Goal: Task Accomplishment & Management: Use online tool/utility

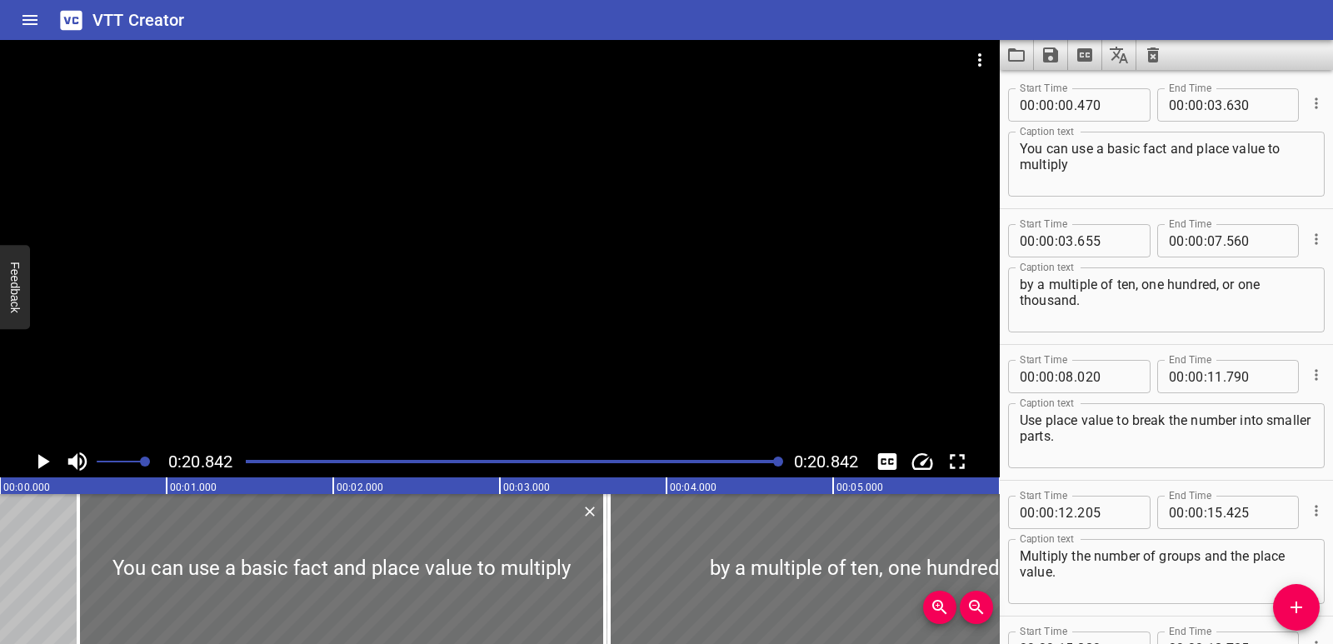
scroll to position [183, 0]
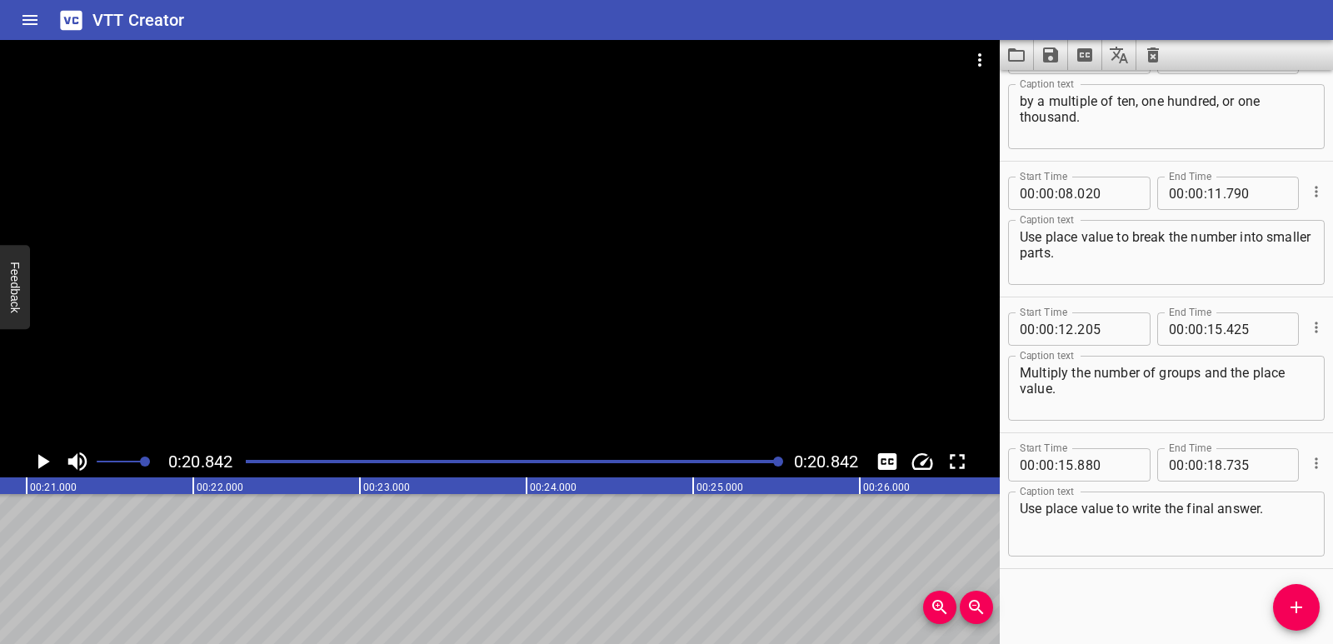
click at [1147, 59] on icon "Clear captions" at bounding box center [1153, 55] width 20 height 20
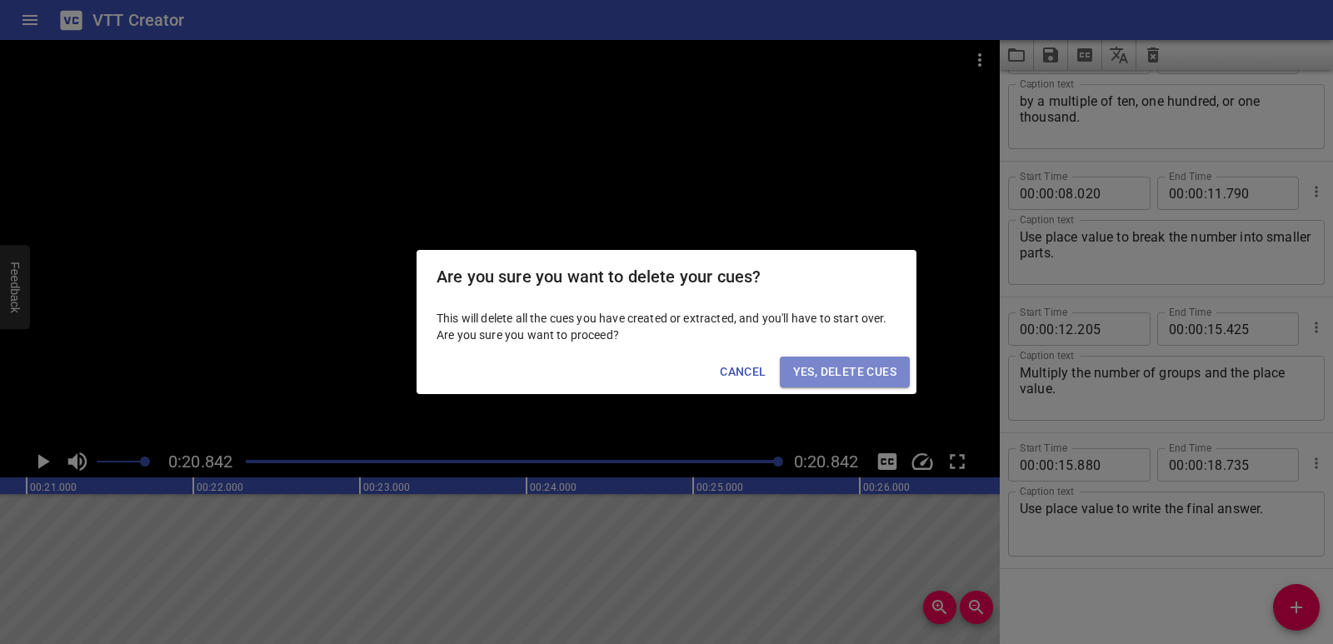
click at [884, 366] on span "Yes, Delete Cues" at bounding box center [844, 371] width 103 height 21
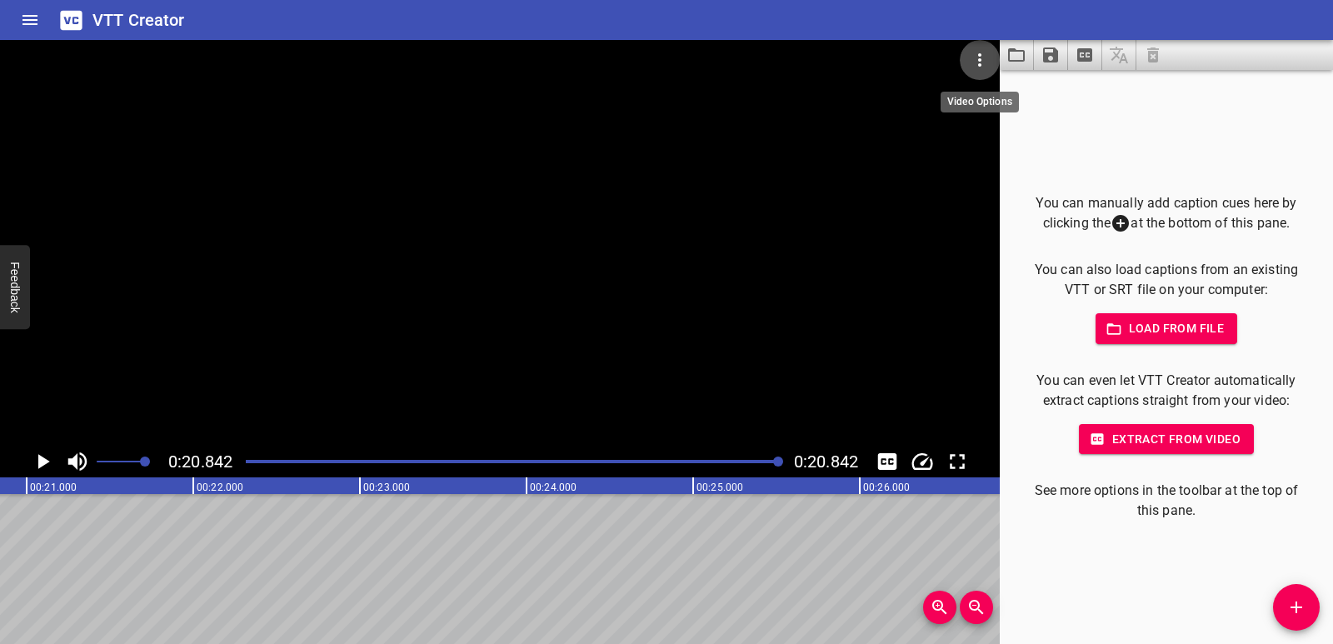
click at [972, 58] on icon "Video Options" at bounding box center [979, 60] width 20 height 20
click at [1009, 57] on li "Select New Video File..." at bounding box center [1042, 62] width 166 height 30
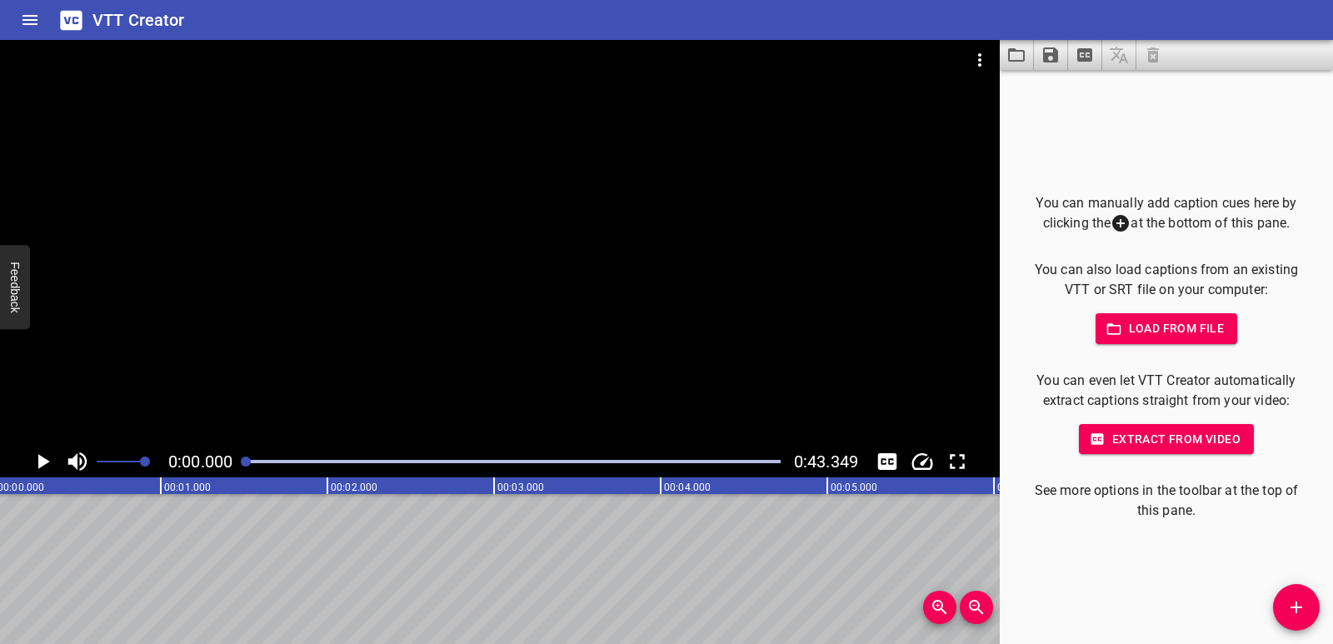
scroll to position [0, 0]
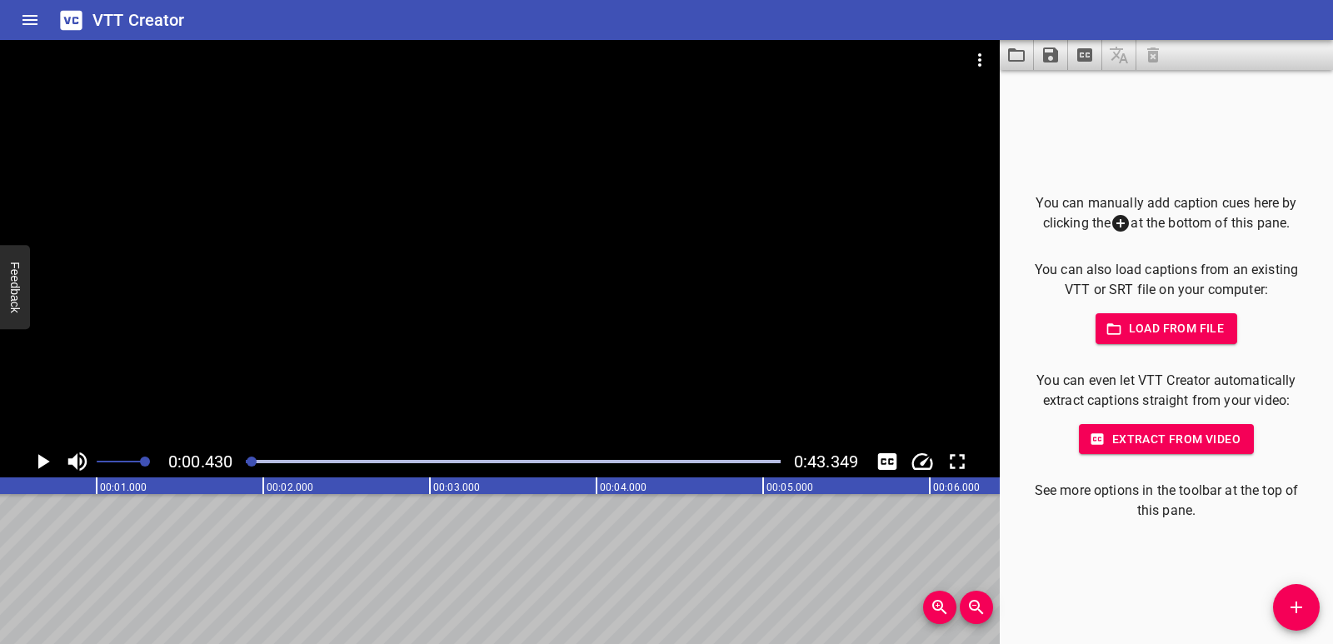
scroll to position [0, 72]
click at [1301, 609] on icon "Add Cue" at bounding box center [1296, 607] width 20 height 20
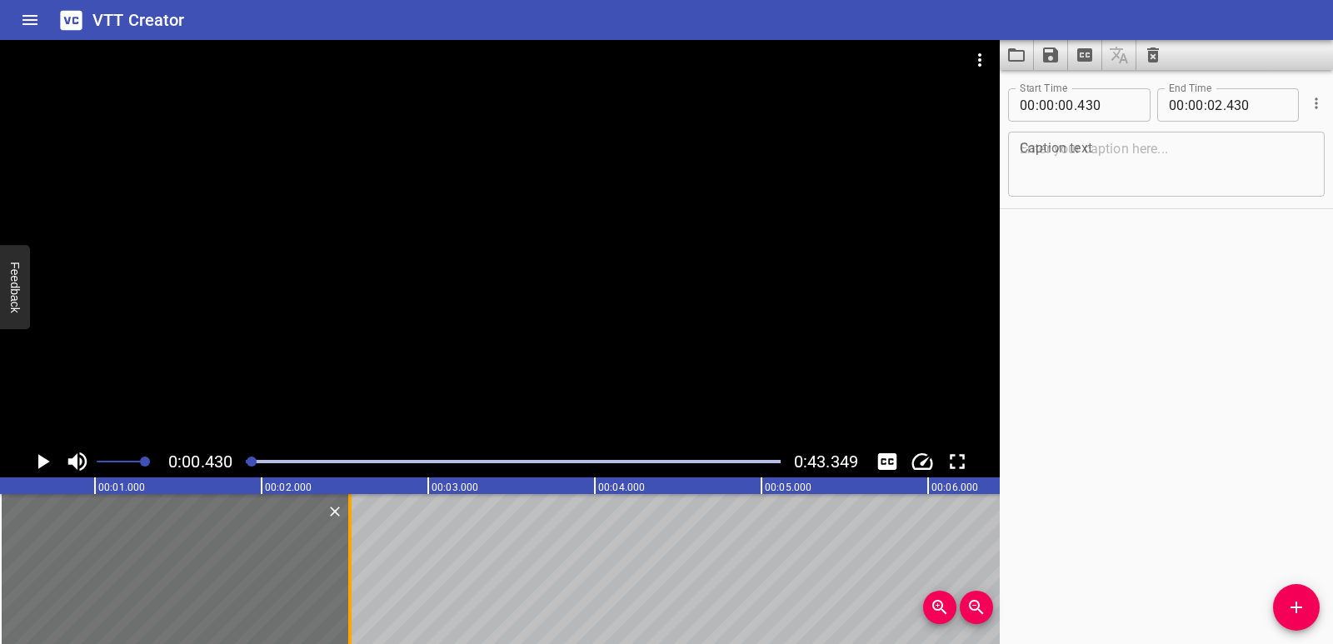
drag, startPoint x: 330, startPoint y: 583, endPoint x: 350, endPoint y: 588, distance: 20.6
click at [350, 588] on div at bounding box center [349, 569] width 17 height 150
type input "550"
click at [1039, 159] on textarea at bounding box center [1165, 164] width 293 height 47
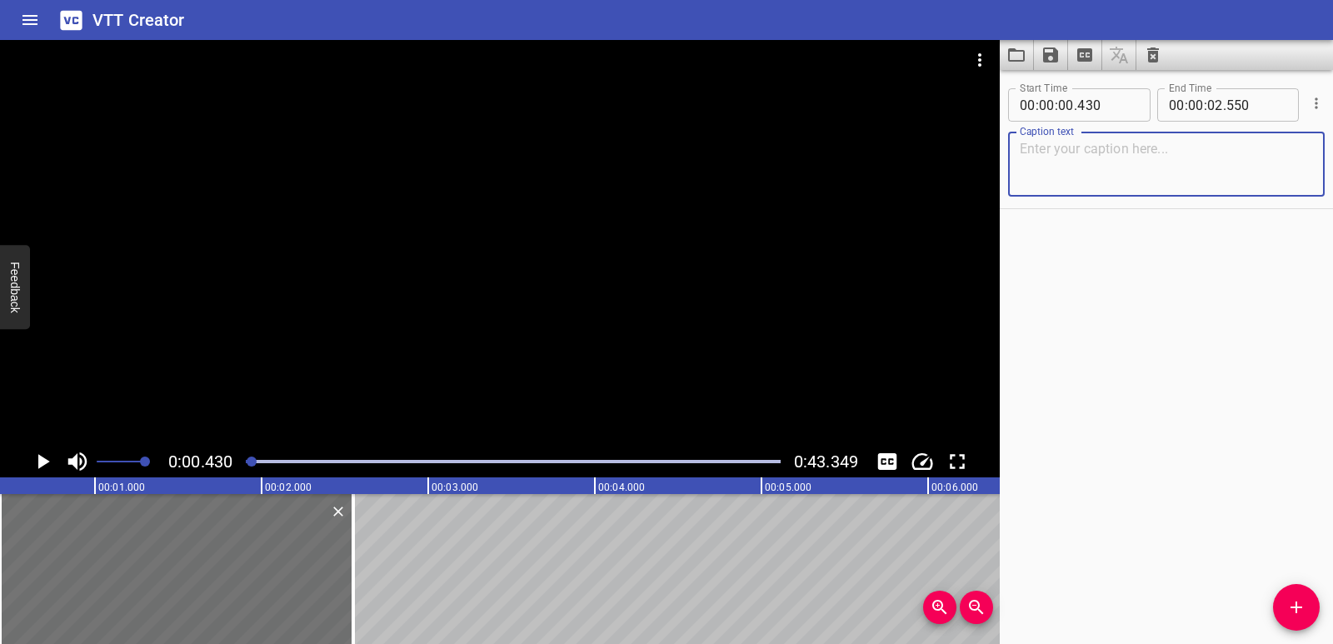
paste textarea "To solve a multi-step word problem involving multiplication, break the problem …"
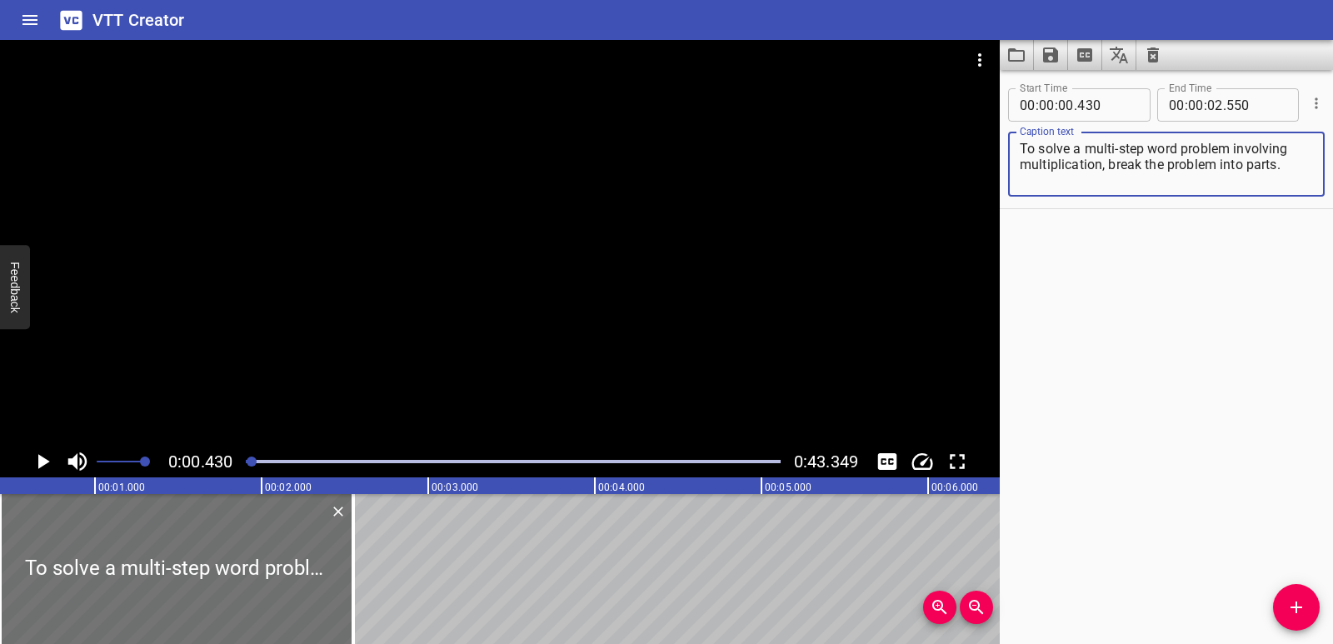
type textarea "To solve a multi-step word problem involving multiplication, break the problem …"
click at [40, 456] on icon "Play/Pause" at bounding box center [44, 461] width 12 height 15
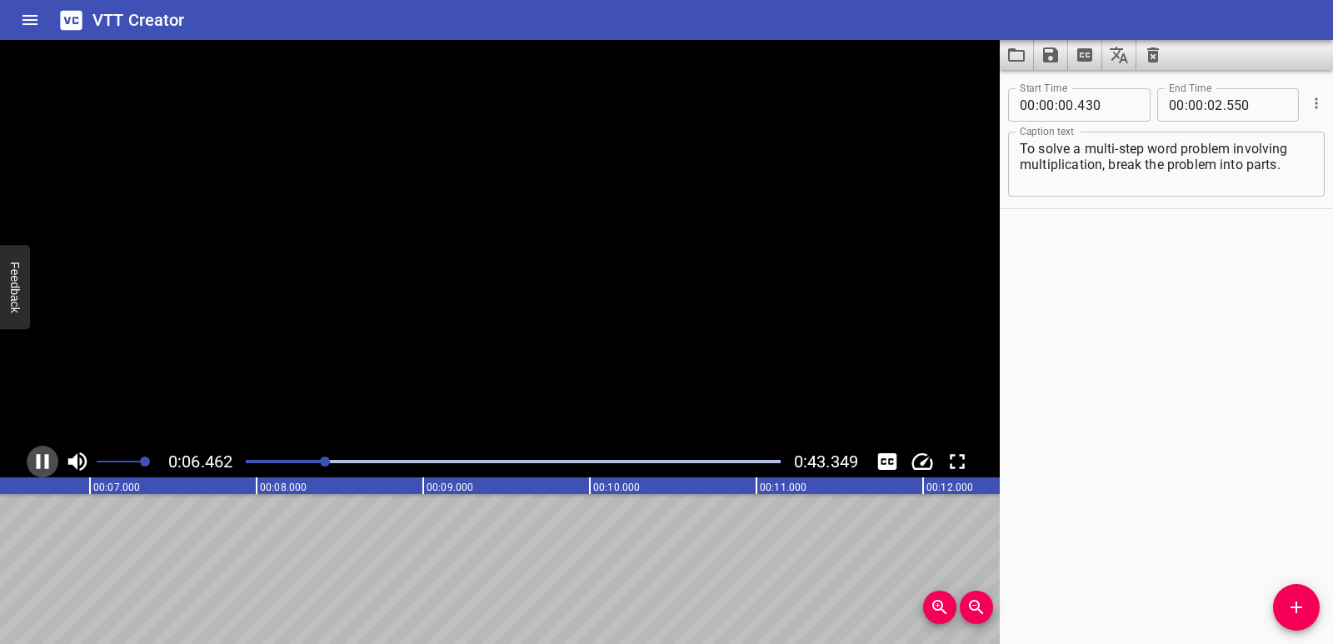
click at [40, 456] on icon "Play/Pause" at bounding box center [43, 461] width 12 height 15
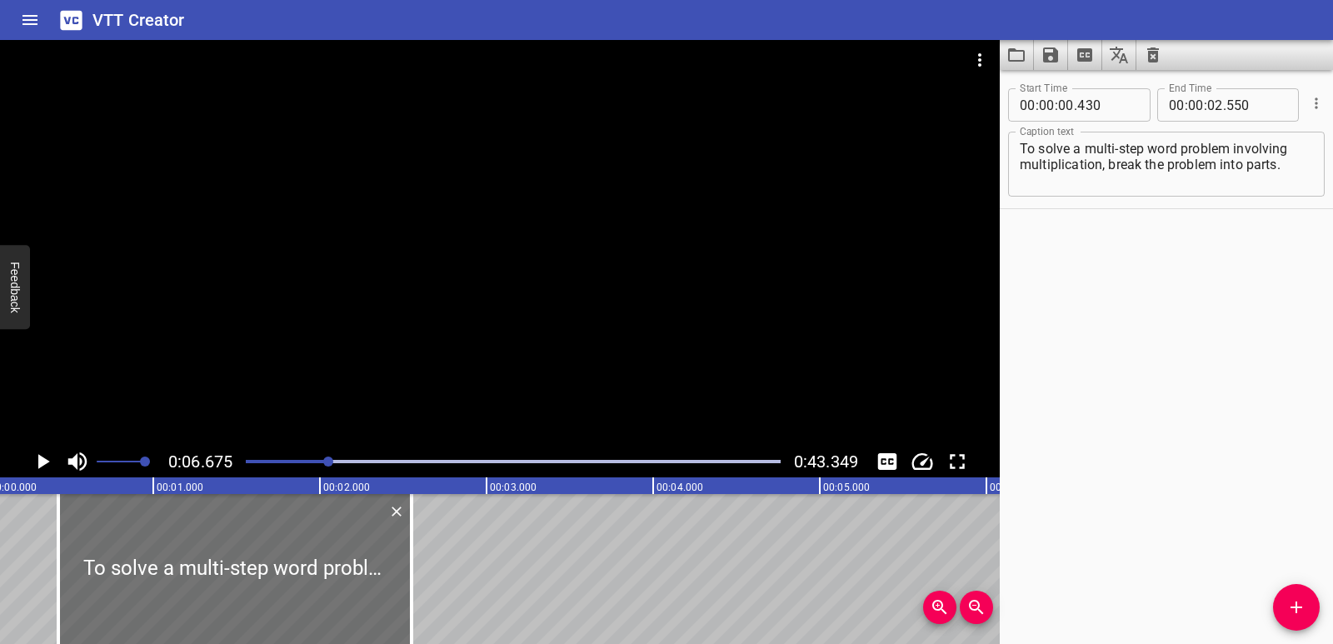
scroll to position [0, 0]
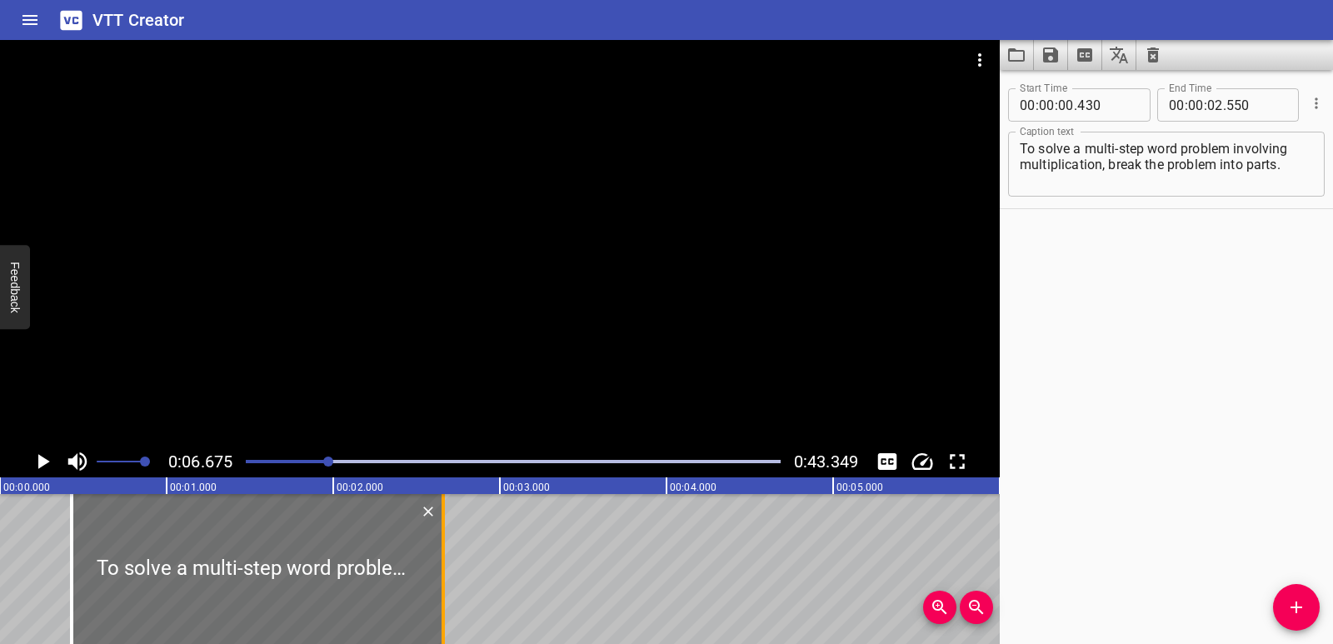
drag, startPoint x: 417, startPoint y: 606, endPoint x: 436, endPoint y: 600, distance: 19.2
click at [436, 600] on div at bounding box center [443, 569] width 17 height 150
type input "660"
click at [39, 458] on icon "Play/Pause" at bounding box center [44, 461] width 12 height 15
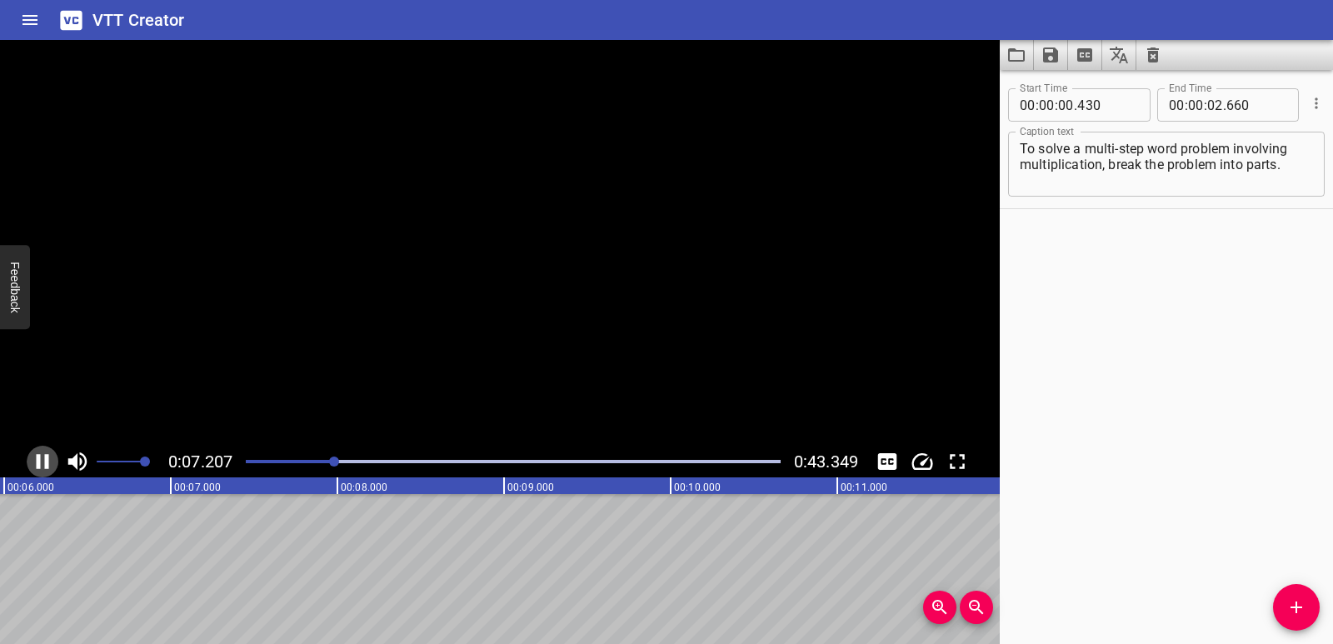
click at [39, 458] on icon "Play/Pause" at bounding box center [43, 461] width 12 height 15
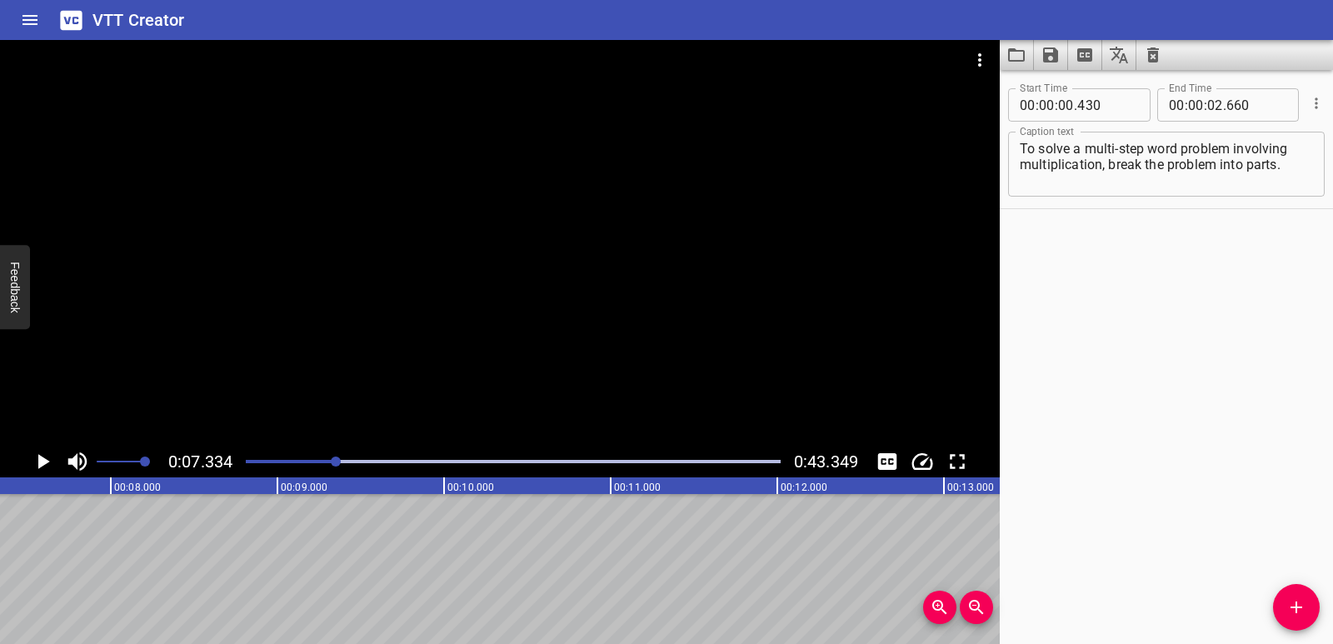
click at [229, 463] on span "0:07.334" at bounding box center [200, 461] width 64 height 20
click at [248, 461] on div "Play progress" at bounding box center [69, 461] width 535 height 3
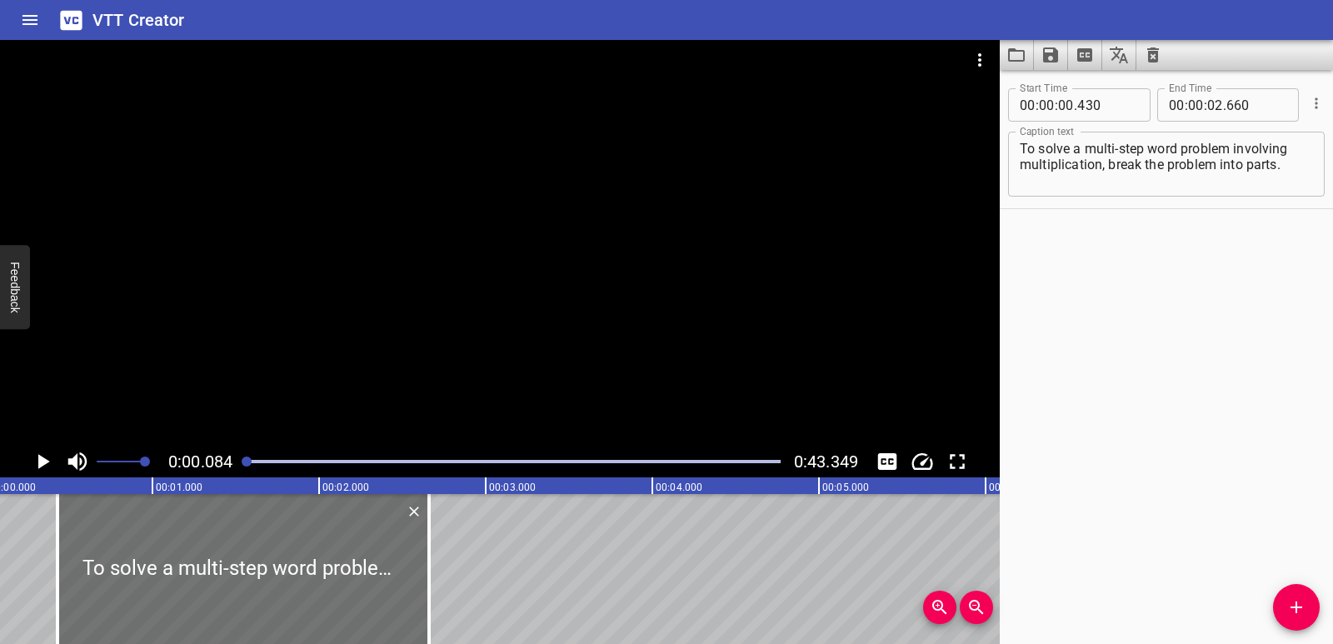
click at [38, 456] on icon "Play/Pause" at bounding box center [44, 461] width 12 height 15
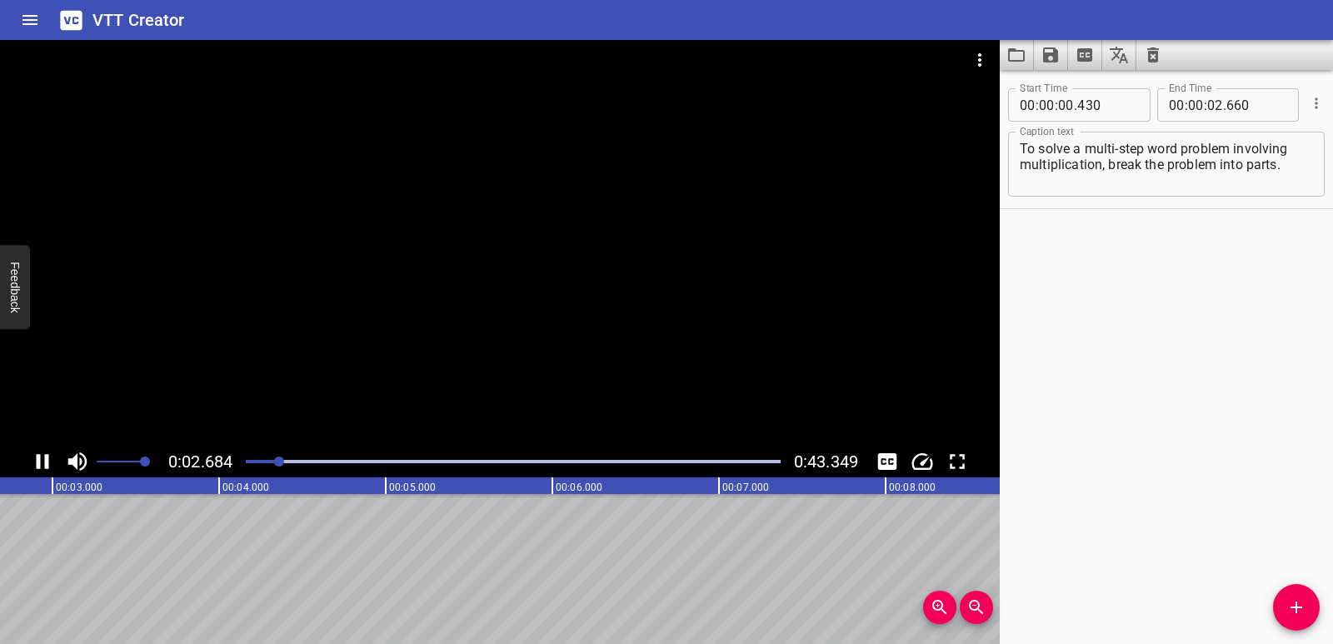
click at [40, 456] on icon "Play/Pause" at bounding box center [43, 461] width 12 height 15
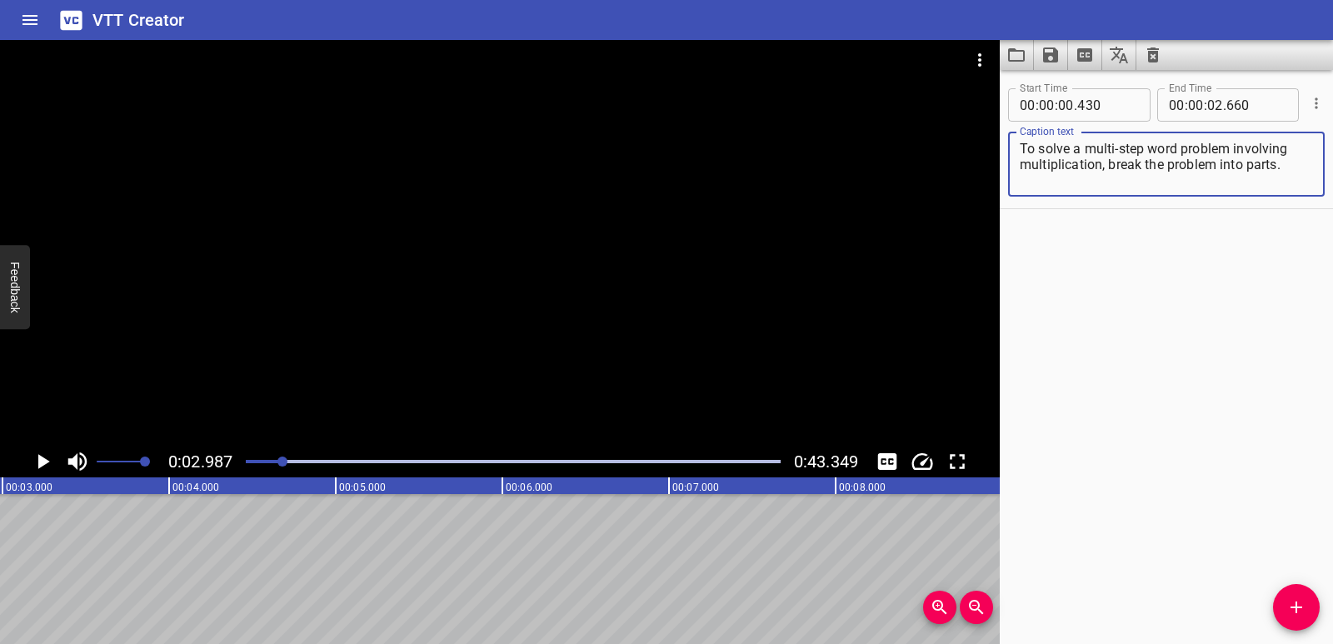
drag, startPoint x: 1233, startPoint y: 147, endPoint x: 1281, endPoint y: 168, distance: 51.8
click at [1281, 168] on textarea "To solve a multi-step word problem involving multiplication, break the problem …" at bounding box center [1165, 164] width 293 height 47
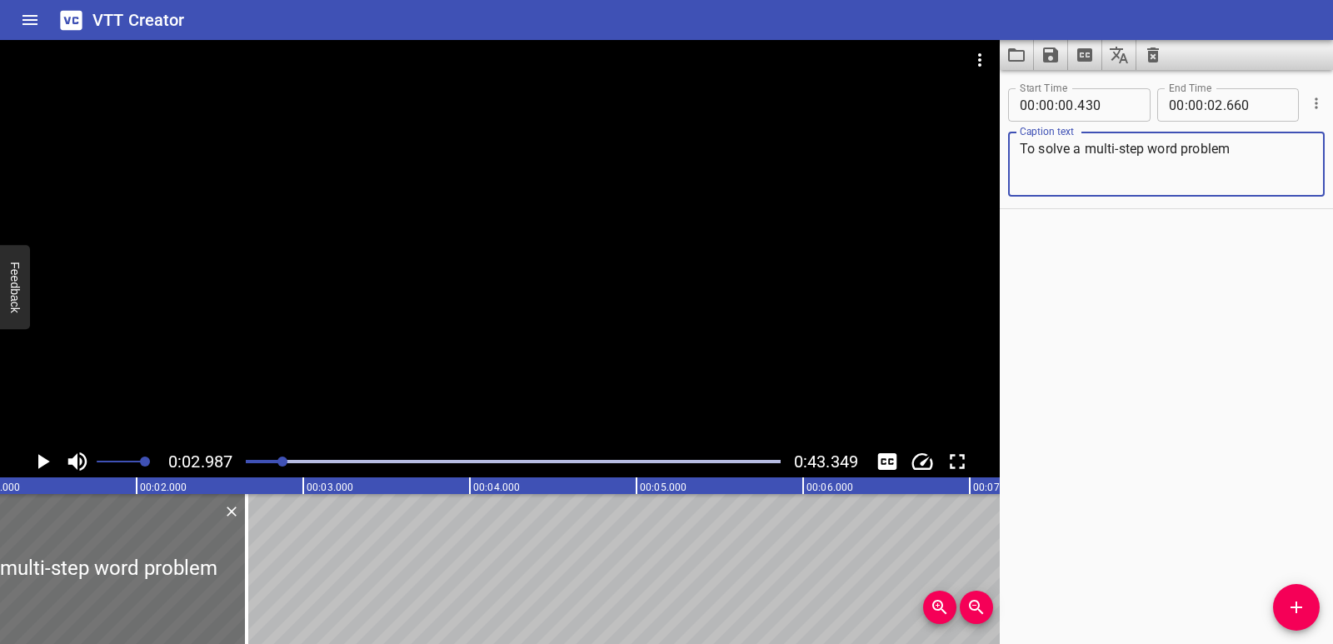
scroll to position [0, 180]
type textarea "To solve a multi-step word problem"
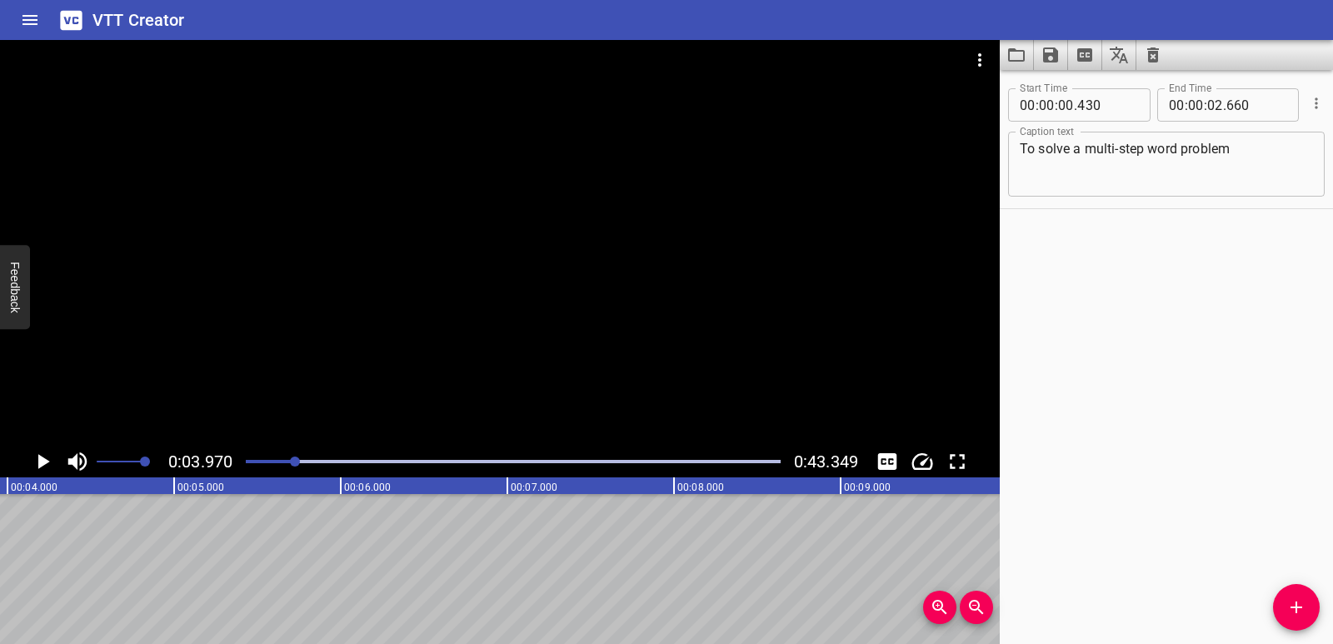
scroll to position [0, 661]
click at [1312, 597] on span "Add Cue" at bounding box center [1296, 607] width 47 height 20
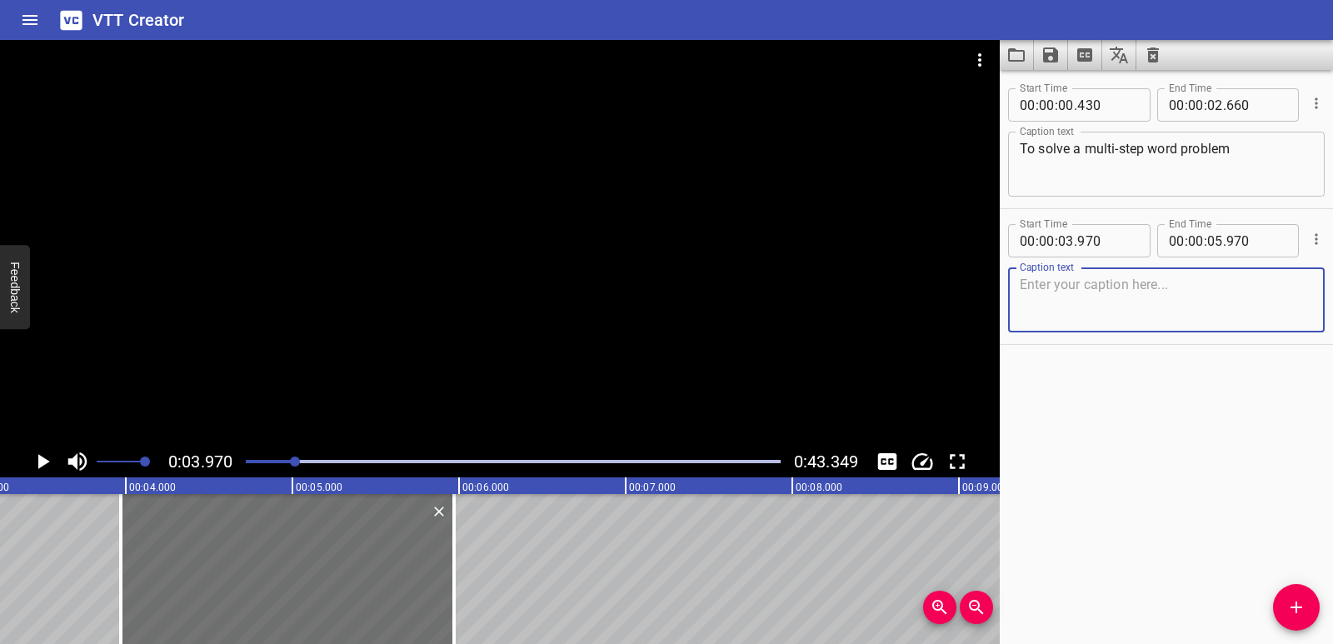
scroll to position [0, 438]
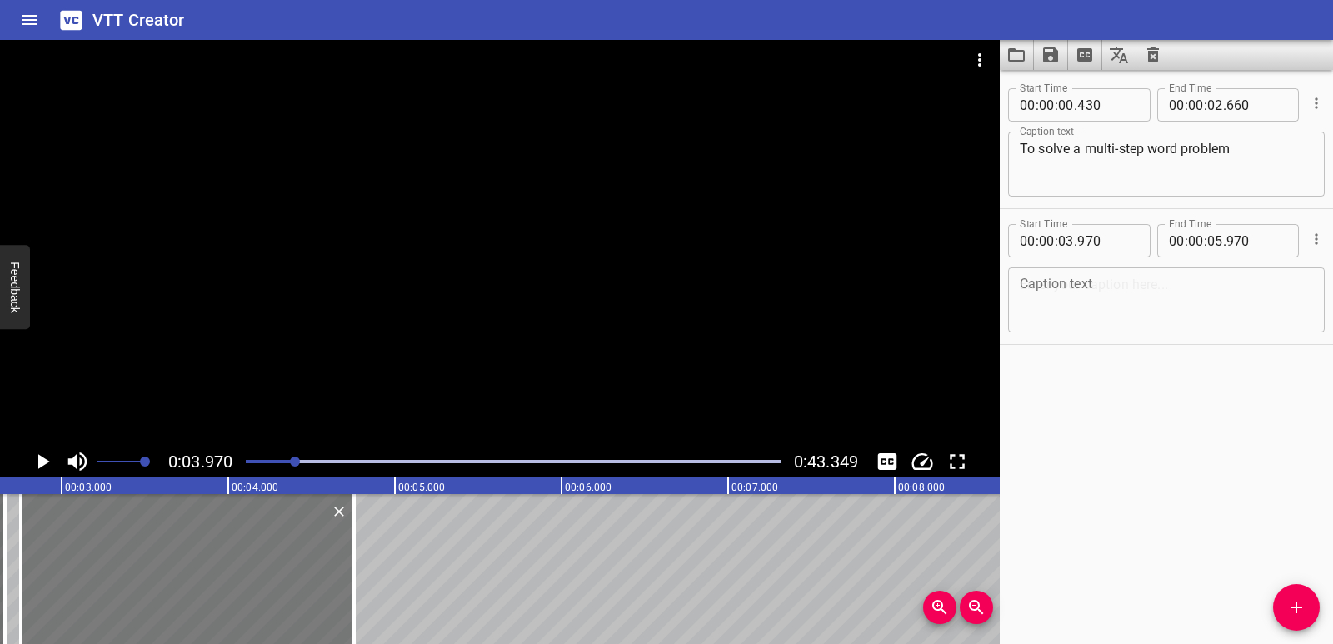
drag, startPoint x: 301, startPoint y: 597, endPoint x: 99, endPoint y: 577, distance: 203.4
click at [99, 577] on div at bounding box center [187, 569] width 333 height 150
type input "02"
type input "755"
type input "04"
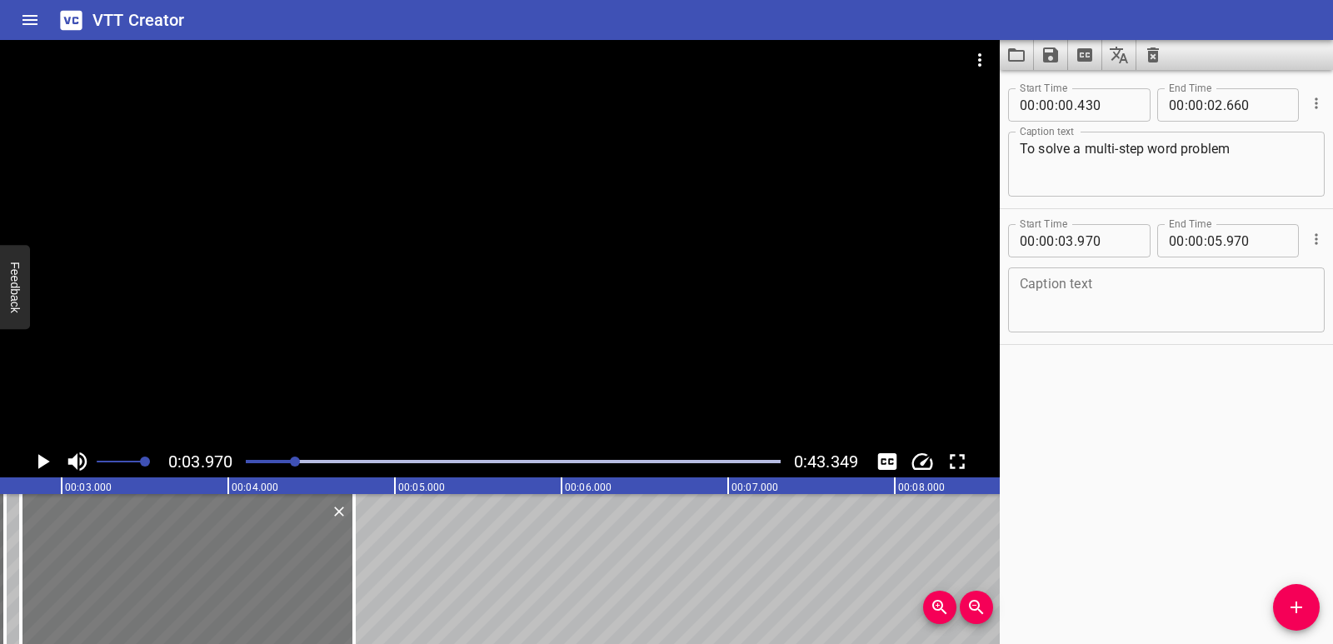
type input "755"
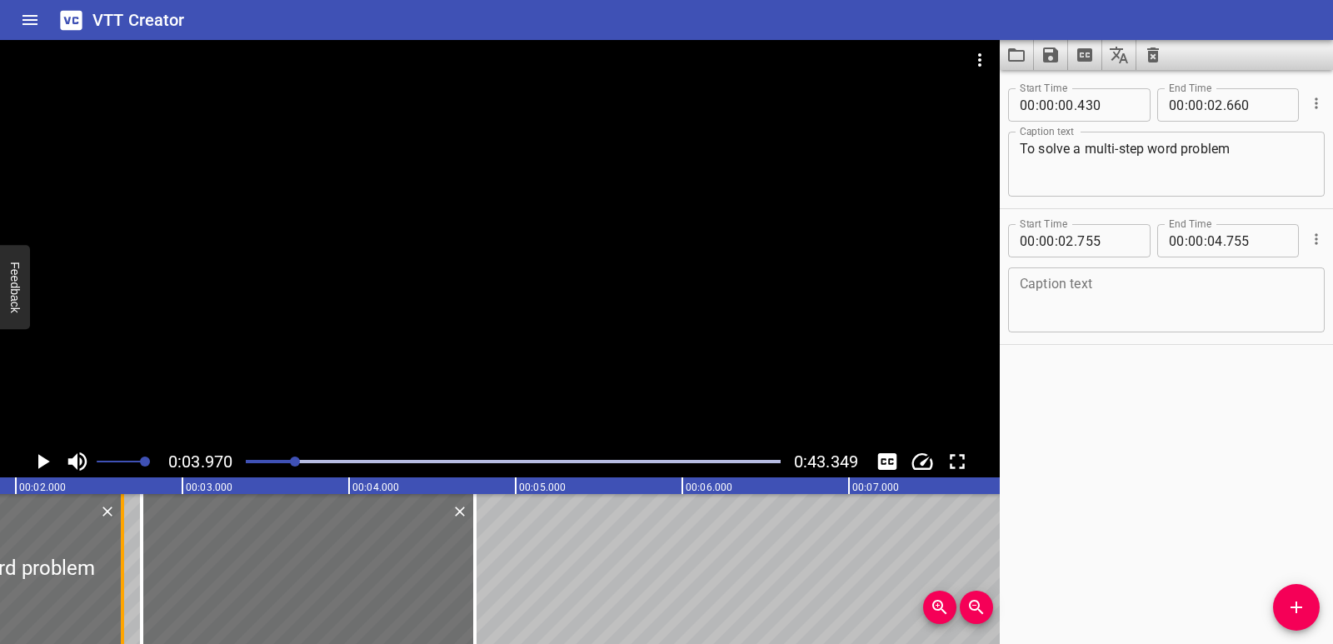
click at [119, 601] on div at bounding box center [122, 569] width 17 height 150
type input "640"
drag, startPoint x: 147, startPoint y: 601, endPoint x: 134, endPoint y: 601, distance: 13.3
click at [134, 601] on div at bounding box center [128, 569] width 17 height 150
type input "675"
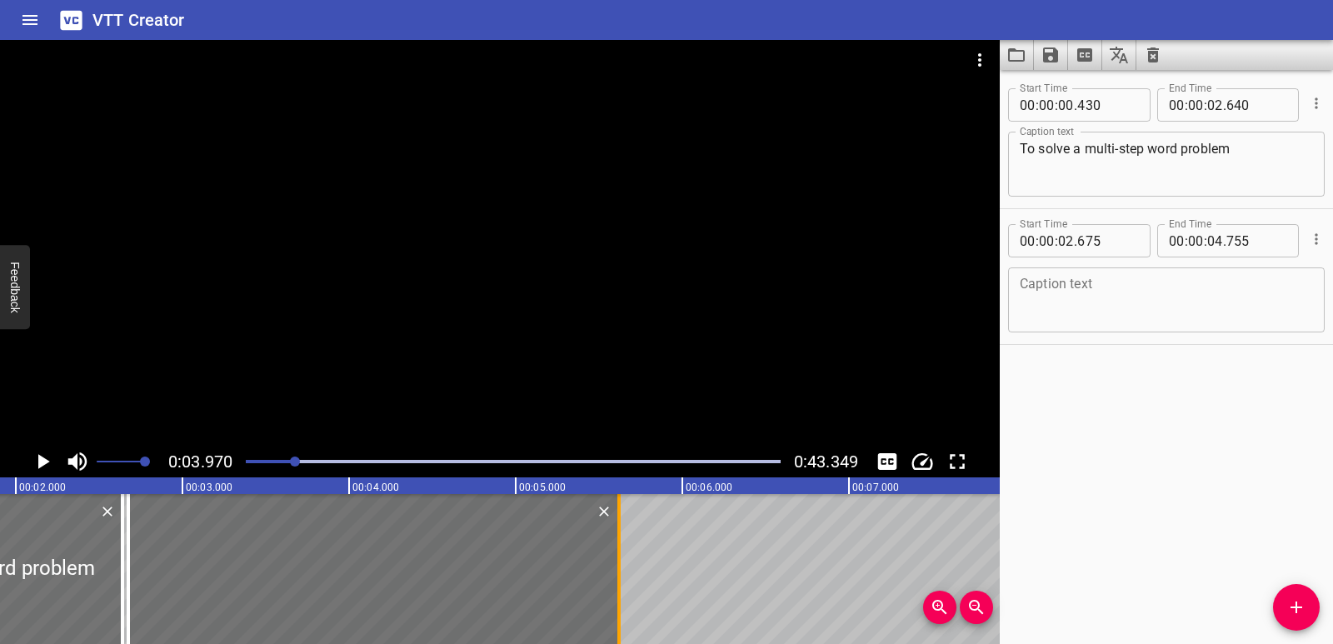
drag, startPoint x: 476, startPoint y: 594, endPoint x: 620, endPoint y: 587, distance: 144.2
click at [620, 587] on div at bounding box center [618, 569] width 3 height 150
type input "05"
type input "620"
click at [1078, 304] on textarea at bounding box center [1165, 300] width 293 height 47
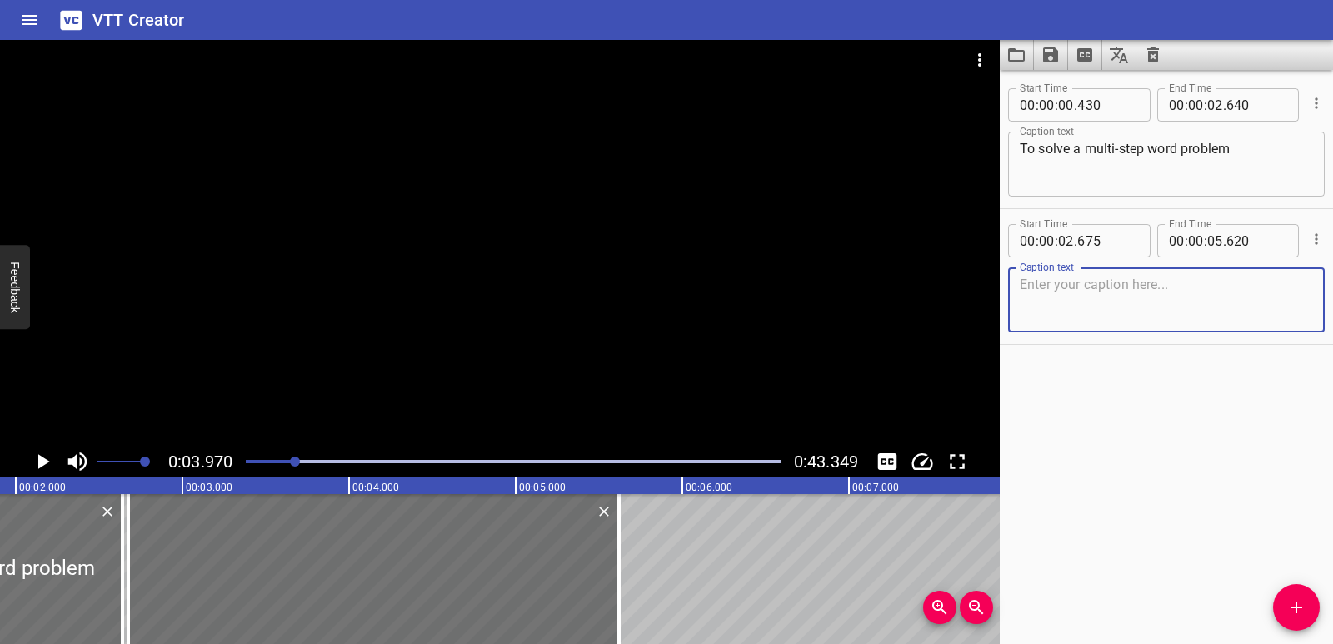
paste textarea "involving multiplication, break the problem into parts."
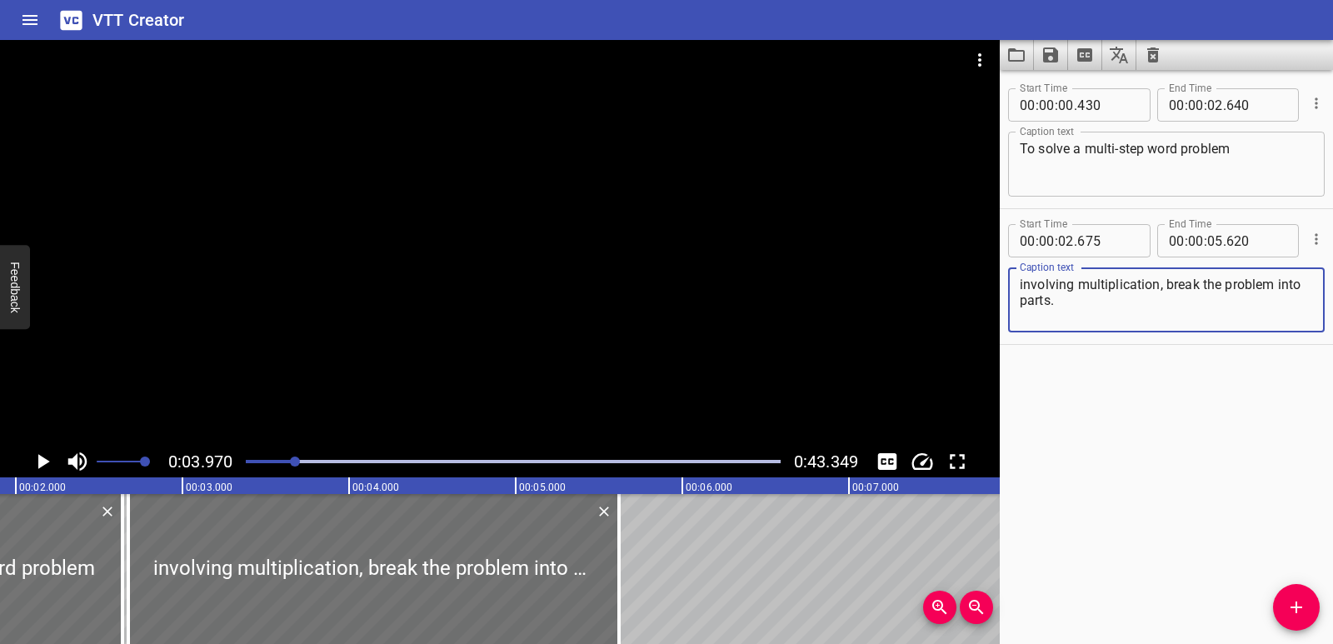
type textarea "involving multiplication, break the problem into parts."
click at [272, 461] on div "Play progress" at bounding box center [27, 461] width 535 height 3
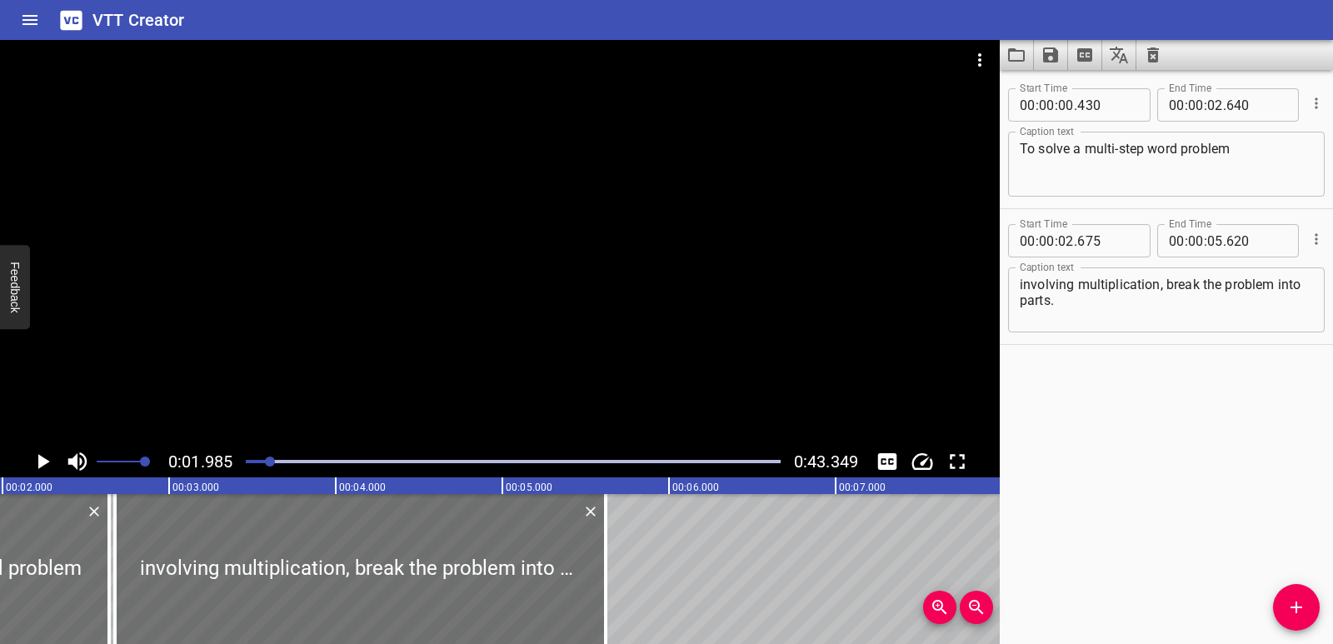
click at [43, 459] on icon "Play/Pause" at bounding box center [44, 461] width 12 height 15
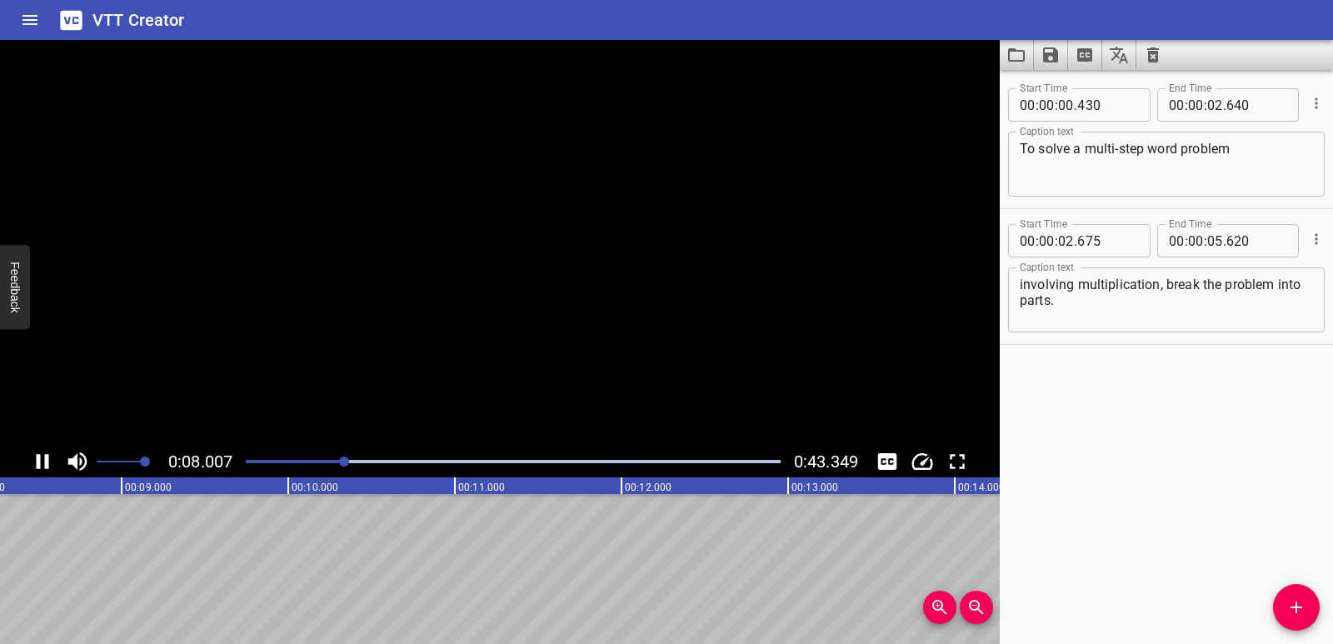
click at [43, 459] on icon "Play/Pause" at bounding box center [42, 461] width 25 height 25
click at [306, 460] on div "Play progress" at bounding box center [82, 461] width 535 height 3
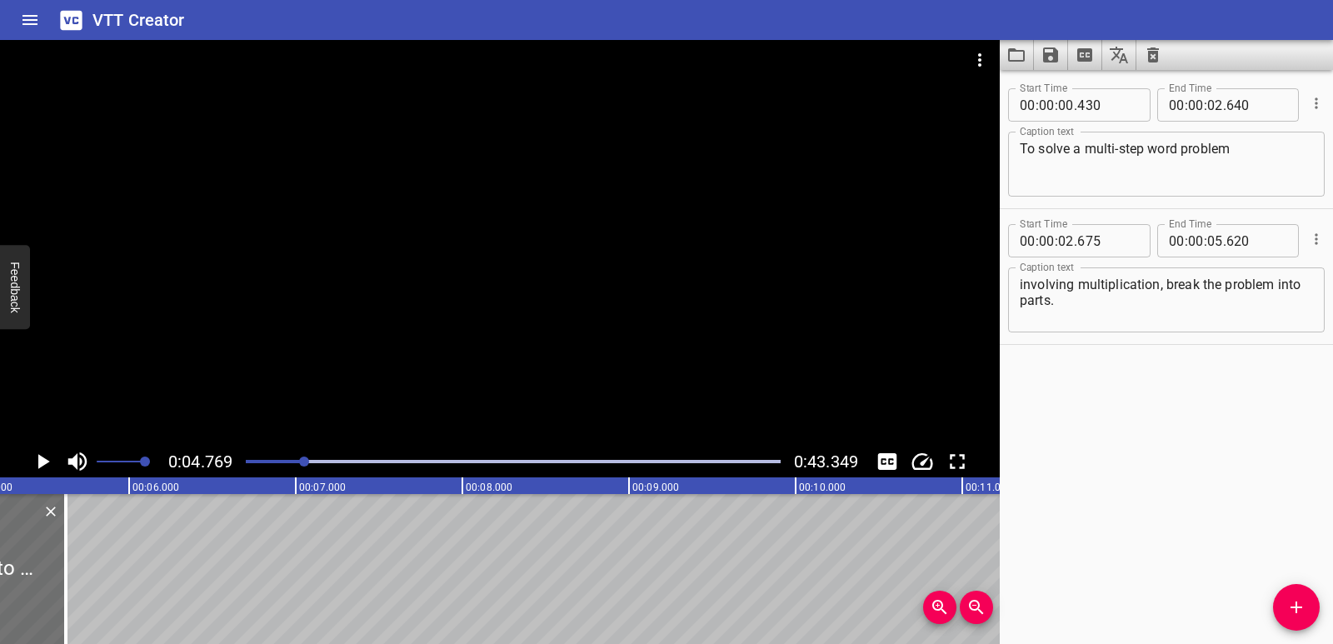
scroll to position [0, 795]
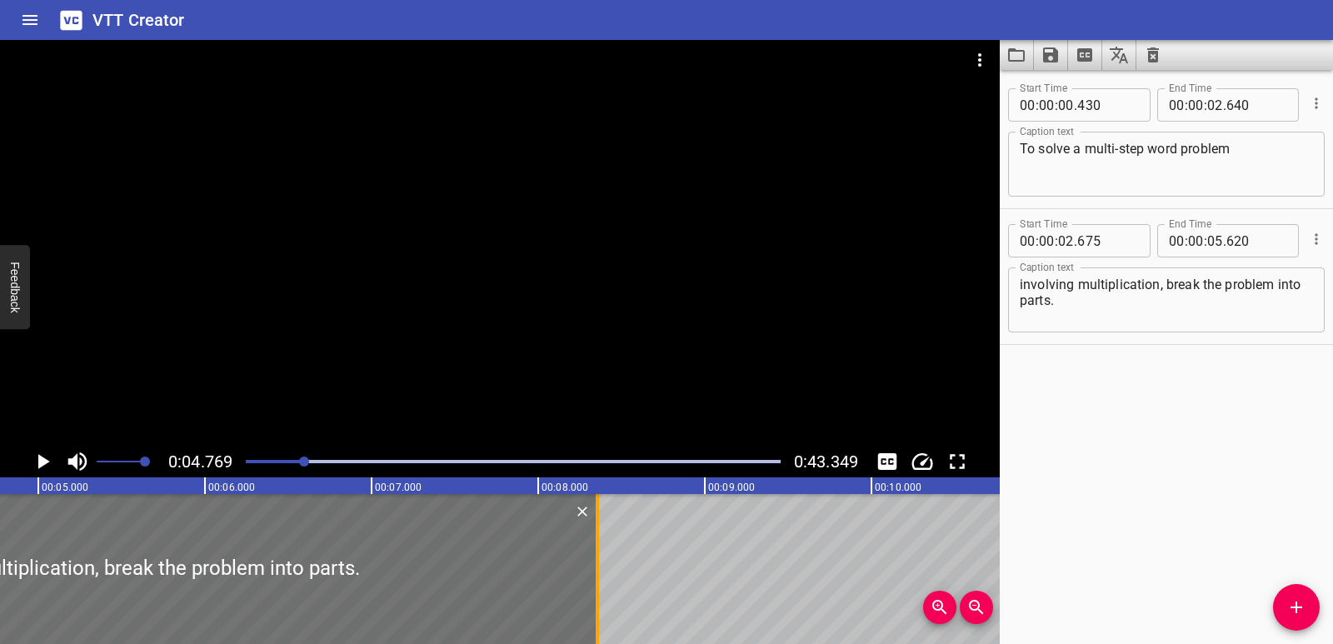
drag, startPoint x: 137, startPoint y: 567, endPoint x: 592, endPoint y: 574, distance: 455.6
click at [592, 574] on div at bounding box center [597, 569] width 17 height 150
type input "08"
type input "355"
click at [34, 464] on icon "Play/Pause" at bounding box center [42, 461] width 25 height 25
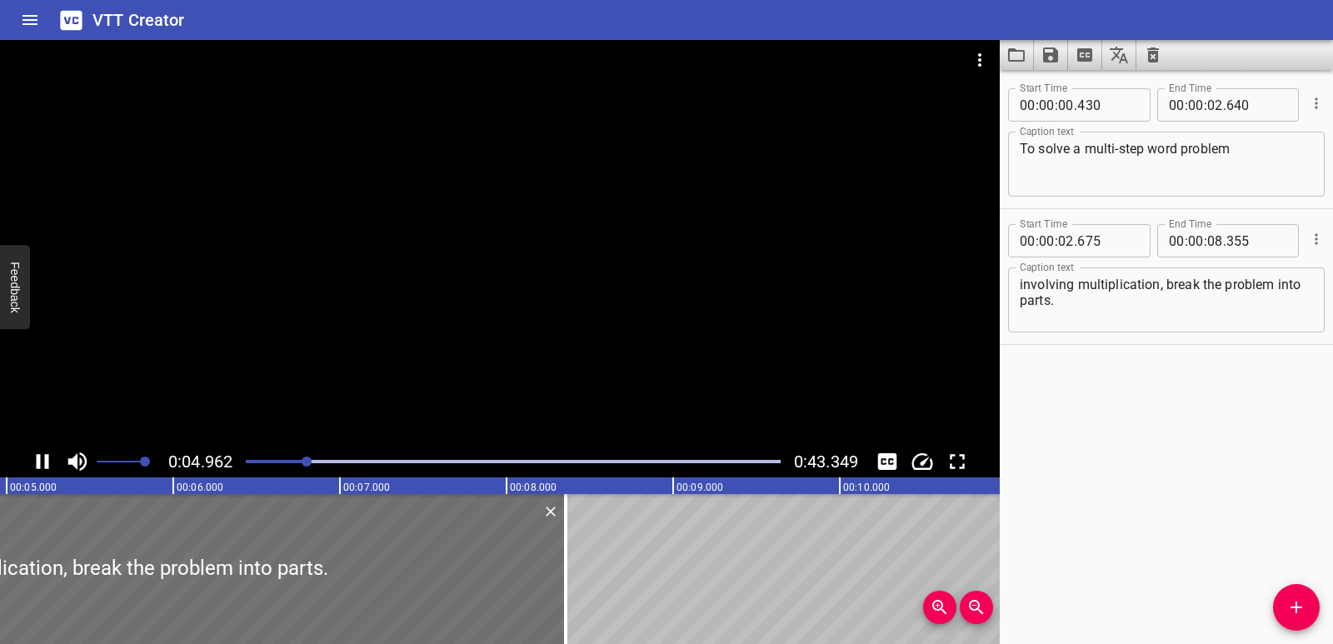
click at [34, 464] on icon "Play/Pause" at bounding box center [42, 461] width 25 height 25
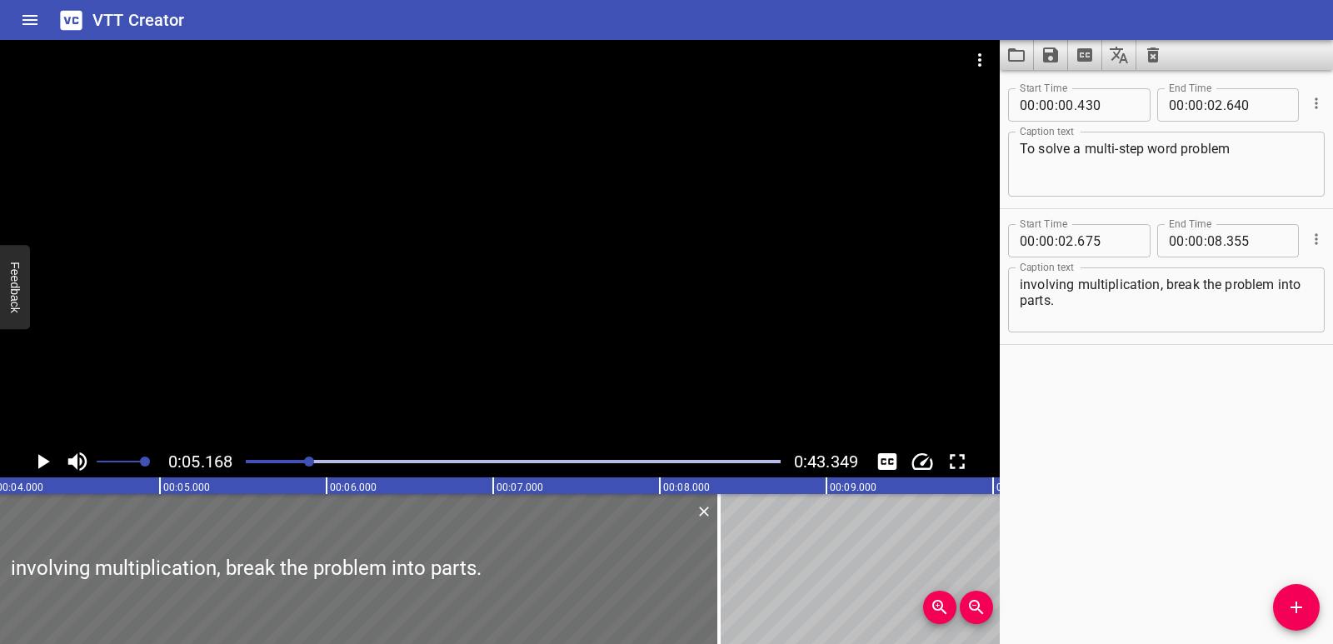
scroll to position [0, 544]
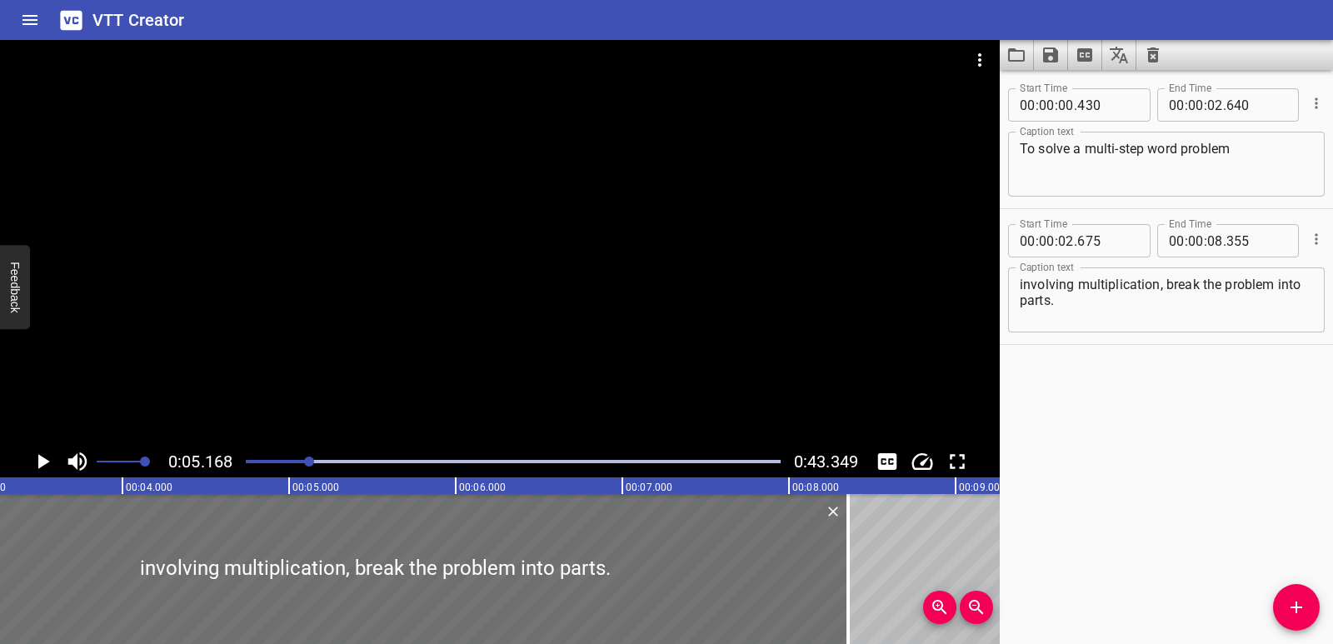
click at [273, 459] on div at bounding box center [513, 461] width 555 height 23
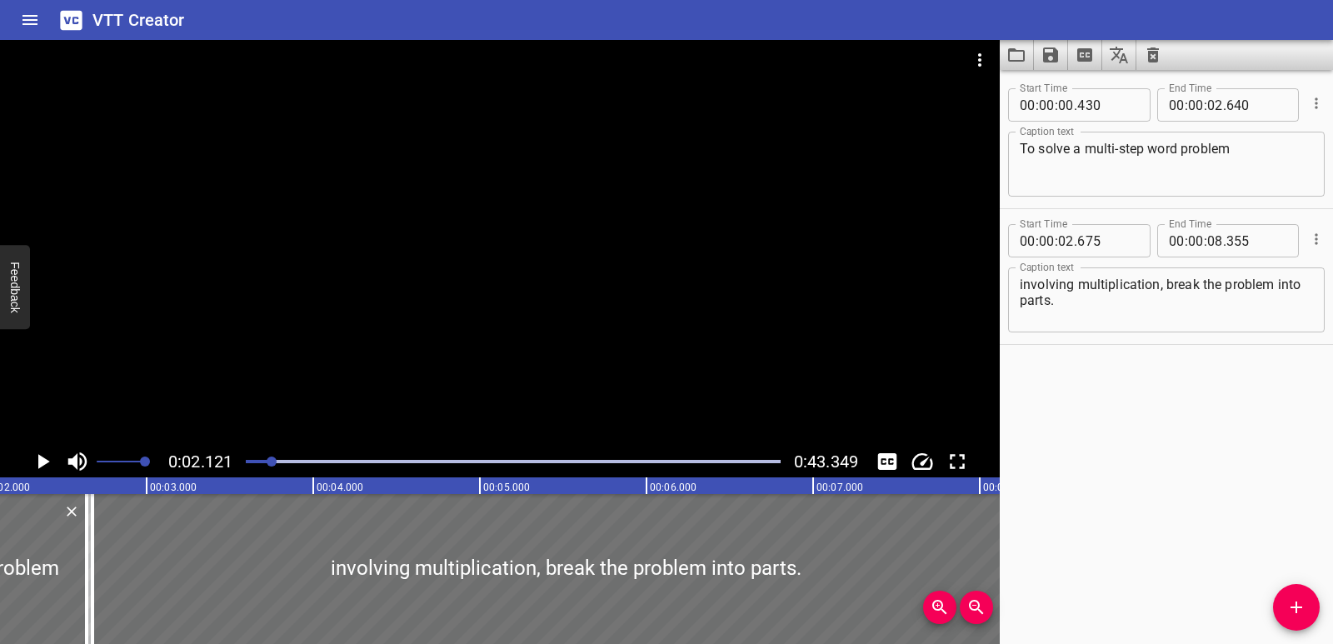
click at [41, 461] on icon "Play/Pause" at bounding box center [44, 461] width 12 height 15
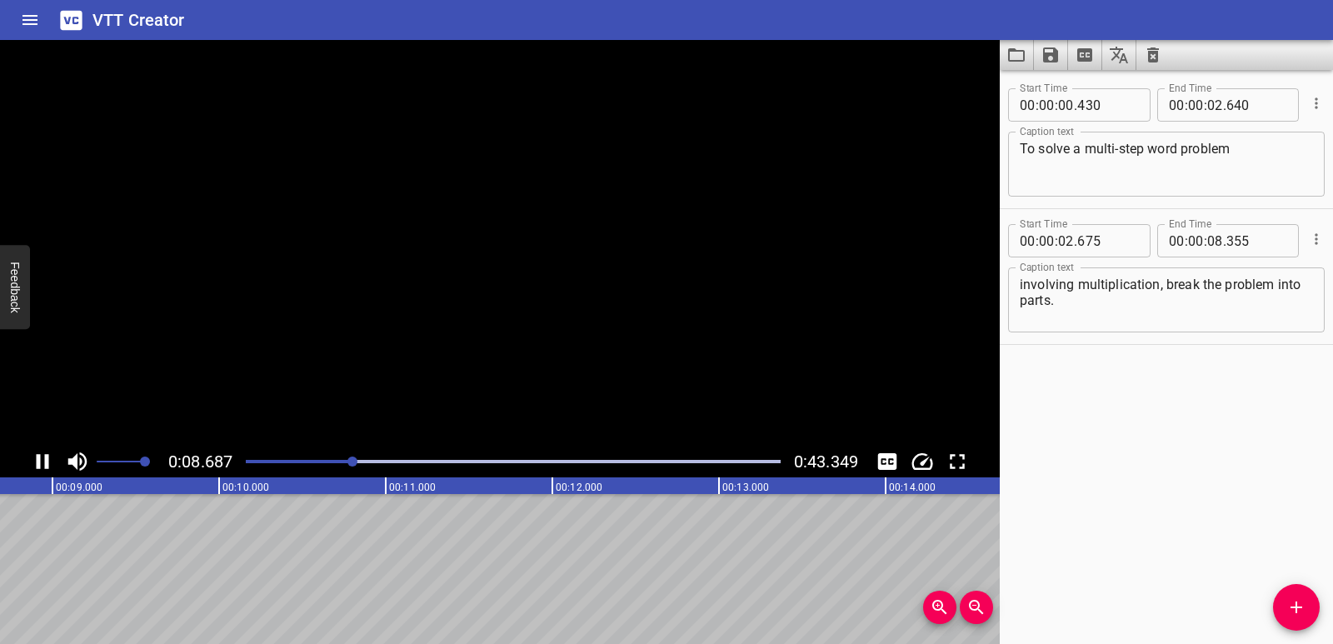
click at [41, 461] on icon "Play/Pause" at bounding box center [42, 461] width 25 height 25
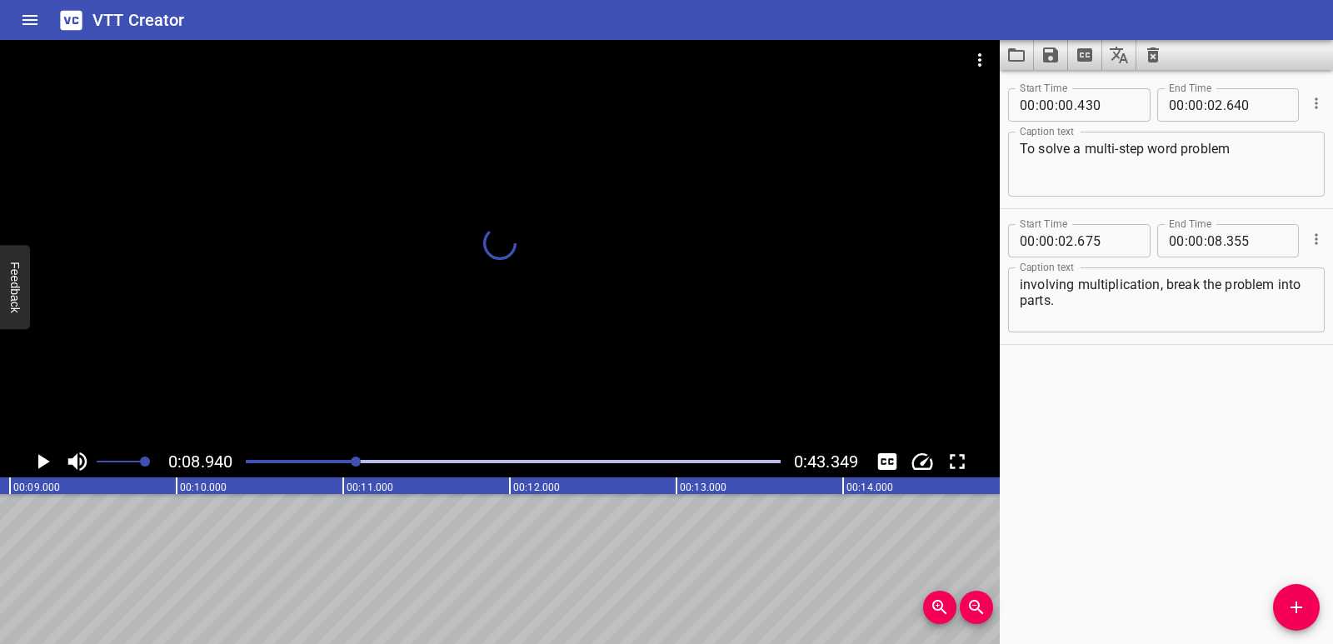
scroll to position [0, 1491]
click at [1278, 609] on span "Add Cue" at bounding box center [1296, 607] width 47 height 20
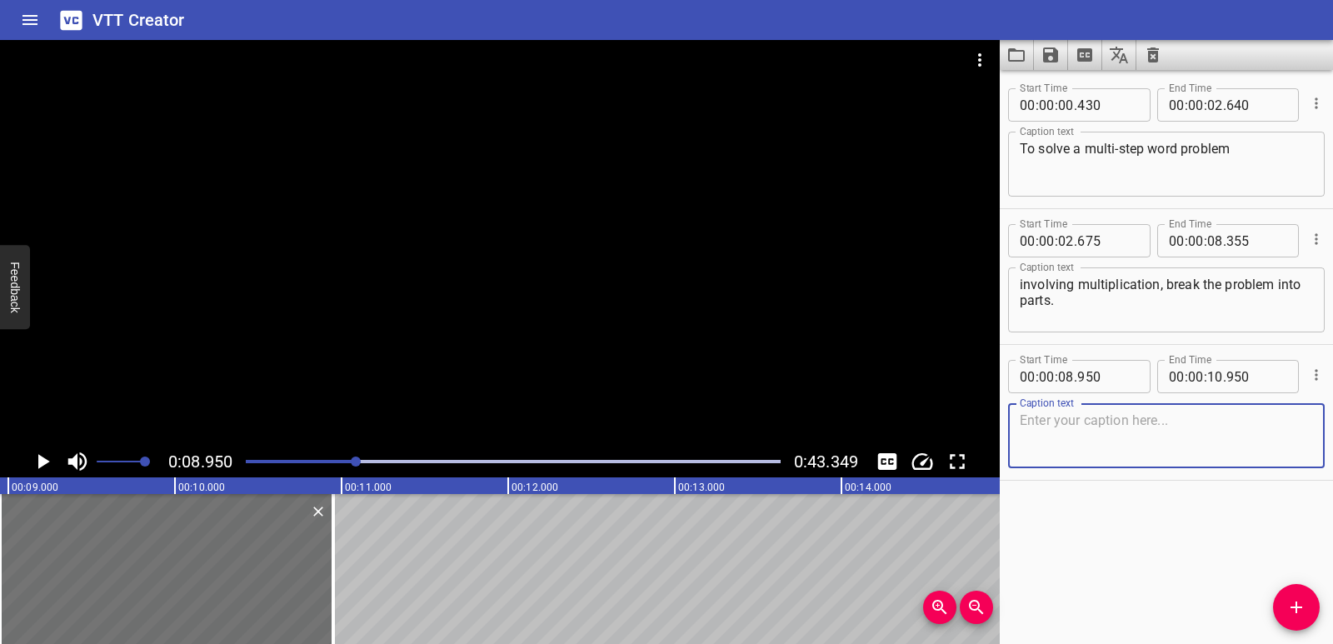
paste textarea "Step one."
type textarea "Step one."
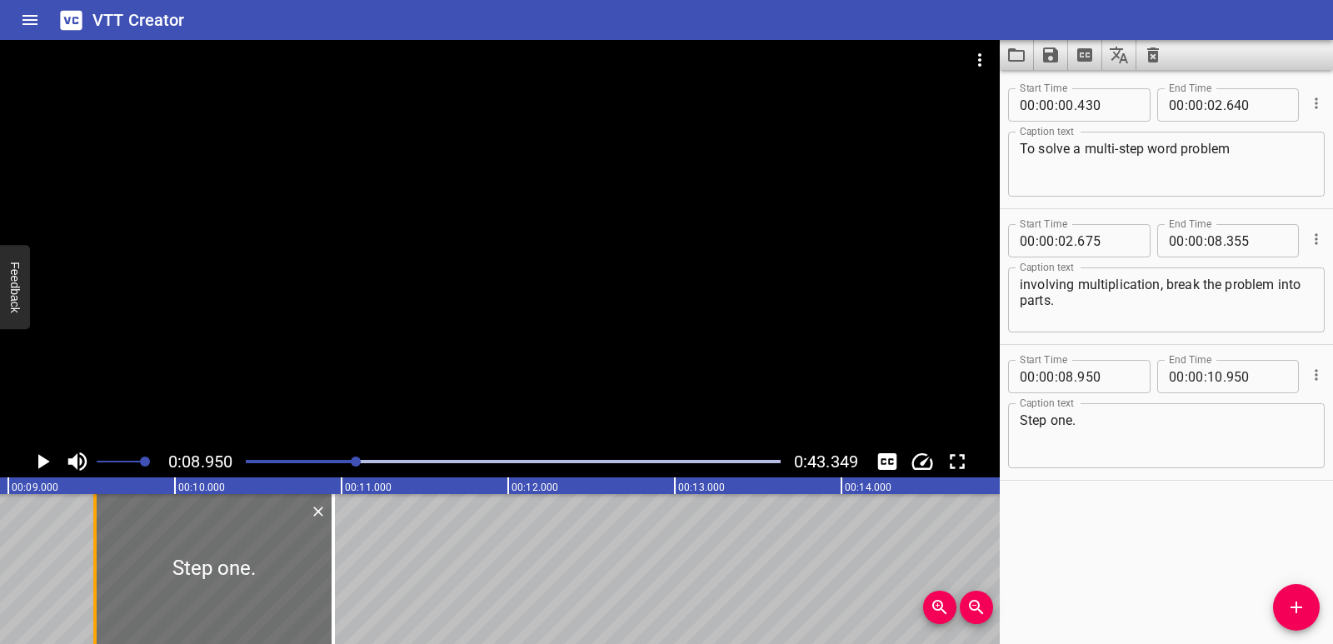
drag, startPoint x: 0, startPoint y: 569, endPoint x: 95, endPoint y: 575, distance: 95.2
click at [95, 575] on div at bounding box center [94, 569] width 3 height 150
type input "09"
click at [87, 575] on div at bounding box center [91, 569] width 17 height 150
type input "495"
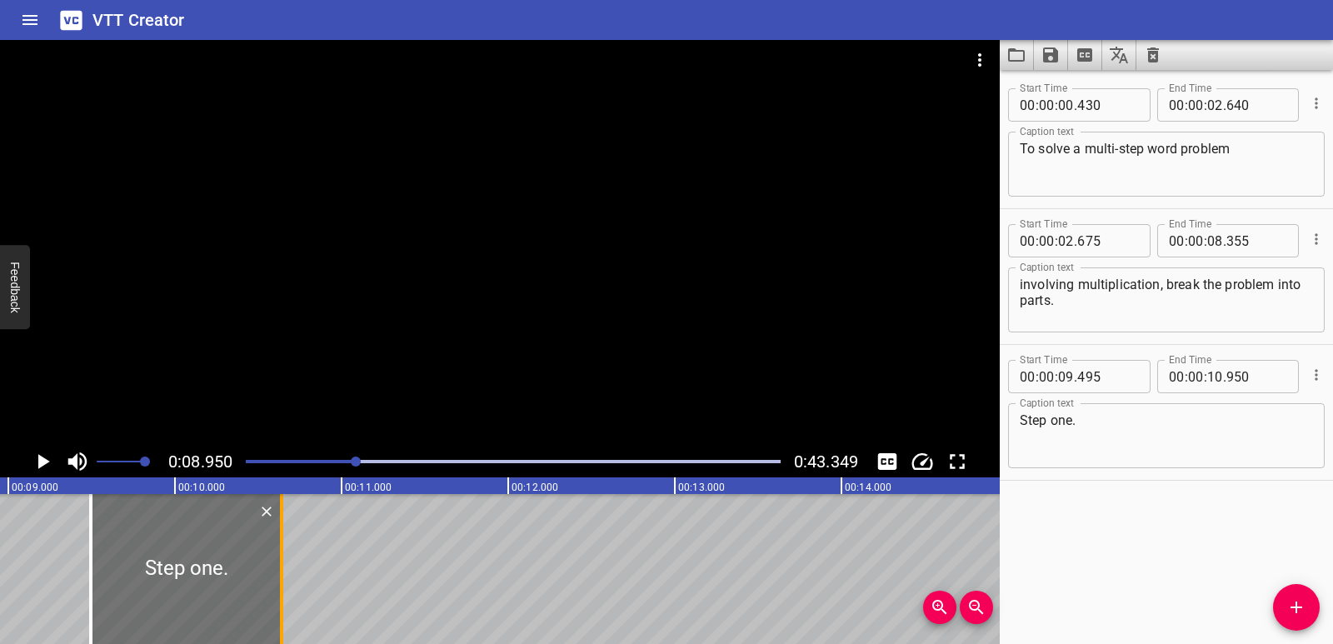
drag, startPoint x: 331, startPoint y: 617, endPoint x: 279, endPoint y: 616, distance: 51.6
click at [279, 616] on div at bounding box center [281, 569] width 17 height 150
type input "640"
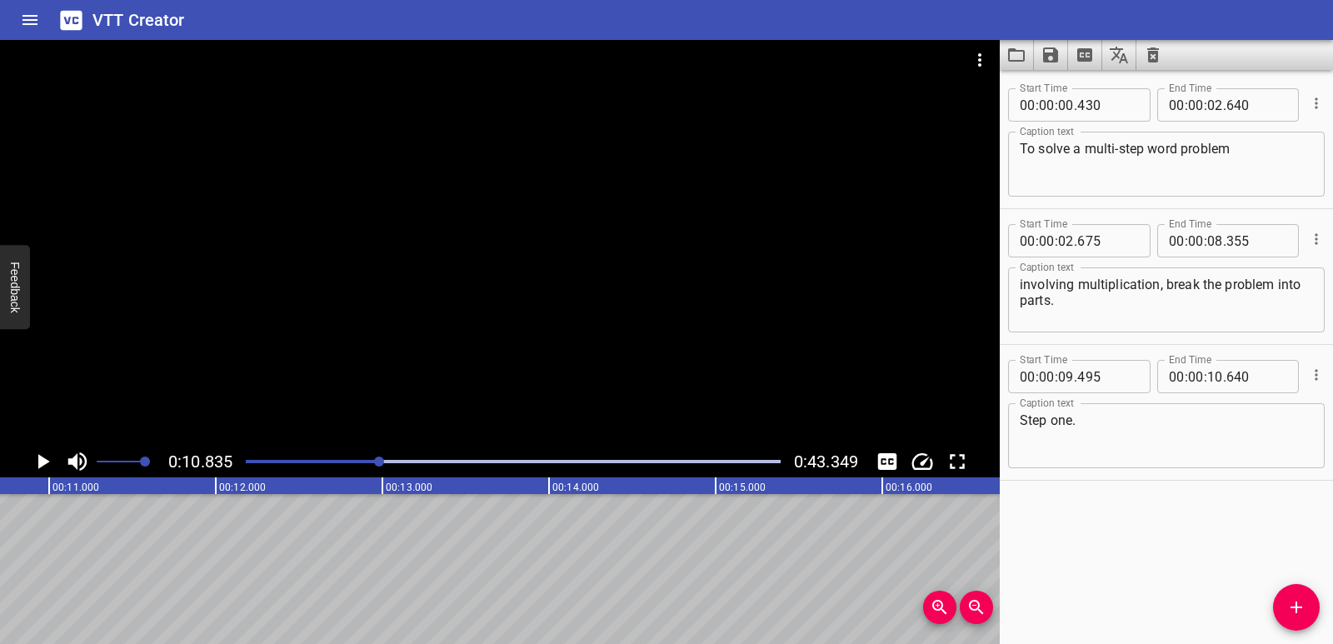
scroll to position [0, 1805]
click at [1300, 594] on button "Add Cue" at bounding box center [1296, 607] width 47 height 47
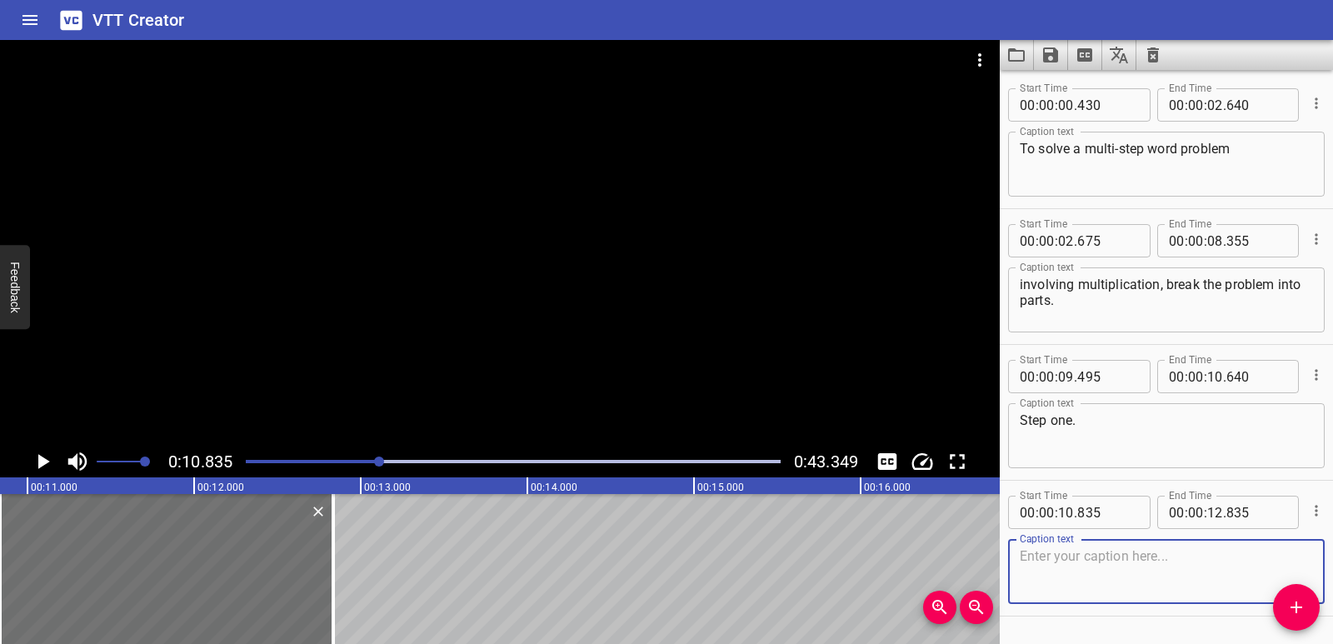
click at [1063, 563] on textarea at bounding box center [1165, 571] width 293 height 47
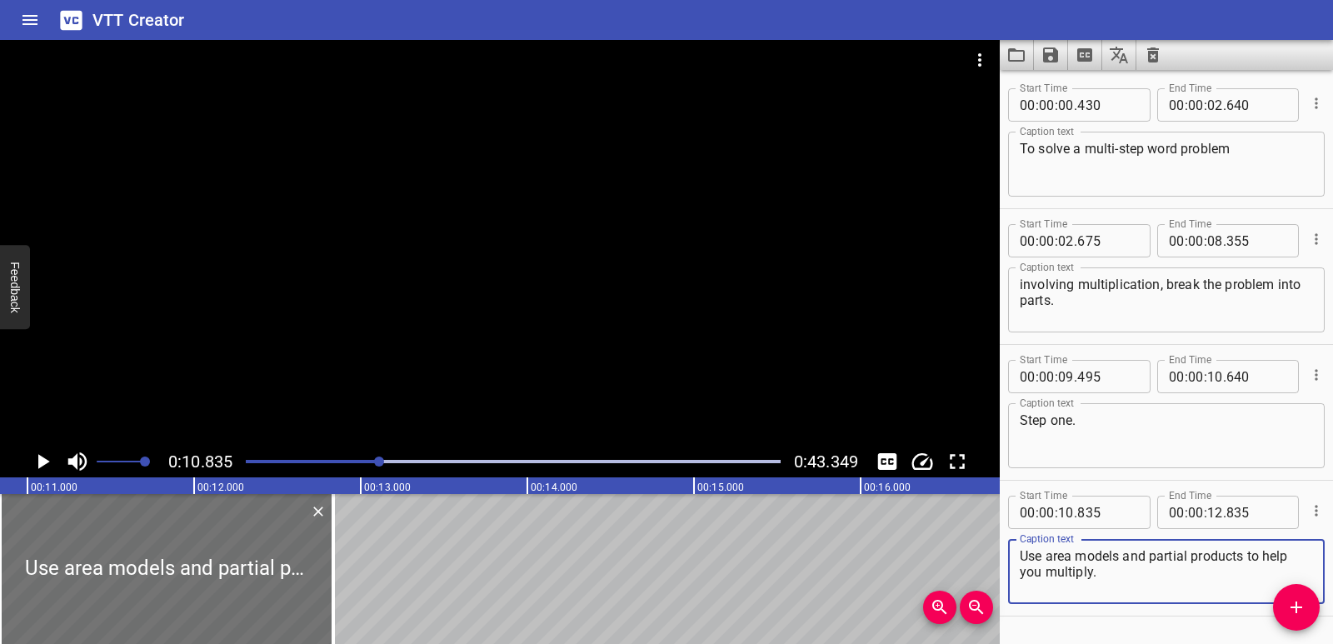
type textarea "Use area models and partial products to help you multiply."
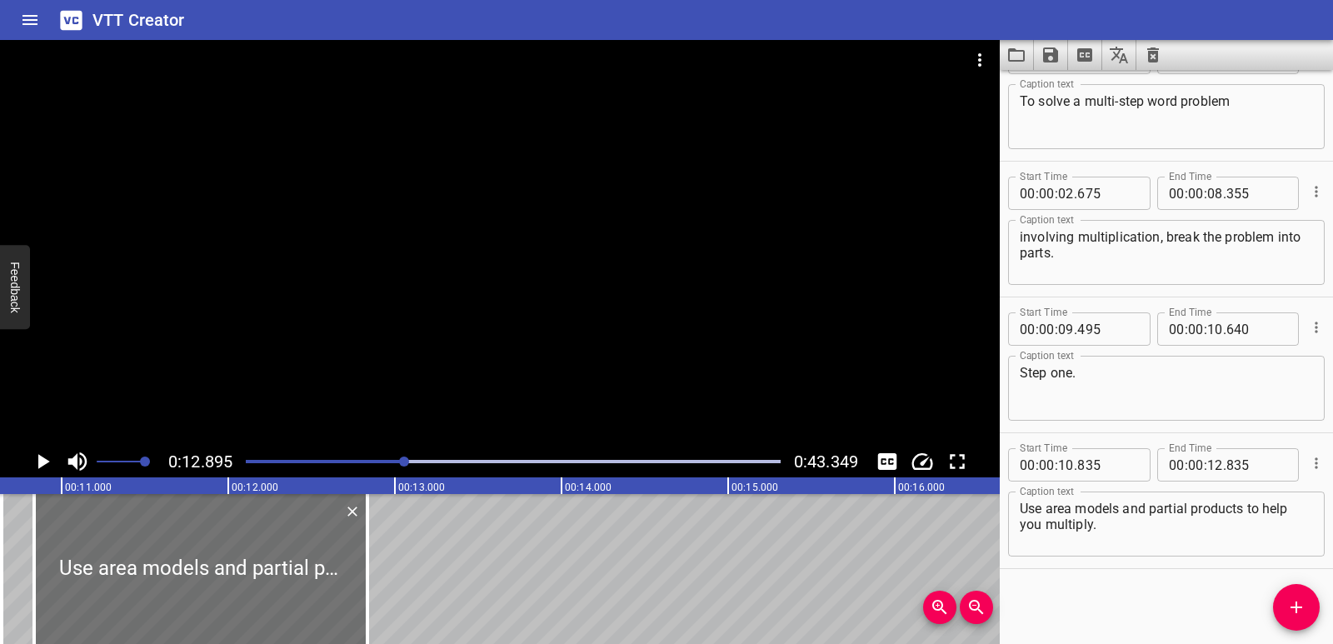
scroll to position [0, 1650]
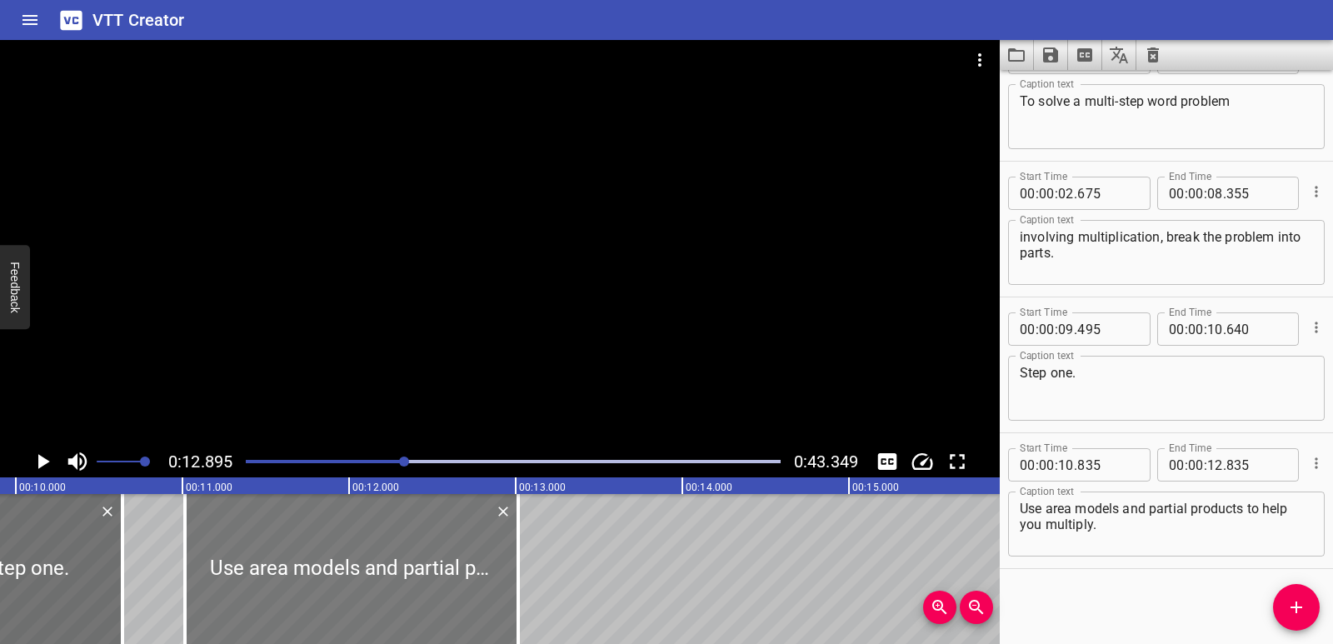
drag, startPoint x: 228, startPoint y: 592, endPoint x: 258, endPoint y: 585, distance: 30.9
click at [258, 585] on div at bounding box center [351, 569] width 333 height 150
type input "11"
type input "015"
type input "13"
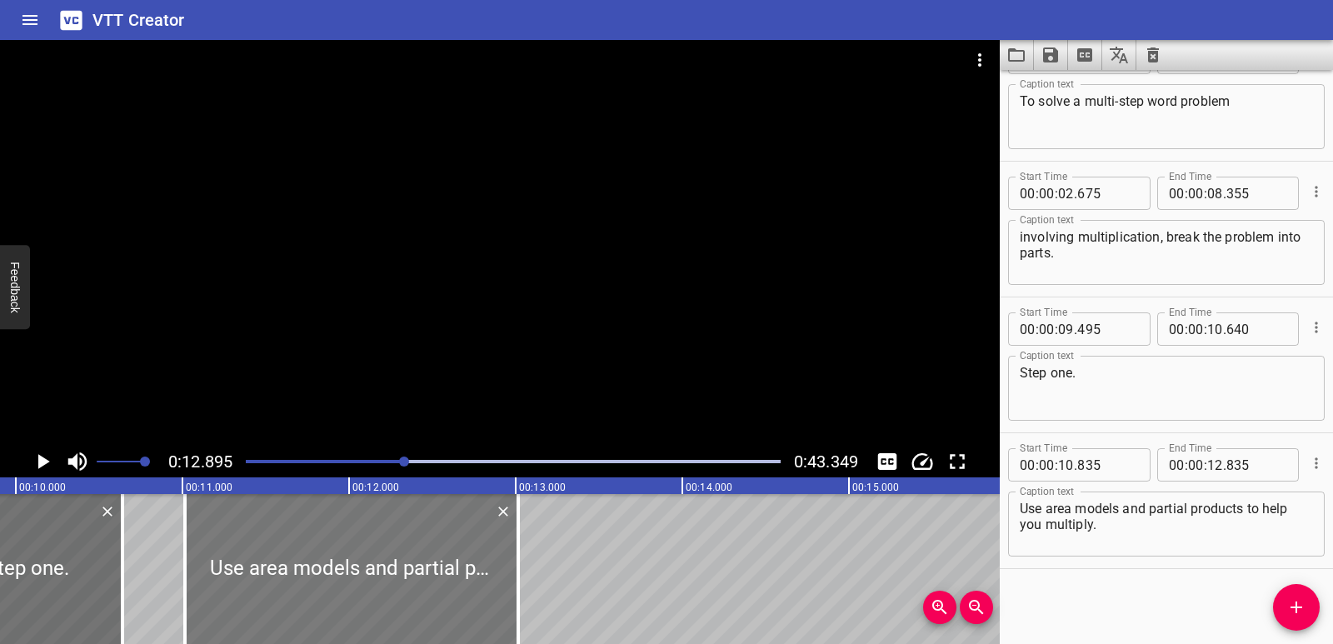
type input "015"
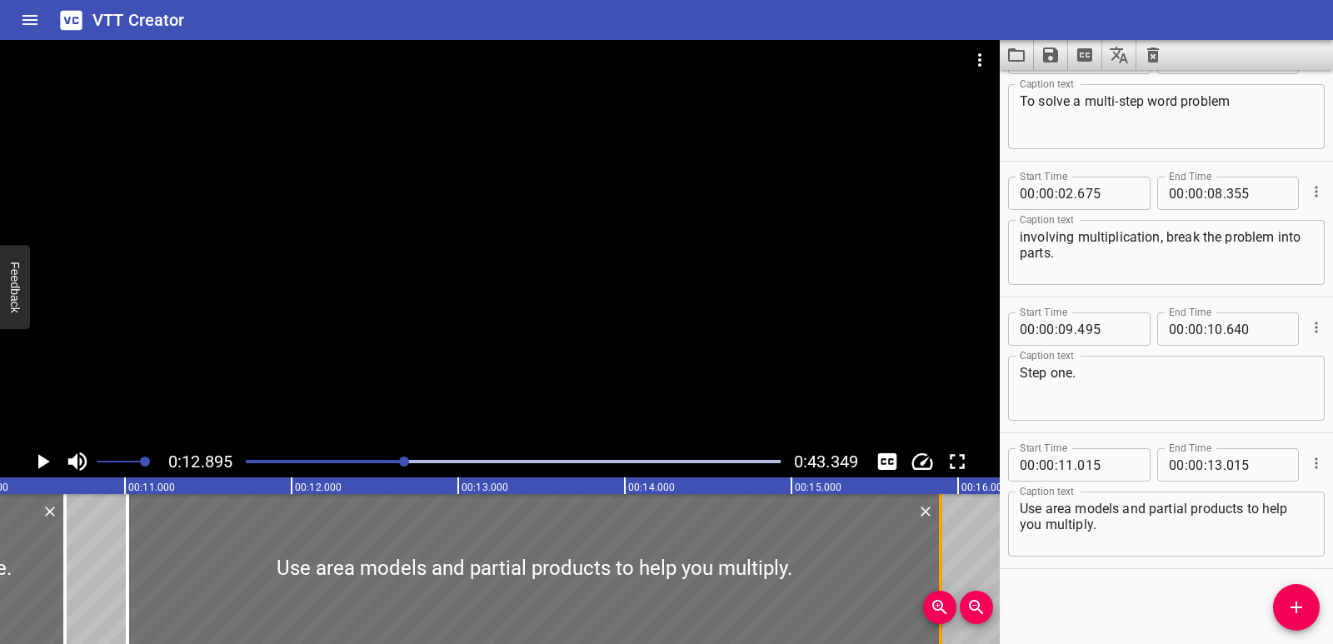
scroll to position [0, 1724]
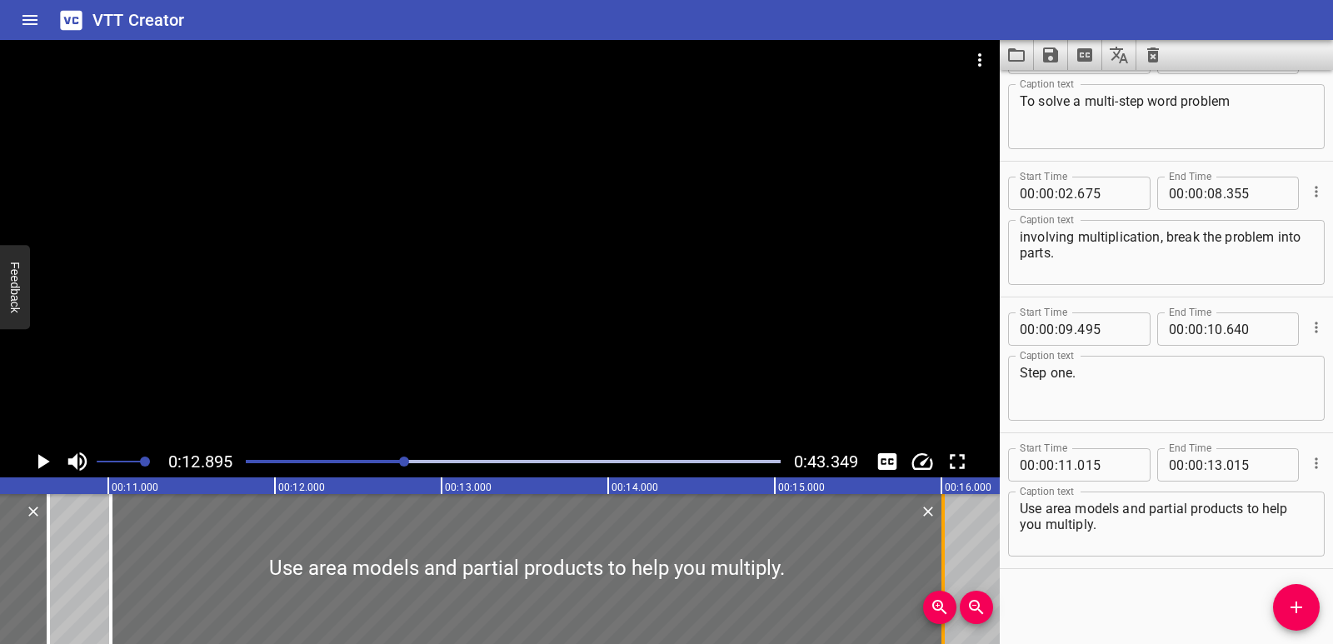
drag, startPoint x: 525, startPoint y: 580, endPoint x: 949, endPoint y: 566, distance: 425.0
click at [949, 566] on div at bounding box center [942, 569] width 17 height 150
type input "16"
type input "010"
click at [42, 461] on icon "Play/Pause" at bounding box center [44, 461] width 12 height 15
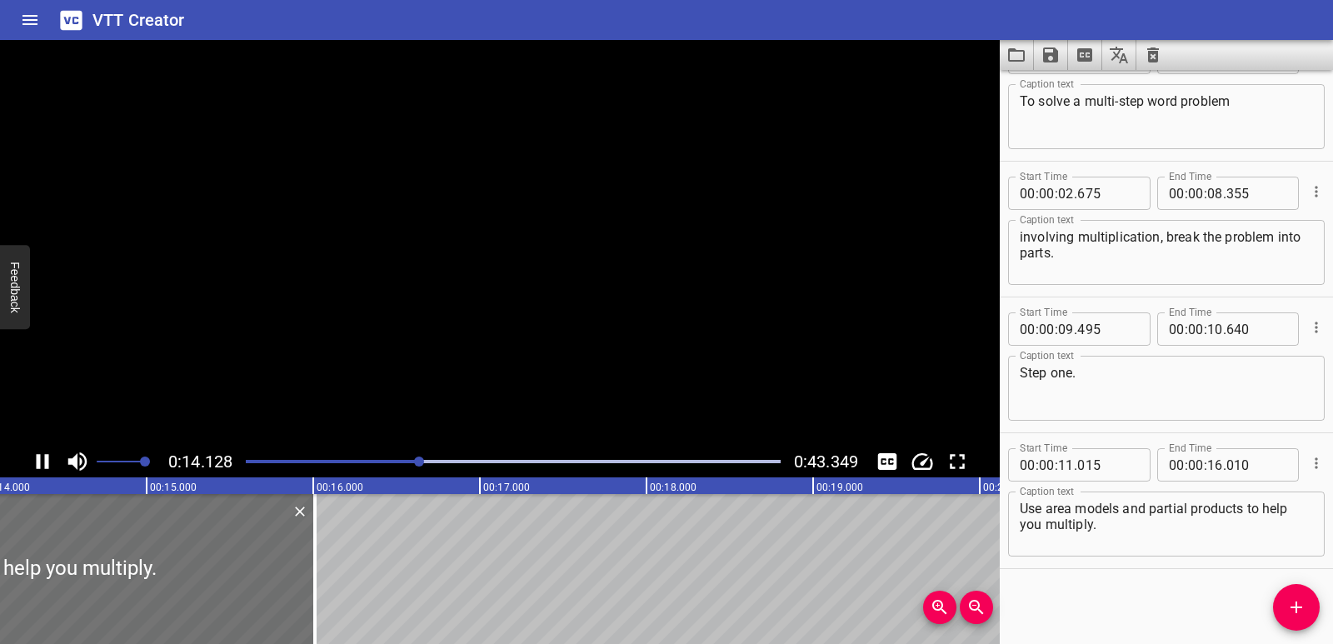
click at [42, 461] on icon "Play/Pause" at bounding box center [42, 461] width 25 height 25
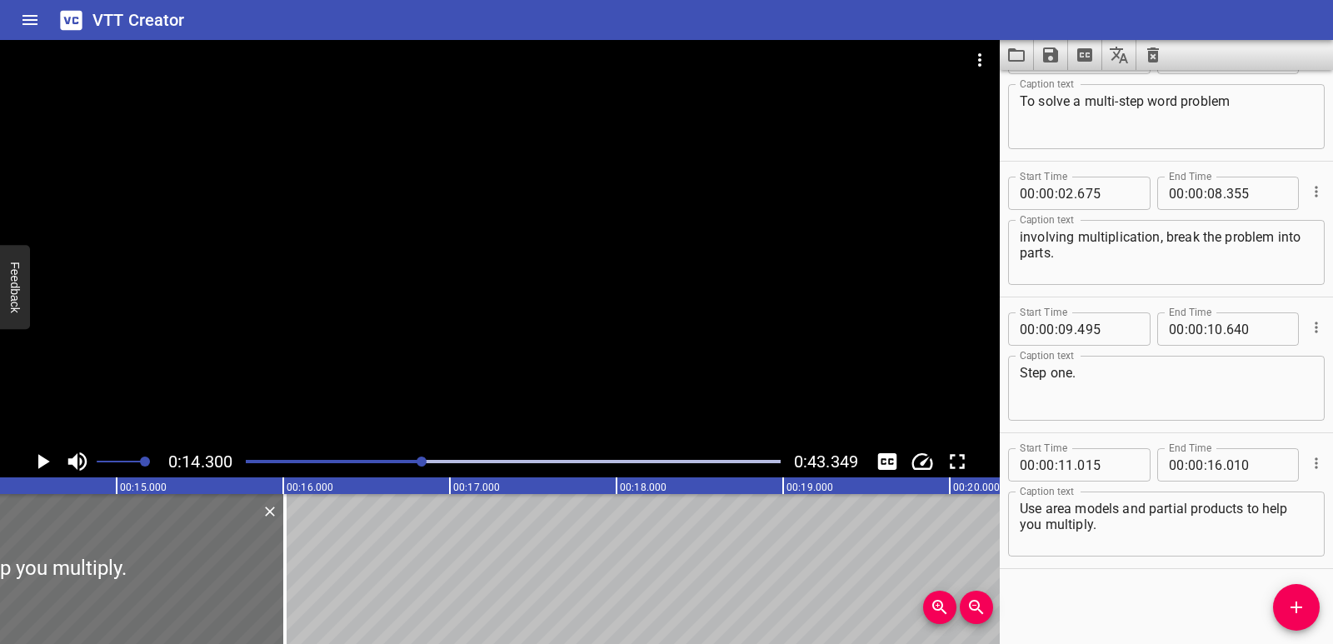
click at [323, 469] on div at bounding box center [513, 461] width 555 height 23
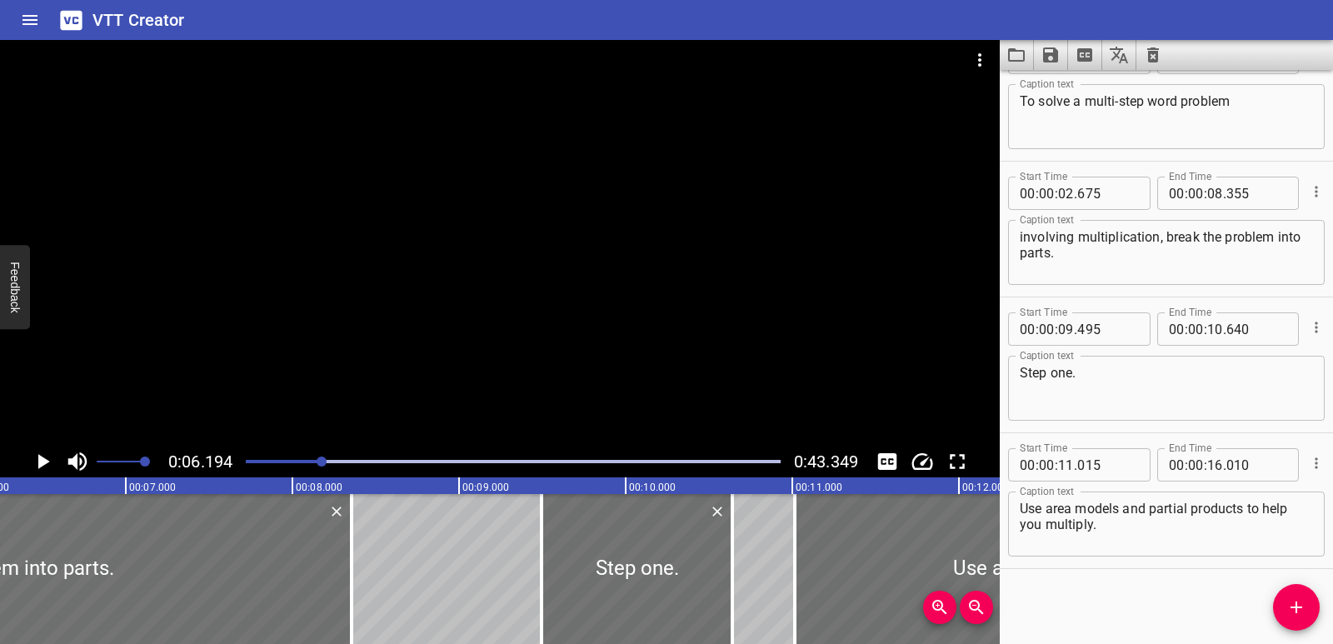
scroll to position [0, 1032]
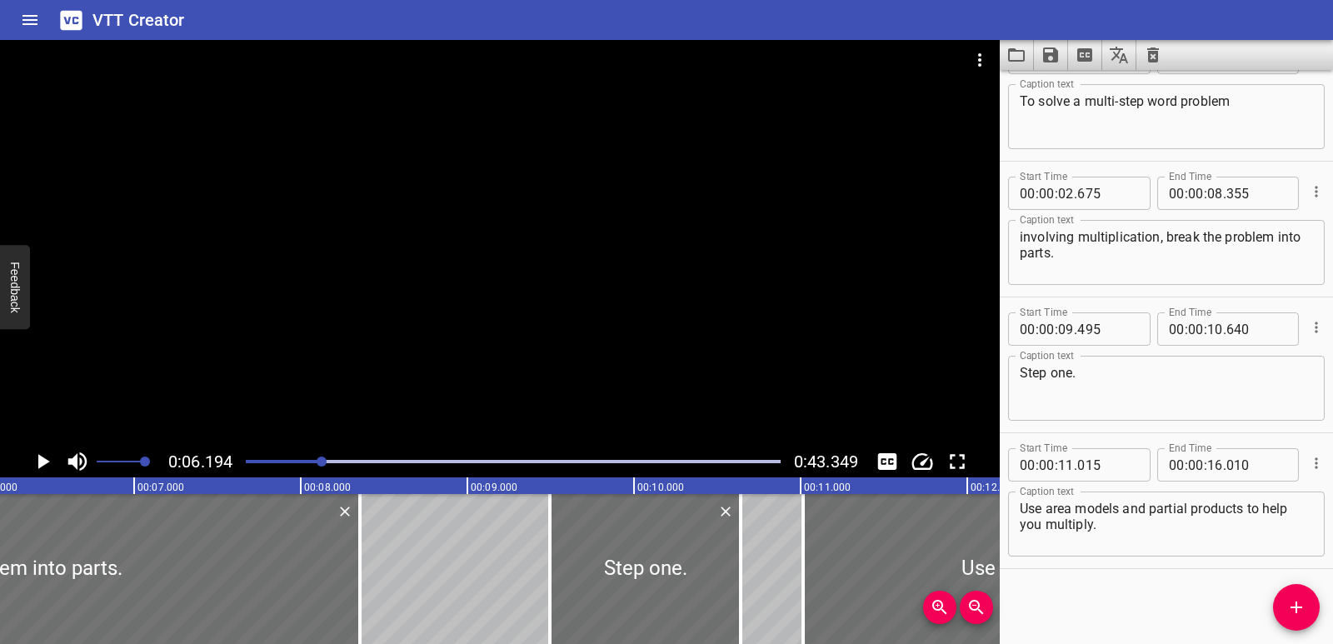
click at [337, 463] on div at bounding box center [513, 461] width 555 height 23
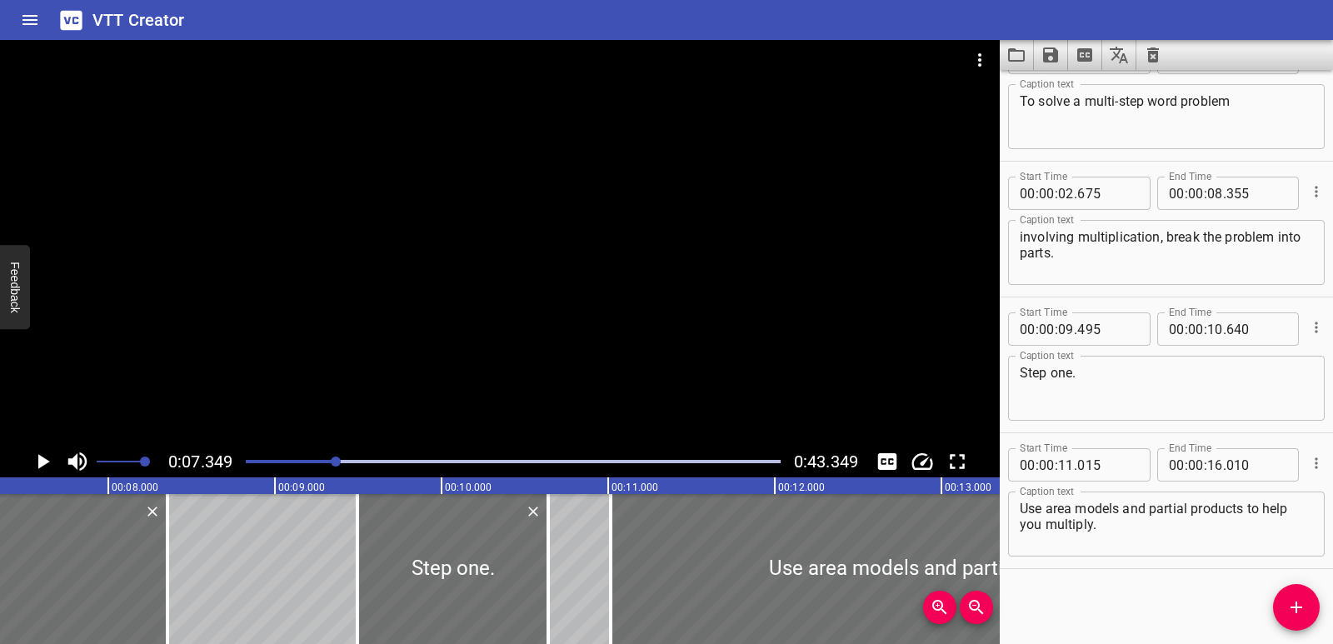
click at [352, 463] on div at bounding box center [513, 461] width 555 height 23
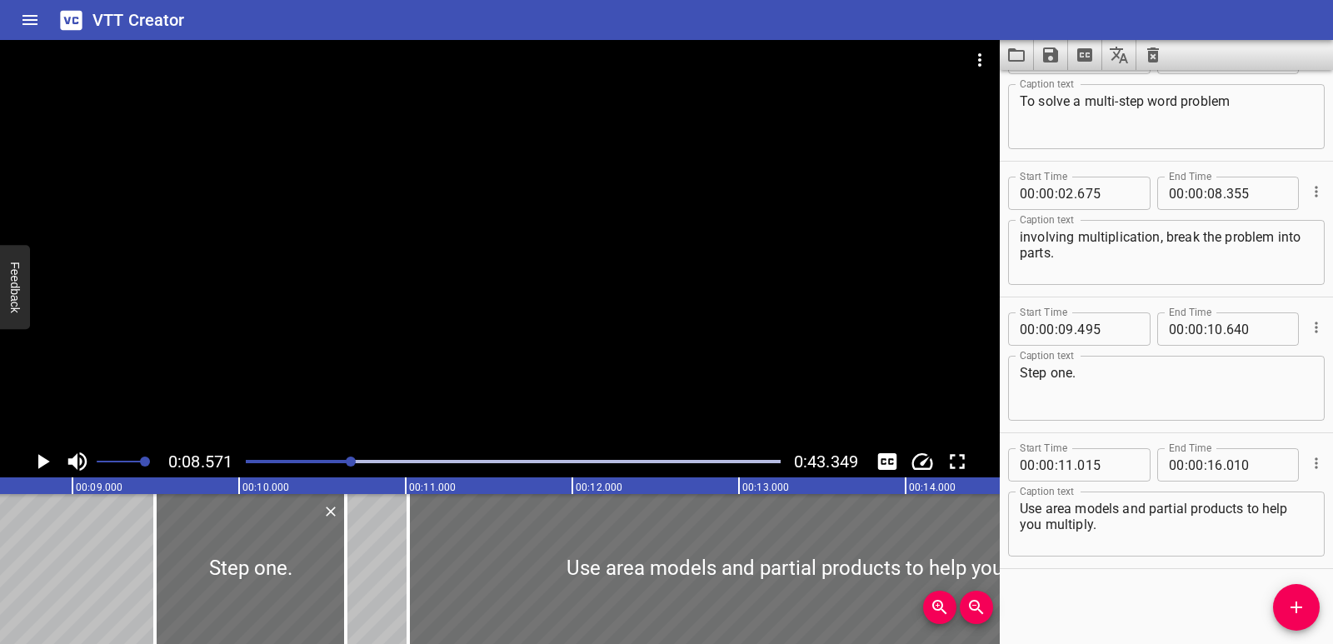
scroll to position [0, 1428]
click at [38, 460] on icon "Play/Pause" at bounding box center [44, 461] width 12 height 15
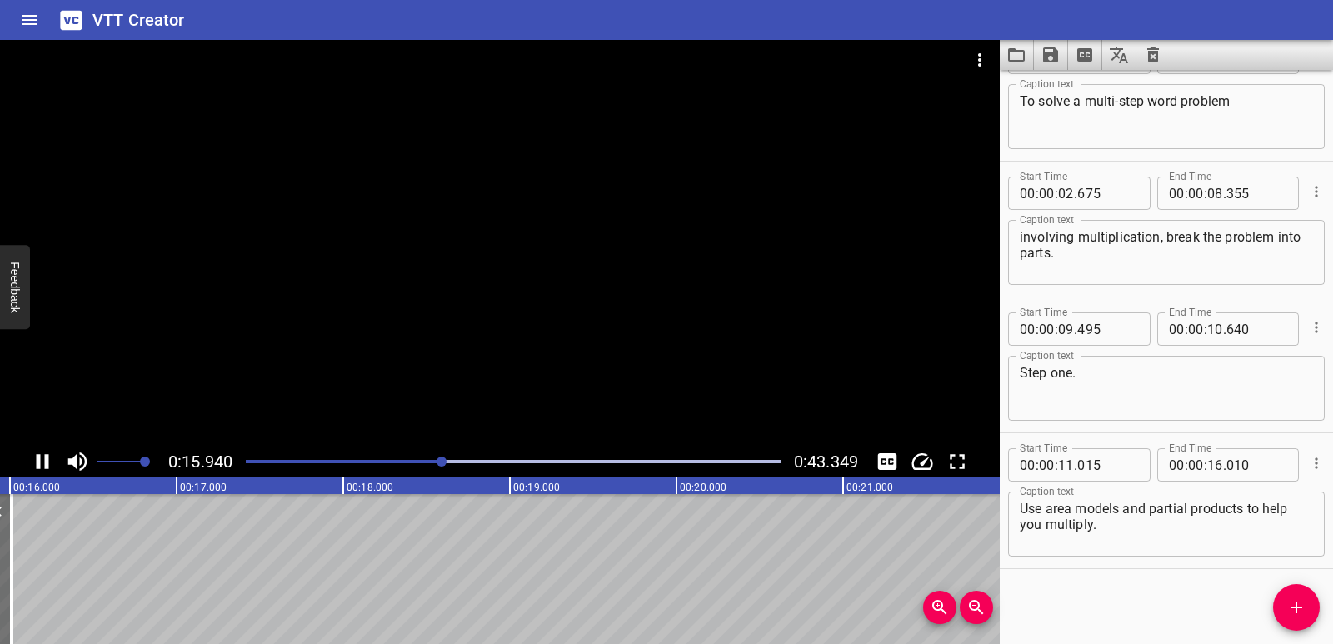
click at [40, 461] on icon "Play/Pause" at bounding box center [43, 461] width 12 height 15
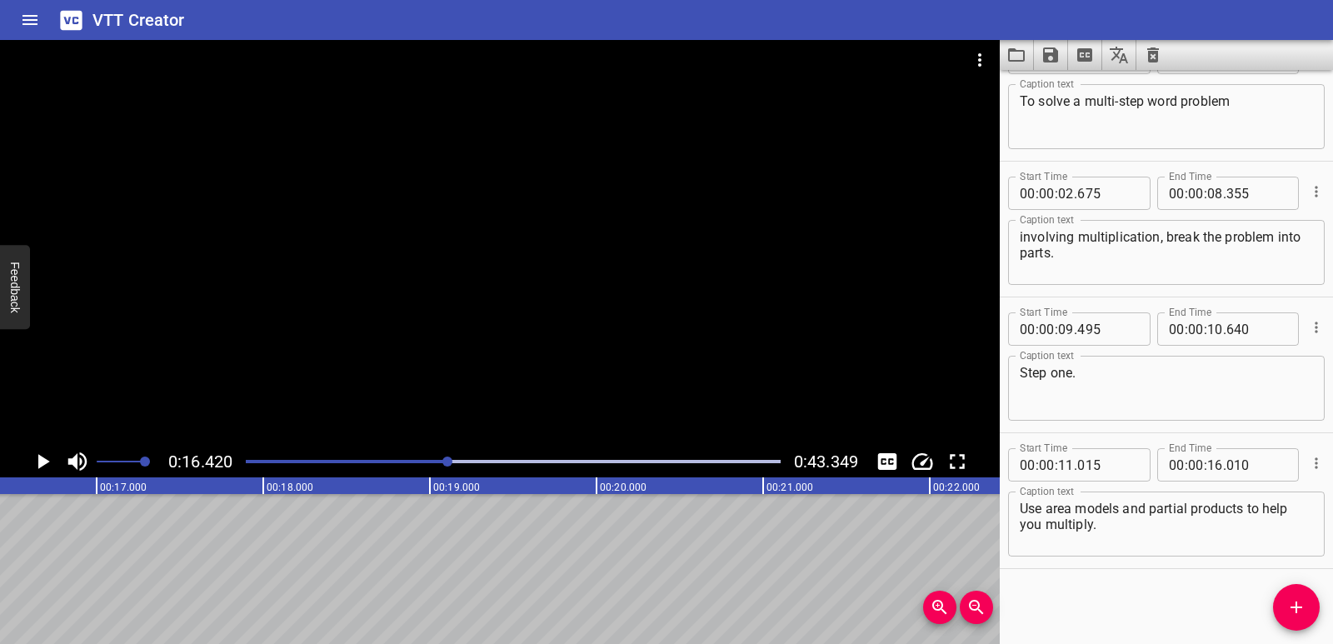
click at [1287, 600] on icon "Add Cue" at bounding box center [1296, 607] width 20 height 20
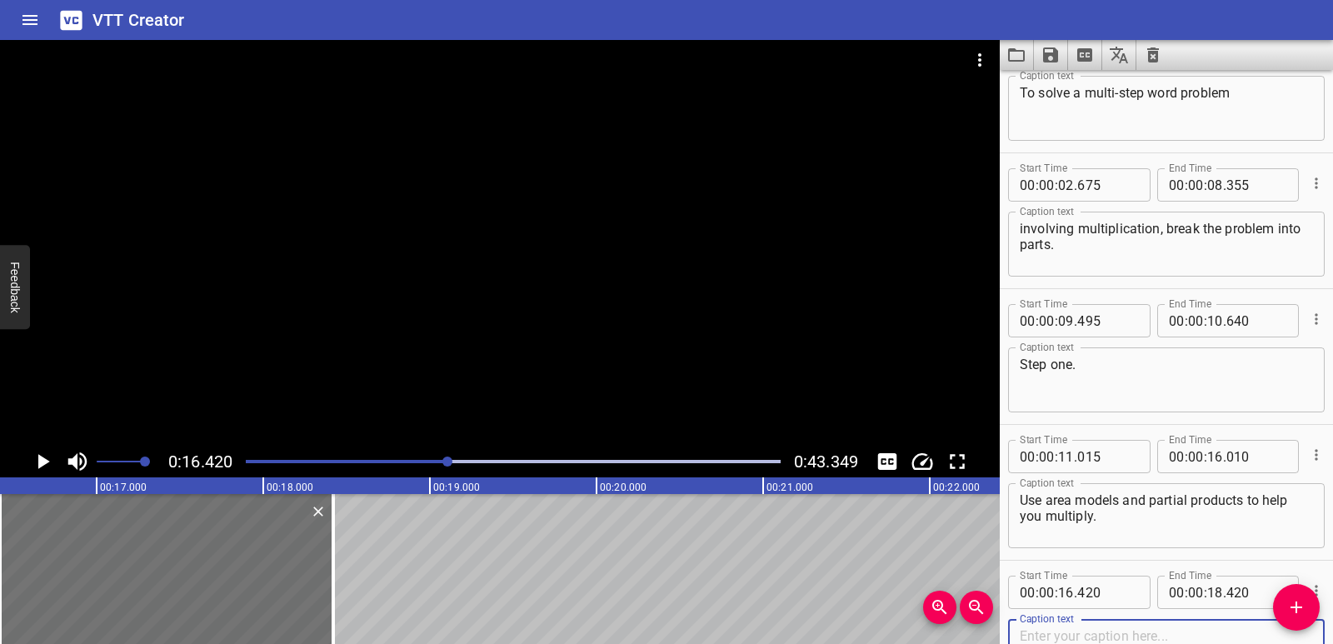
scroll to position [183, 0]
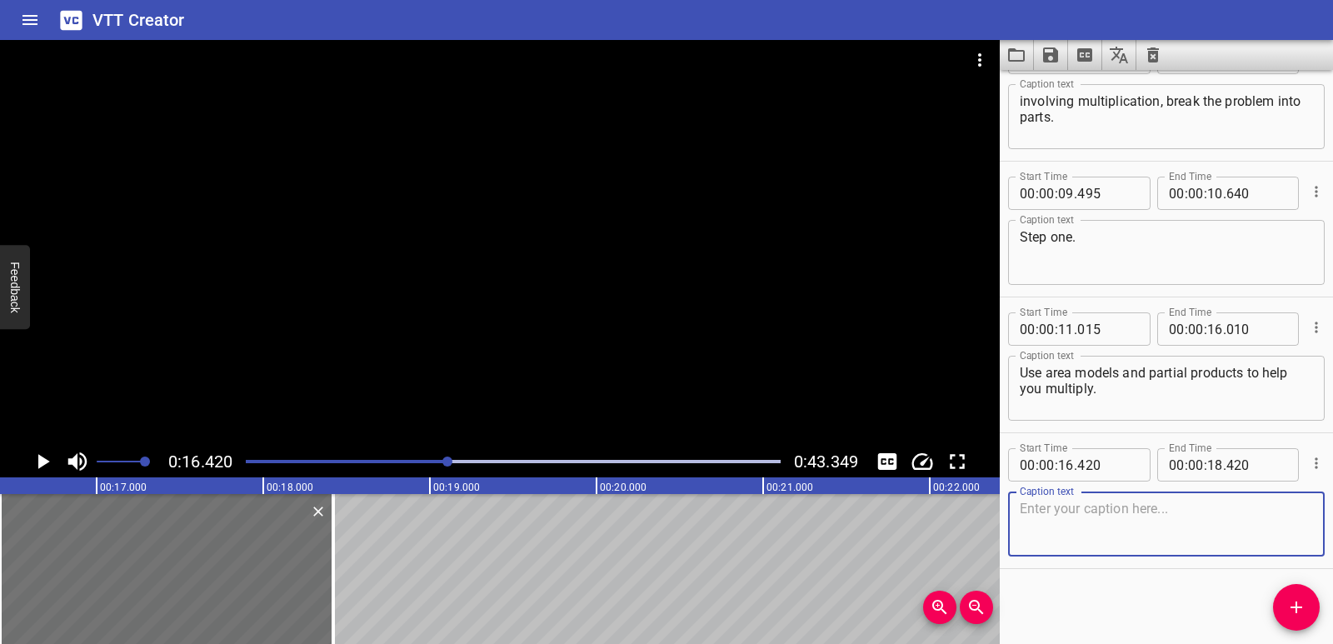
click at [1034, 521] on textarea at bounding box center [1165, 524] width 293 height 47
paste textarea "Step two."
type textarea "Step two."
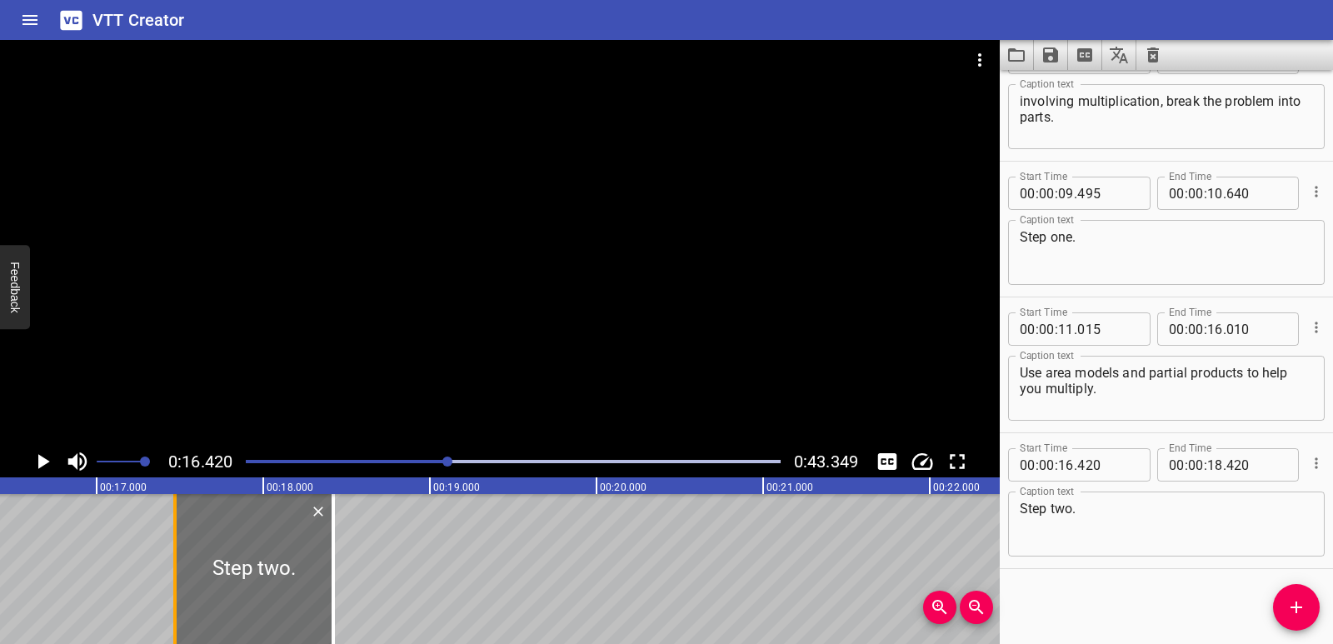
drag, startPoint x: 0, startPoint y: 566, endPoint x: 175, endPoint y: 559, distance: 175.0
click at [175, 559] on div at bounding box center [174, 569] width 3 height 150
type input "17"
type input "470"
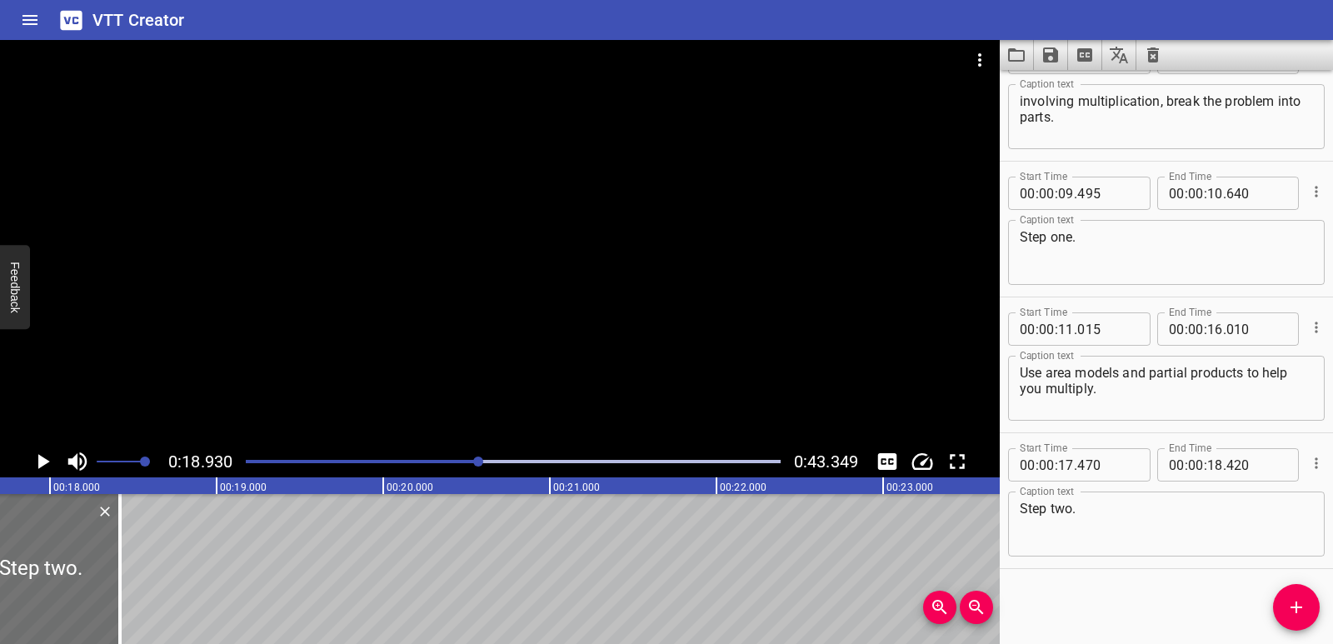
scroll to position [0, 2880]
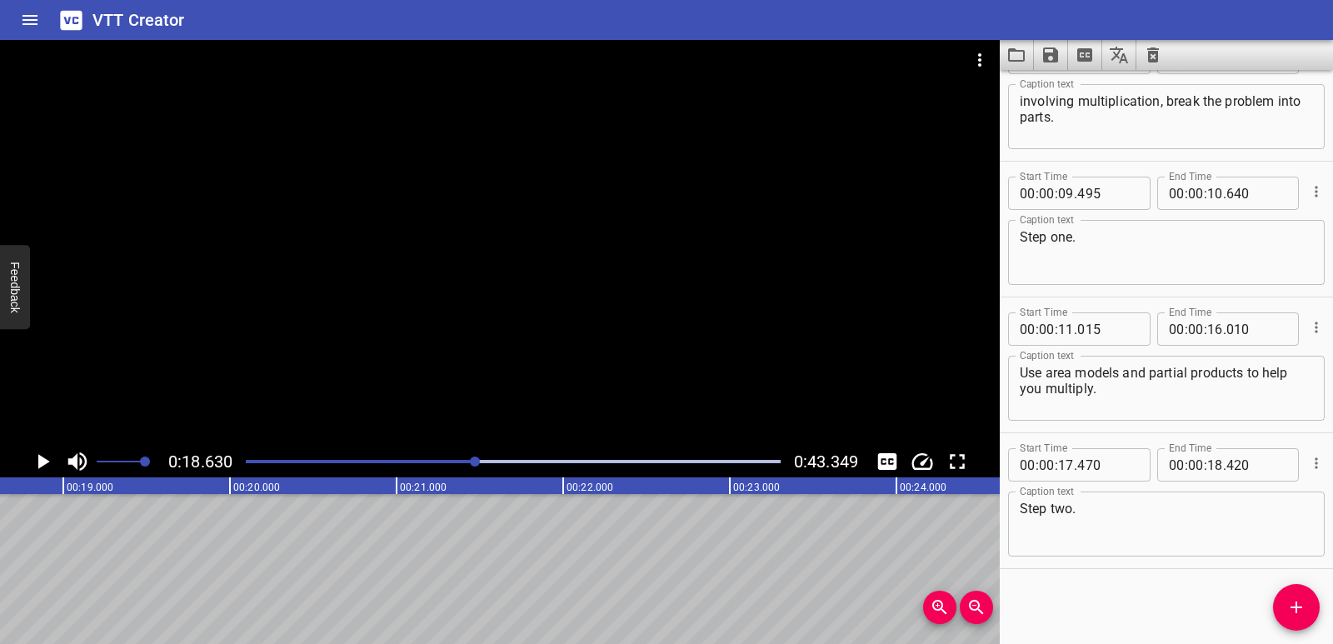
scroll to position [0, 3103]
click at [1298, 598] on icon "Add Cue" at bounding box center [1296, 607] width 20 height 20
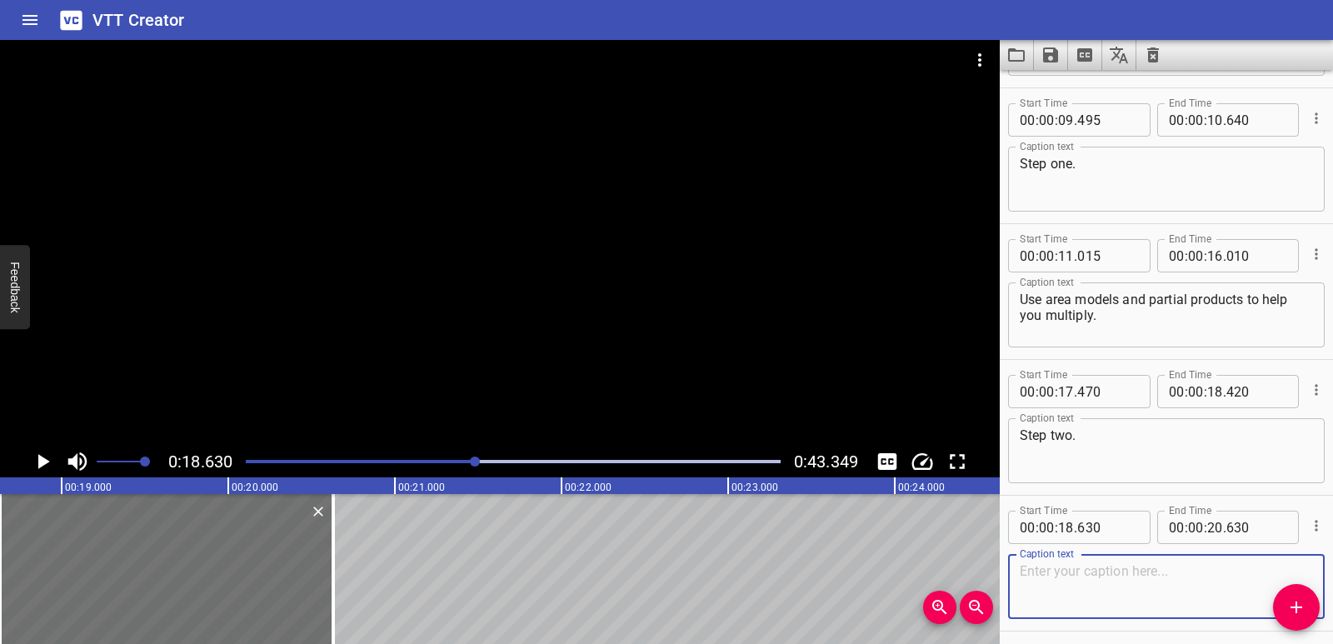
scroll to position [319, 0]
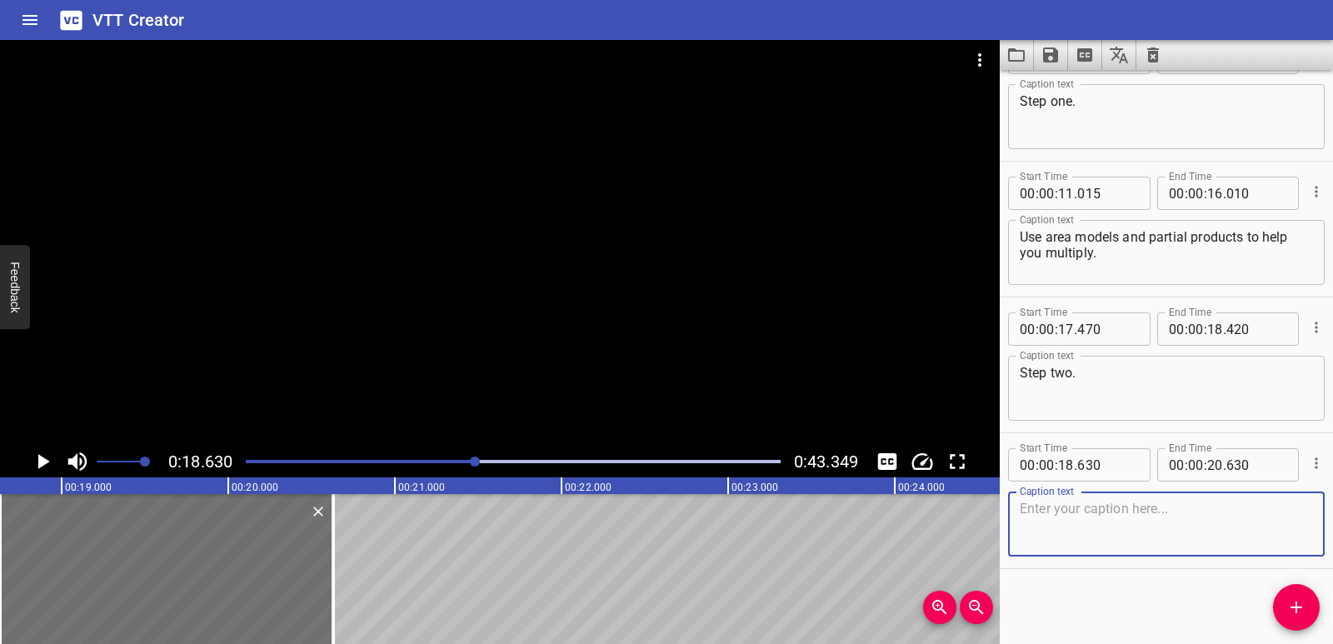
click at [1056, 515] on textarea at bounding box center [1165, 524] width 293 height 47
paste textarea "Add to find the total for each group."
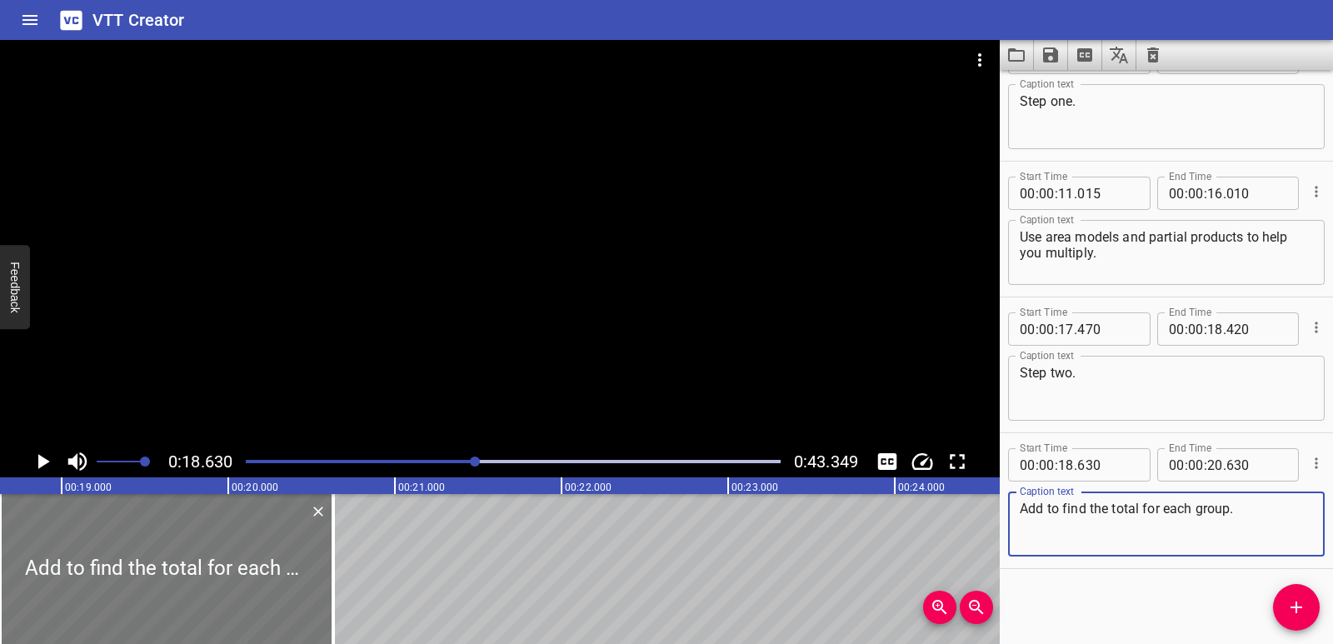
type textarea "Add to find the total for each group."
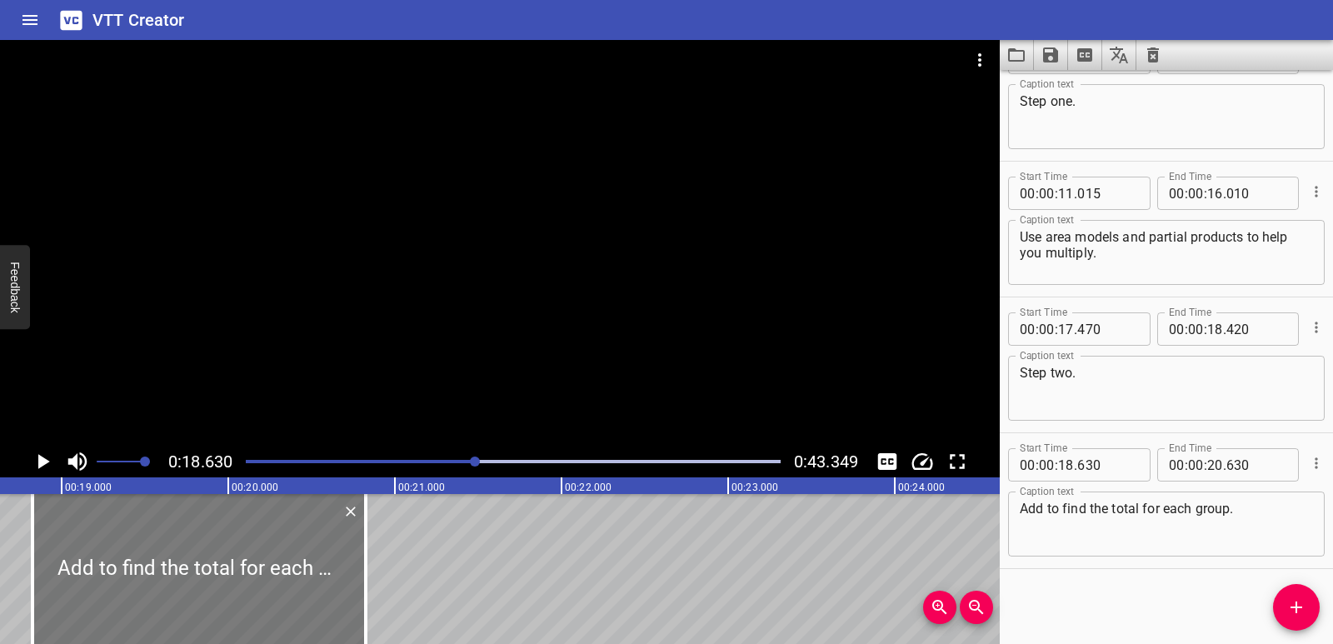
drag, startPoint x: 206, startPoint y: 570, endPoint x: 238, endPoint y: 569, distance: 32.5
click at [238, 569] on div at bounding box center [198, 569] width 333 height 150
type input "825"
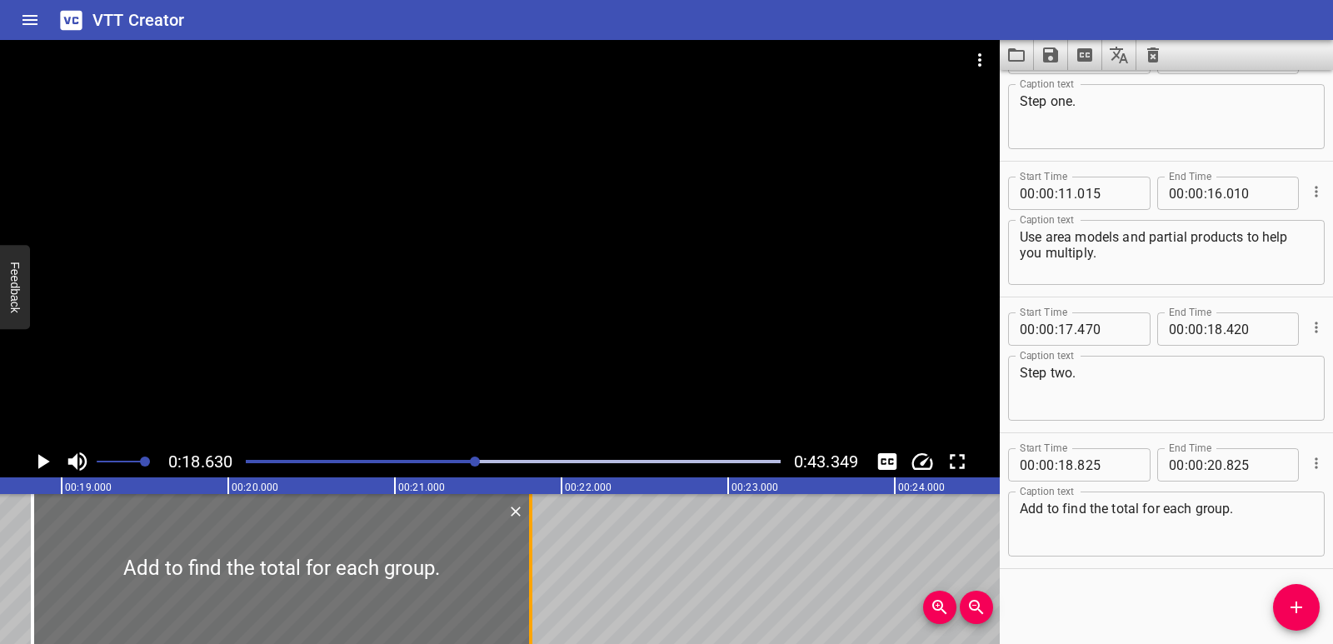
drag, startPoint x: 361, startPoint y: 561, endPoint x: 526, endPoint y: 557, distance: 165.0
click at [526, 557] on div at bounding box center [530, 569] width 17 height 150
type input "21"
type input "815"
click at [31, 462] on icon "Play/Pause" at bounding box center [42, 461] width 25 height 25
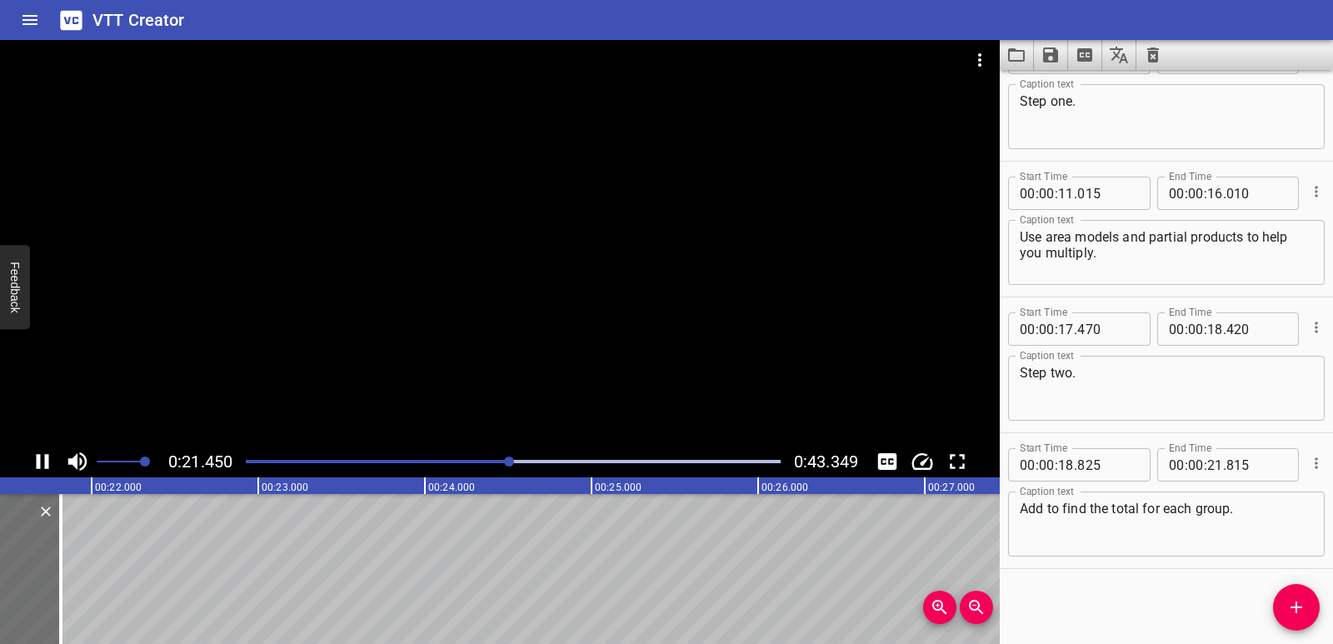
scroll to position [0, 3617]
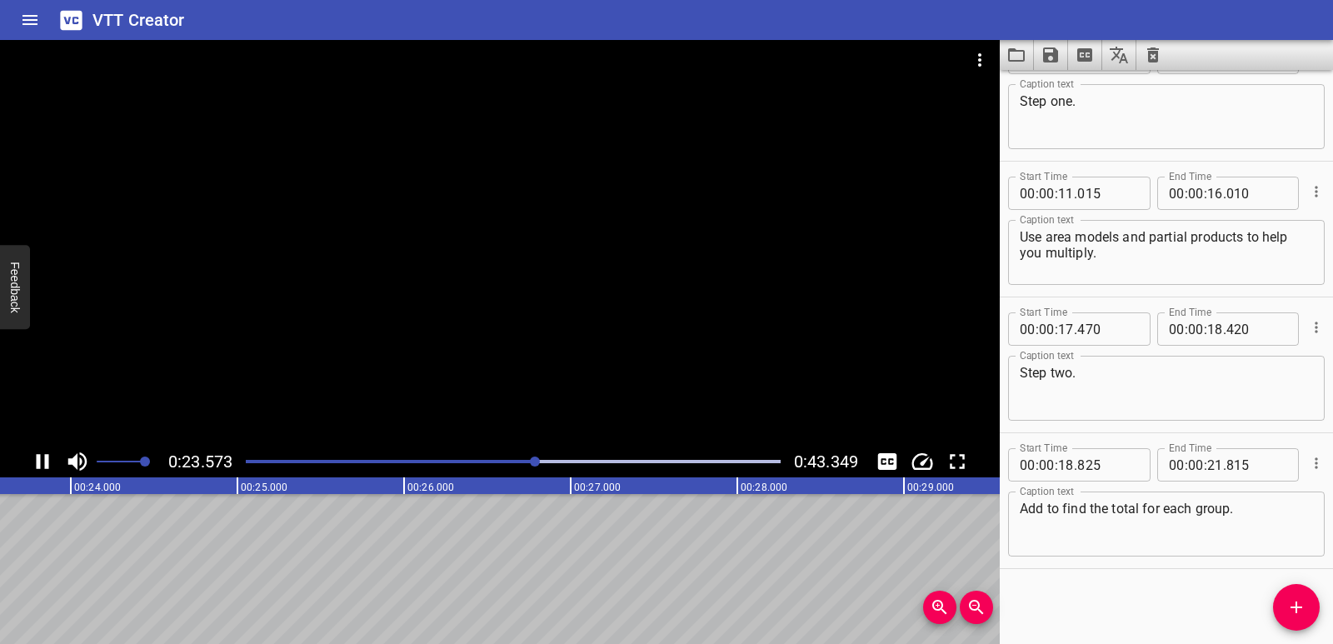
click at [36, 457] on icon "Play/Pause" at bounding box center [42, 461] width 25 height 25
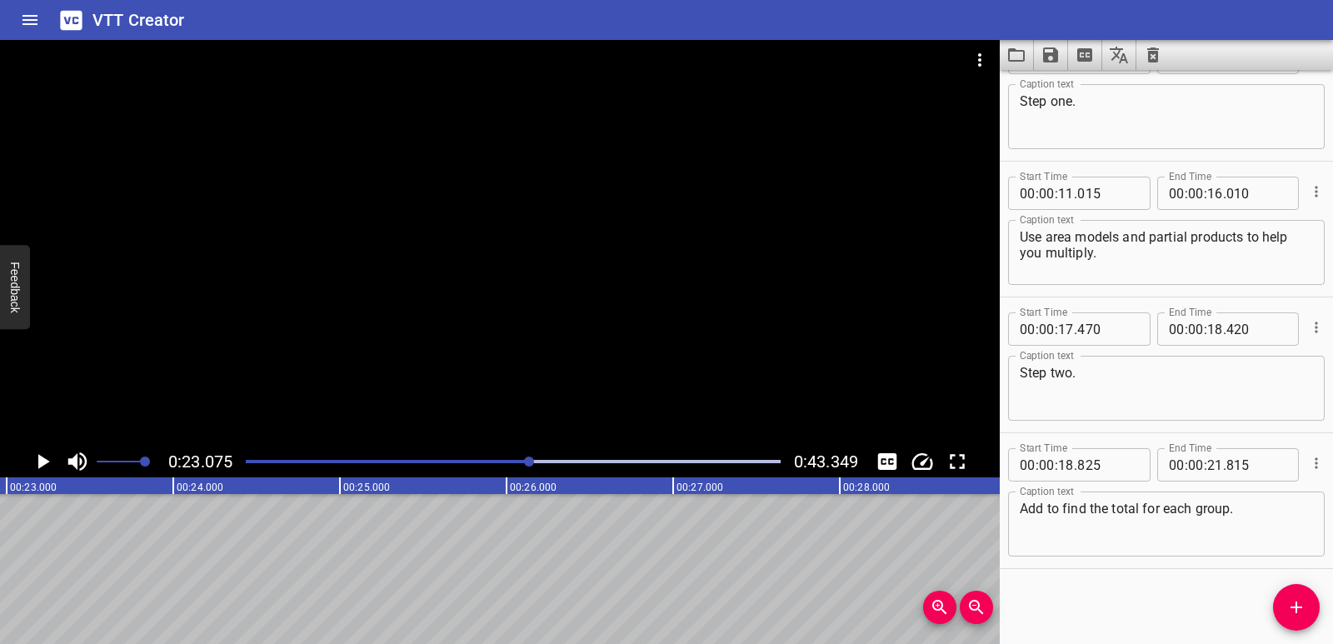
scroll to position [0, 3844]
drag, startPoint x: 1293, startPoint y: 601, endPoint x: 1220, endPoint y: 583, distance: 74.7
click at [1292, 602] on icon "Add Cue" at bounding box center [1296, 607] width 20 height 20
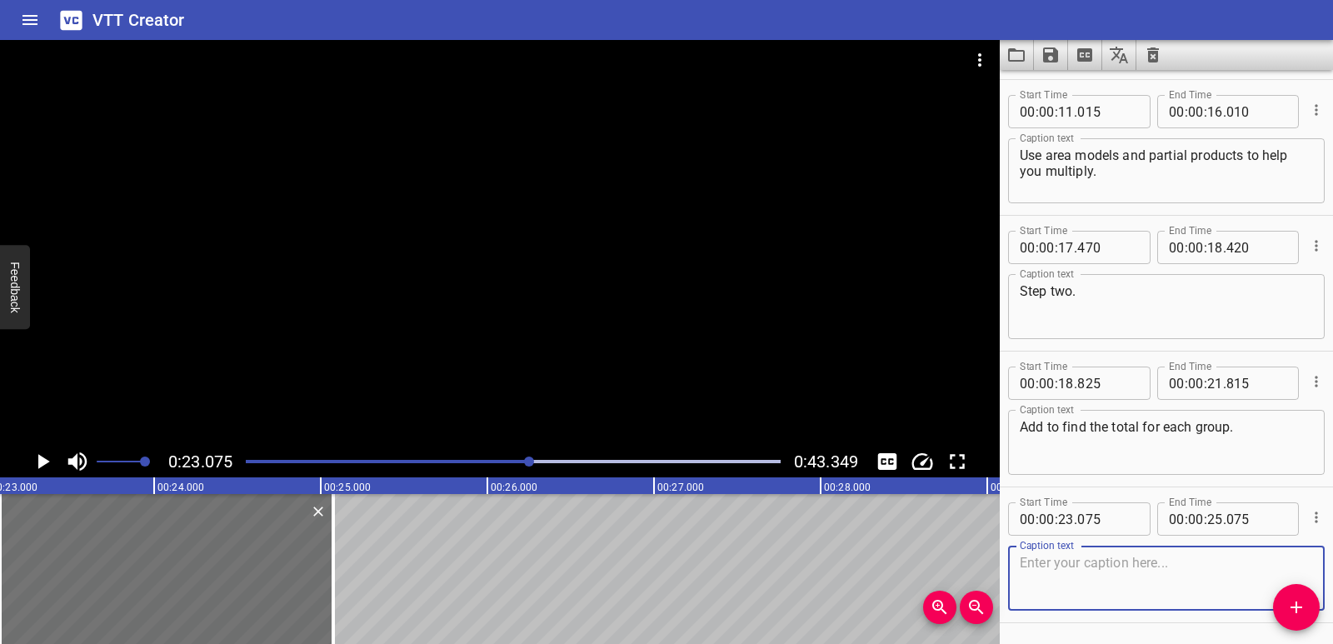
scroll to position [455, 0]
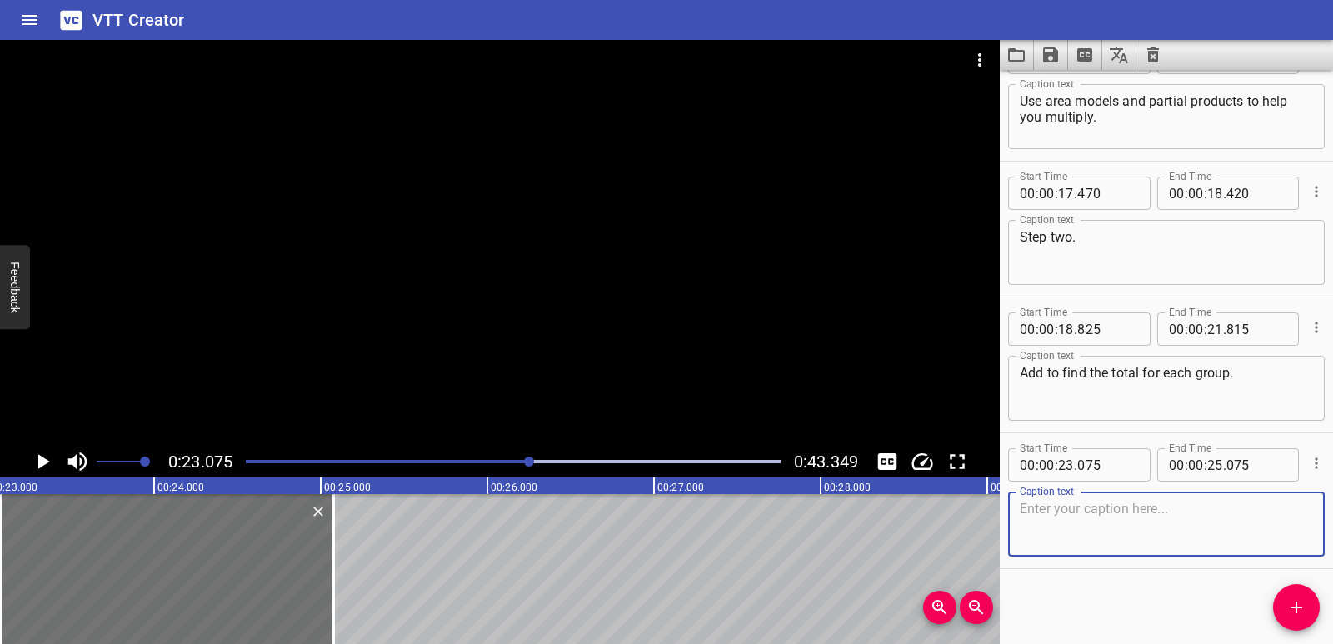
click at [1054, 541] on textarea at bounding box center [1165, 524] width 293 height 47
type textarea "Step three."
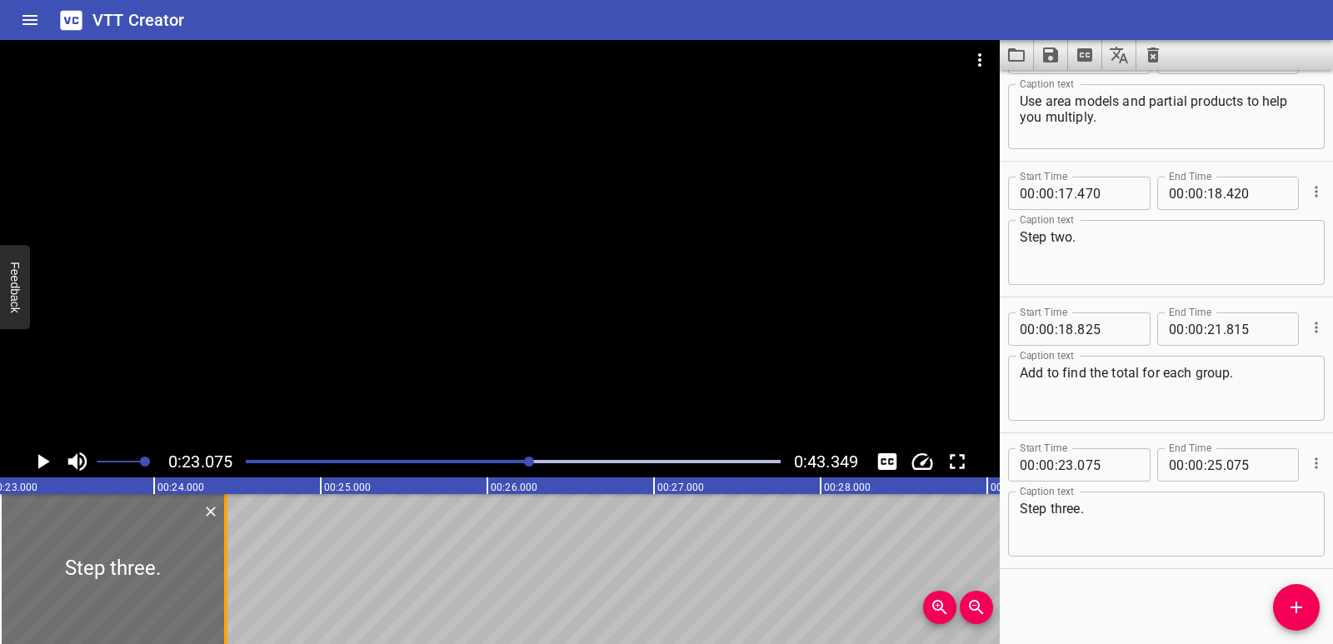
drag, startPoint x: 331, startPoint y: 590, endPoint x: 223, endPoint y: 577, distance: 108.3
click at [223, 577] on div at bounding box center [225, 569] width 17 height 150
type input "24"
type input "430"
drag, startPoint x: 4, startPoint y: 564, endPoint x: 34, endPoint y: 566, distance: 30.1
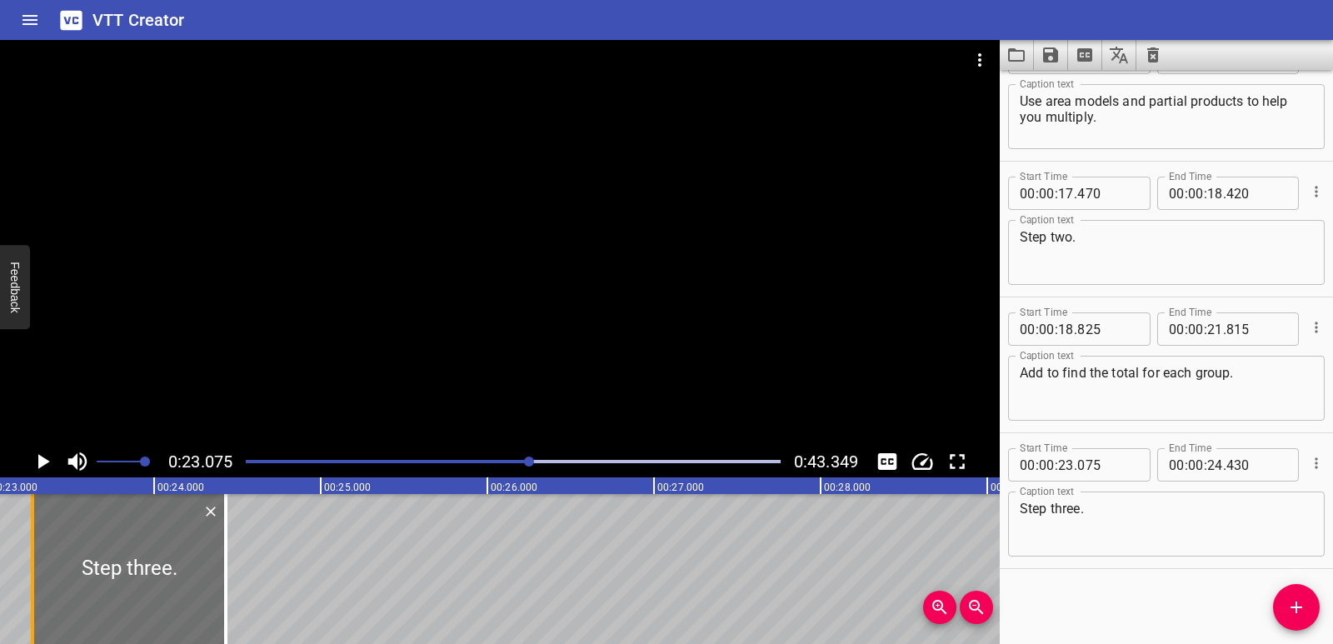
click at [34, 566] on div at bounding box center [32, 569] width 17 height 150
type input "270"
click at [286, 572] on div "To solve a multi-step word problem involving multiplication, break the problem …" at bounding box center [1153, 569] width 9994 height 150
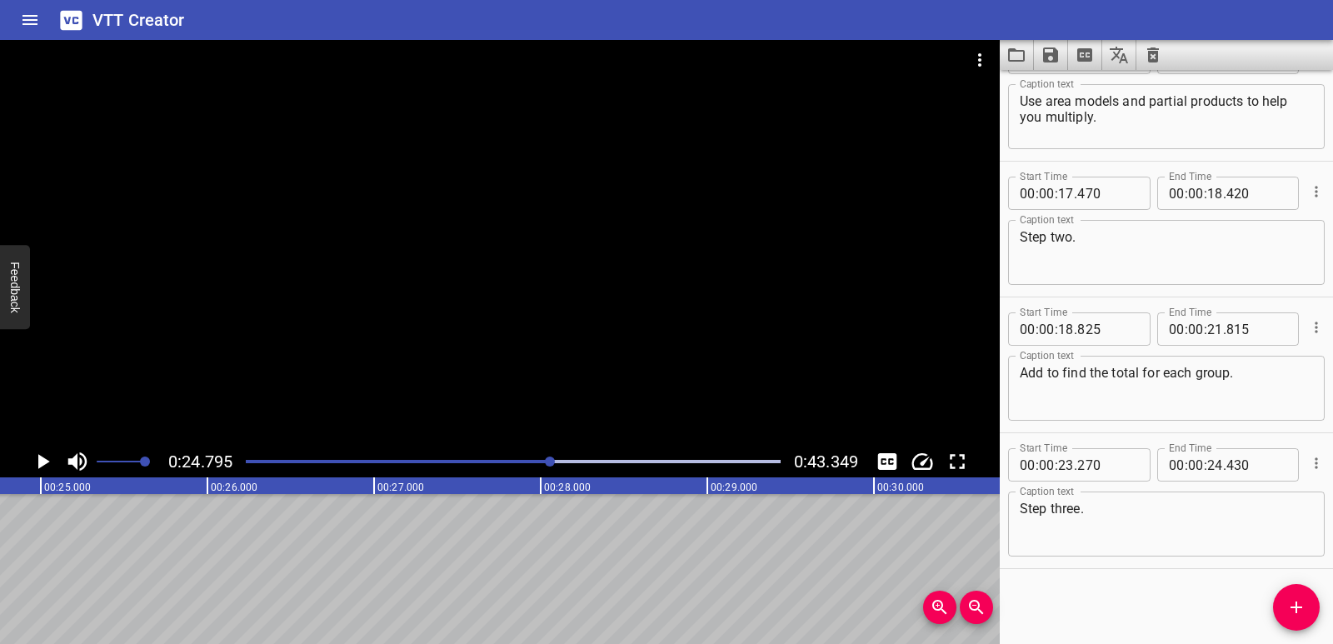
scroll to position [0, 4130]
click at [1291, 608] on icon "Add Cue" at bounding box center [1296, 607] width 20 height 20
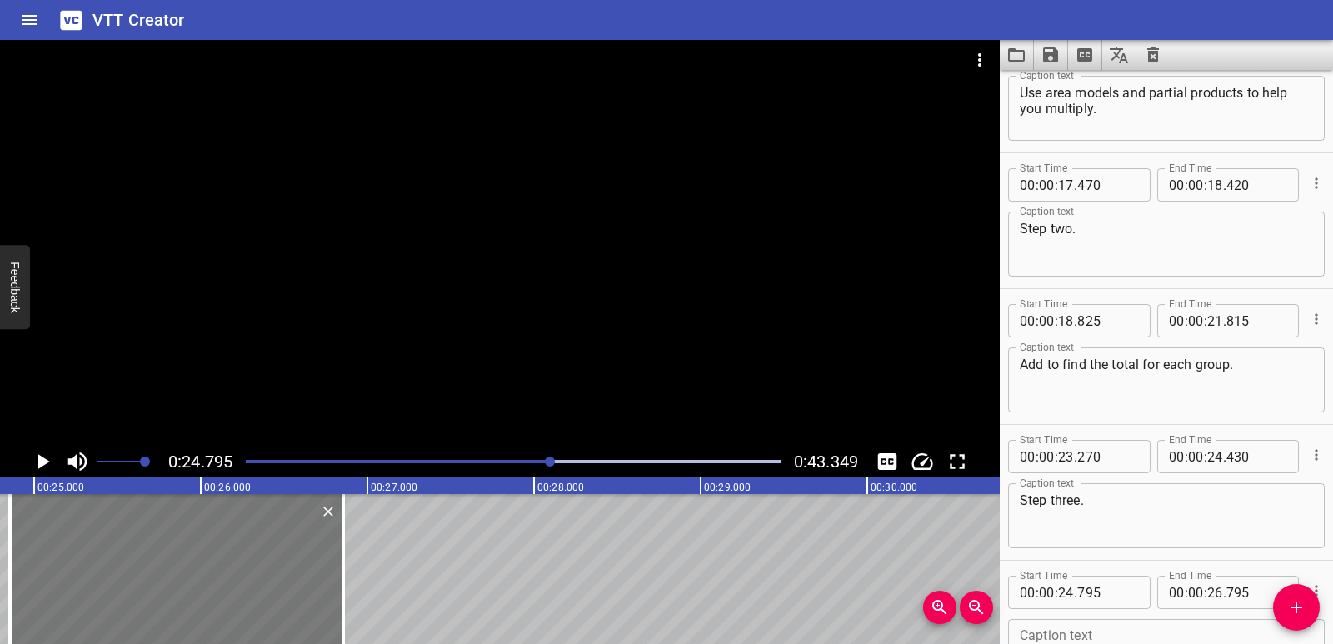
drag, startPoint x: 167, startPoint y: 600, endPoint x: 177, endPoint y: 601, distance: 10.1
click at [177, 601] on div at bounding box center [176, 569] width 333 height 150
type input "855"
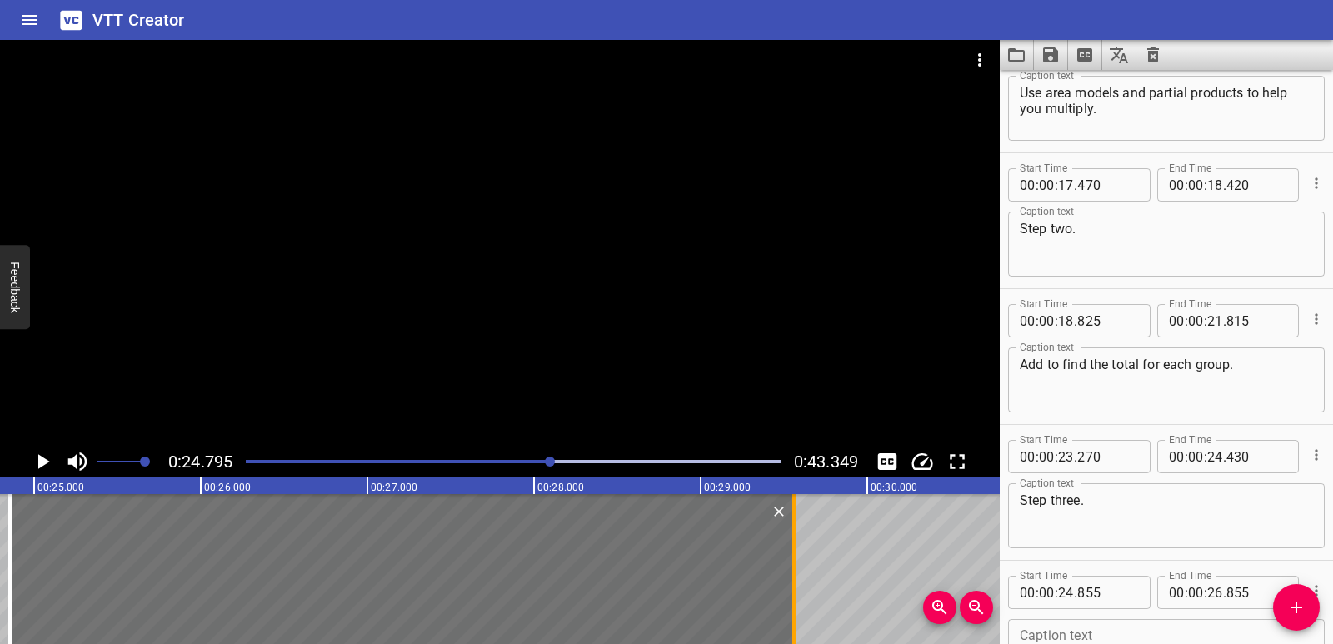
drag, startPoint x: 350, startPoint y: 595, endPoint x: 788, endPoint y: 593, distance: 438.1
click at [788, 593] on div at bounding box center [793, 569] width 17 height 150
type input "29"
type input "560"
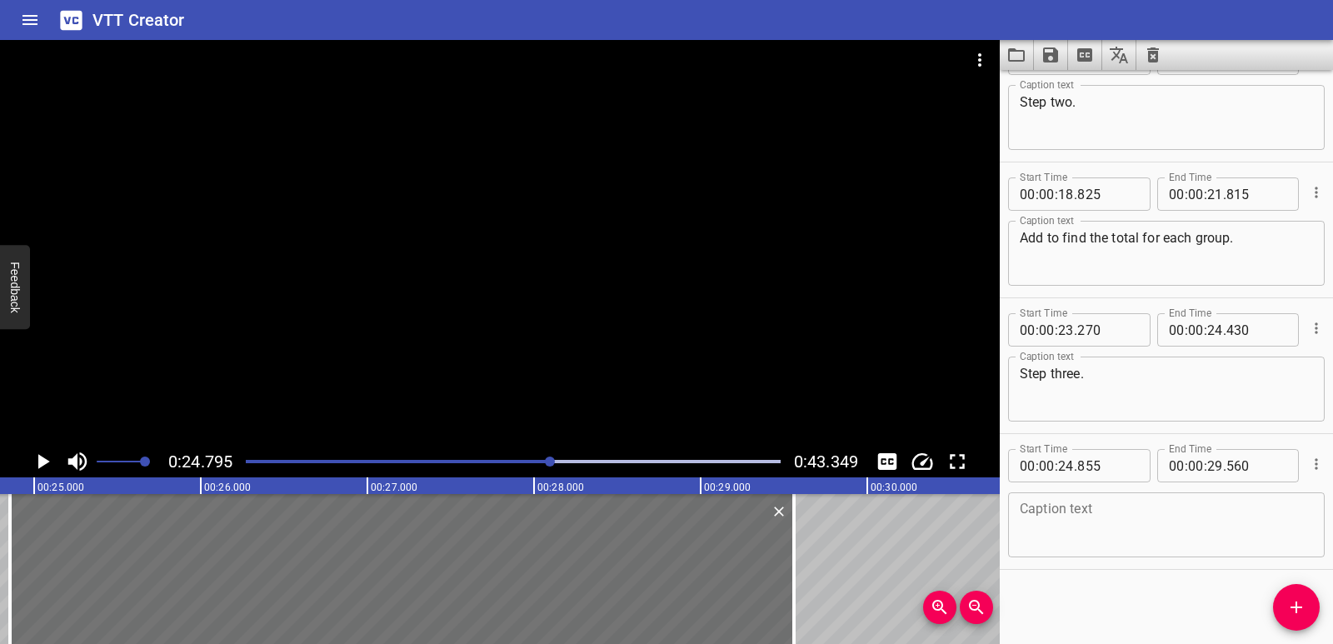
scroll to position [590, 0]
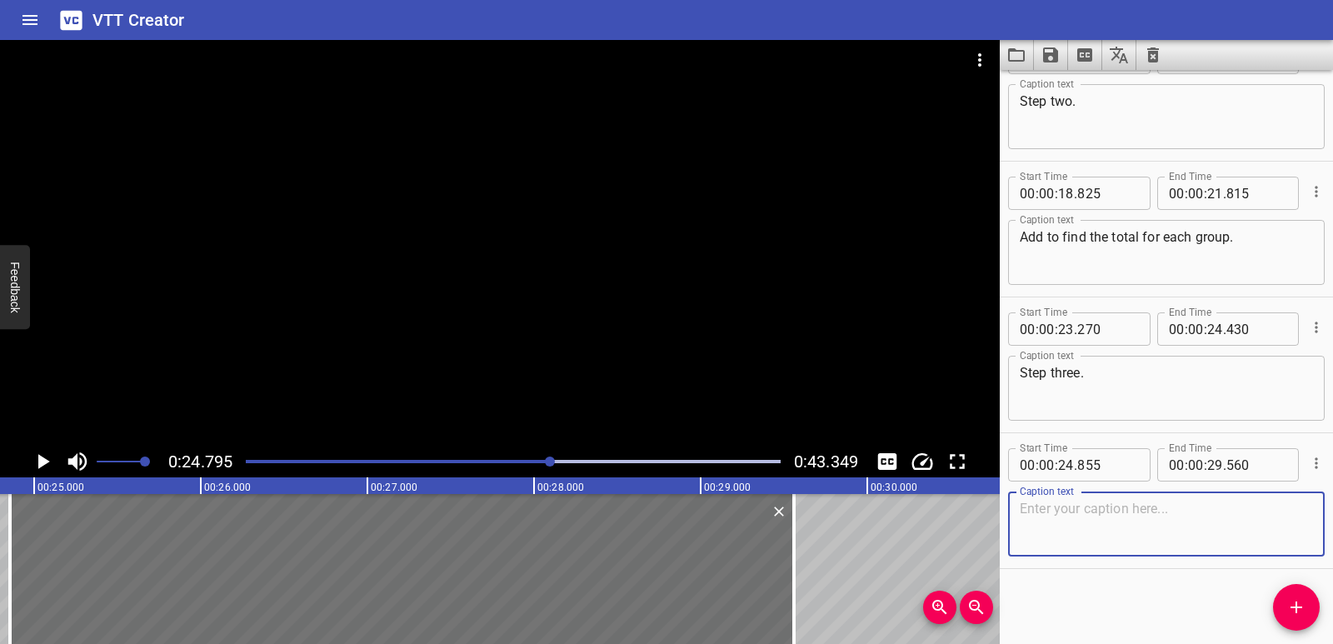
click at [1104, 530] on textarea at bounding box center [1165, 524] width 293 height 47
paste textarea "Write an equation using a variable to show the final answer."
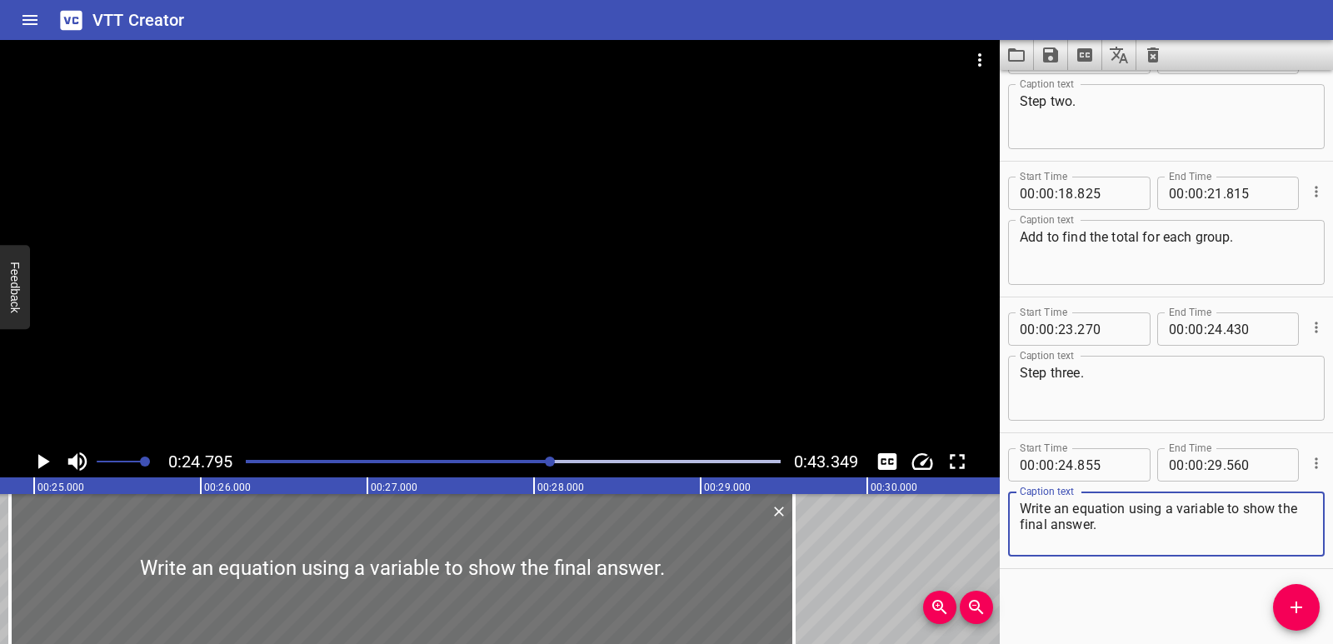
type textarea "Write an equation using a variable to show the final answer."
click at [45, 457] on icon "Play/Pause" at bounding box center [42, 461] width 25 height 25
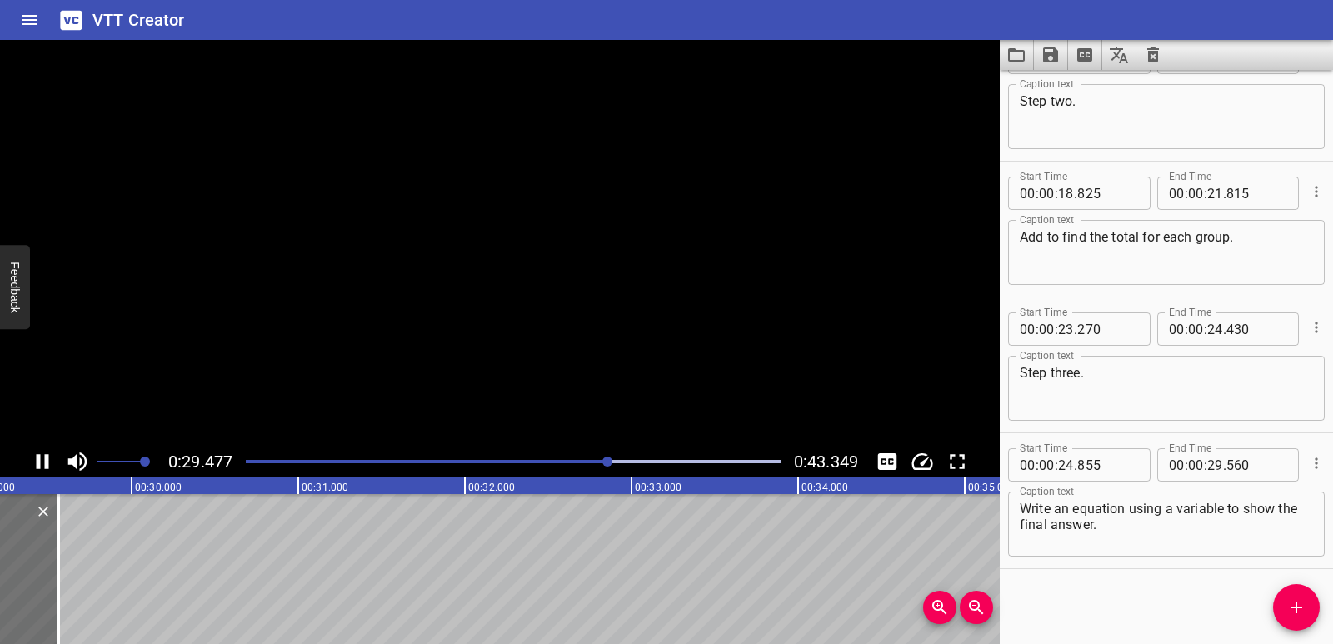
click at [45, 457] on icon "Play/Pause" at bounding box center [43, 461] width 12 height 15
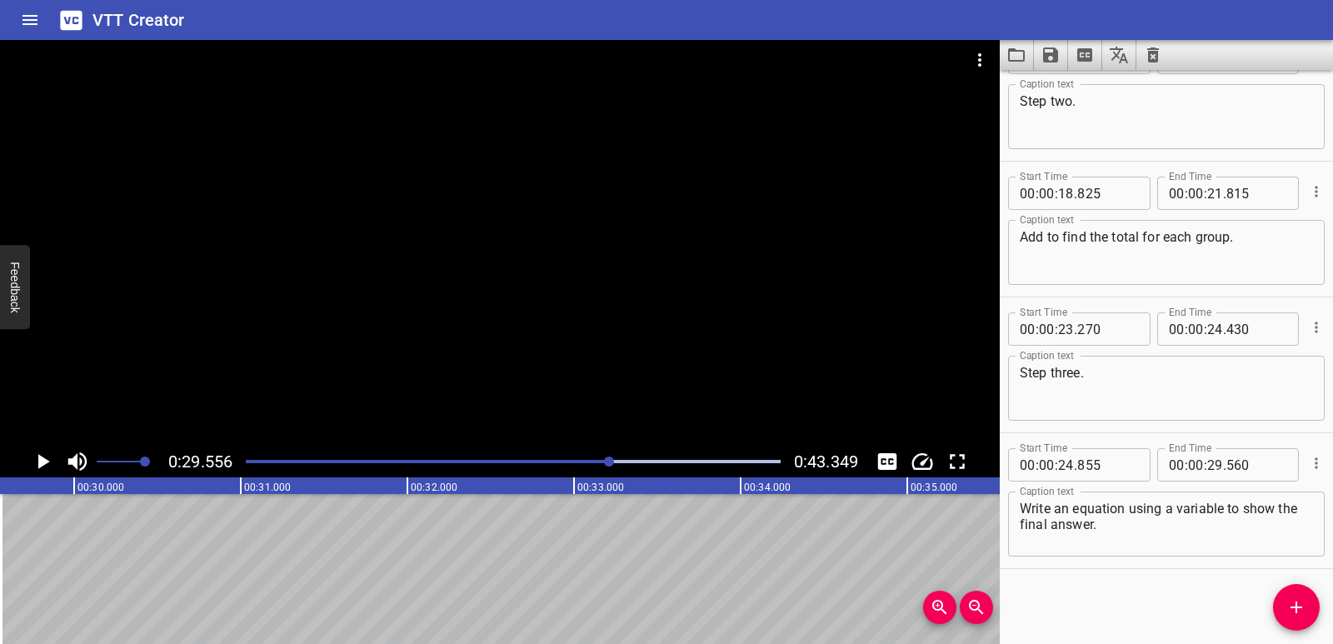
click at [23, 561] on div "To solve a multi-step word problem involving multiplication, break the problem …" at bounding box center [74, 569] width 9994 height 150
click at [1305, 600] on icon "Add Cue" at bounding box center [1296, 607] width 20 height 20
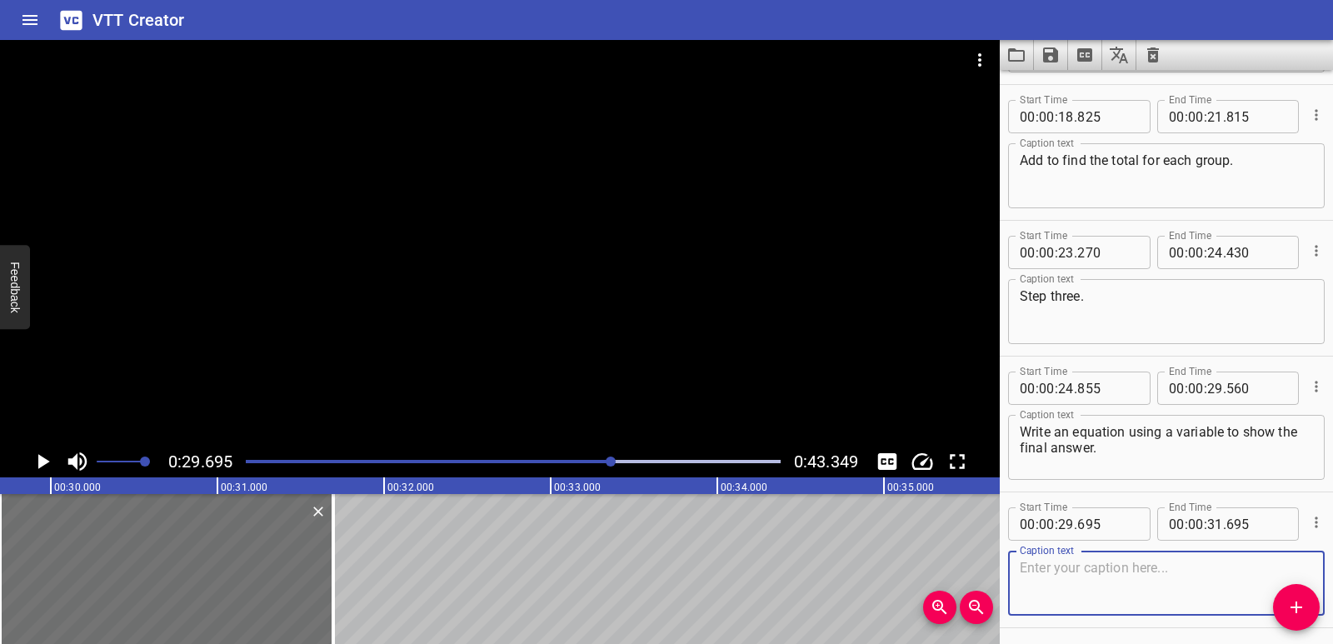
scroll to position [726, 0]
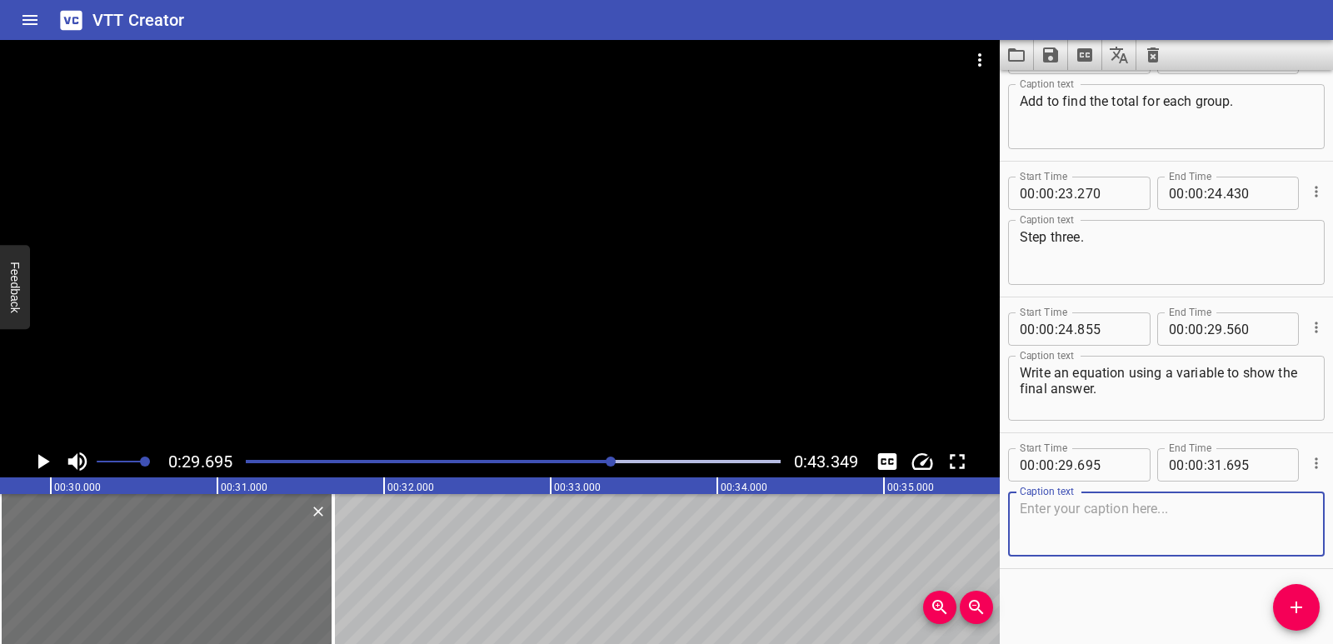
paste textarea "Combine the results based on what the question asks:"
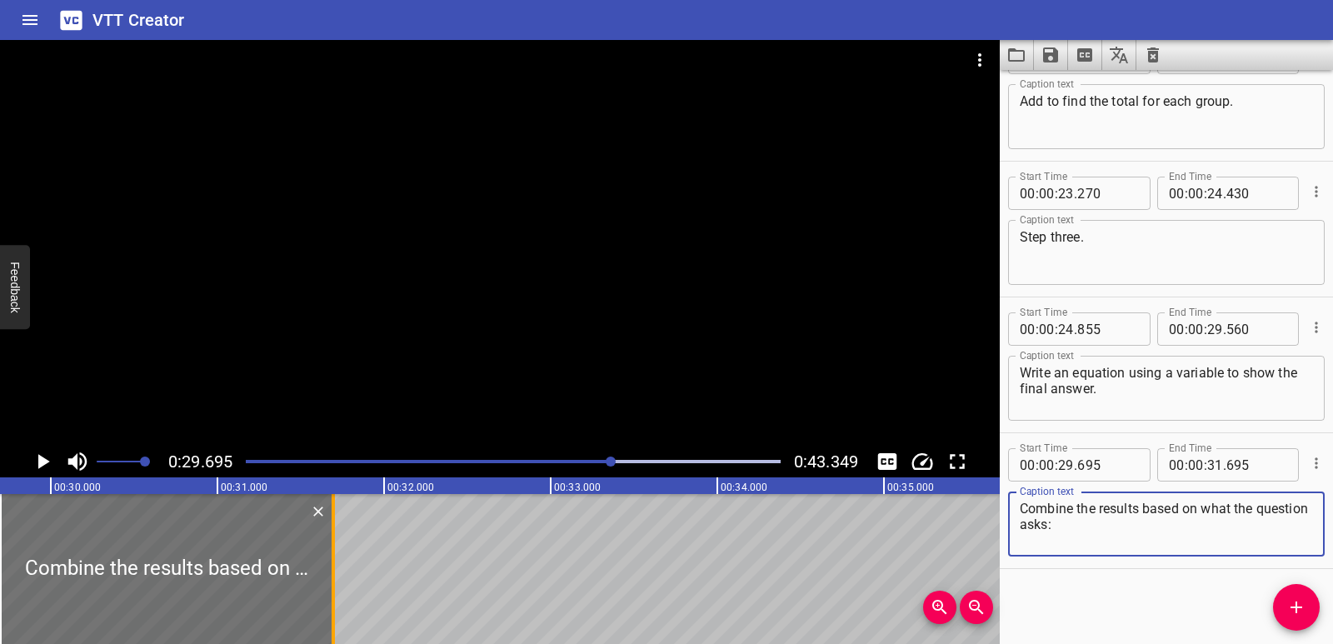
type textarea "Combine the results based on what the question asks:"
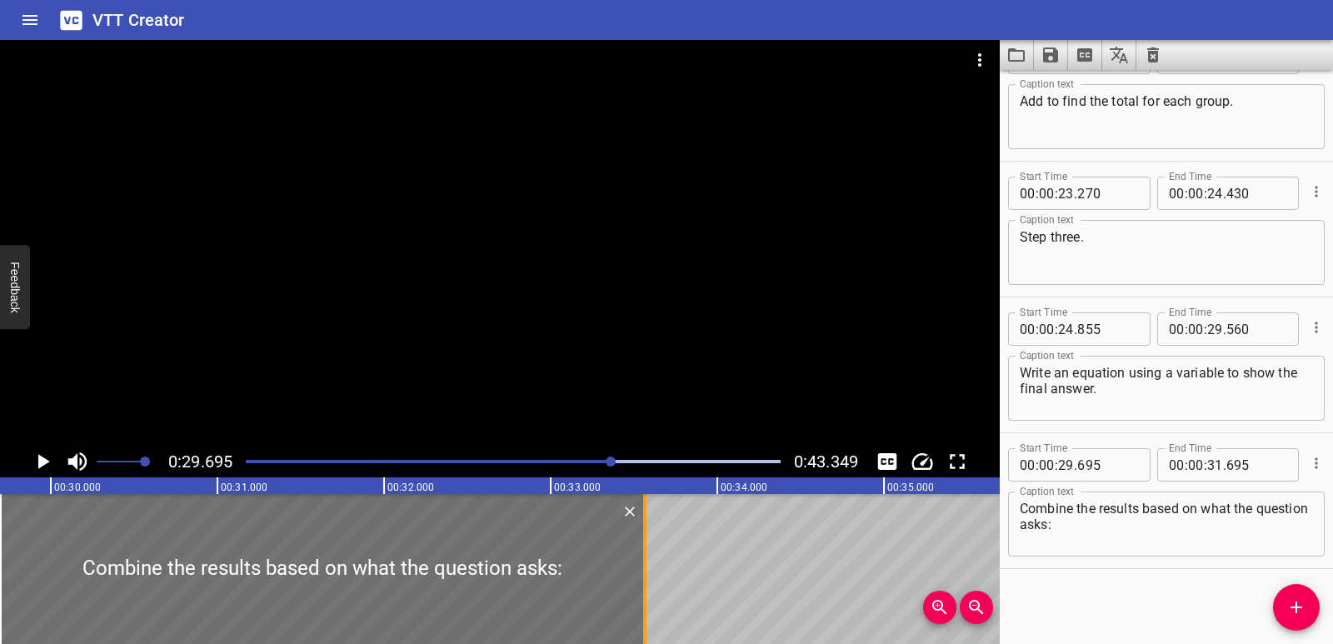
drag, startPoint x: 334, startPoint y: 565, endPoint x: 645, endPoint y: 556, distance: 311.6
click at [645, 556] on div at bounding box center [644, 569] width 3 height 150
type input "33"
type input "565"
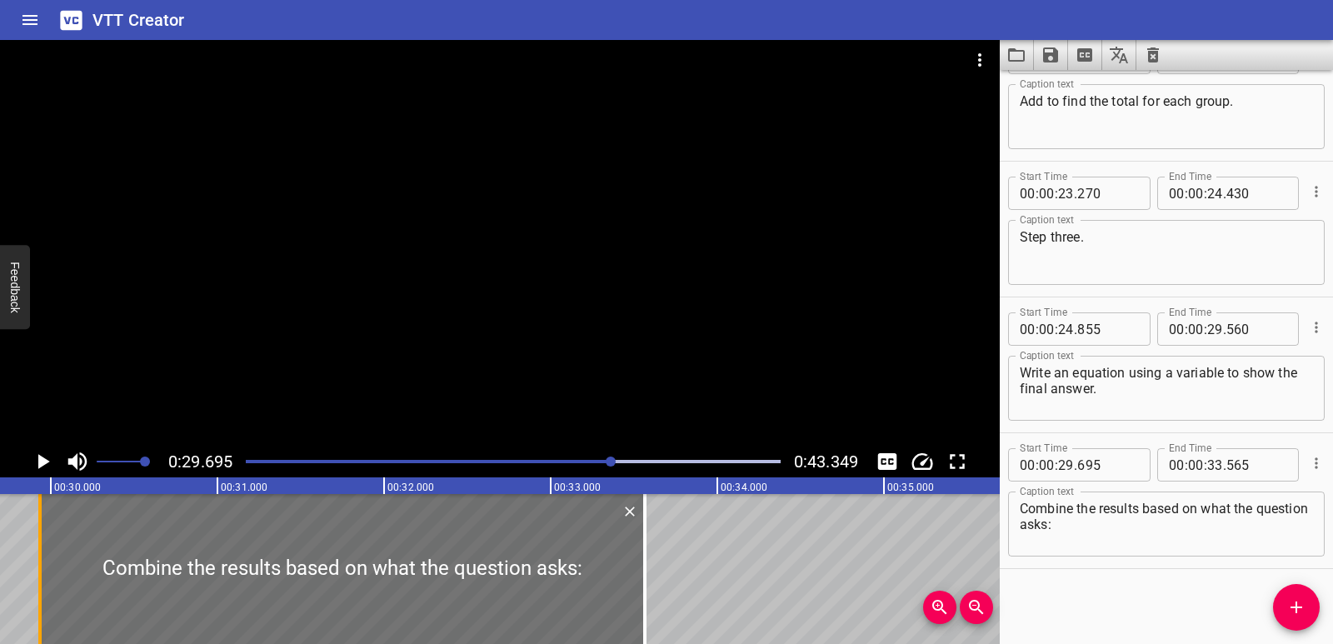
drag, startPoint x: 0, startPoint y: 551, endPoint x: 40, endPoint y: 544, distance: 40.7
click at [40, 544] on div at bounding box center [39, 569] width 3 height 150
type input "935"
click at [40, 463] on icon "Play/Pause" at bounding box center [44, 461] width 12 height 15
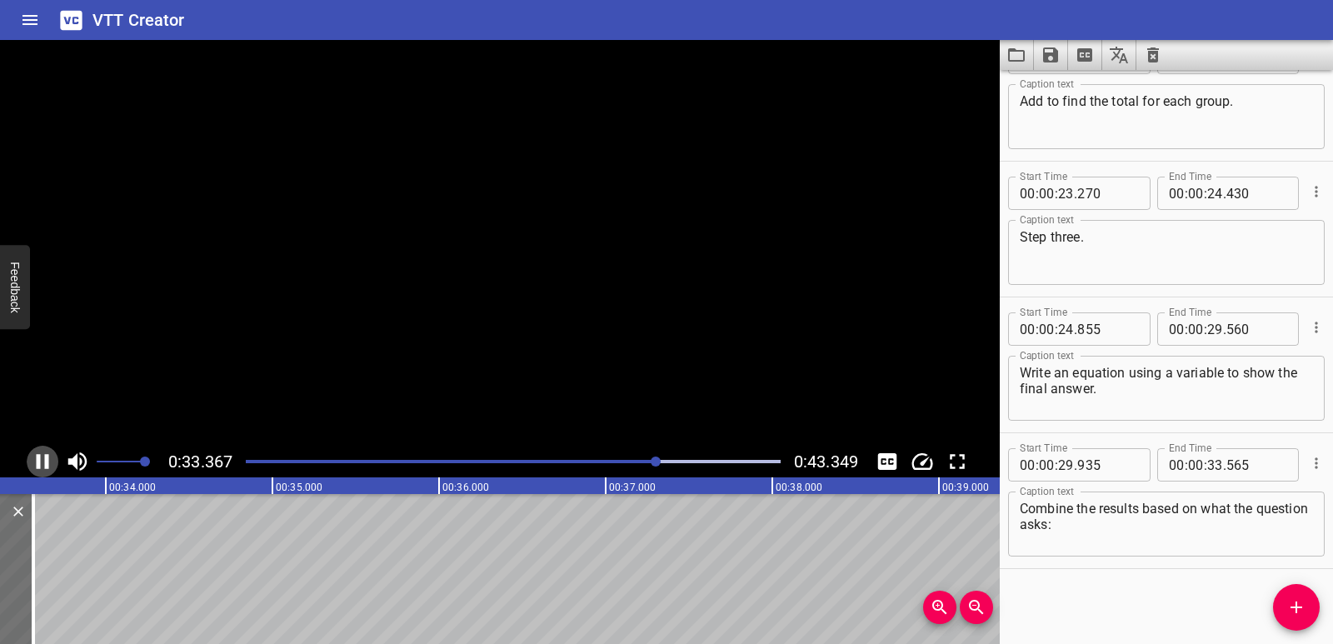
click at [32, 463] on icon "Play/Pause" at bounding box center [42, 461] width 25 height 25
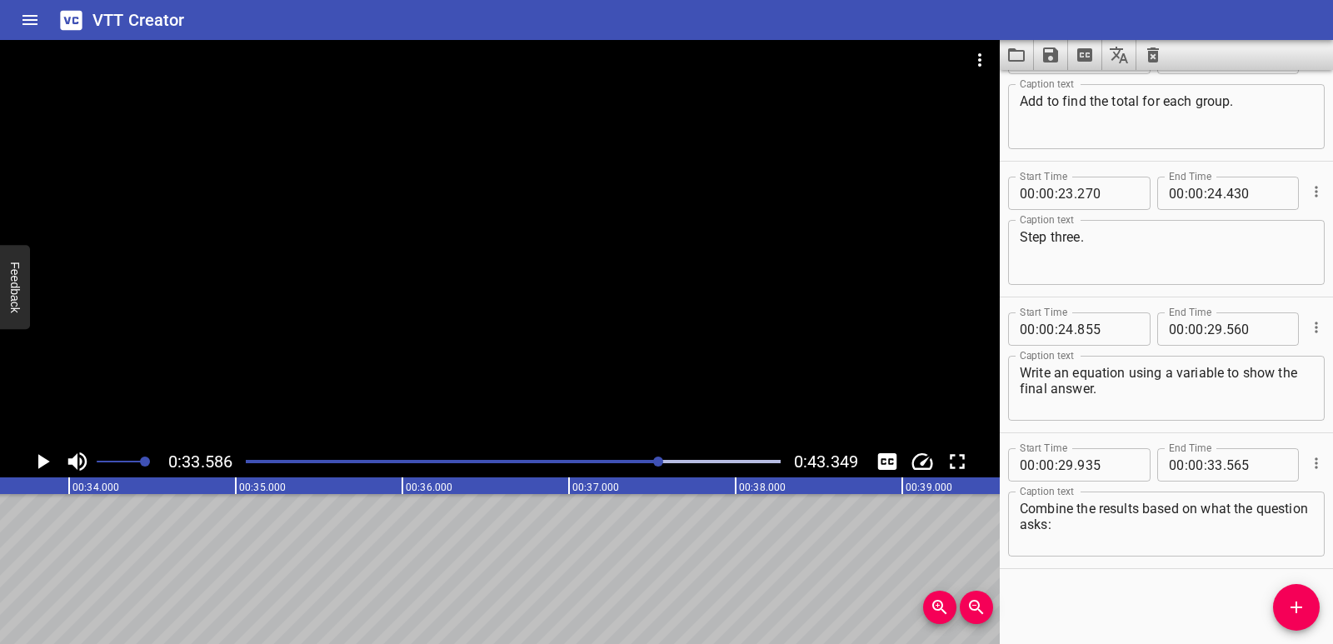
click at [1309, 606] on span "Add Cue" at bounding box center [1296, 607] width 47 height 20
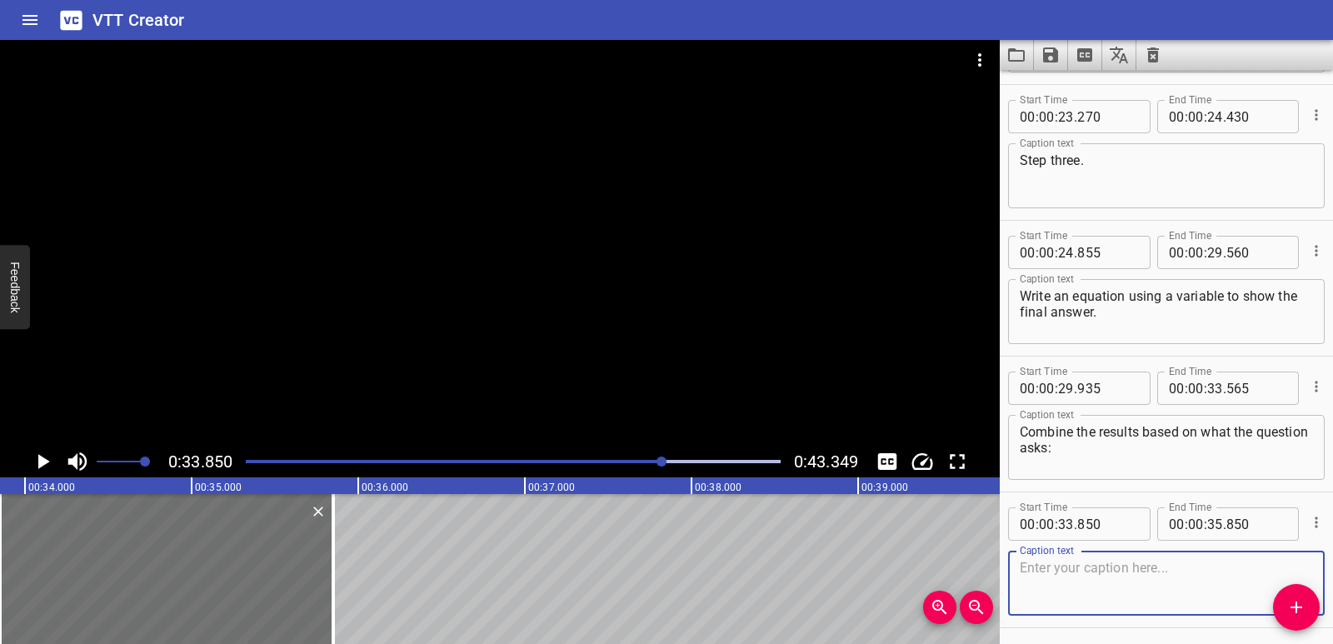
scroll to position [862, 0]
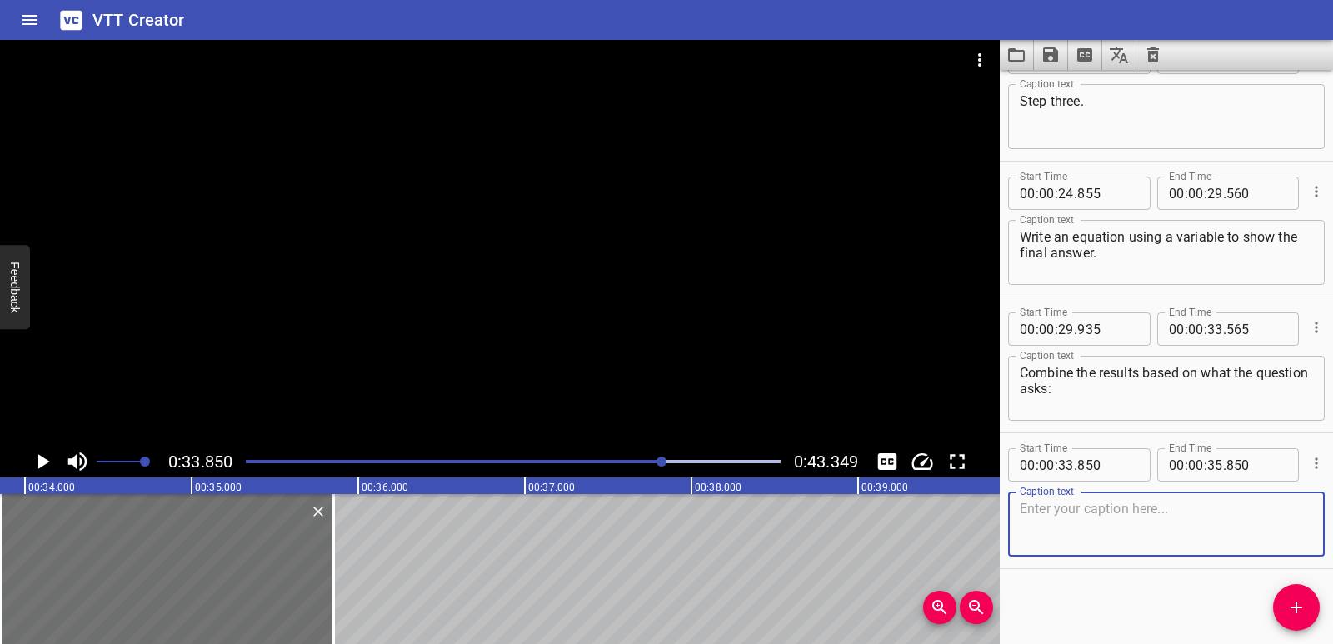
paste textarea "- Add to find a total."
type textarea "- Add to find a total."
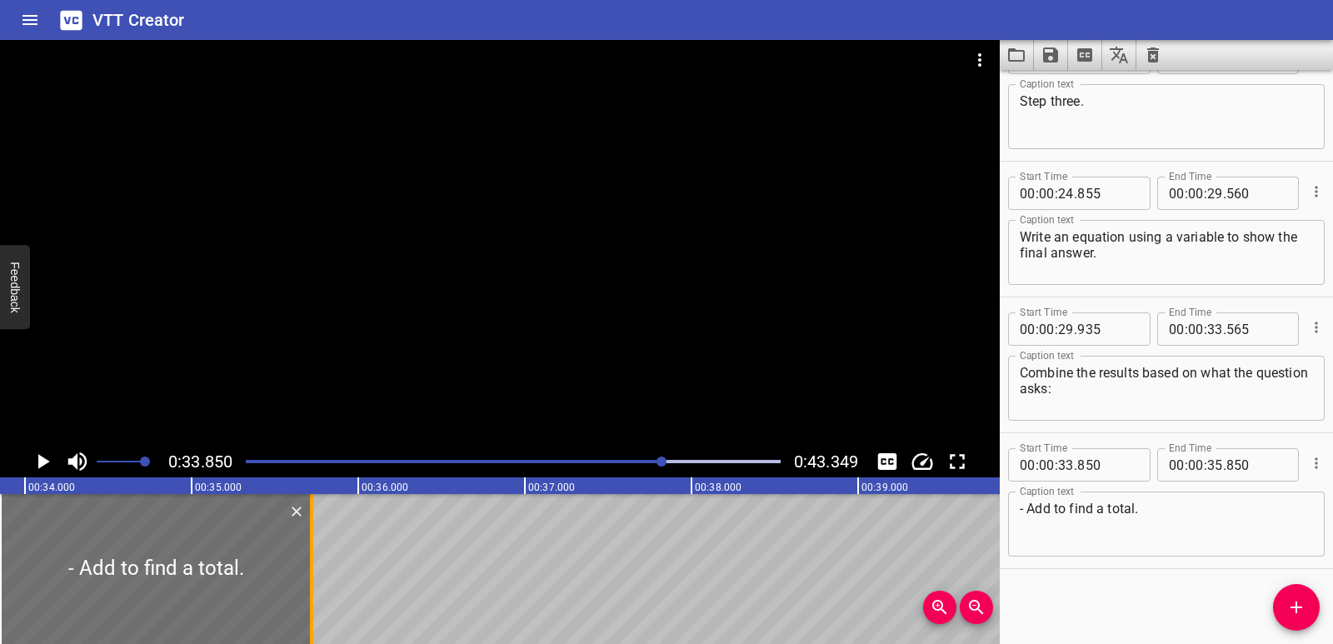
drag, startPoint x: 329, startPoint y: 576, endPoint x: 305, endPoint y: 585, distance: 25.5
click at [305, 585] on div at bounding box center [311, 569] width 17 height 150
type input "705"
drag, startPoint x: 172, startPoint y: 591, endPoint x: 184, endPoint y: 591, distance: 11.7
click at [184, 591] on div at bounding box center [166, 569] width 309 height 150
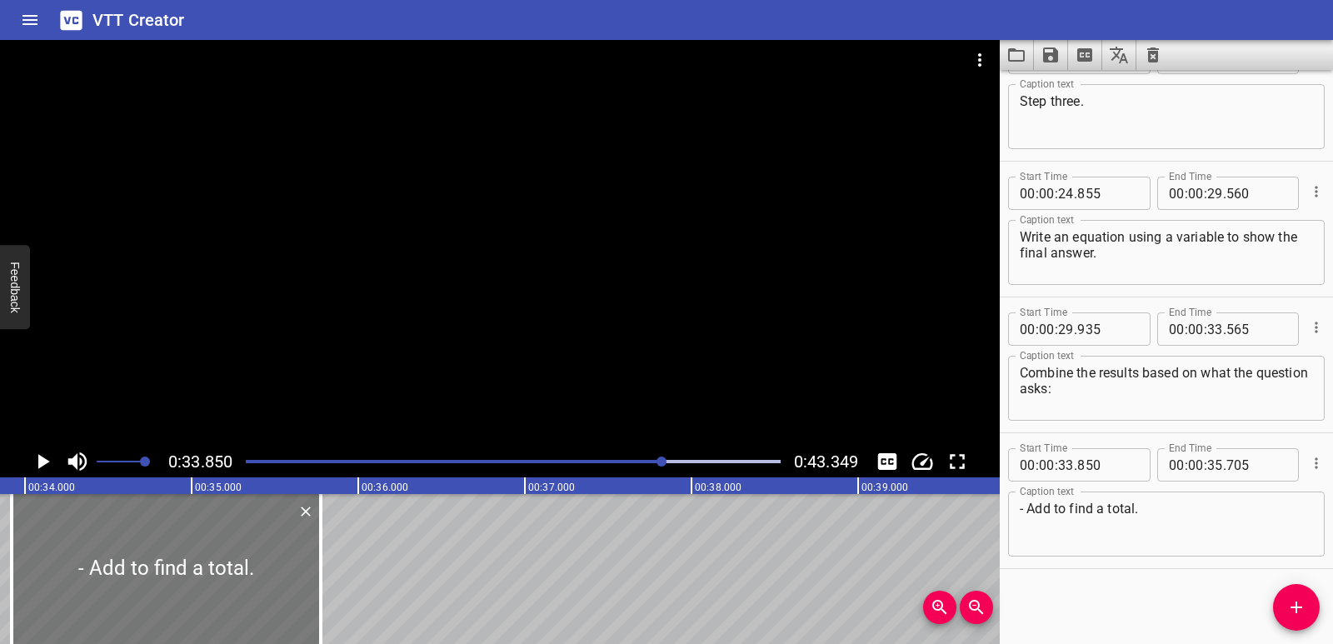
type input "920"
type input "775"
click at [12, 575] on div at bounding box center [12, 569] width 3 height 150
type input "925"
drag, startPoint x: 317, startPoint y: 595, endPoint x: 306, endPoint y: 595, distance: 10.8
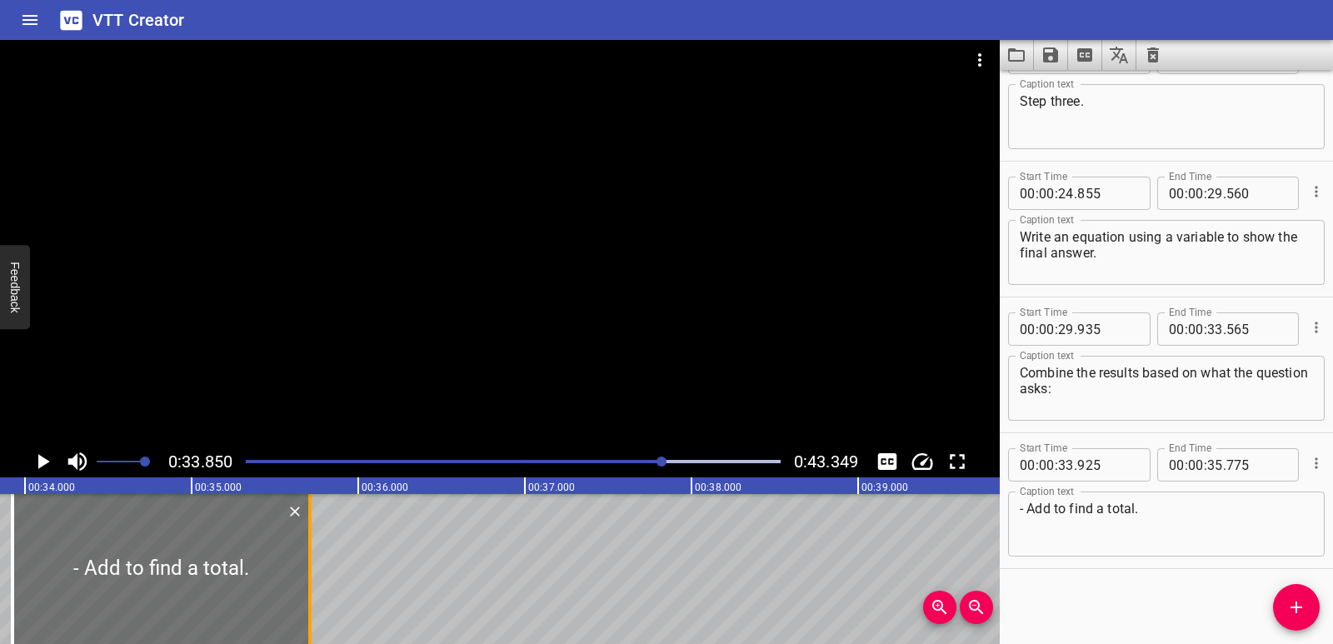
click at [306, 595] on div at bounding box center [309, 569] width 17 height 150
type input "710"
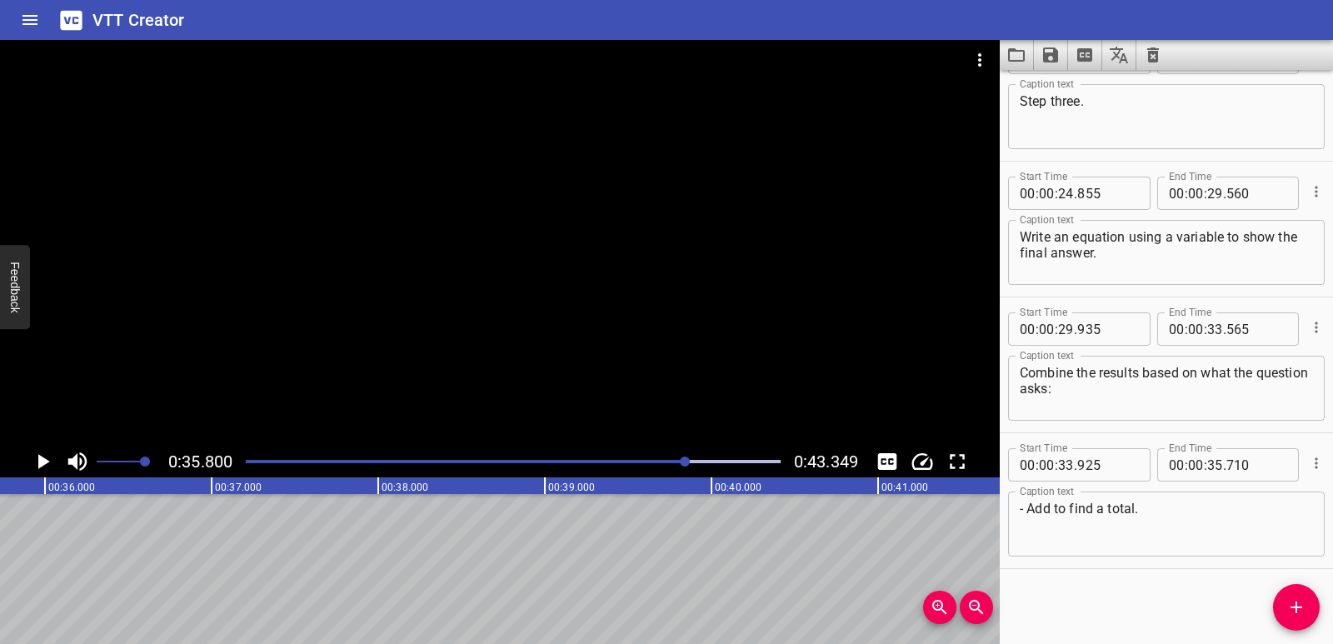
scroll to position [0, 5963]
click at [1288, 599] on icon "Add Cue" at bounding box center [1296, 607] width 20 height 20
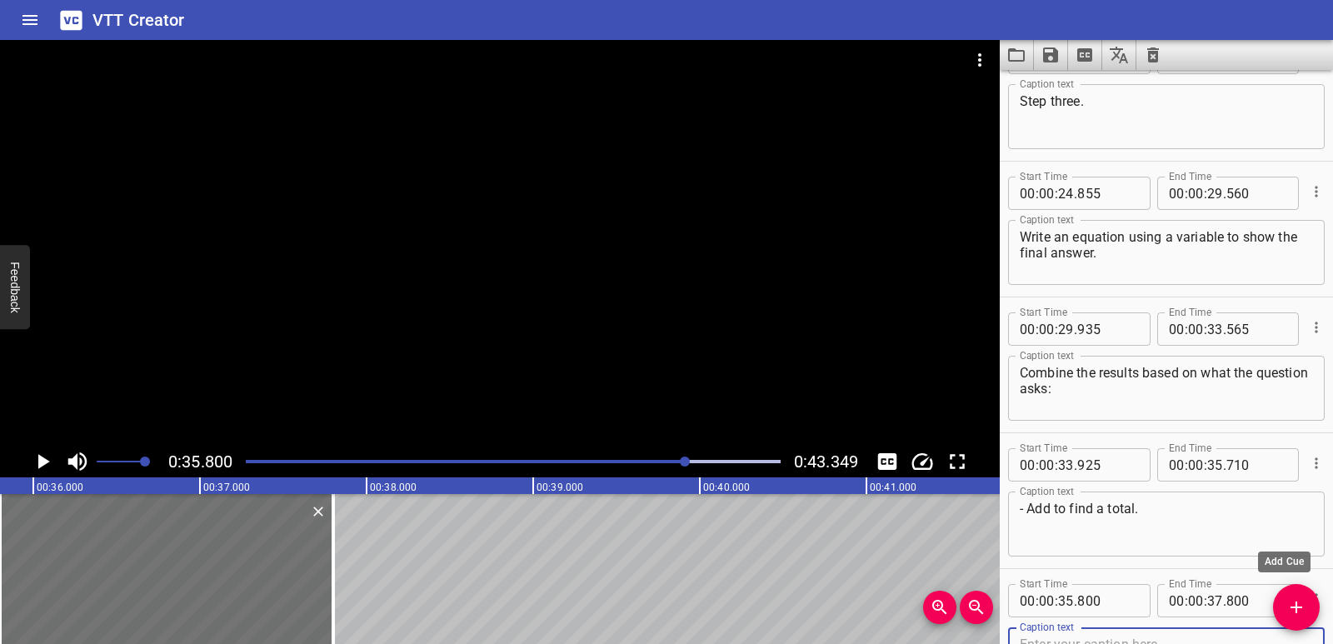
scroll to position [870, 0]
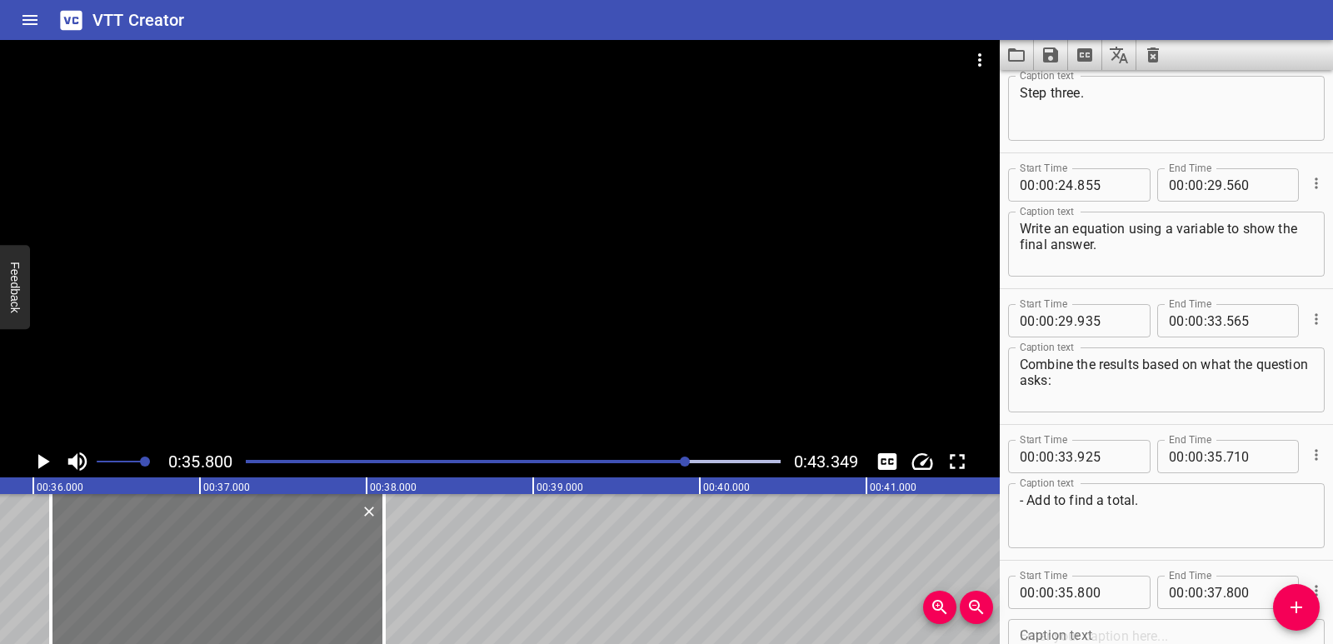
drag, startPoint x: 264, startPoint y: 581, endPoint x: 315, endPoint y: 589, distance: 51.4
click at [315, 589] on div at bounding box center [217, 569] width 333 height 150
type input "36"
type input "105"
type input "38"
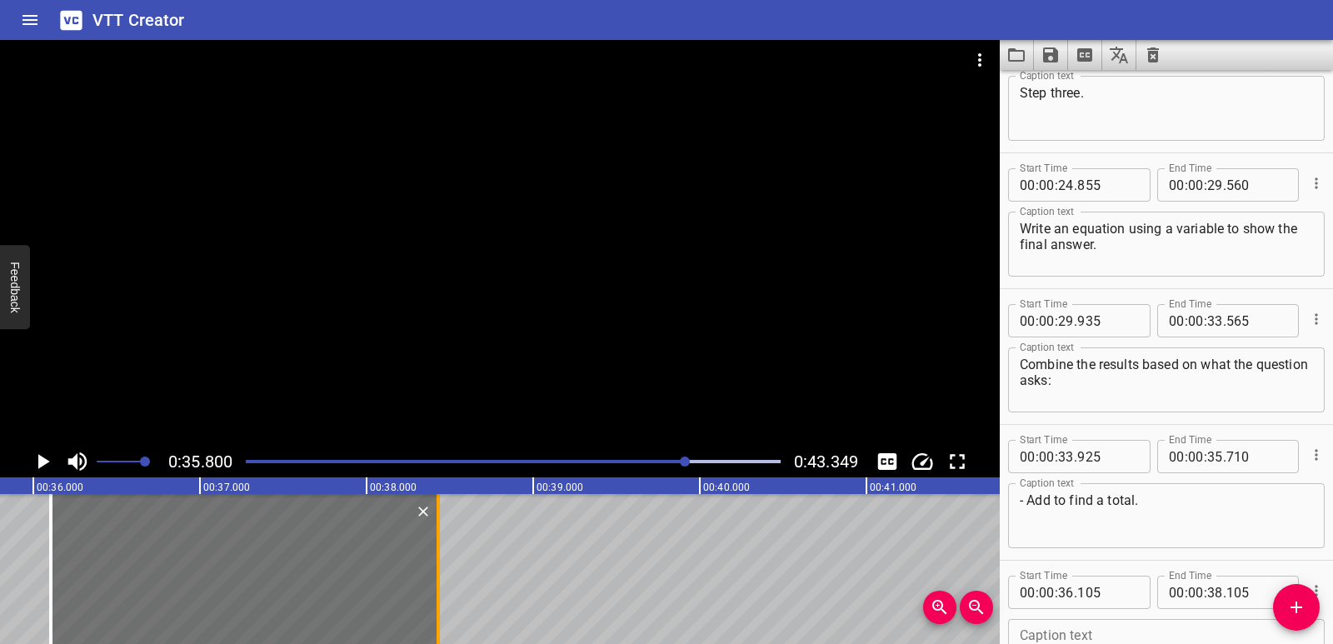
drag, startPoint x: 386, startPoint y: 590, endPoint x: 438, endPoint y: 594, distance: 52.6
click at [438, 594] on div at bounding box center [437, 569] width 3 height 150
type input "430"
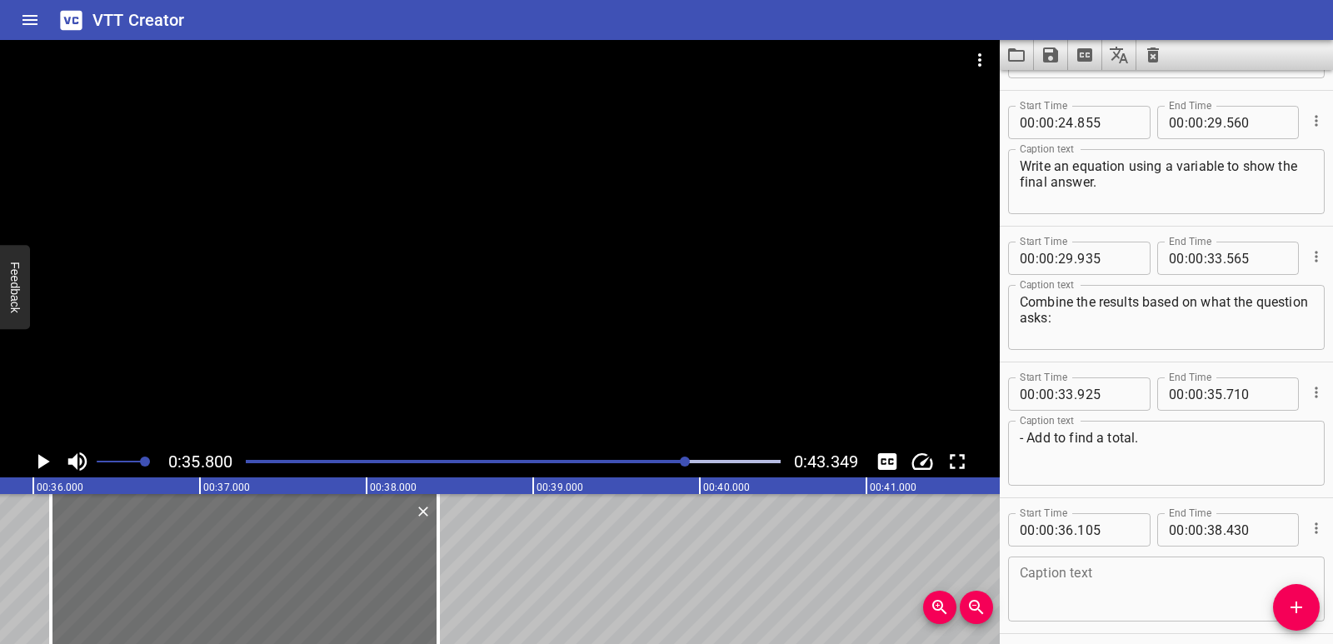
scroll to position [998, 0]
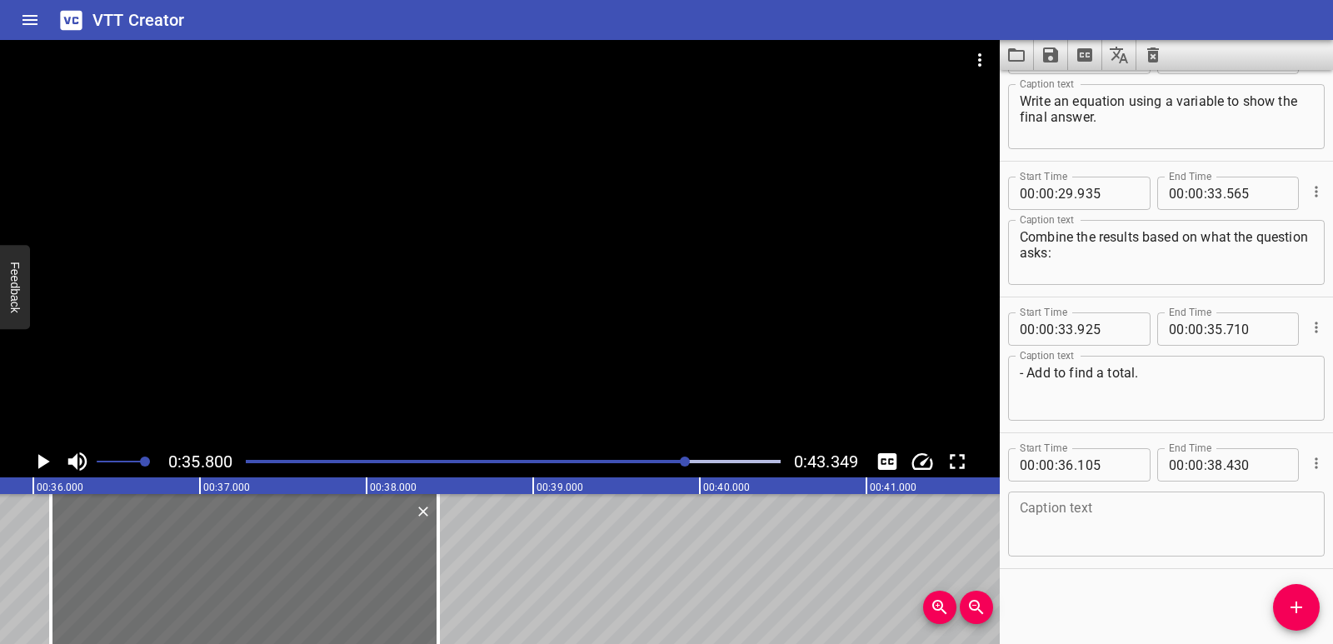
click at [1066, 512] on textarea at bounding box center [1165, 524] width 293 height 47
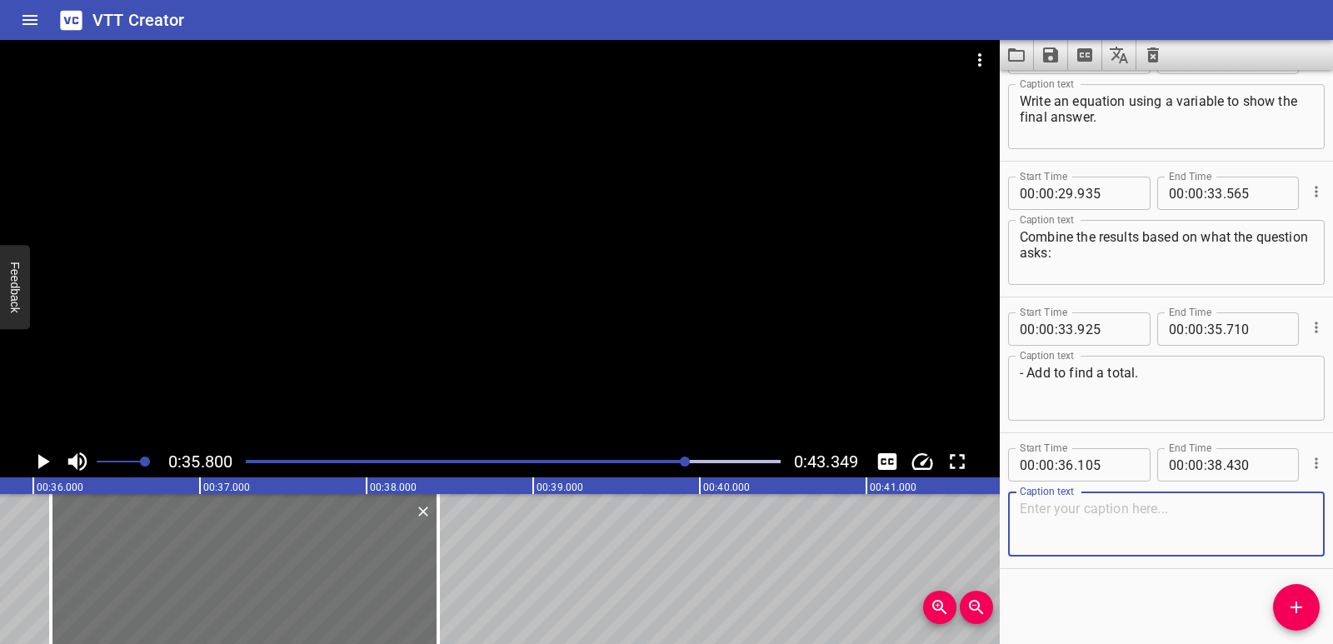
paste textarea "- Subtract to find what is left or how many more."
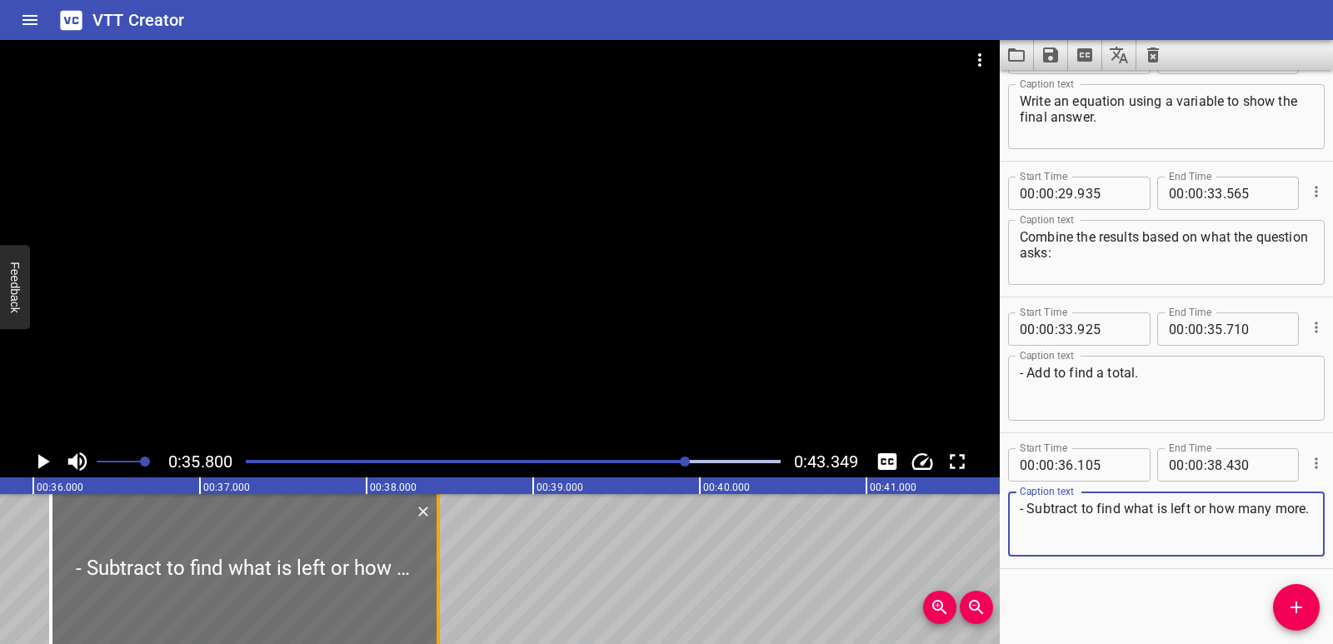
type textarea "- Subtract to find what is left or how many more."
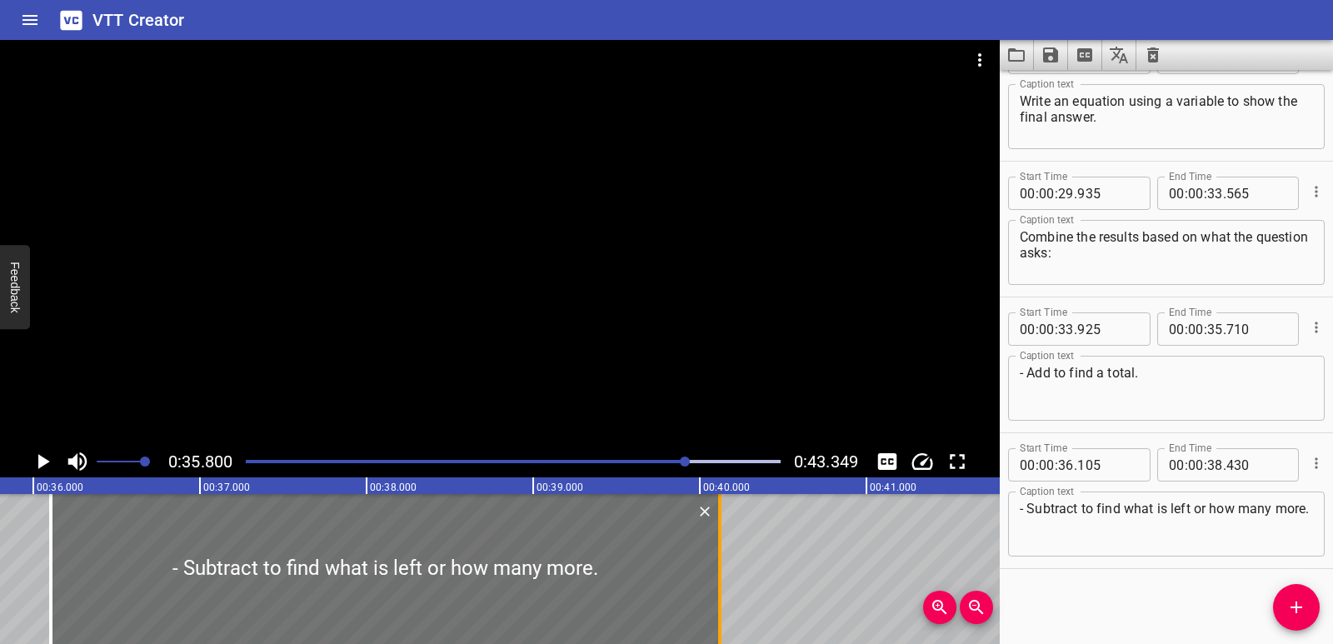
drag, startPoint x: 440, startPoint y: 561, endPoint x: 714, endPoint y: 564, distance: 274.0
click at [714, 564] on div at bounding box center [719, 569] width 17 height 150
type input "40"
type input "120"
click at [44, 465] on icon "Play/Pause" at bounding box center [44, 461] width 12 height 15
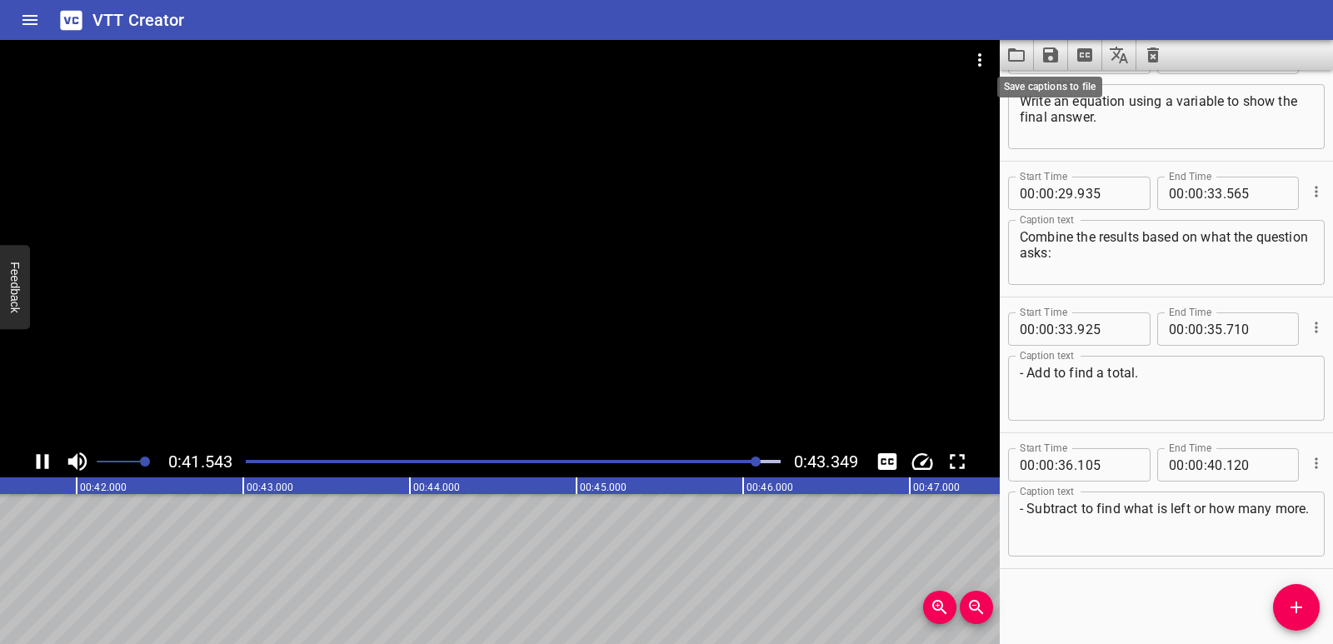
click at [1051, 58] on icon "Save captions to file" at bounding box center [1050, 55] width 20 height 20
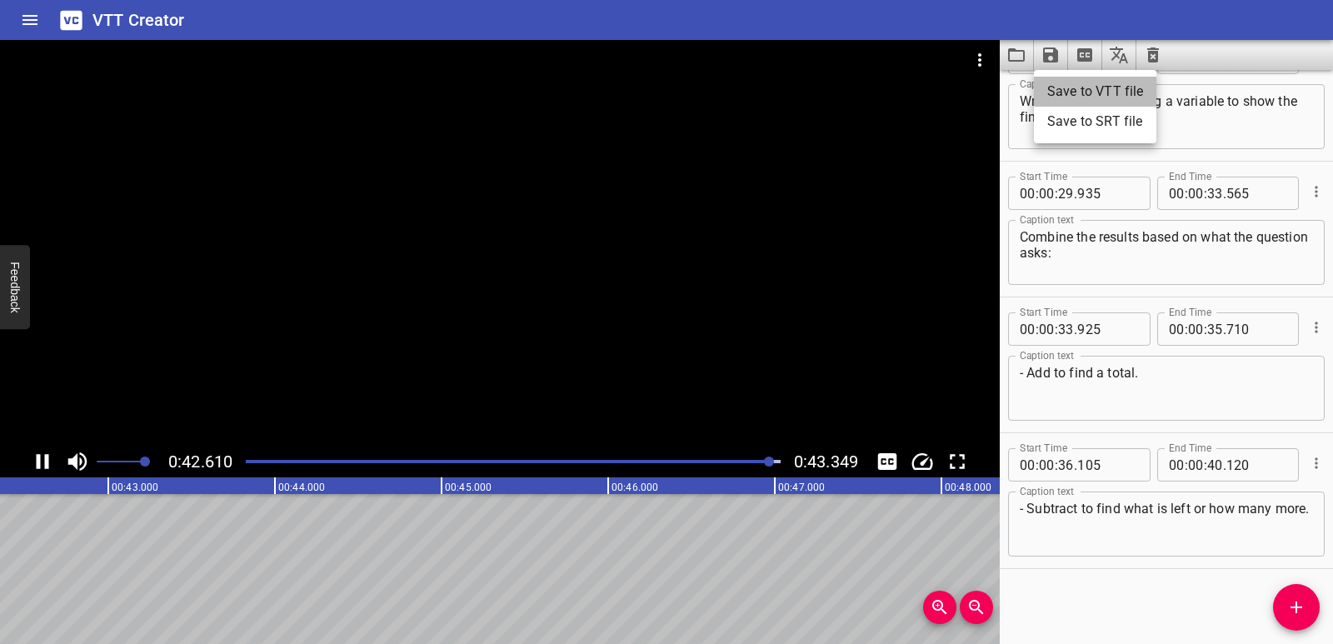
click at [1059, 78] on li "Save to VTT file" at bounding box center [1095, 92] width 122 height 30
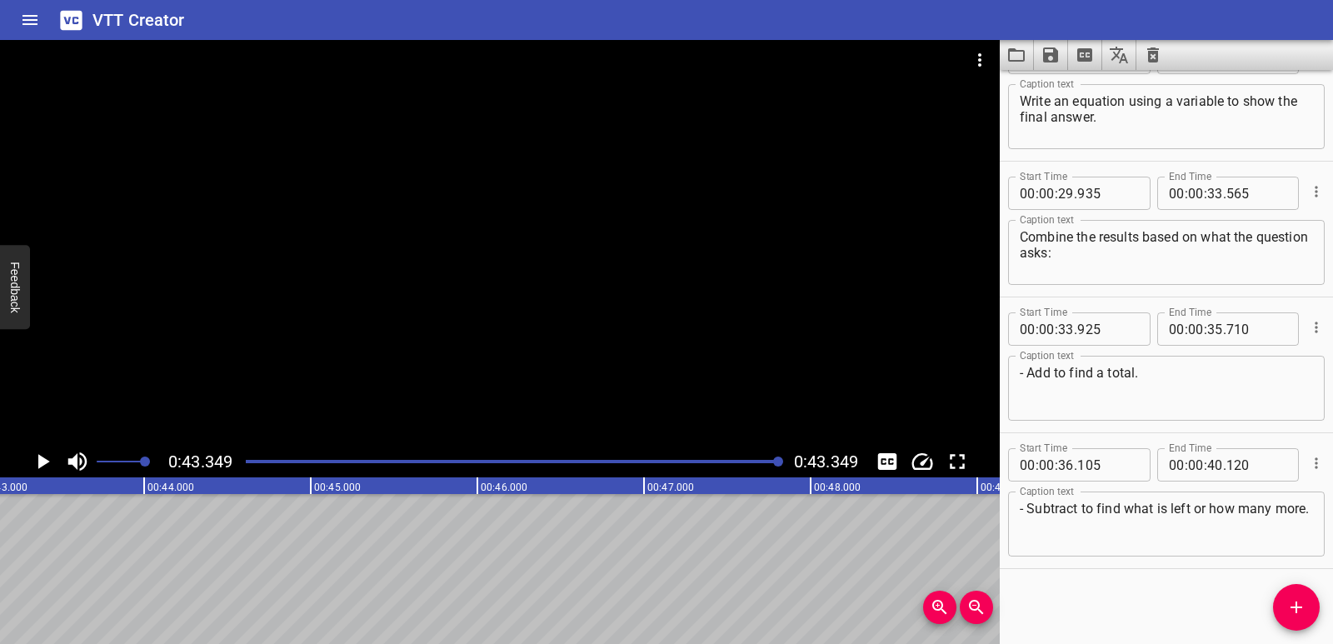
scroll to position [0, 7221]
click at [1153, 57] on icon "Clear captions" at bounding box center [1153, 55] width 20 height 20
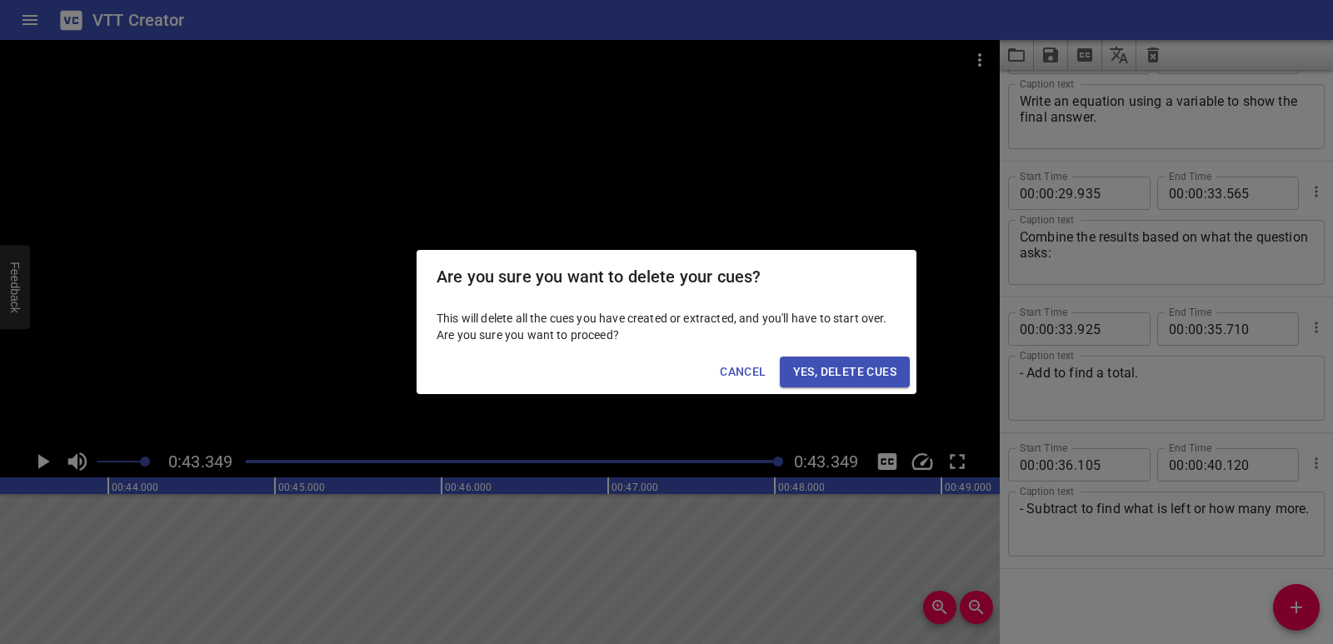
click at [878, 364] on span "Yes, Delete Cues" at bounding box center [844, 371] width 103 height 21
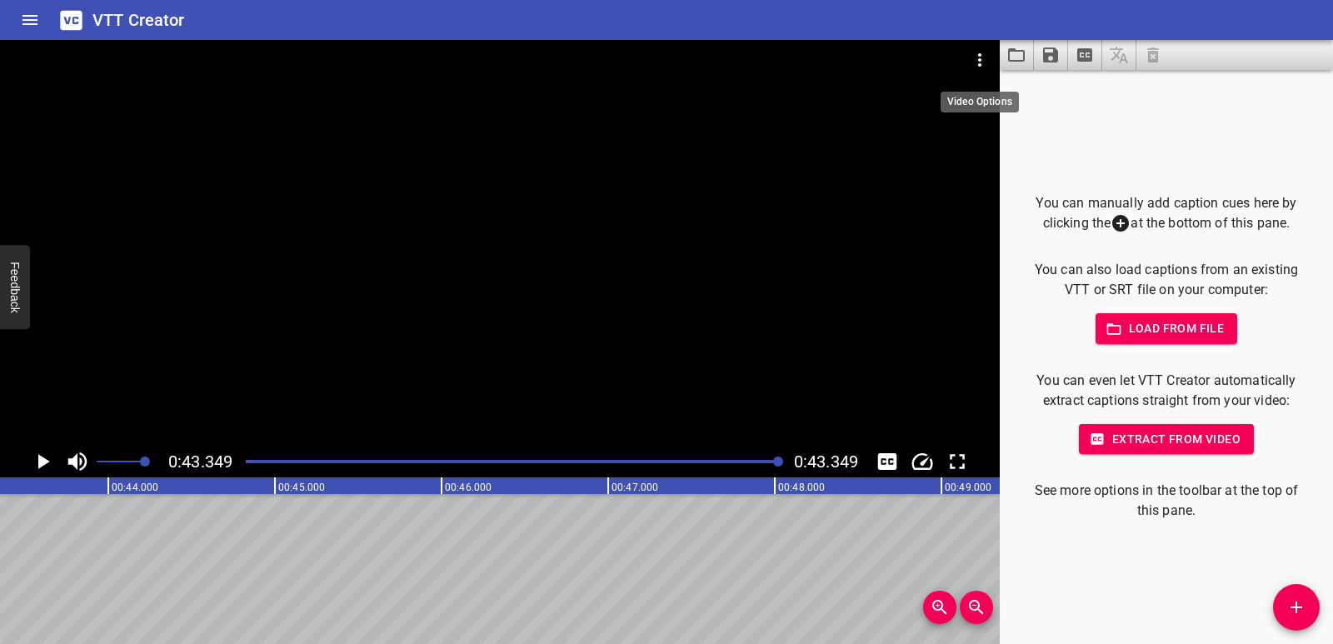
click at [974, 53] on icon "Video Options" at bounding box center [979, 60] width 20 height 20
click at [984, 67] on li "Select New Video File..." at bounding box center [1042, 62] width 166 height 30
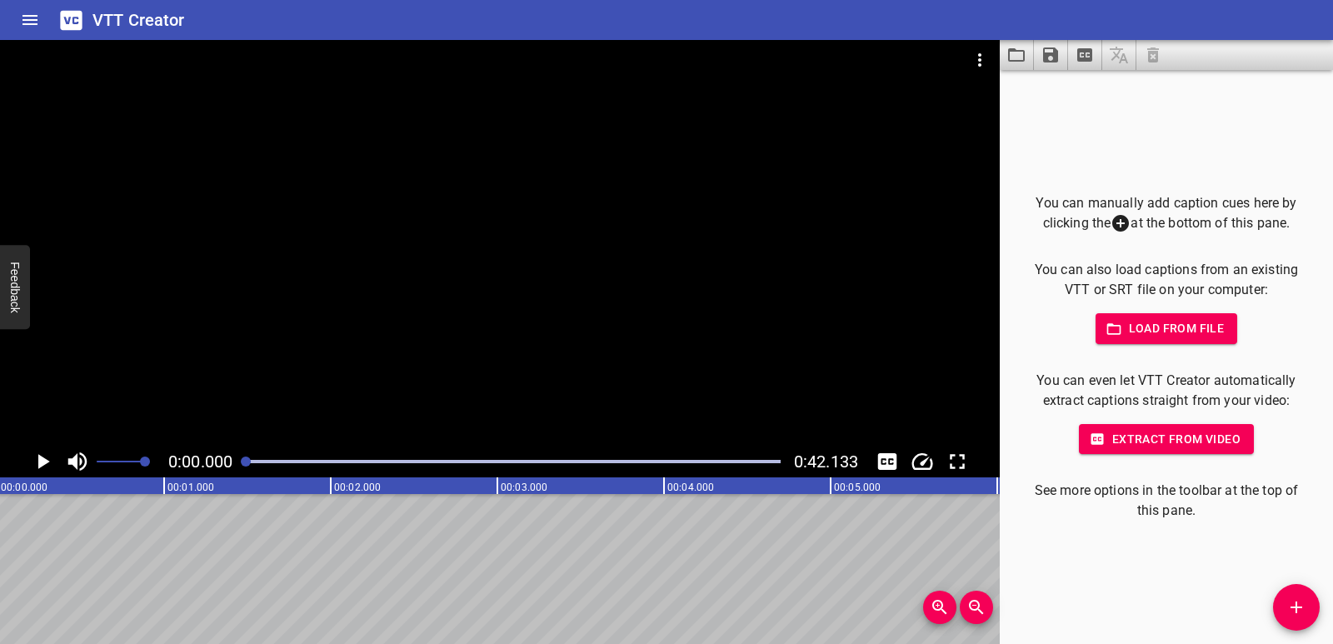
scroll to position [0, 0]
click at [1304, 605] on icon "Add Cue" at bounding box center [1296, 607] width 20 height 20
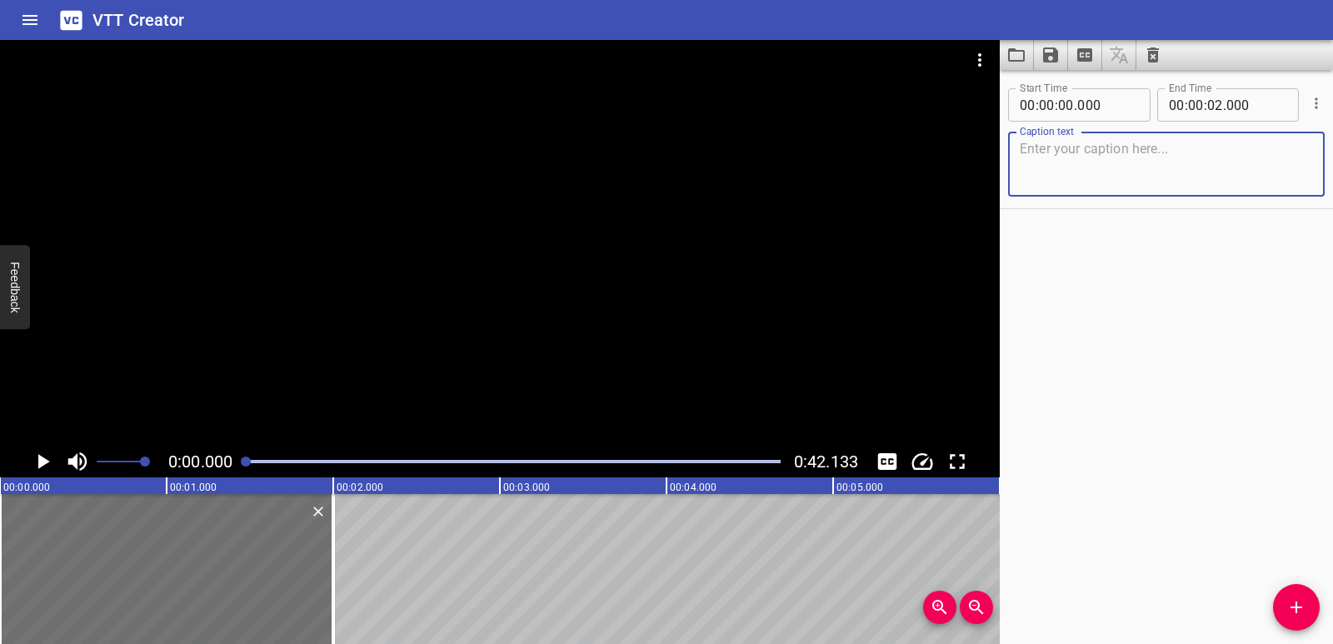
click at [1037, 164] on textarea at bounding box center [1165, 164] width 293 height 47
paste textarea "To solve a multi-step word problem involving multiplication, break the problem …"
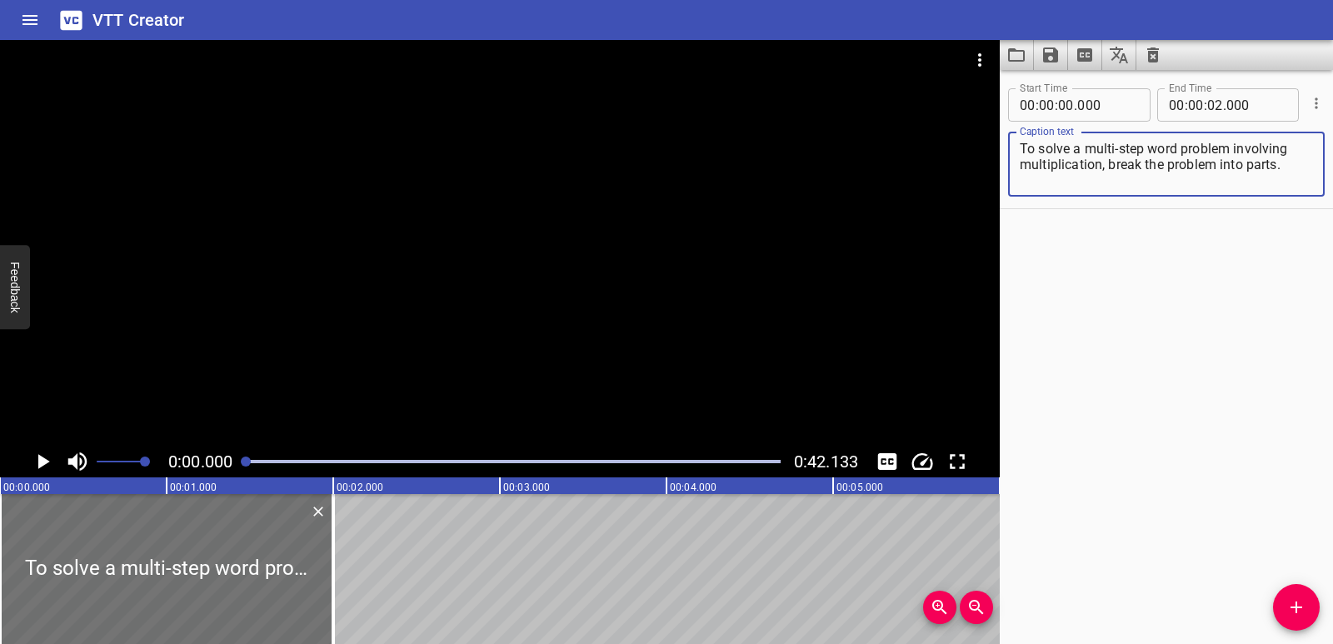
type textarea "To solve a multi-step word problem involving multiplication, break the problem …"
click at [40, 461] on icon "Play/Pause" at bounding box center [44, 461] width 12 height 15
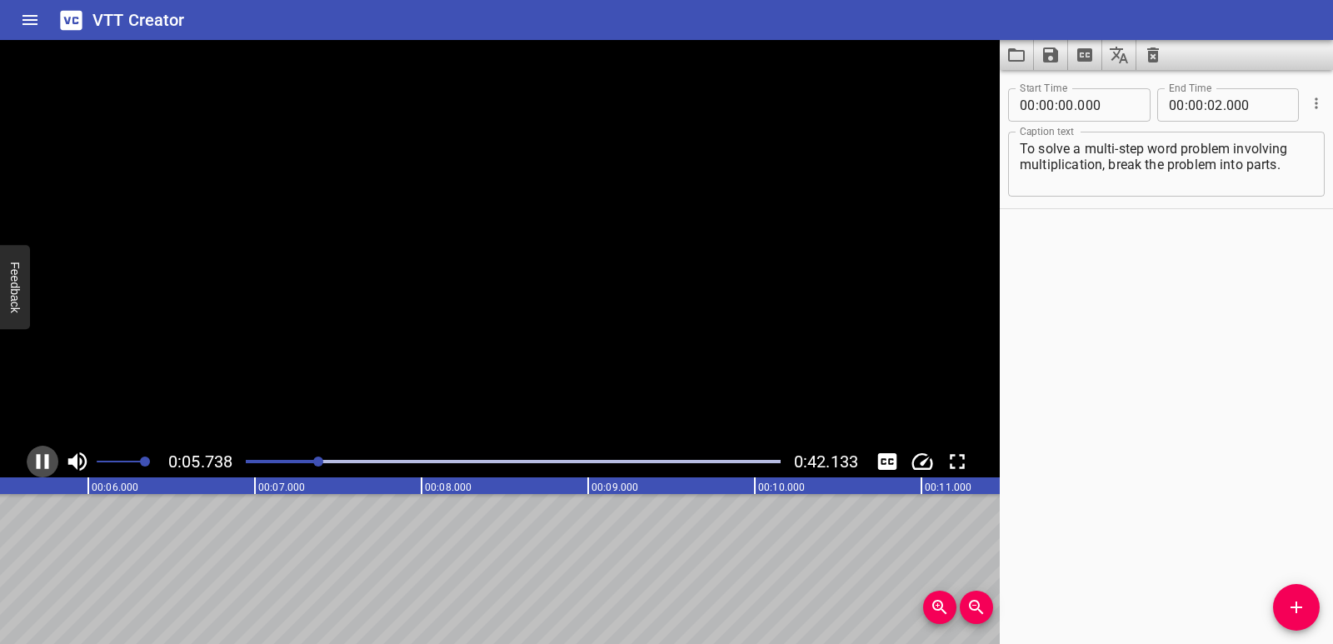
click at [40, 461] on icon "Play/Pause" at bounding box center [43, 461] width 12 height 15
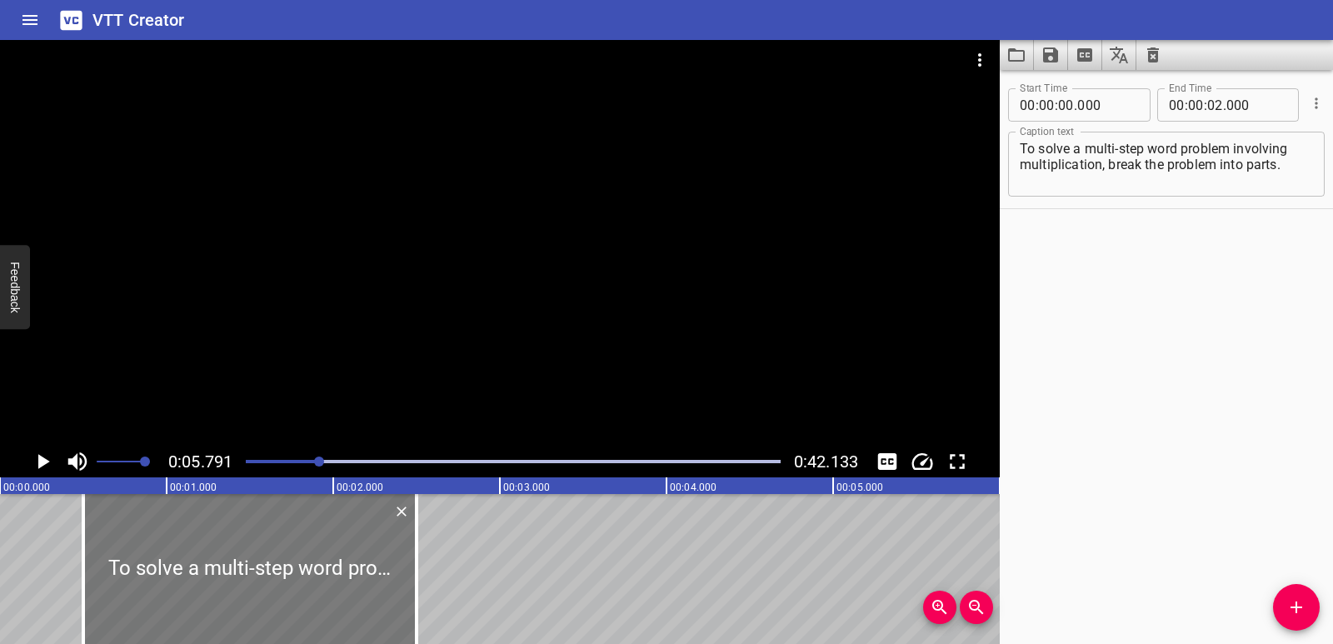
drag, startPoint x: 32, startPoint y: 590, endPoint x: 116, endPoint y: 591, distance: 83.3
click at [116, 591] on div at bounding box center [249, 569] width 333 height 150
type input "500"
click at [402, 591] on div at bounding box center [409, 569] width 17 height 150
type input "460"
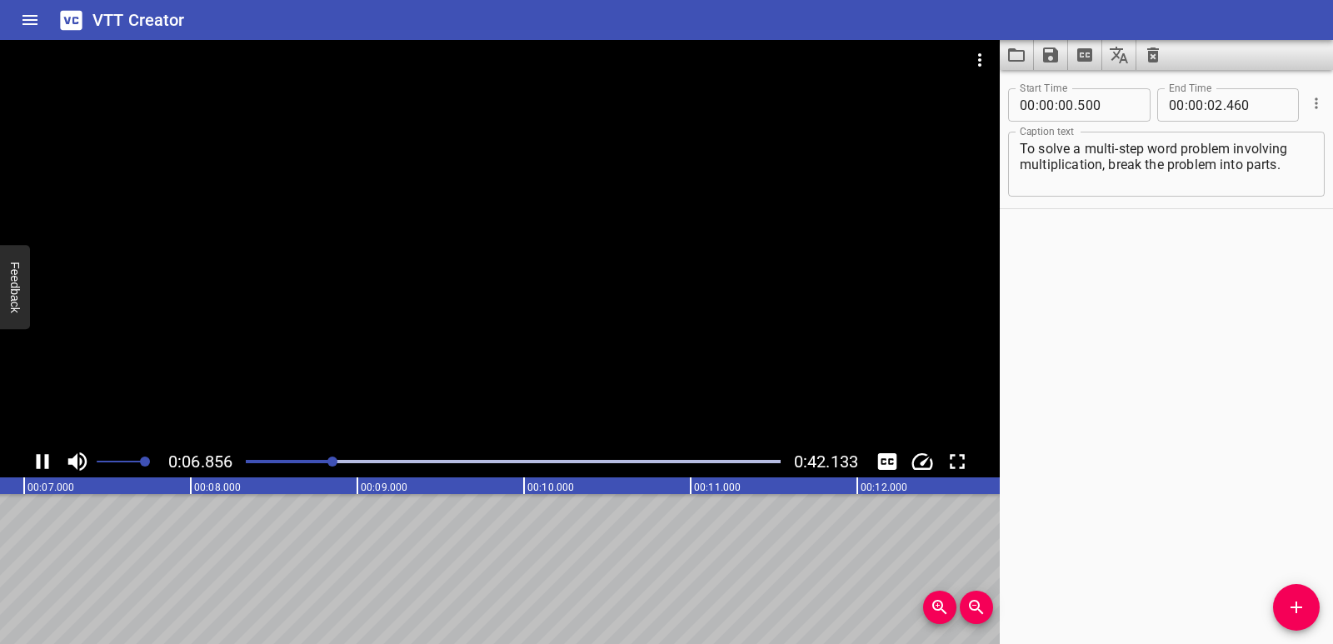
click at [243, 459] on div at bounding box center [513, 461] width 555 height 23
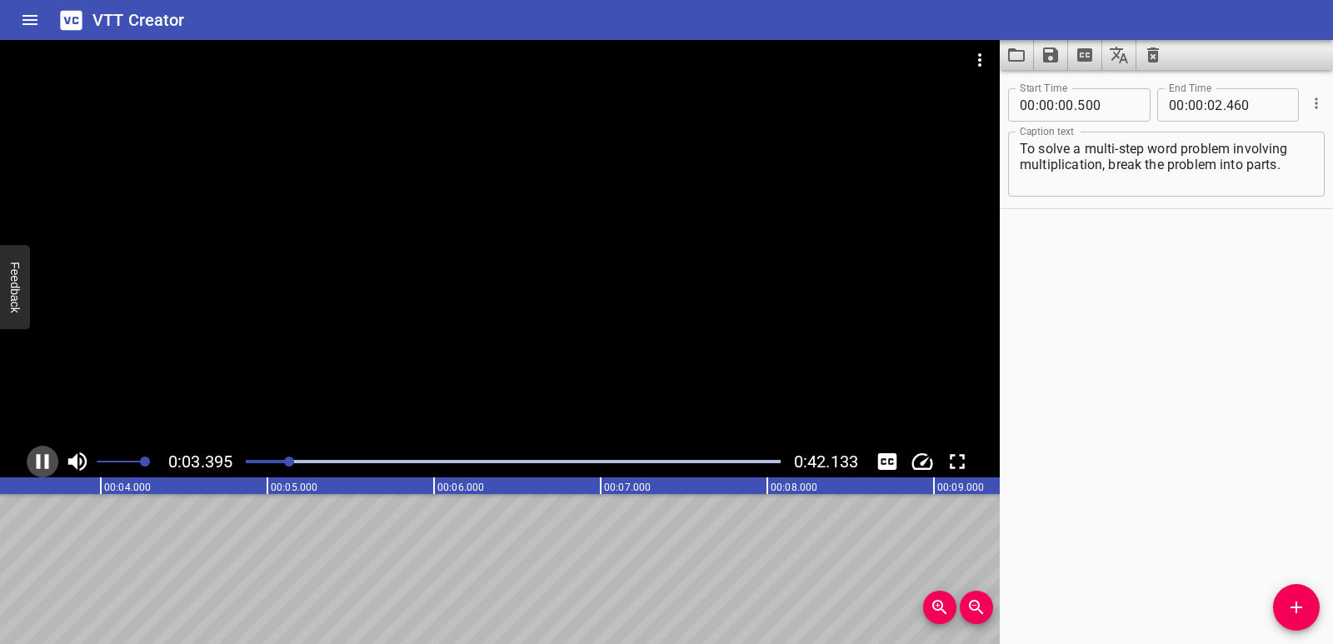
click at [39, 461] on icon "Play/Pause" at bounding box center [43, 461] width 12 height 15
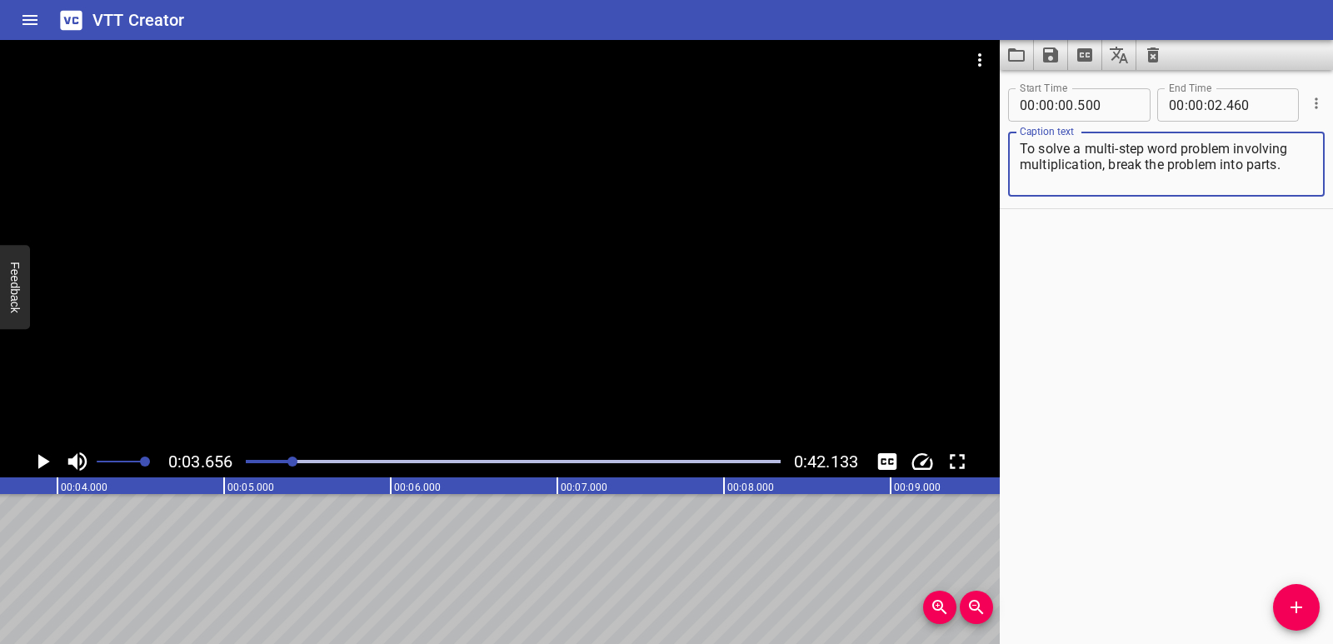
drag, startPoint x: 1235, startPoint y: 148, endPoint x: 1283, endPoint y: 168, distance: 52.3
click at [1283, 168] on textarea "To solve a multi-step word problem involving multiplication, break the problem …" at bounding box center [1165, 164] width 293 height 47
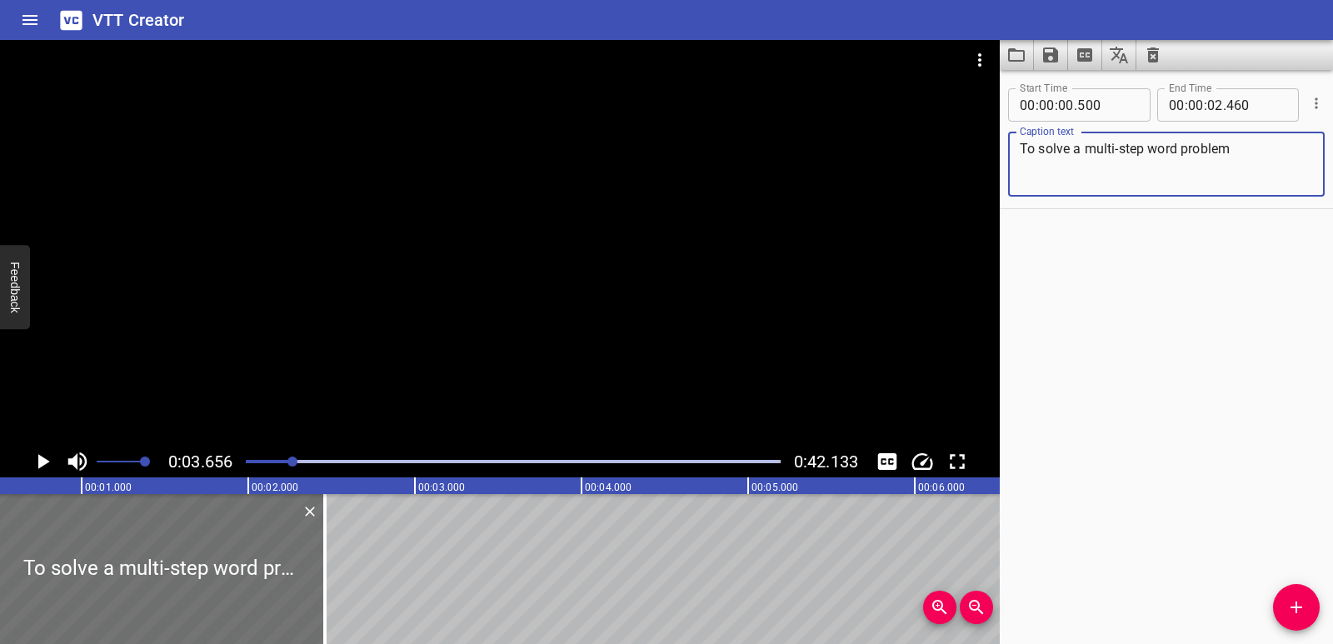
scroll to position [0, 0]
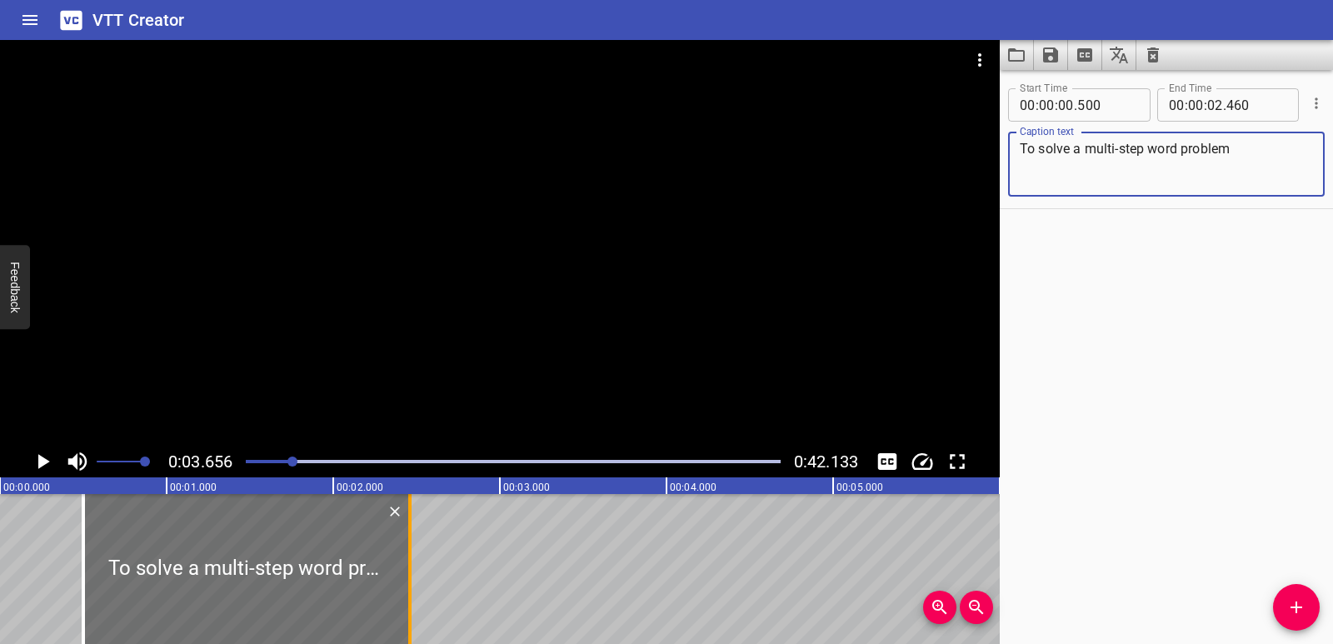
type textarea "To solve a multi-step word problem"
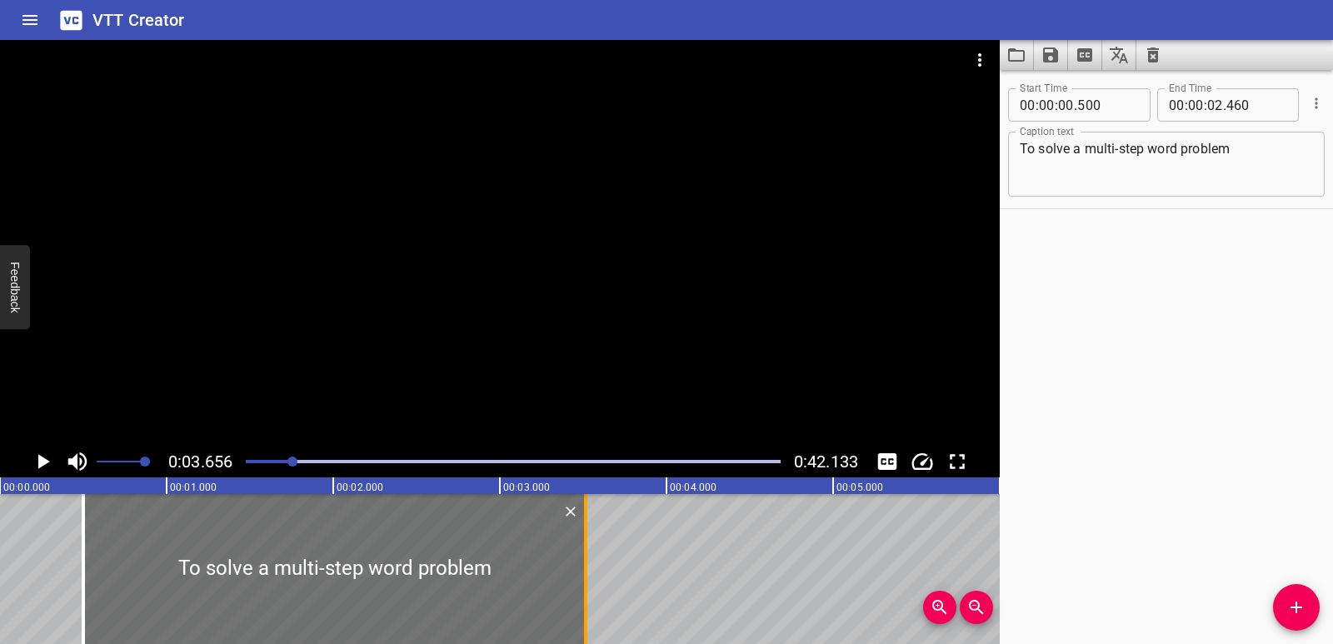
drag, startPoint x: 410, startPoint y: 583, endPoint x: 585, endPoint y: 580, distance: 175.7
click at [585, 580] on div at bounding box center [585, 569] width 3 height 150
type input "03"
type input "515"
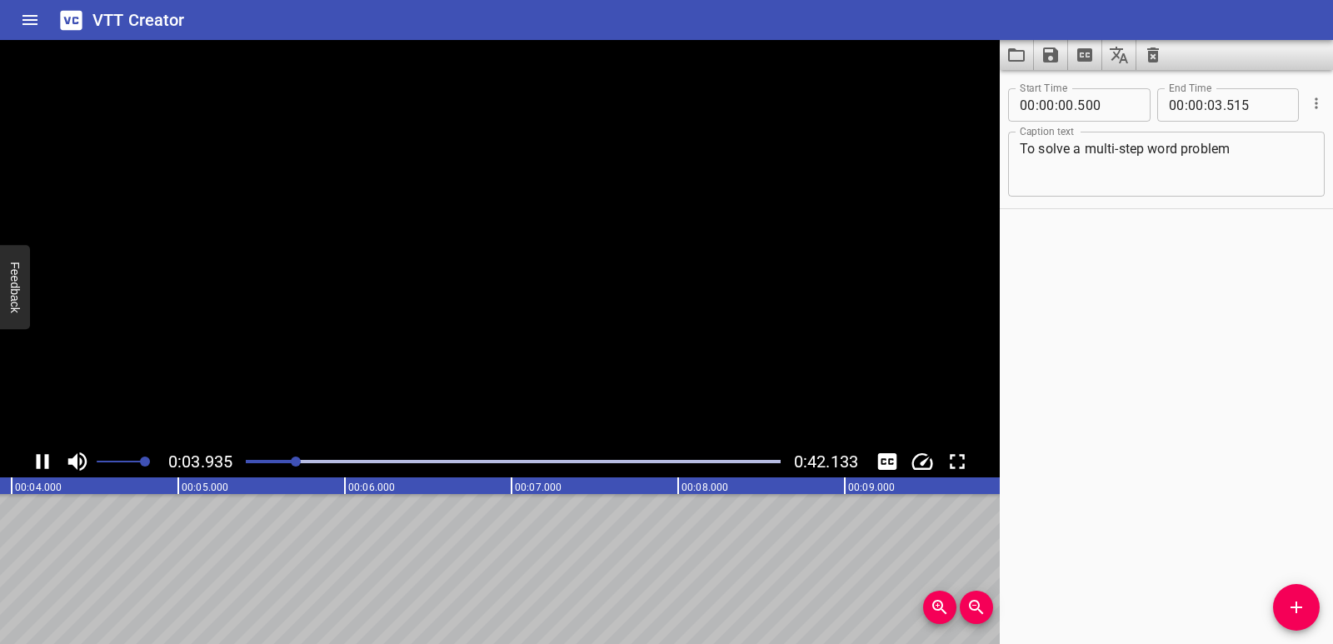
scroll to position [0, 686]
click at [247, 461] on div "Play progress" at bounding box center [30, 461] width 535 height 3
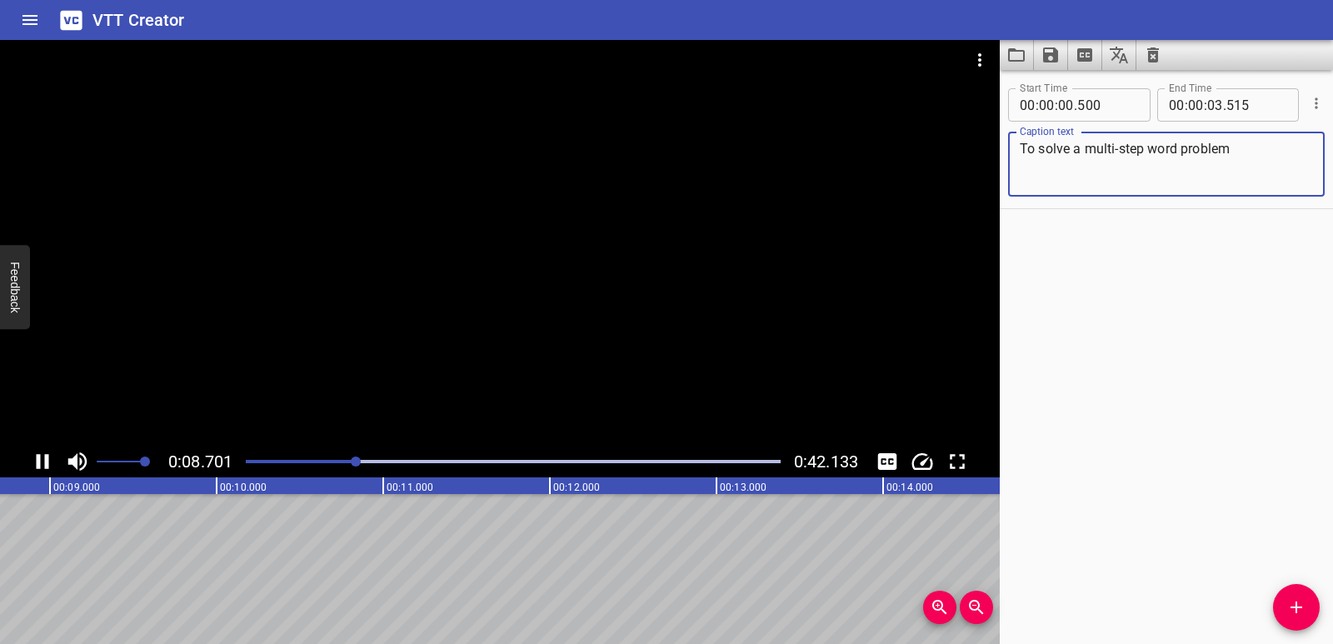
click at [1207, 163] on textarea "To solve a multi-step word problem" at bounding box center [1165, 164] width 293 height 47
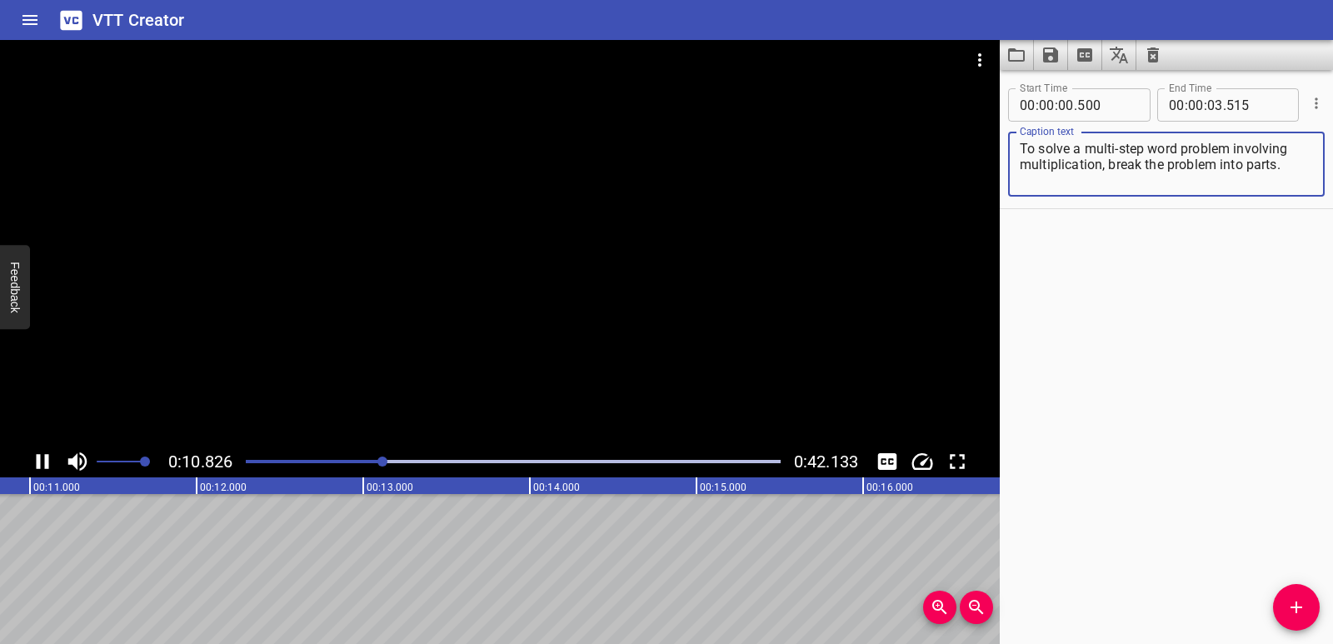
click at [1198, 185] on textarea "To solve a multi-step word problem involving multiplication, break the problem …" at bounding box center [1165, 164] width 293 height 47
drag, startPoint x: 1109, startPoint y: 162, endPoint x: 1282, endPoint y: 157, distance: 173.3
click at [1282, 157] on textarea "To solve a multi-step word problem involving multiplication, break the problem …" at bounding box center [1165, 164] width 293 height 47
type textarea "To solve a multi-step word problem involving multiplication,"
click at [244, 463] on div at bounding box center [513, 461] width 555 height 23
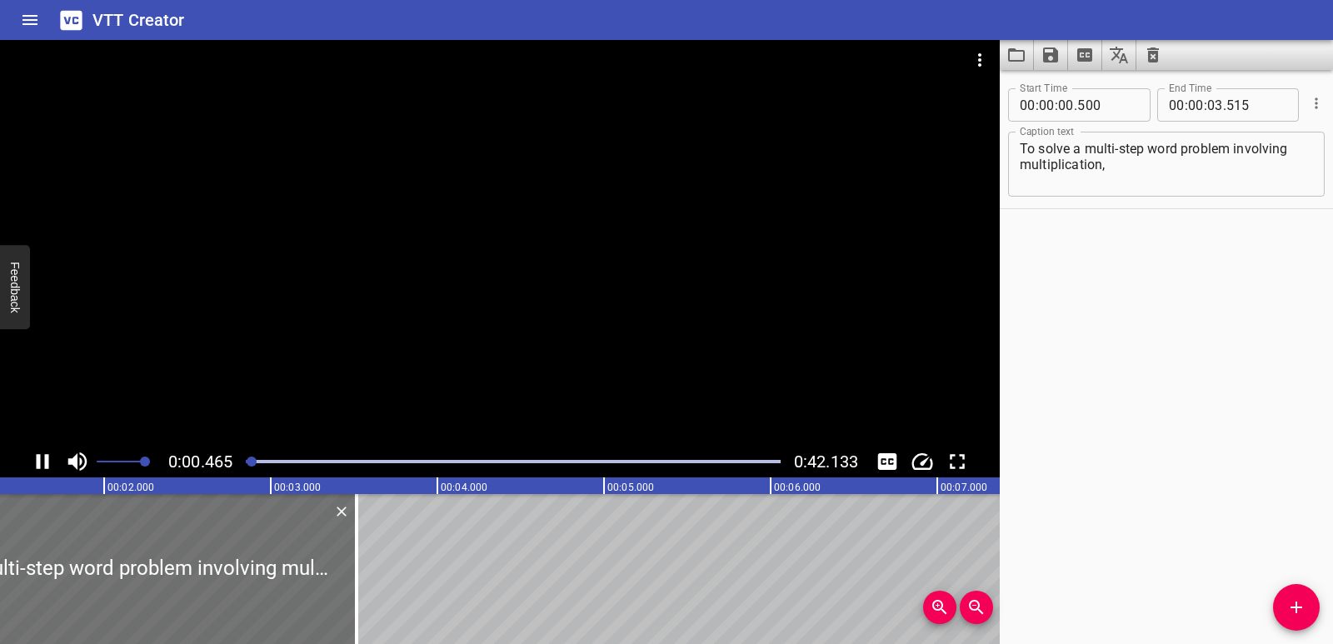
click at [44, 455] on icon "Play/Pause" at bounding box center [42, 461] width 25 height 25
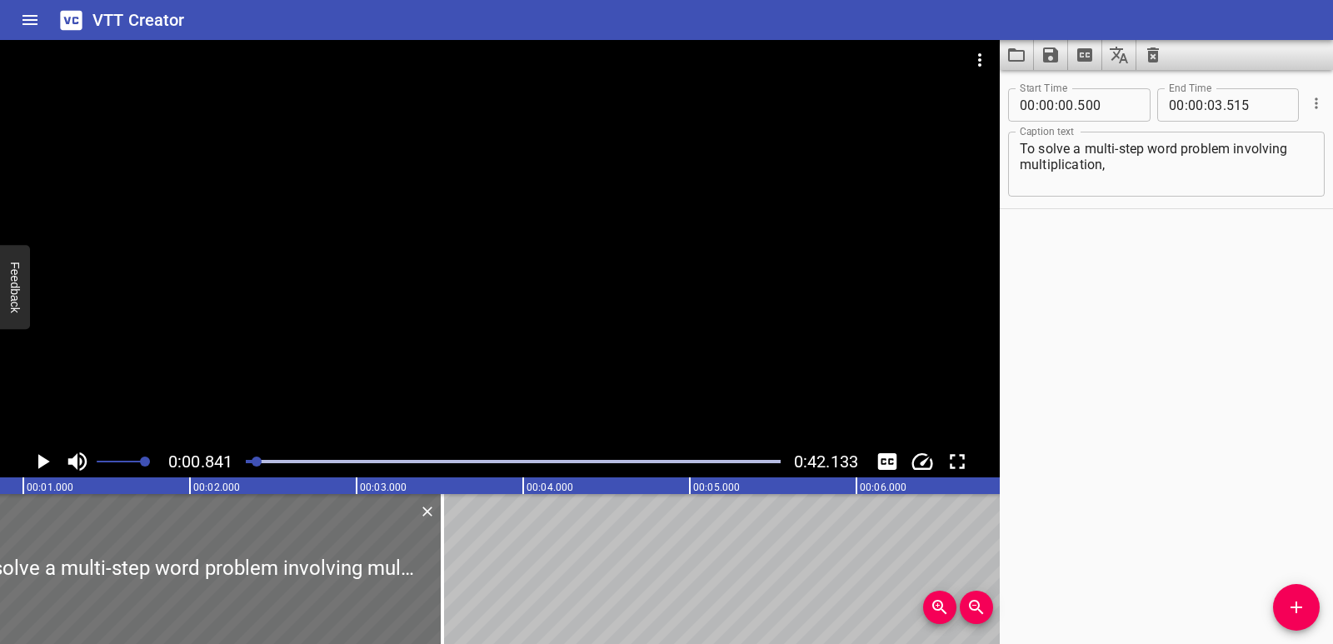
scroll to position [0, 140]
click at [41, 463] on icon "Play/Pause" at bounding box center [44, 461] width 12 height 15
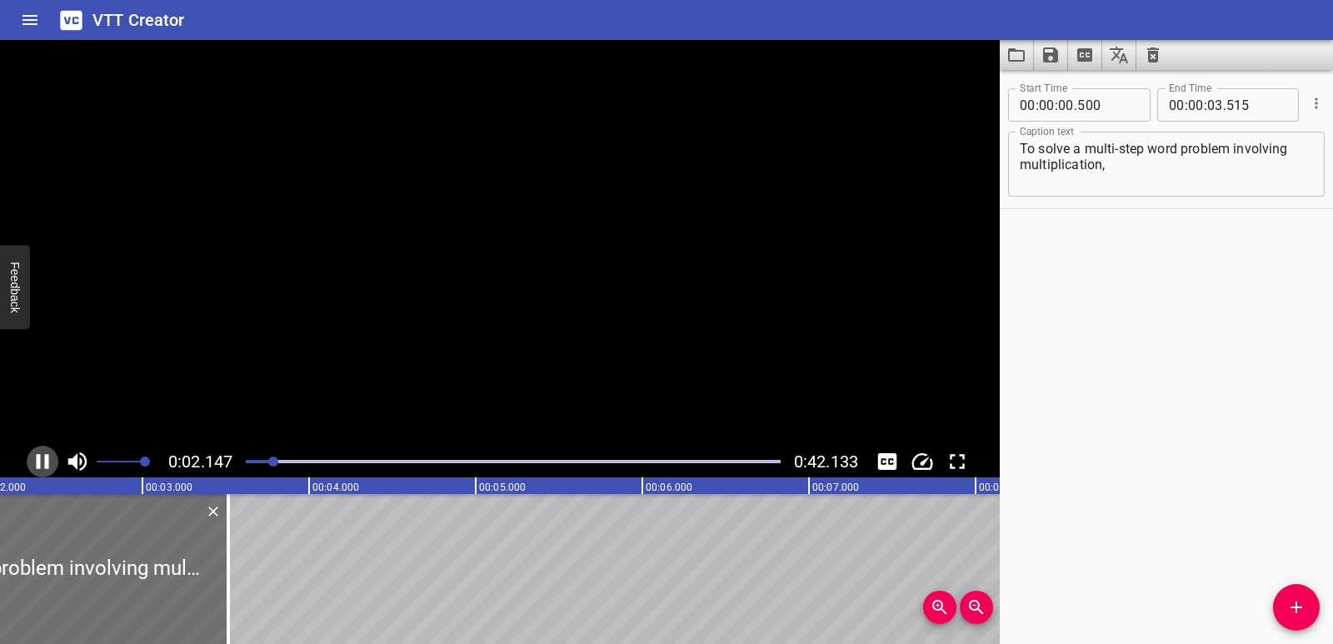
click at [41, 463] on icon "Play/Pause" at bounding box center [42, 461] width 25 height 25
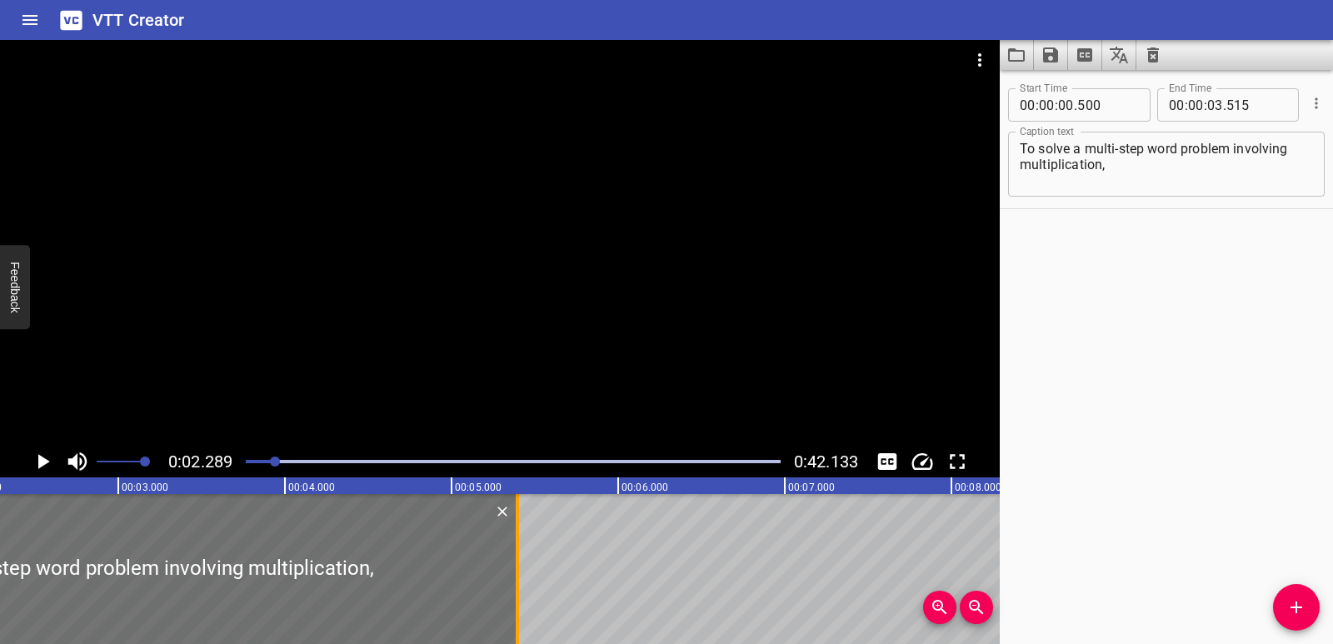
drag, startPoint x: 208, startPoint y: 567, endPoint x: 520, endPoint y: 548, distance: 312.1
click at [520, 548] on div at bounding box center [517, 569] width 17 height 150
type input "05"
type input "385"
click at [32, 461] on icon "Play/Pause" at bounding box center [42, 461] width 25 height 25
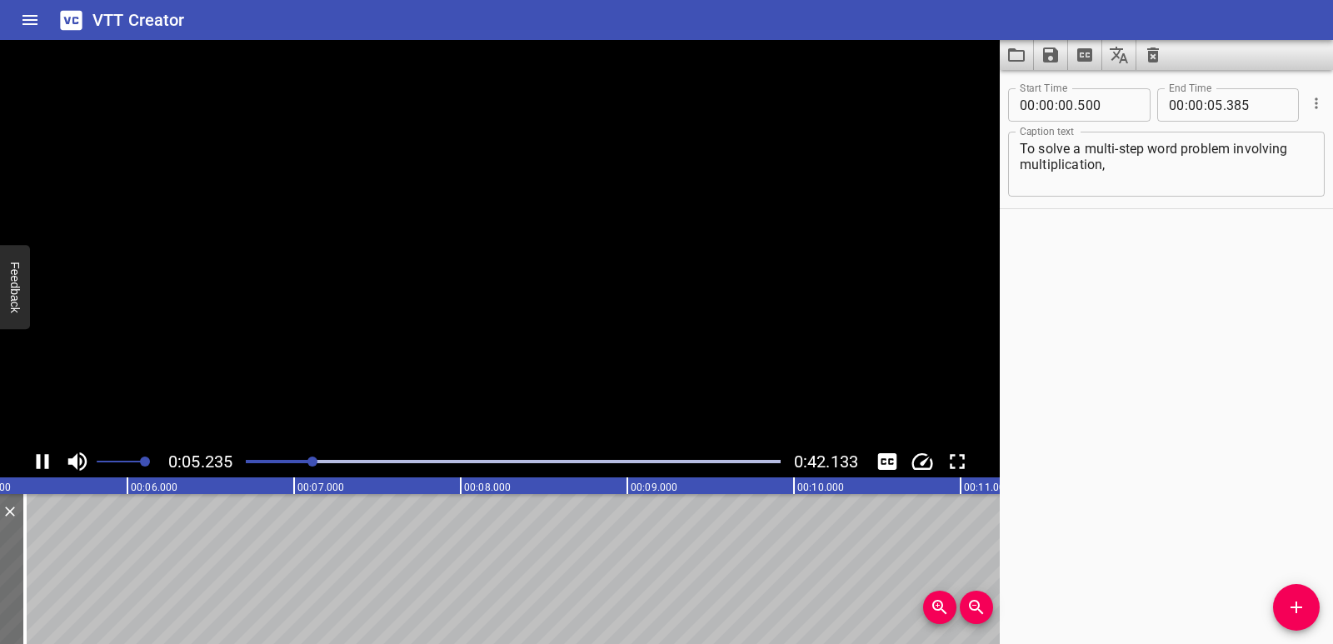
click at [32, 461] on icon "Play/Pause" at bounding box center [42, 461] width 25 height 25
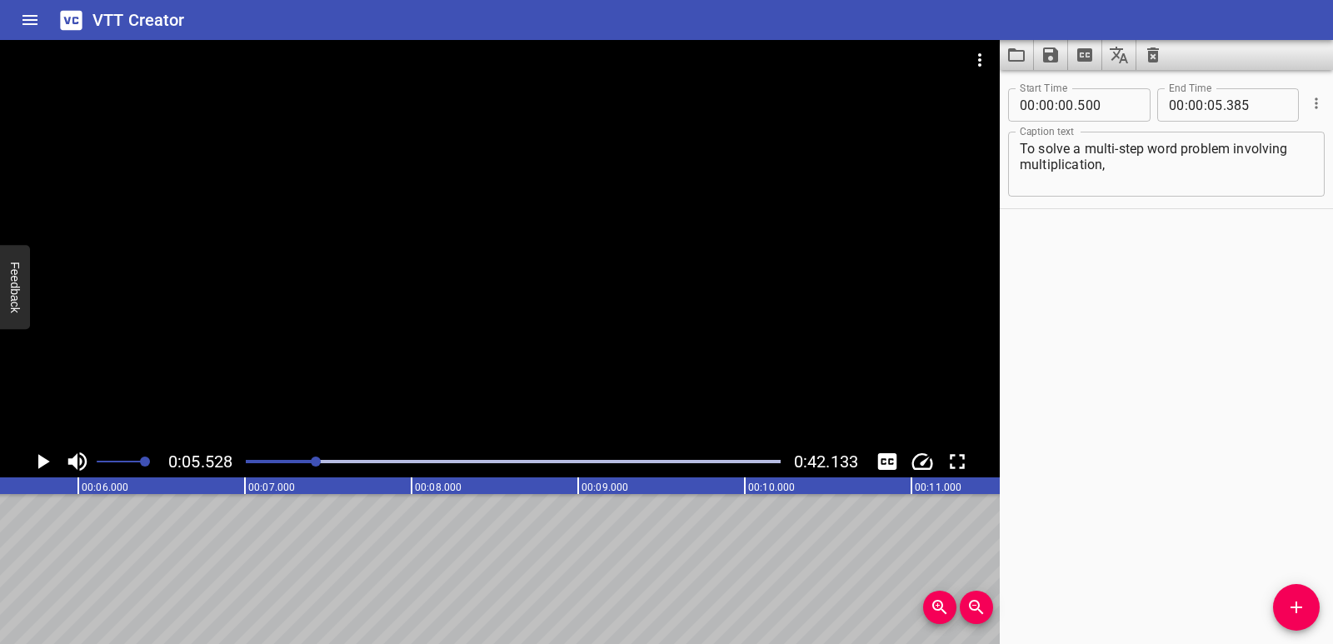
click at [1287, 602] on icon "Add Cue" at bounding box center [1296, 607] width 20 height 20
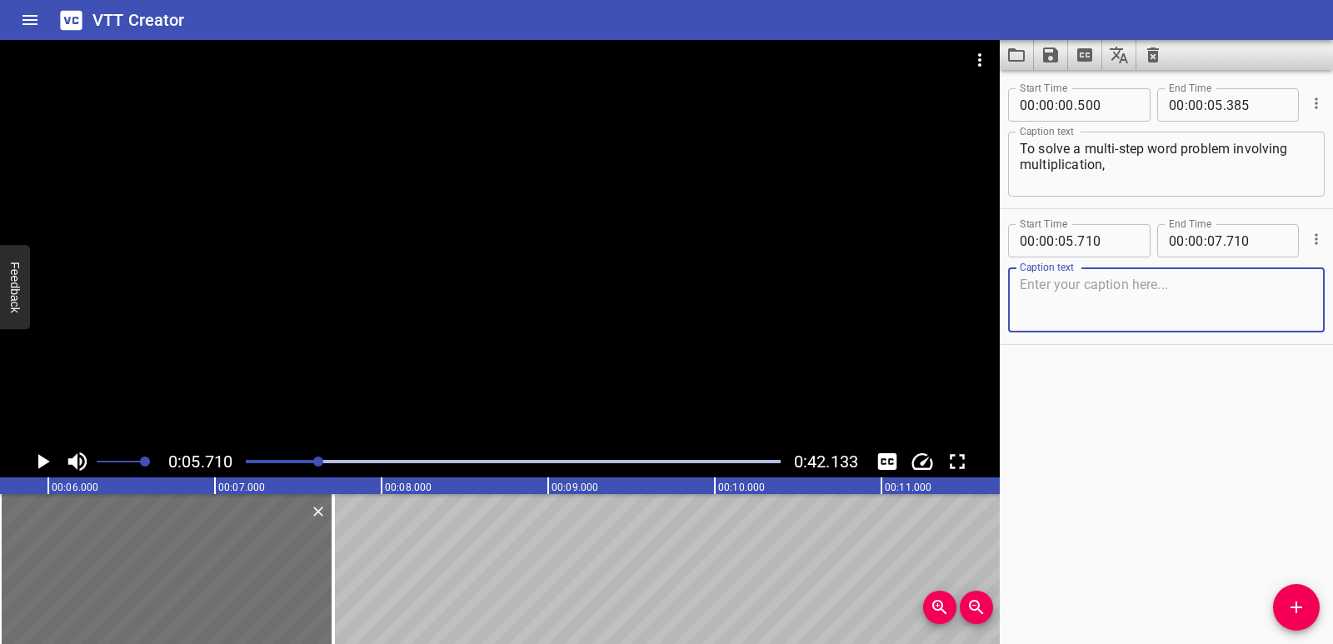
click at [1053, 289] on textarea at bounding box center [1165, 300] width 293 height 47
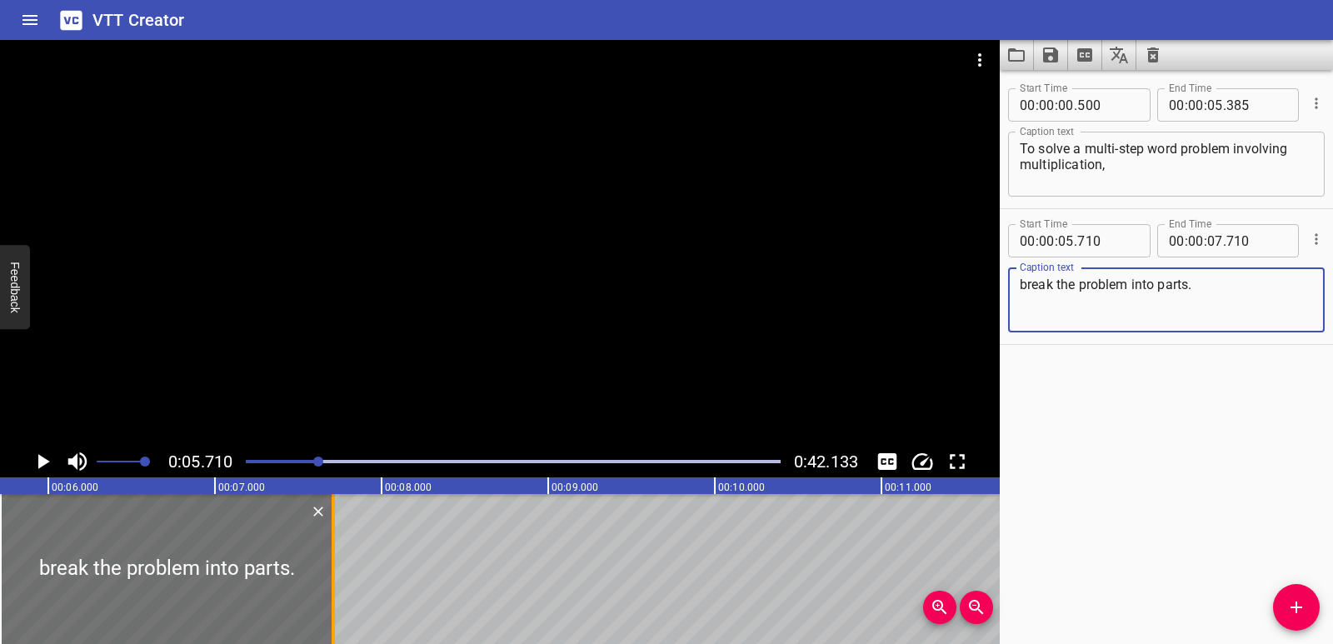
type textarea "break the problem into parts."
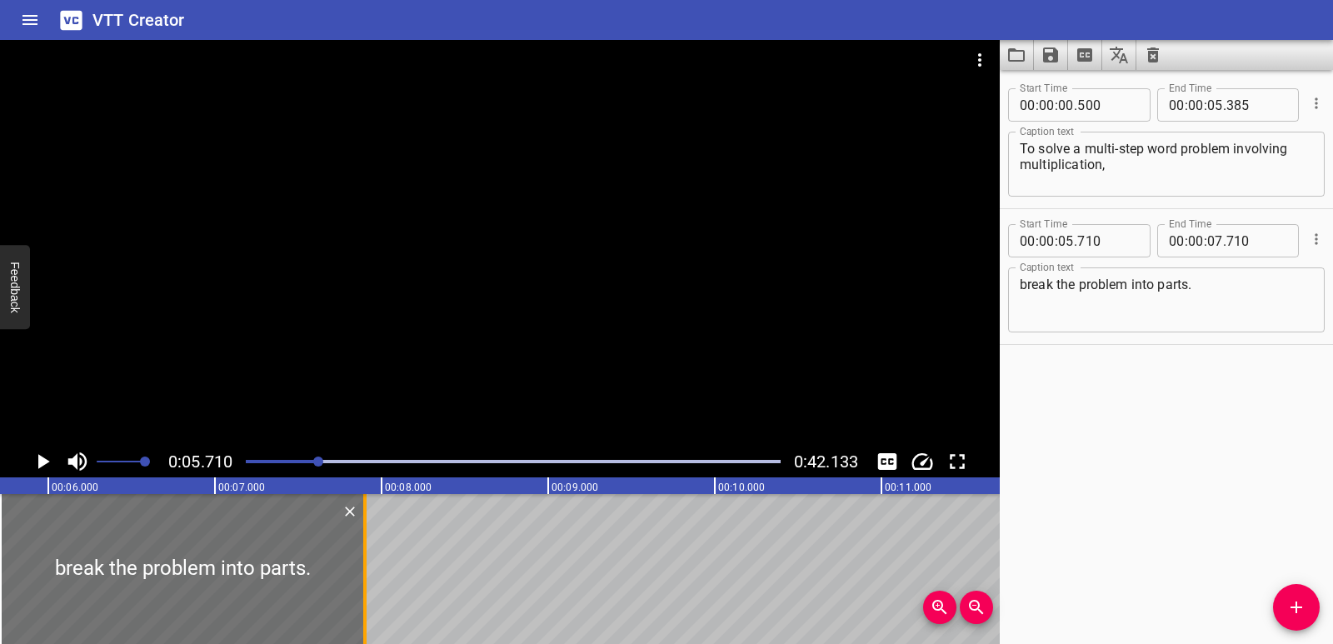
drag, startPoint x: 335, startPoint y: 576, endPoint x: 366, endPoint y: 576, distance: 30.8
click at [366, 576] on div at bounding box center [364, 569] width 3 height 150
type input "900"
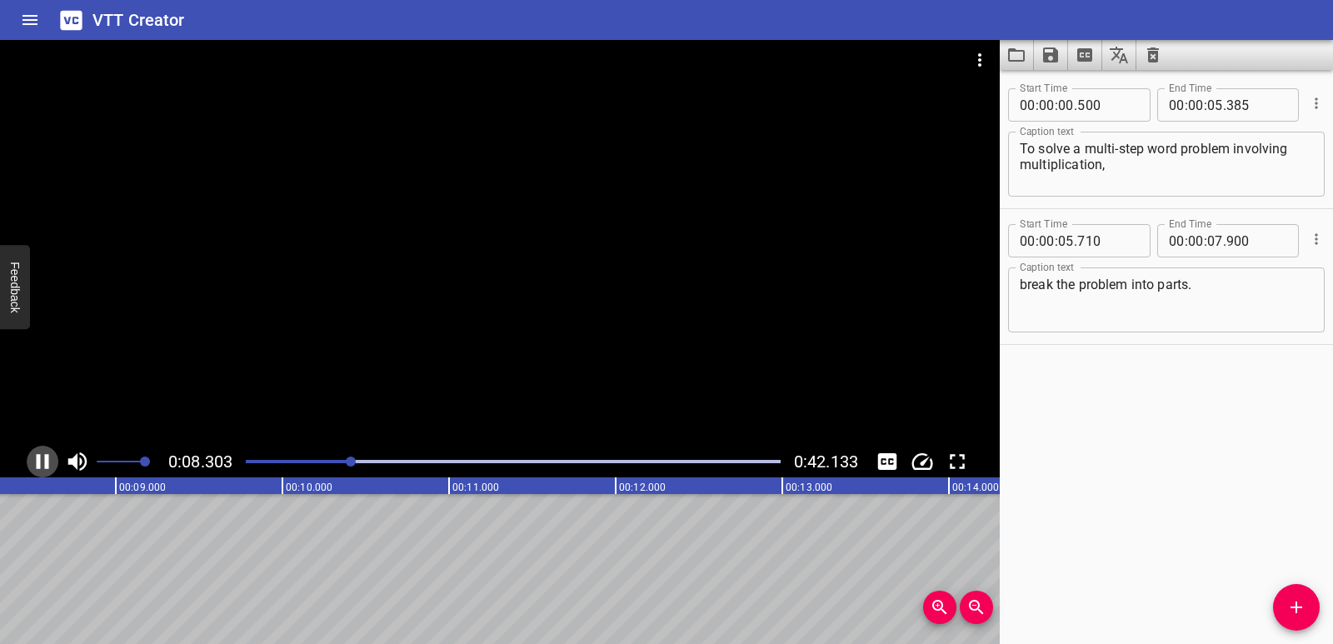
click at [47, 471] on icon "Play/Pause" at bounding box center [42, 461] width 25 height 25
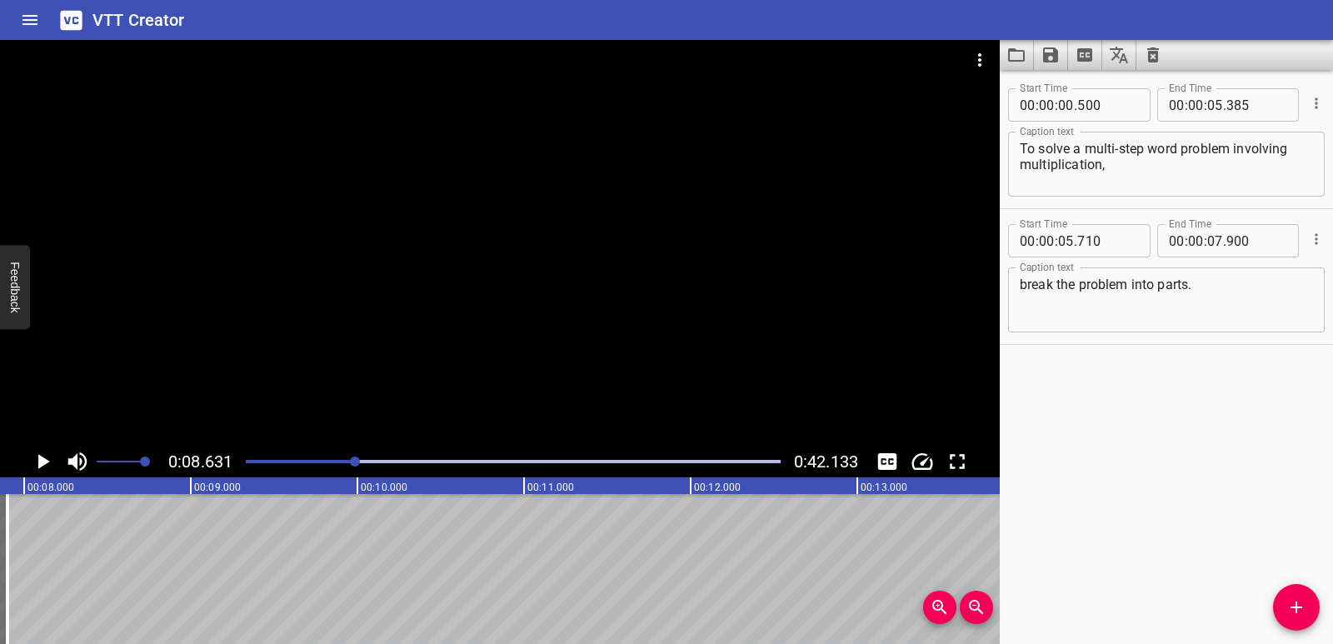
scroll to position [0, 1258]
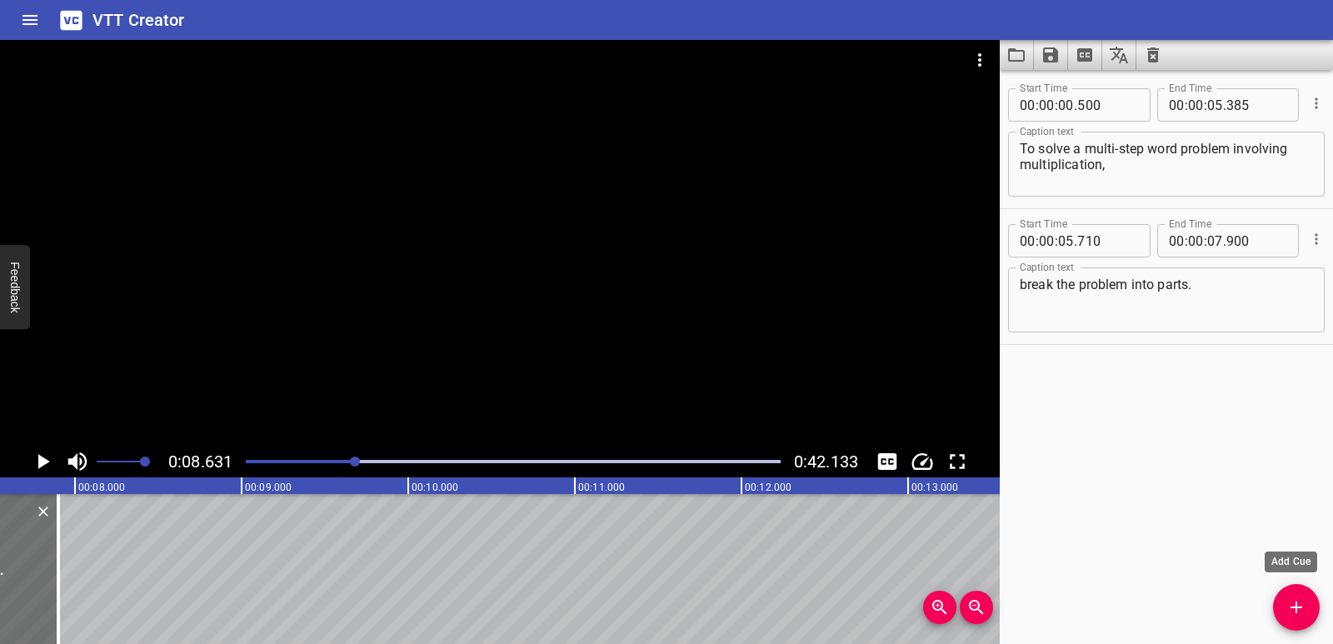
click at [1299, 606] on icon "Add Cue" at bounding box center [1296, 607] width 12 height 12
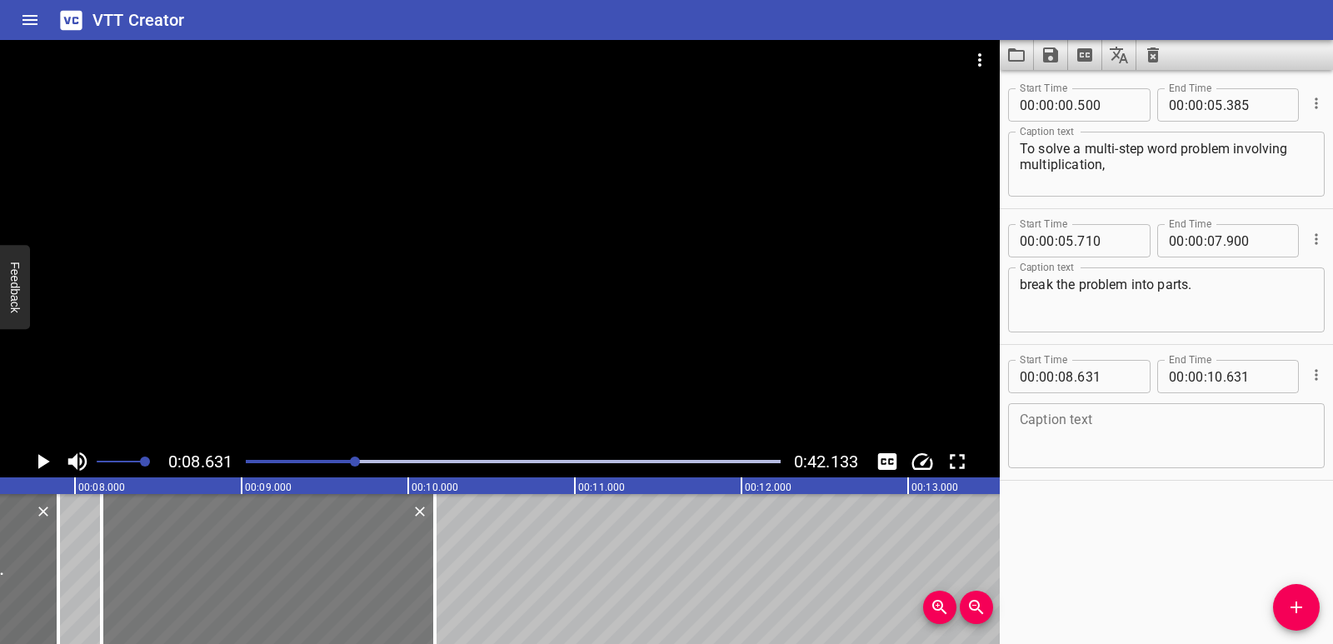
drag, startPoint x: 443, startPoint y: 600, endPoint x: 362, endPoint y: 592, distance: 81.1
click at [362, 592] on div at bounding box center [268, 569] width 333 height 150
type input "146"
drag, startPoint x: 367, startPoint y: 594, endPoint x: 387, endPoint y: 595, distance: 20.0
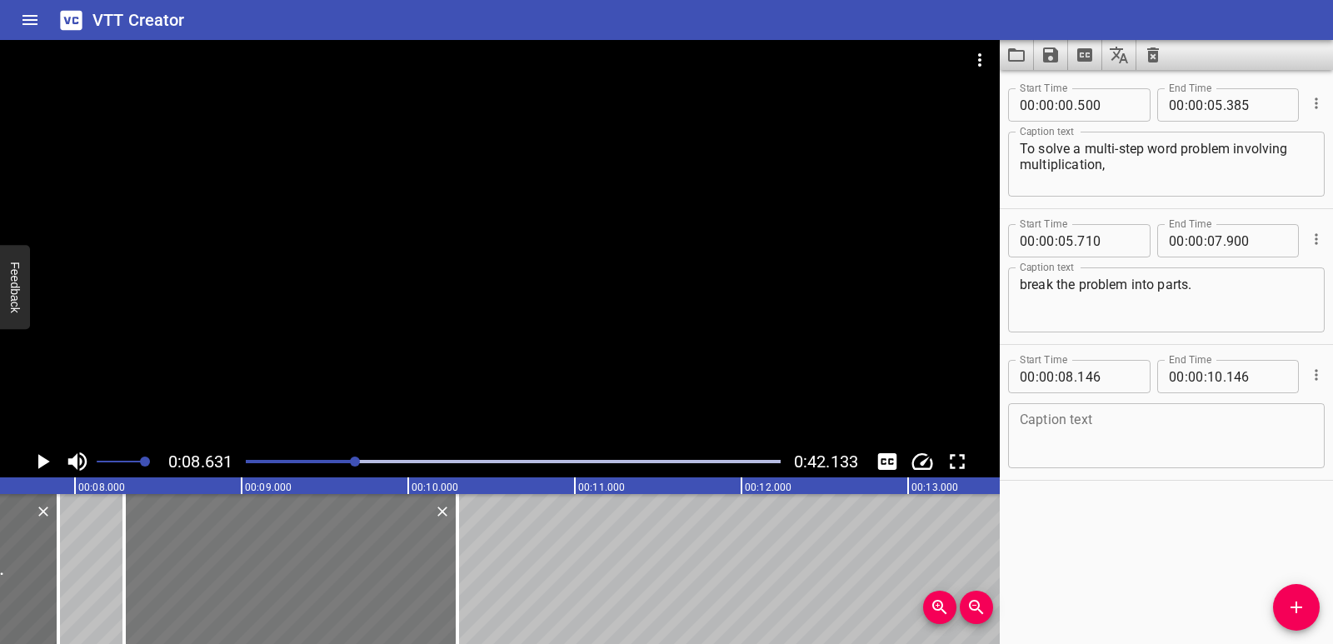
click at [387, 595] on div at bounding box center [290, 569] width 333 height 150
type input "296"
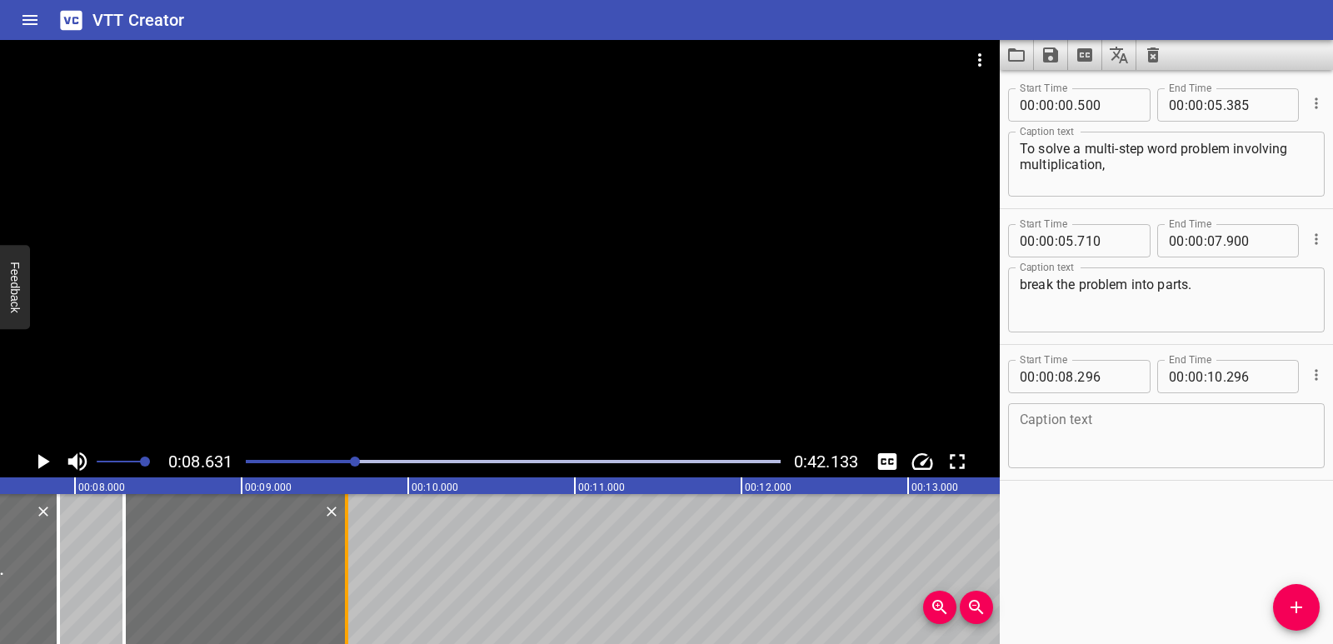
drag, startPoint x: 457, startPoint y: 587, endPoint x: 346, endPoint y: 580, distance: 111.0
click at [346, 580] on div at bounding box center [346, 569] width 3 height 150
type input "09"
type input "631"
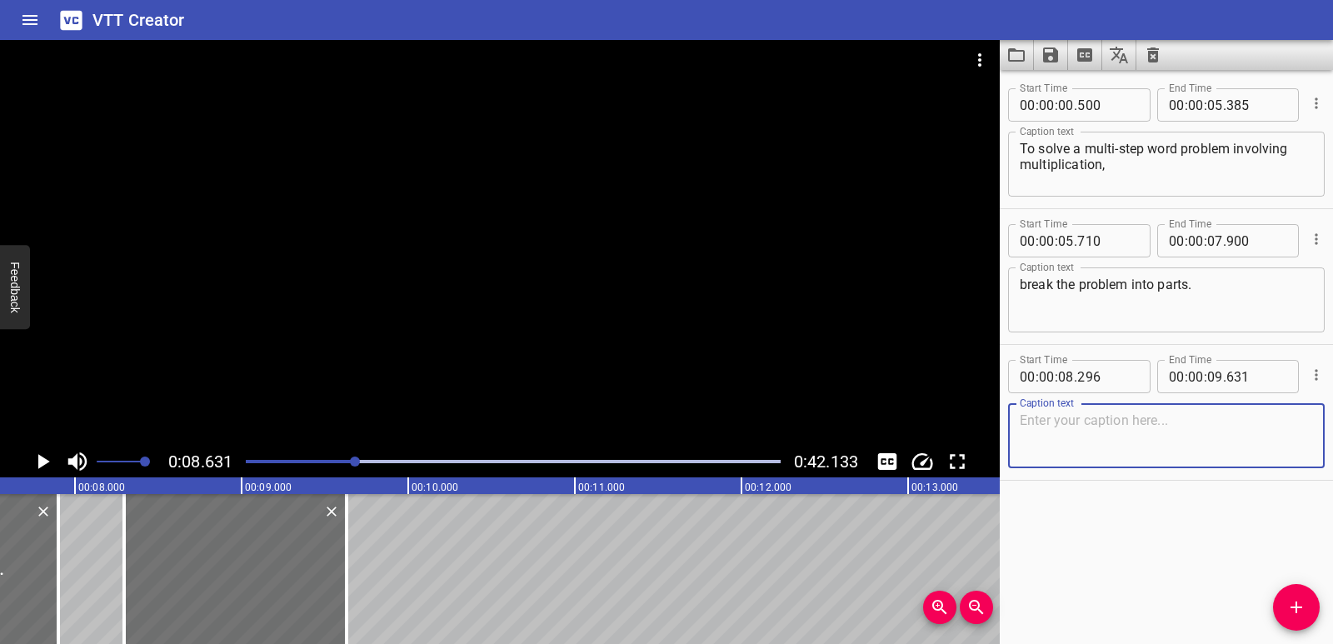
click at [1049, 434] on textarea at bounding box center [1165, 435] width 293 height 47
paste textarea "Step one:"
type textarea "Step one:"
click at [1311, 607] on span "Add Cue" at bounding box center [1296, 607] width 47 height 20
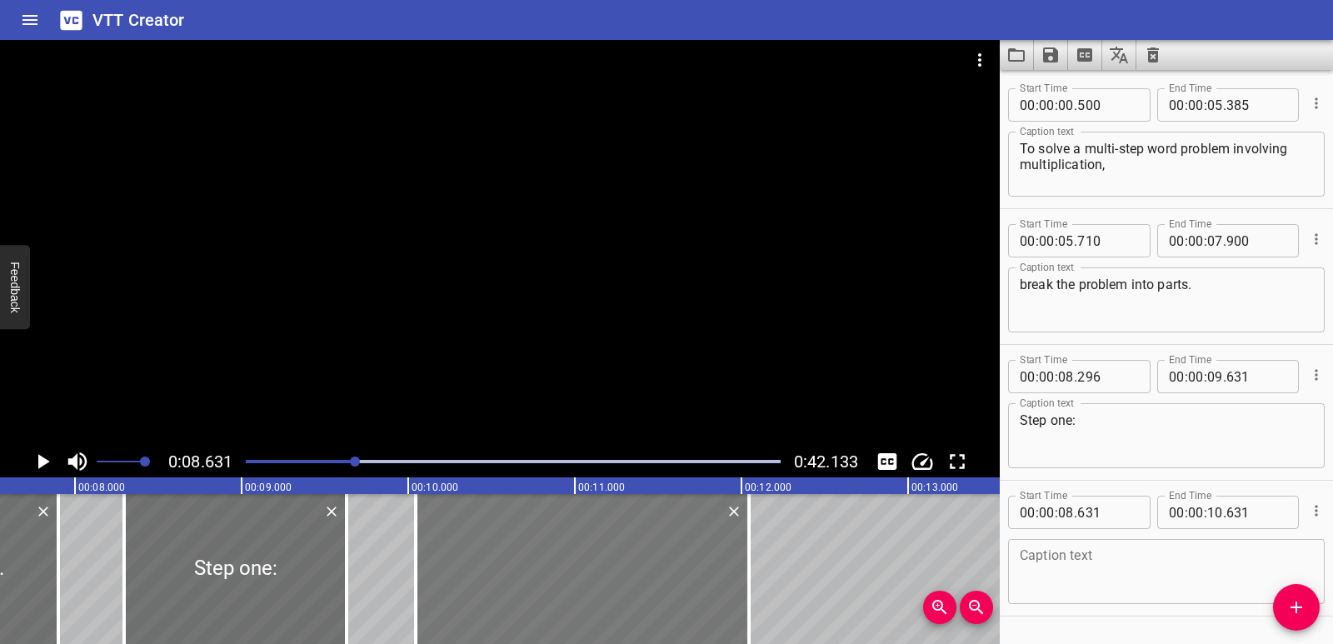
drag, startPoint x: 471, startPoint y: 553, endPoint x: 706, endPoint y: 550, distance: 235.7
click at [706, 550] on div at bounding box center [582, 569] width 333 height 150
type input "10"
type input "046"
type input "12"
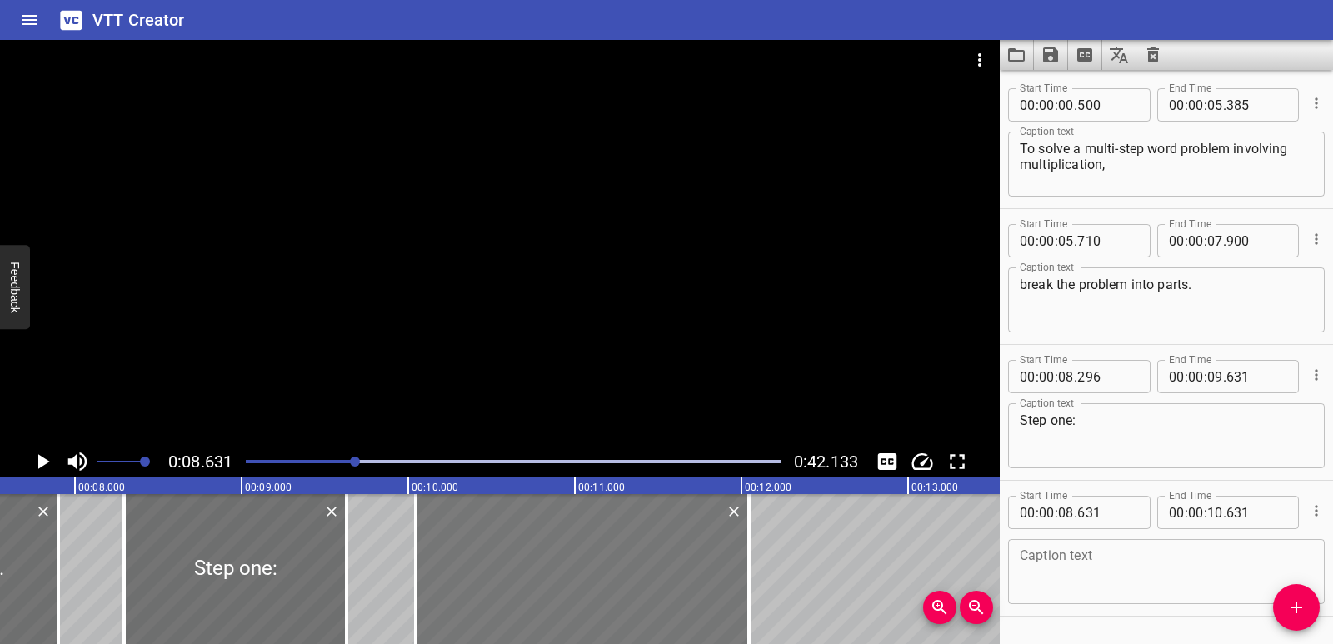
type input "046"
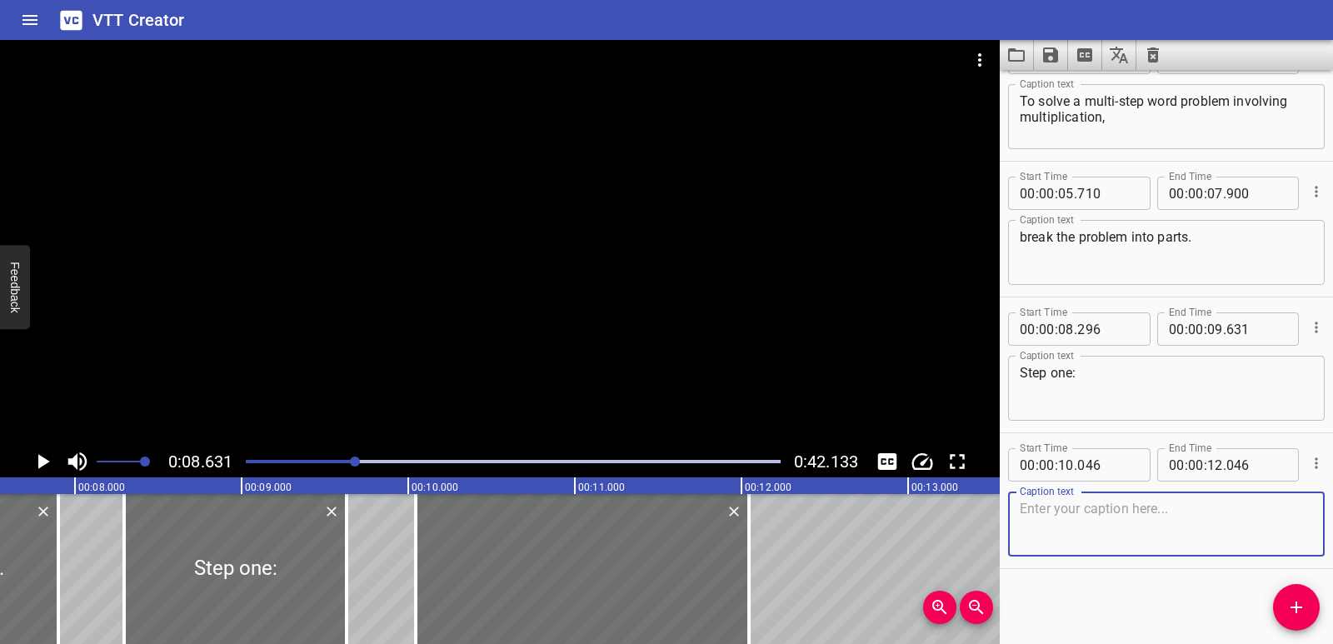
click at [1062, 506] on textarea at bounding box center [1165, 524] width 293 height 47
paste textarea "Use area models and partial products to help you multiply."
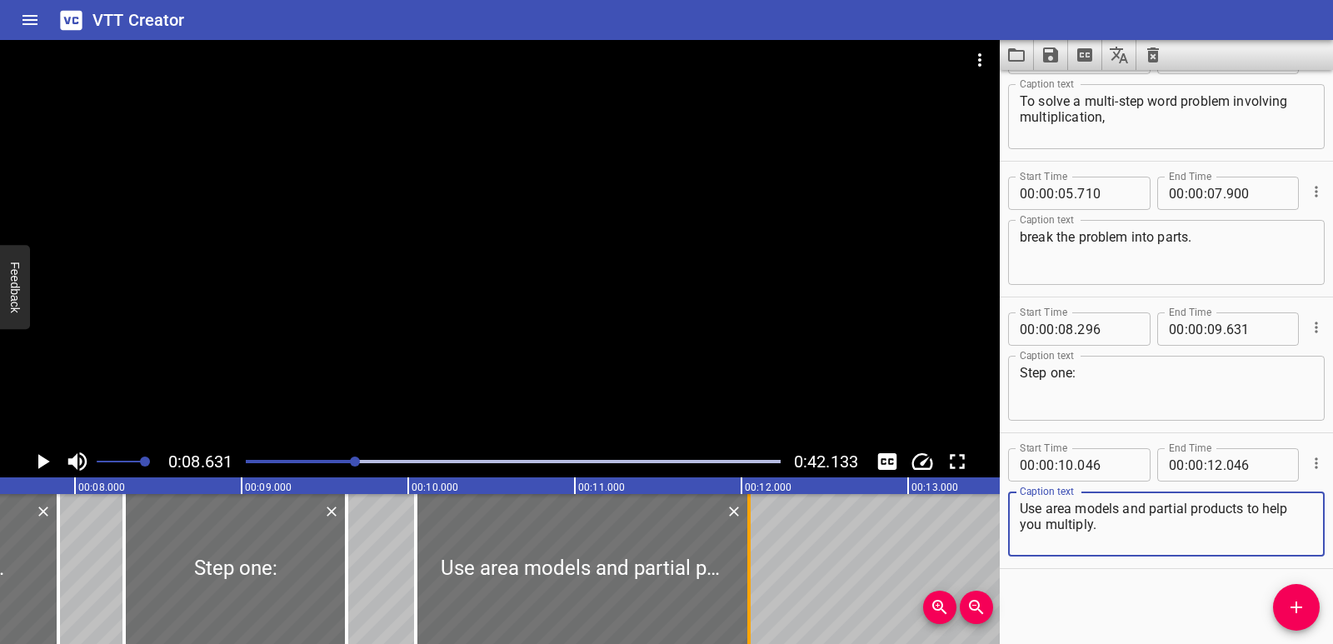
type textarea "Use area models and partial products to help you multiply."
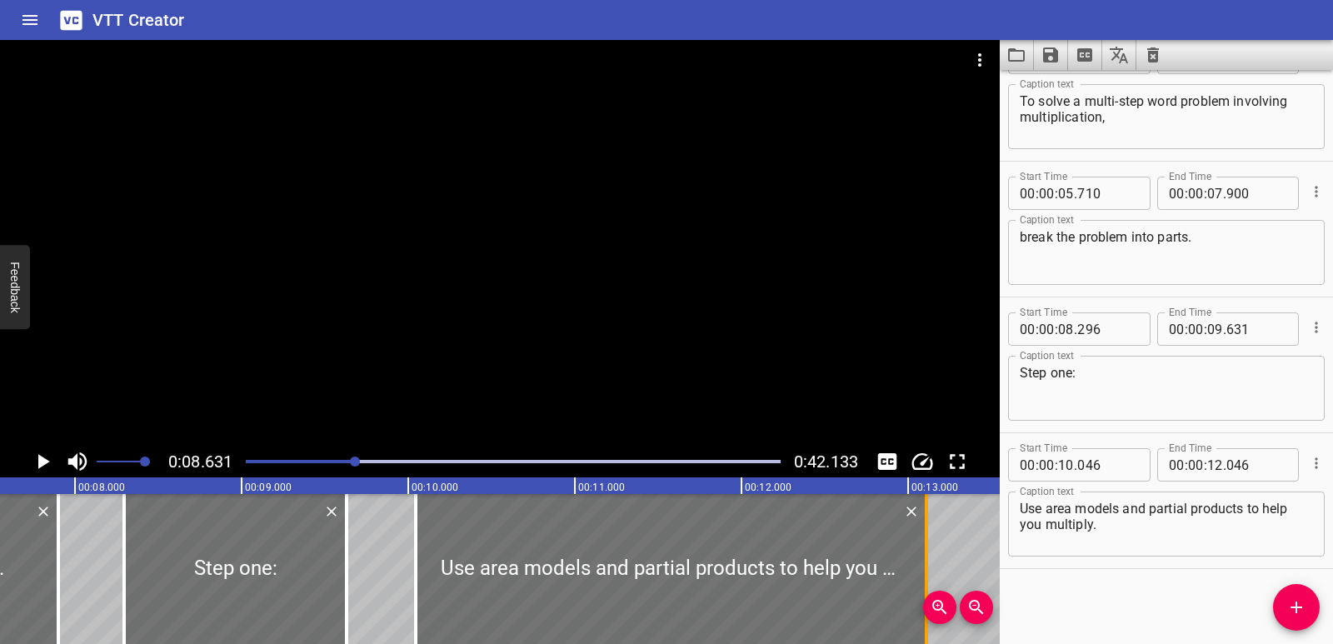
drag, startPoint x: 745, startPoint y: 568, endPoint x: 923, endPoint y: 559, distance: 177.6
click at [923, 559] on div at bounding box center [926, 569] width 17 height 150
type input "13"
type input "111"
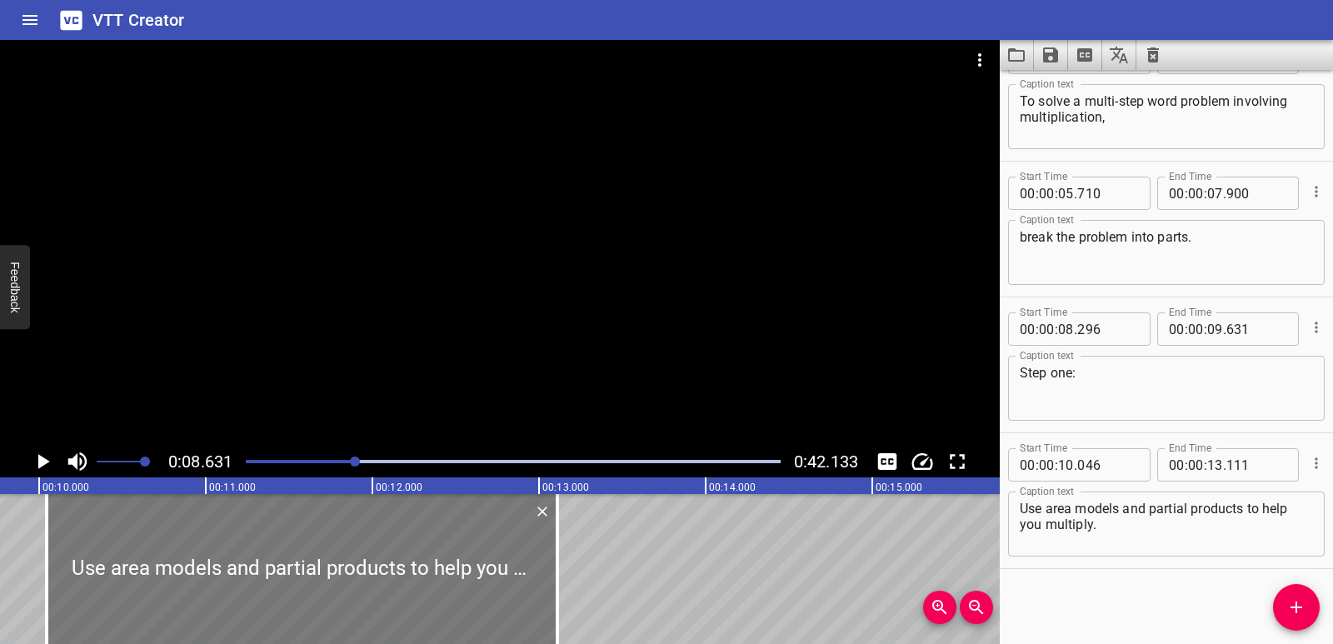
scroll to position [0, 1617]
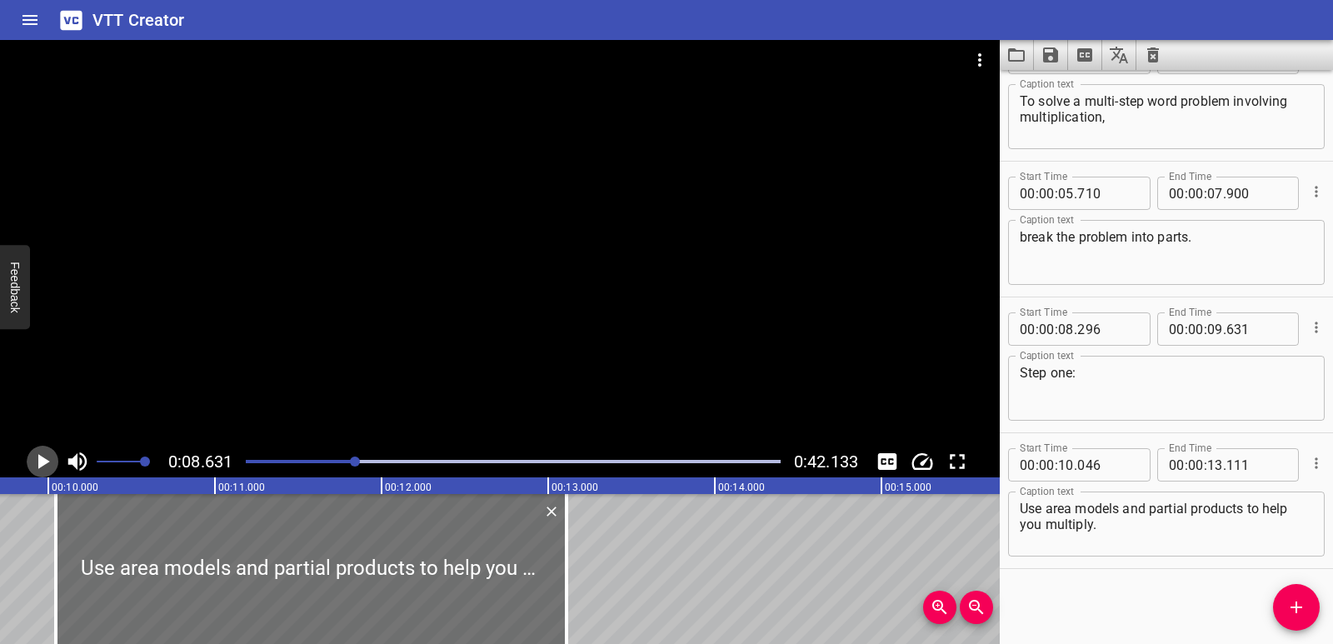
click at [46, 462] on icon "Play/Pause" at bounding box center [44, 461] width 12 height 15
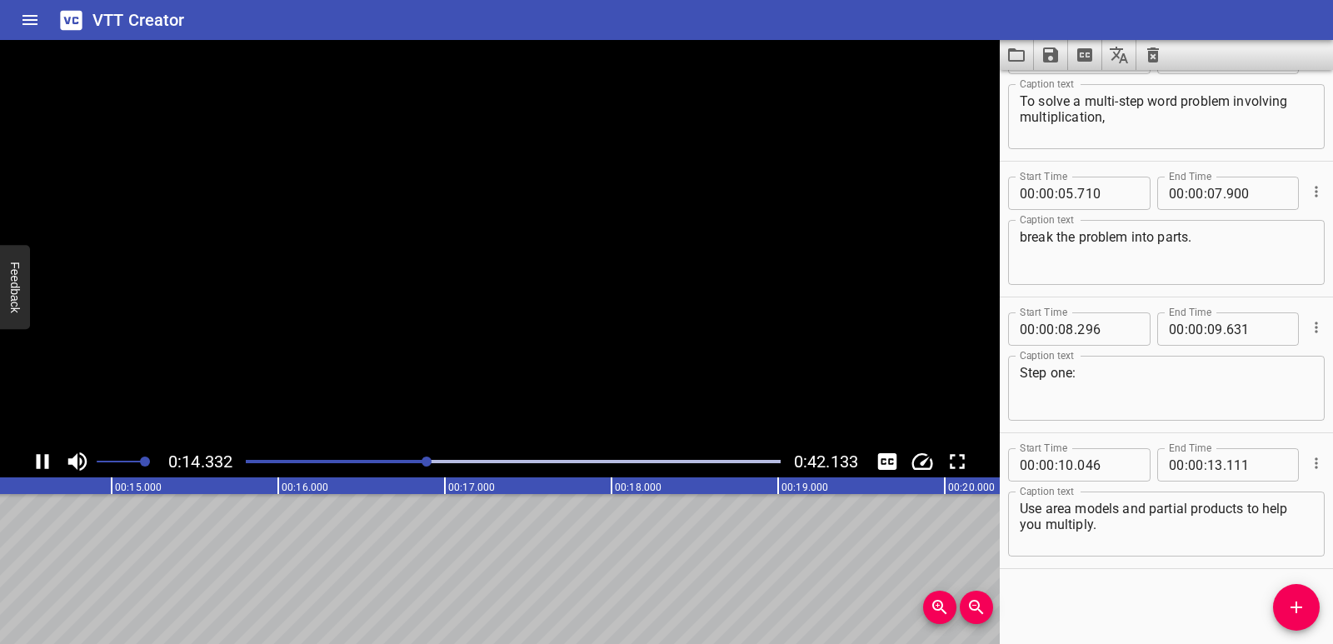
click at [46, 462] on icon "Play/Pause" at bounding box center [43, 461] width 12 height 15
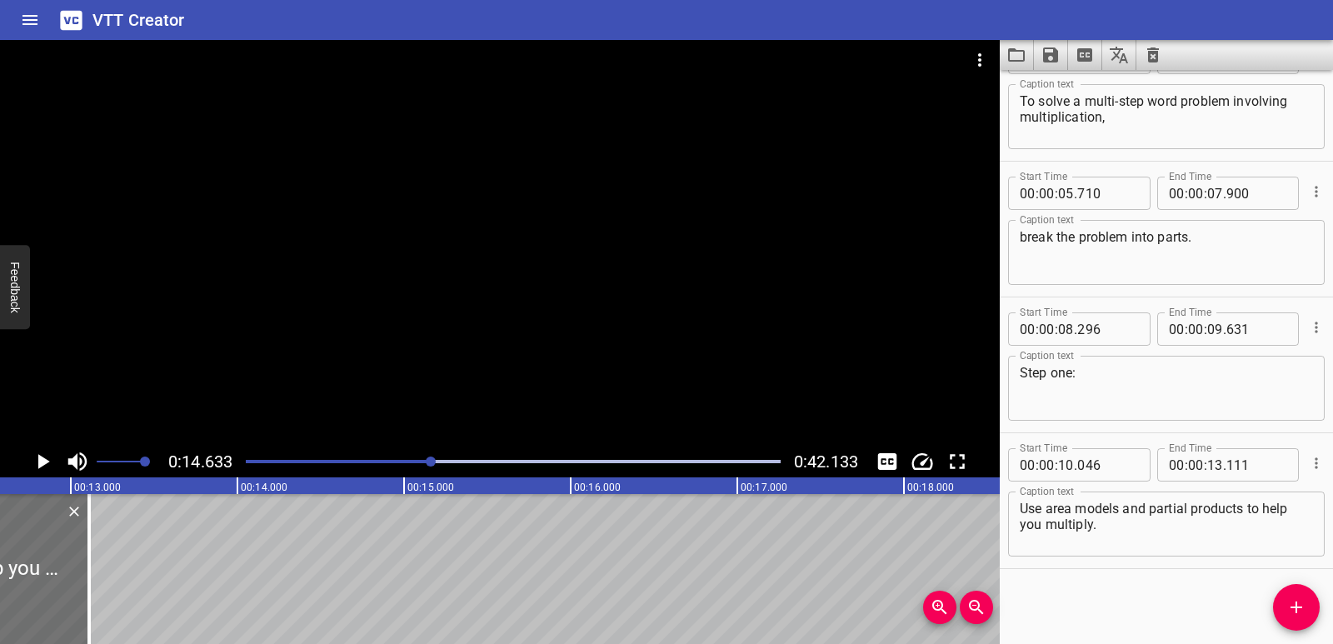
scroll to position [0, 2086]
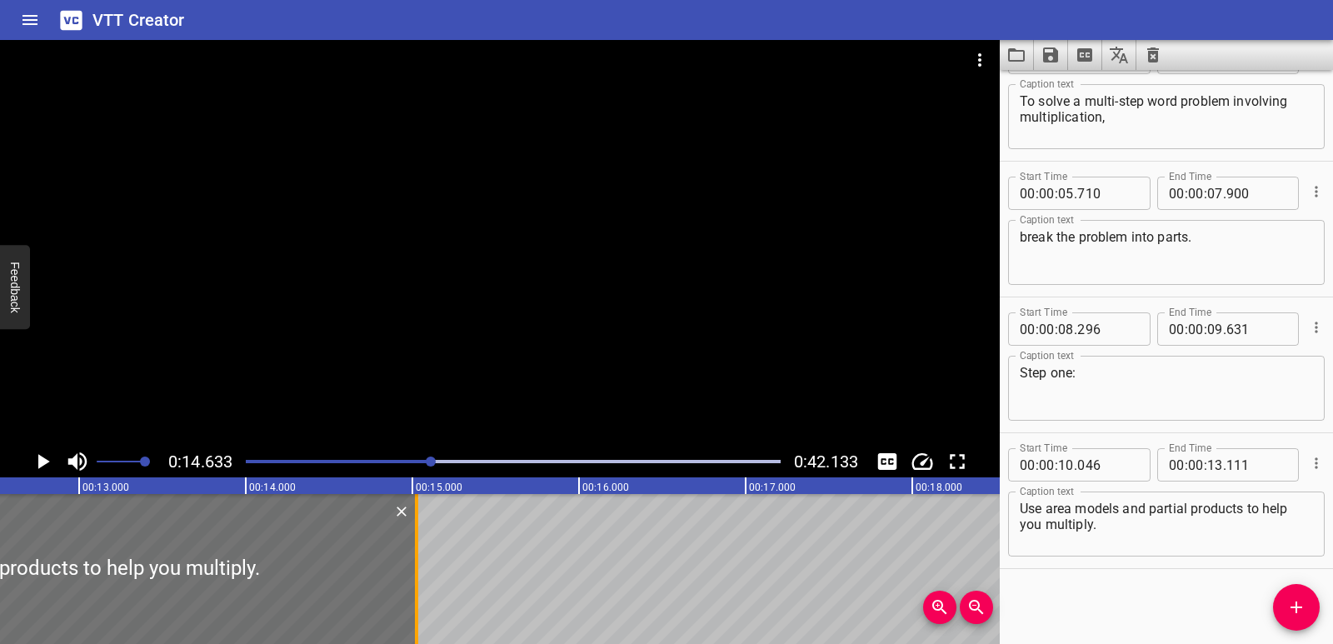
drag, startPoint x: 97, startPoint y: 576, endPoint x: 416, endPoint y: 580, distance: 319.0
click at [416, 580] on div at bounding box center [416, 569] width 3 height 150
type input "15"
type input "026"
click at [37, 461] on icon "Play/Pause" at bounding box center [42, 461] width 25 height 25
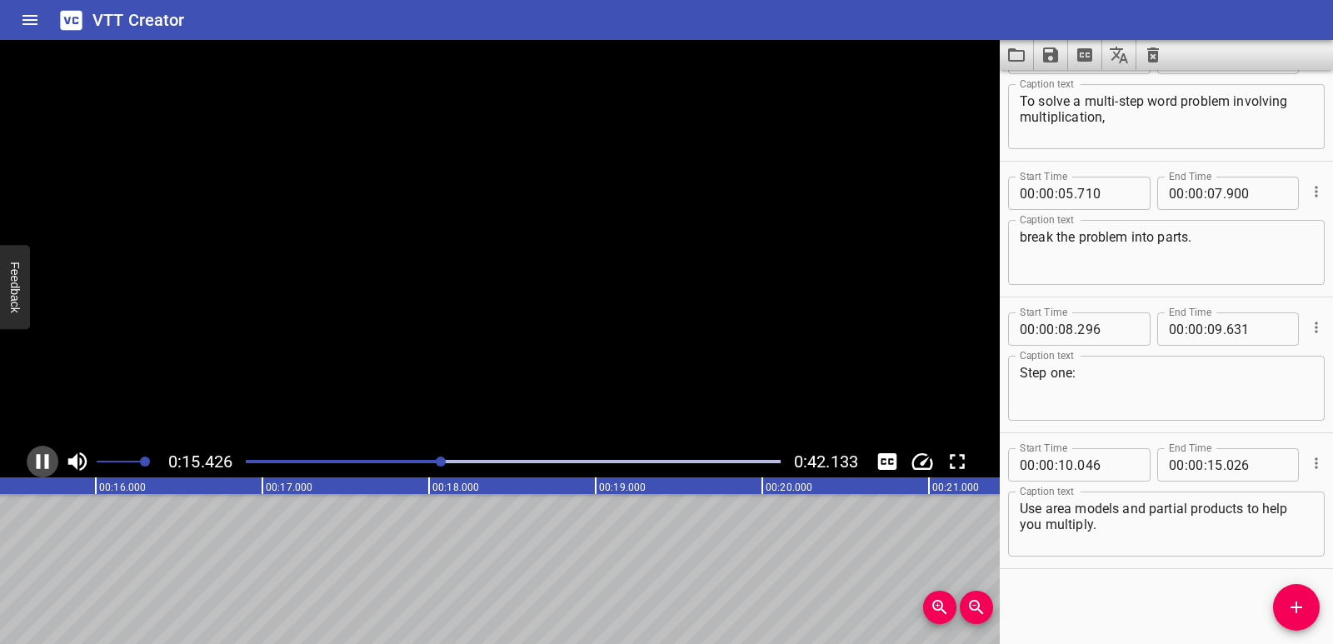
click at [37, 461] on icon "Play/Pause" at bounding box center [43, 461] width 12 height 15
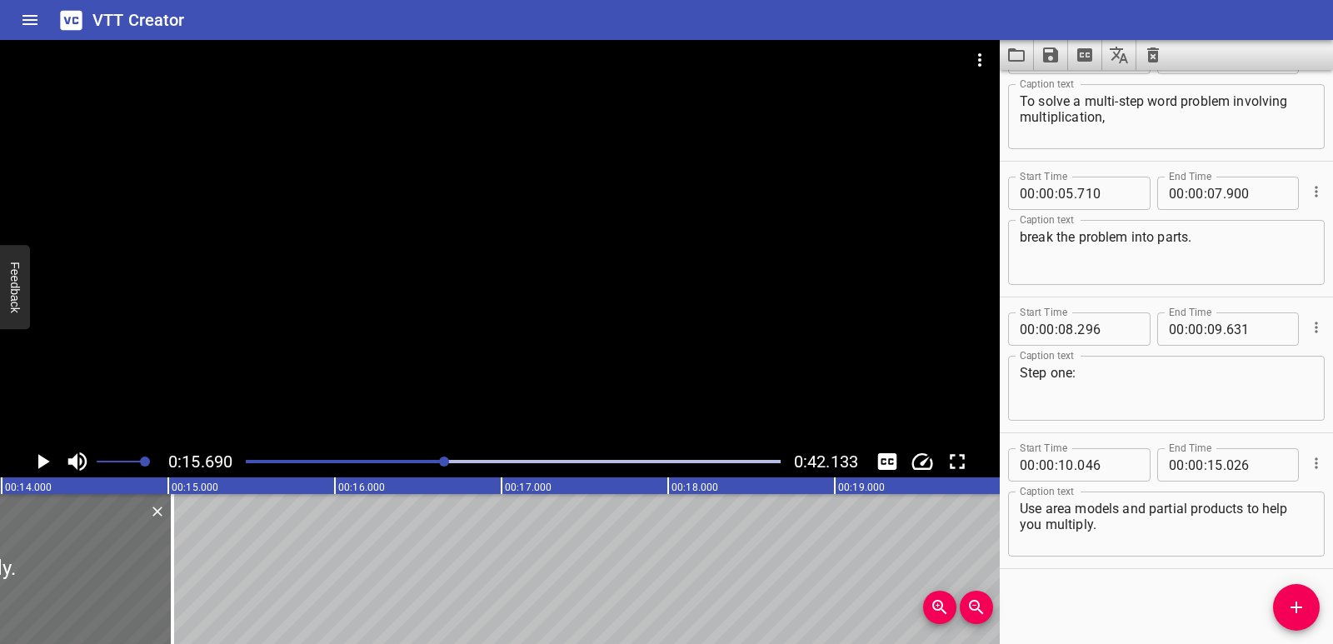
scroll to position [0, 2304]
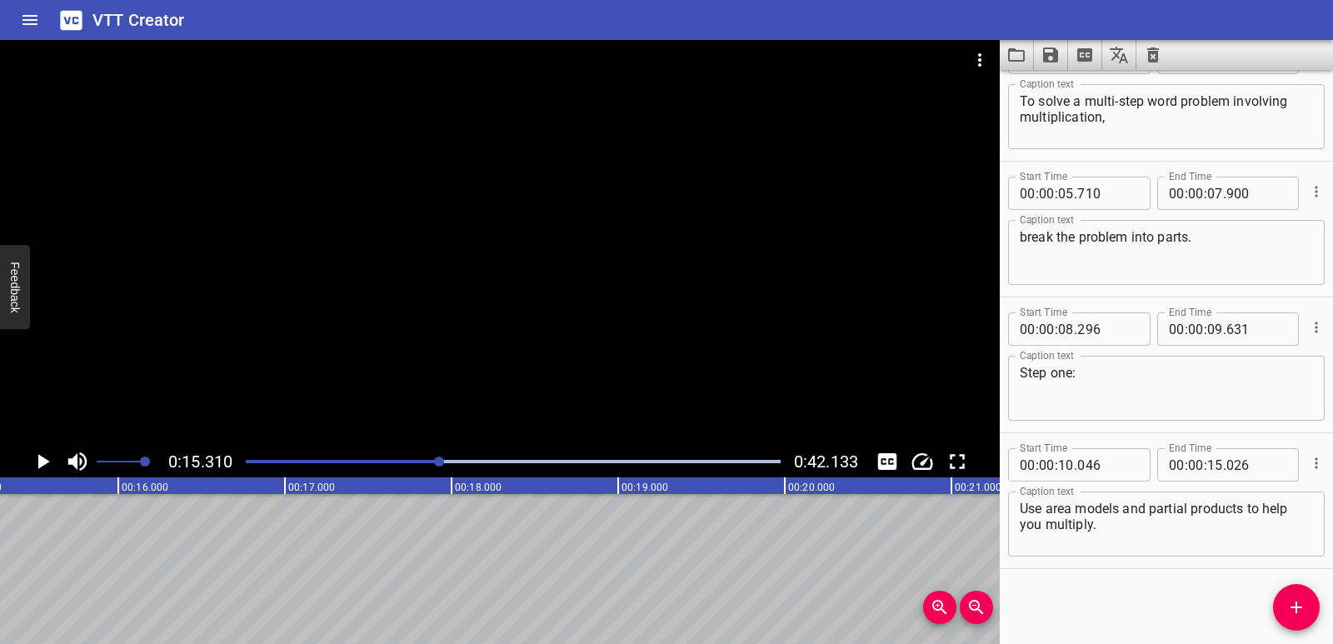
scroll to position [0, 2550]
click at [1293, 620] on button "Add Cue" at bounding box center [1296, 607] width 47 height 47
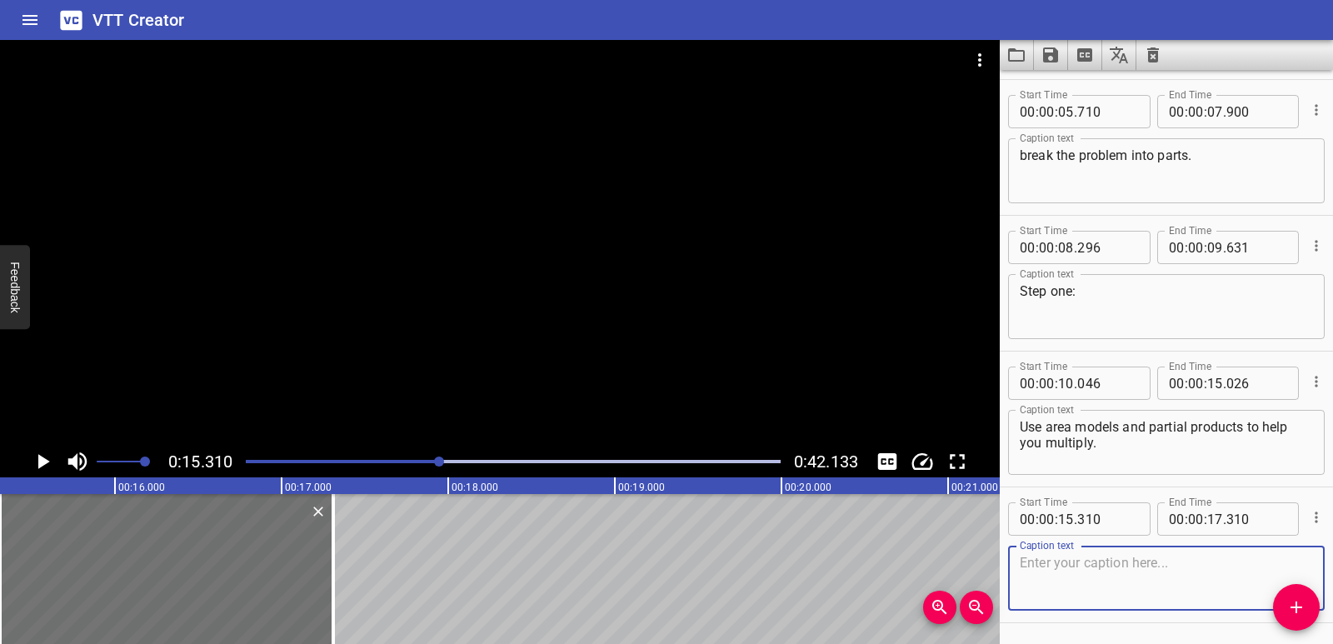
scroll to position [183, 0]
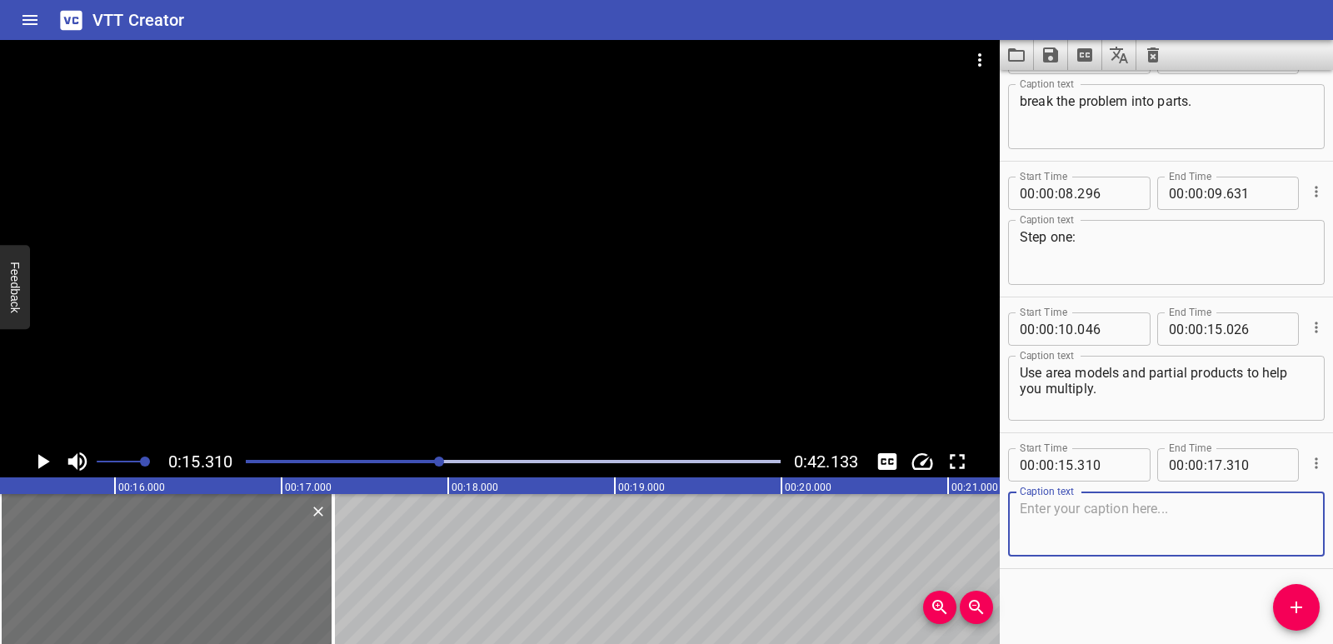
click at [1072, 532] on textarea at bounding box center [1165, 524] width 293 height 47
paste textarea "Step two:"
type textarea "Step two:"
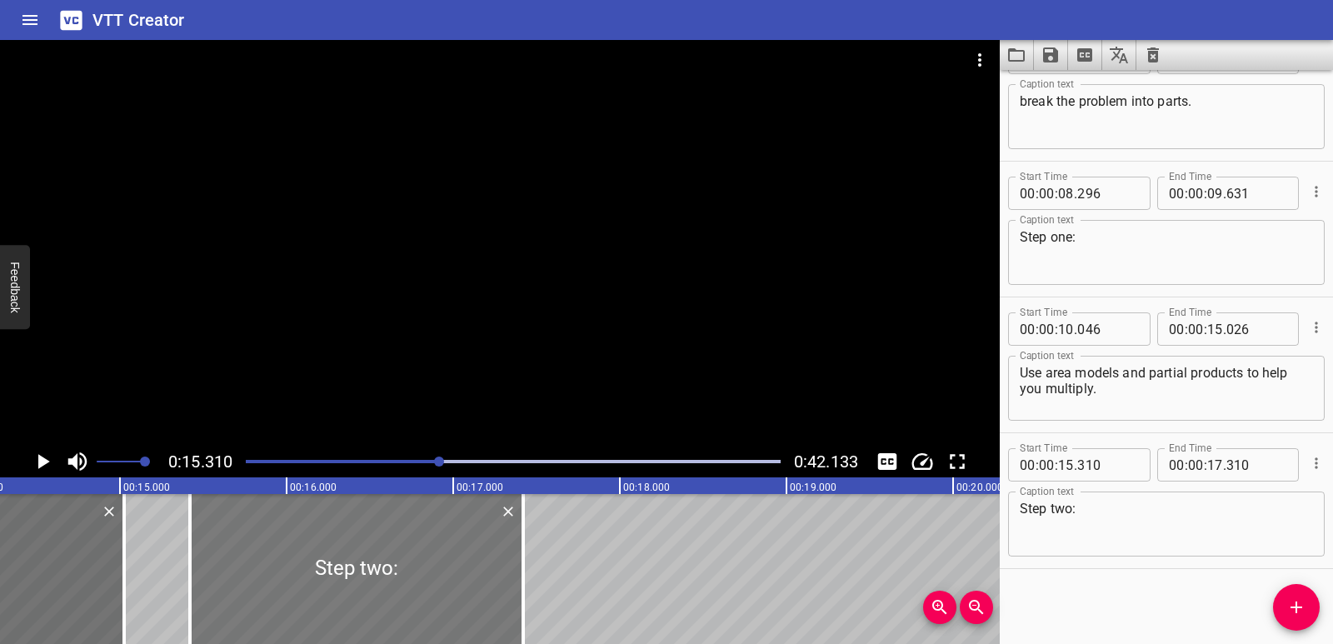
drag, startPoint x: 181, startPoint y: 581, endPoint x: 199, endPoint y: 584, distance: 18.5
click at [199, 584] on div at bounding box center [356, 569] width 333 height 150
type input "420"
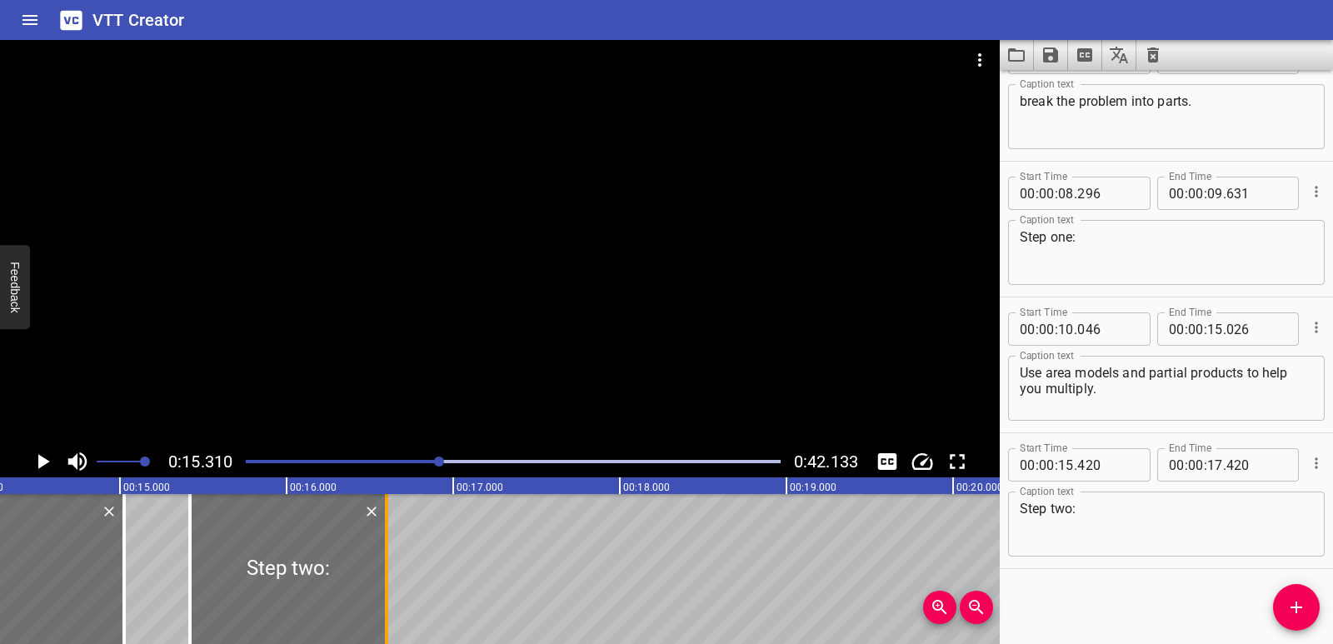
drag, startPoint x: 521, startPoint y: 583, endPoint x: 384, endPoint y: 580, distance: 136.6
click at [384, 580] on div at bounding box center [386, 569] width 17 height 150
type input "16"
type input "600"
click at [1281, 604] on span "Add Cue" at bounding box center [1296, 607] width 47 height 20
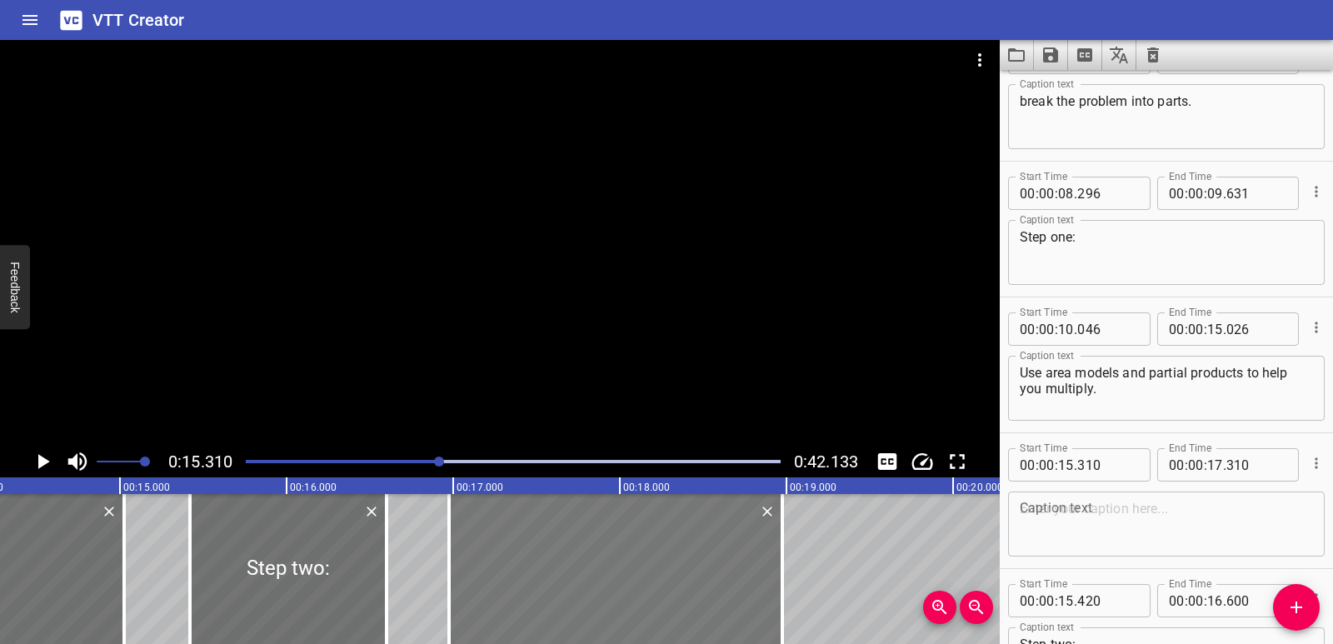
drag, startPoint x: 434, startPoint y: 557, endPoint x: 710, endPoint y: 533, distance: 277.6
type input "16"
type input "970"
type input "18"
type input "970"
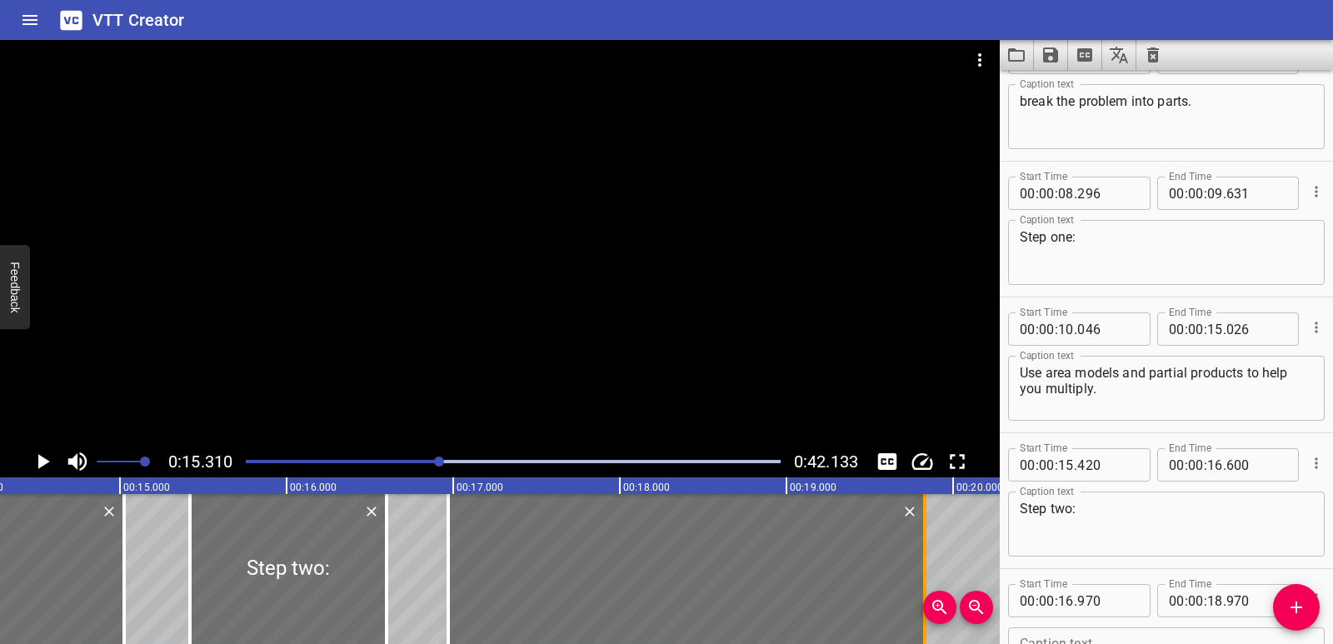
drag, startPoint x: 786, startPoint y: 542, endPoint x: 929, endPoint y: 531, distance: 143.7
click at [929, 531] on div at bounding box center [924, 569] width 17 height 150
type input "19"
type input "830"
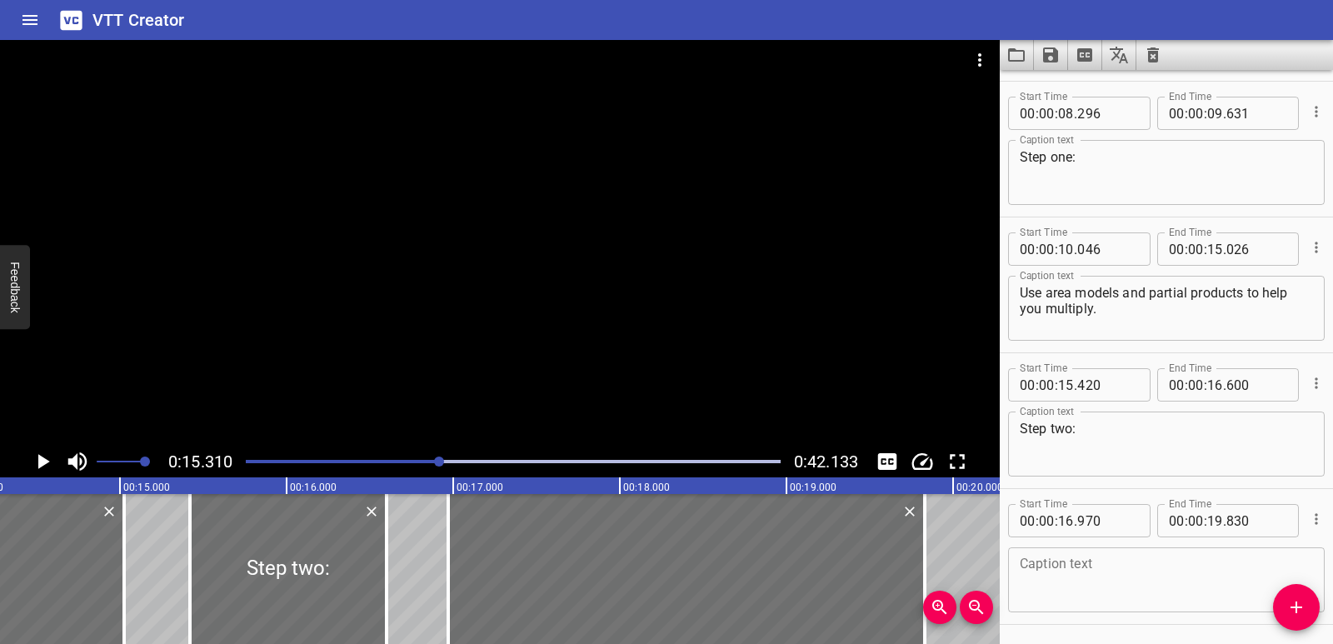
scroll to position [319, 0]
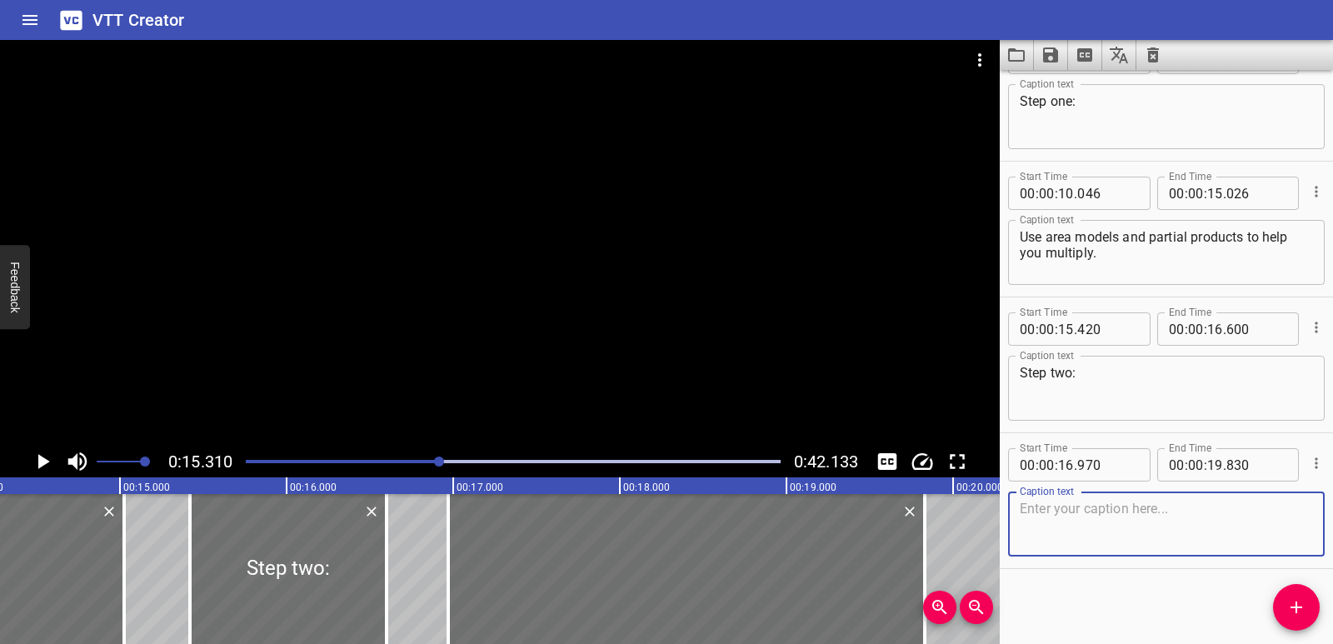
click at [1039, 526] on textarea at bounding box center [1165, 524] width 293 height 47
paste textarea "Add to find the total for each group."
type textarea "Add to find the total for each group."
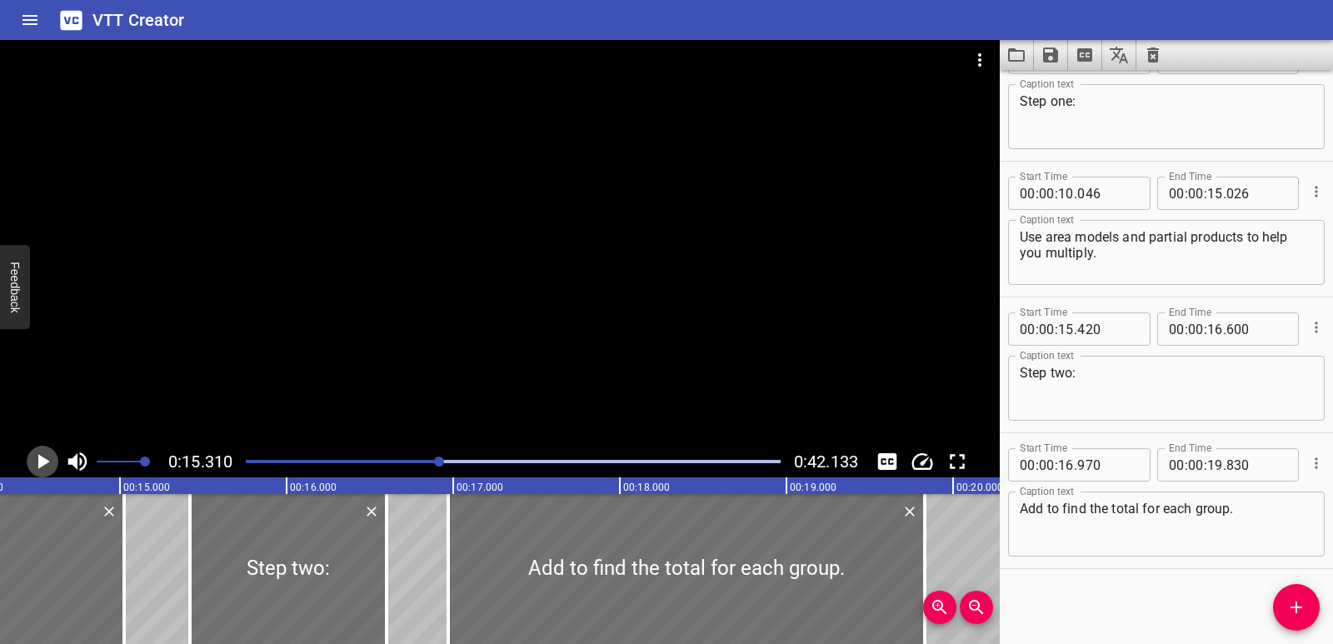
click at [38, 461] on icon "Play/Pause" at bounding box center [44, 461] width 12 height 15
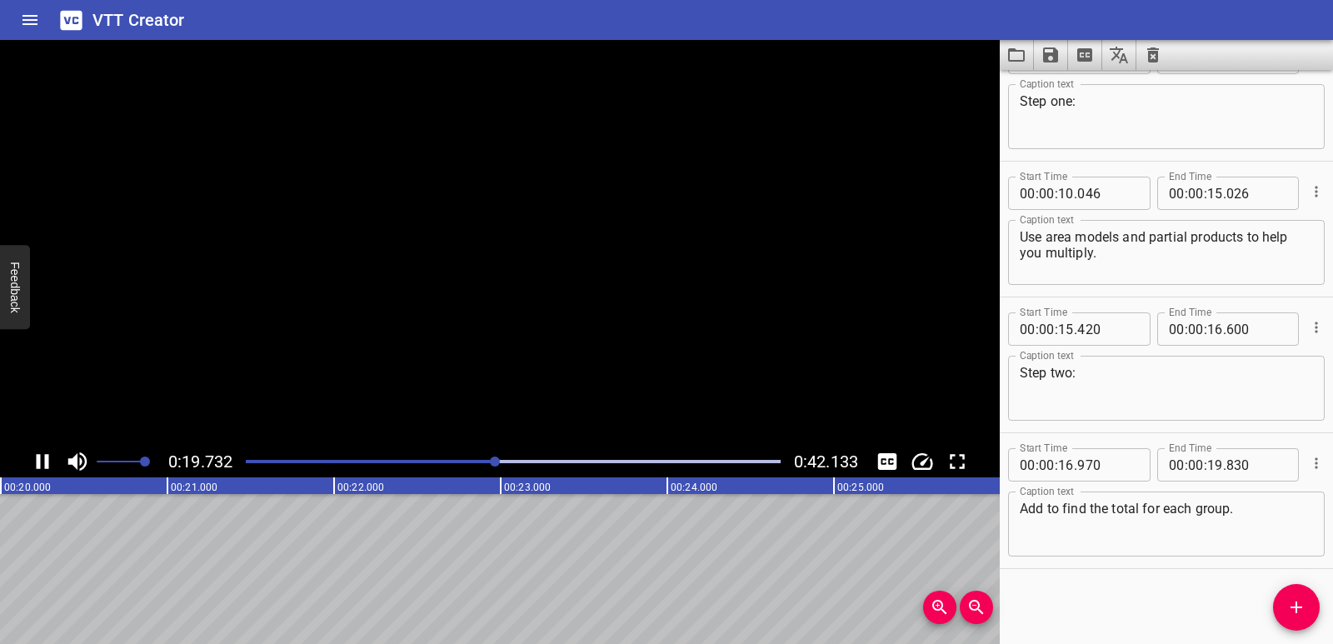
click at [38, 461] on icon "Play/Pause" at bounding box center [43, 461] width 12 height 15
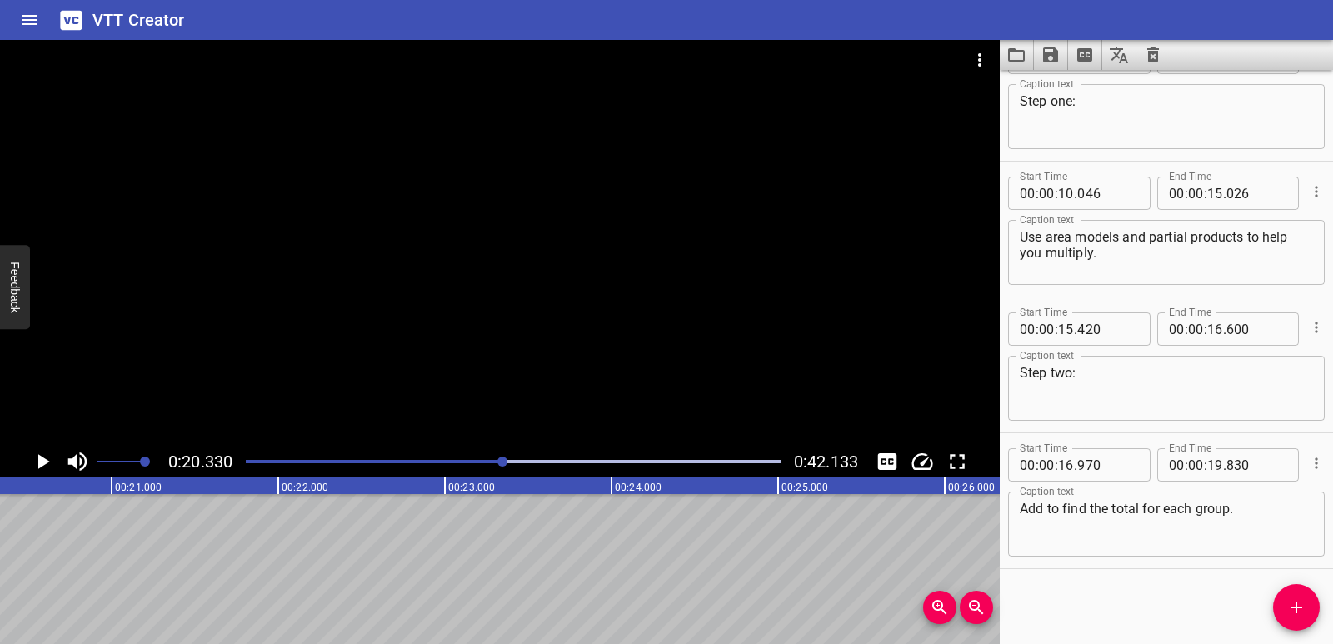
click at [1316, 605] on span "Add Cue" at bounding box center [1296, 607] width 47 height 20
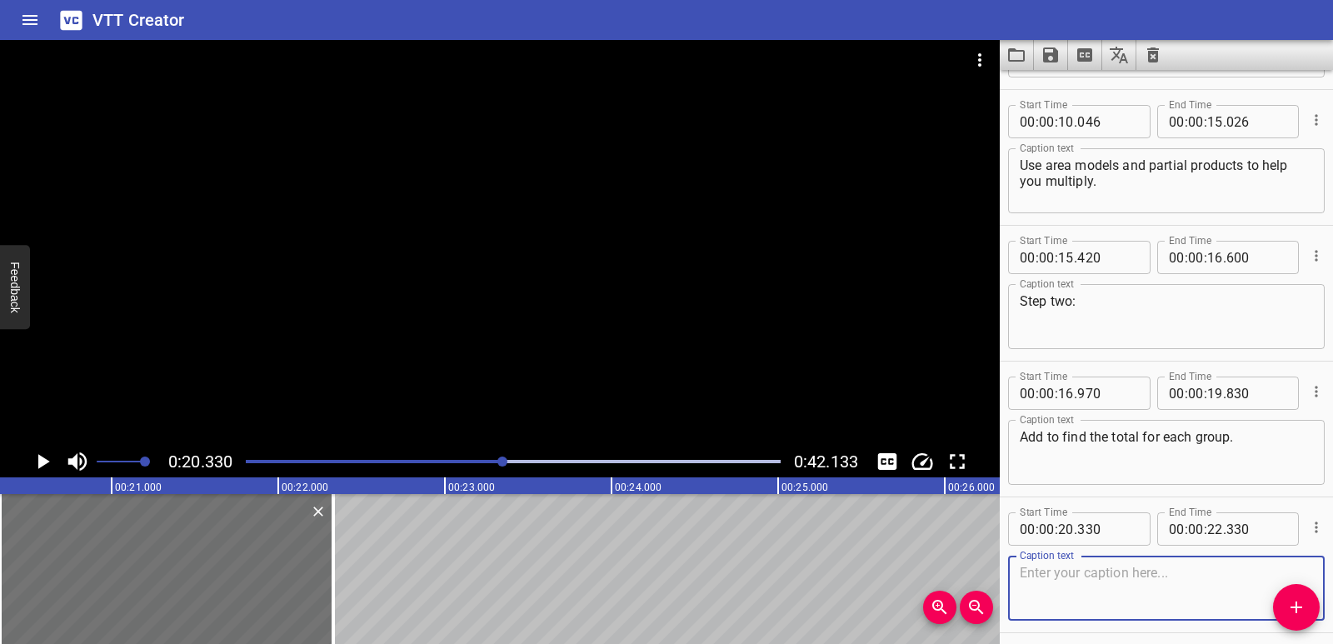
scroll to position [455, 0]
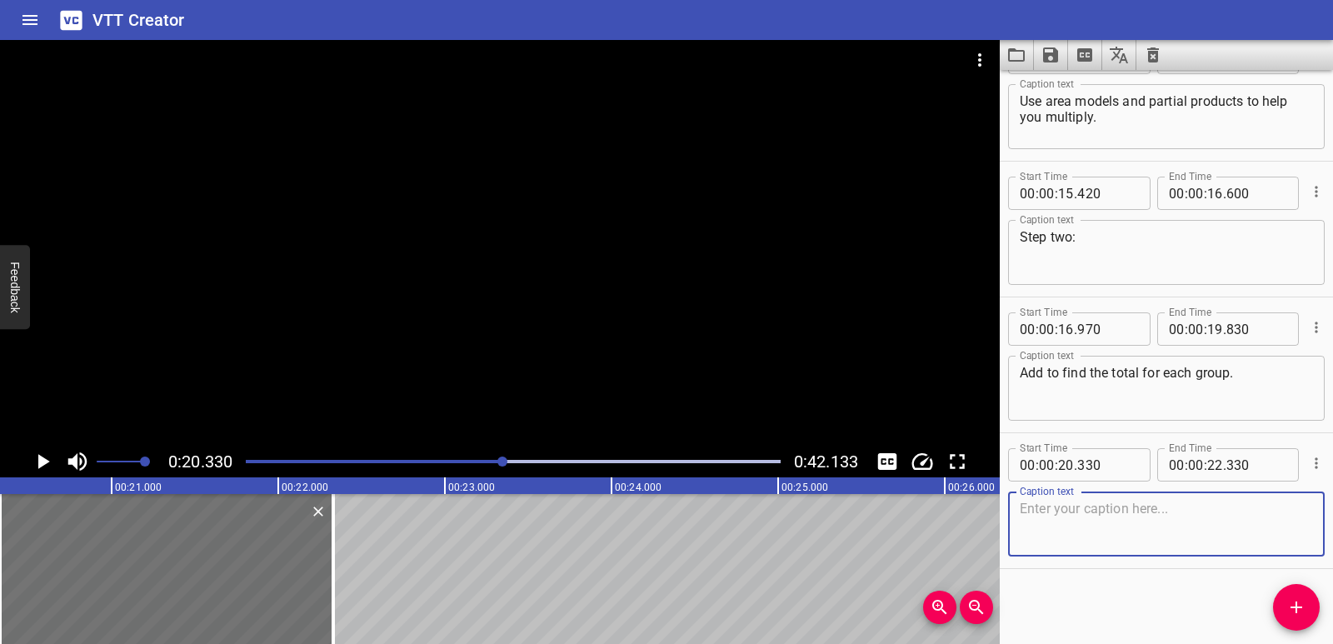
click at [1093, 520] on textarea at bounding box center [1165, 524] width 293 height 47
paste textarea "Step three:"
type textarea "Step three:"
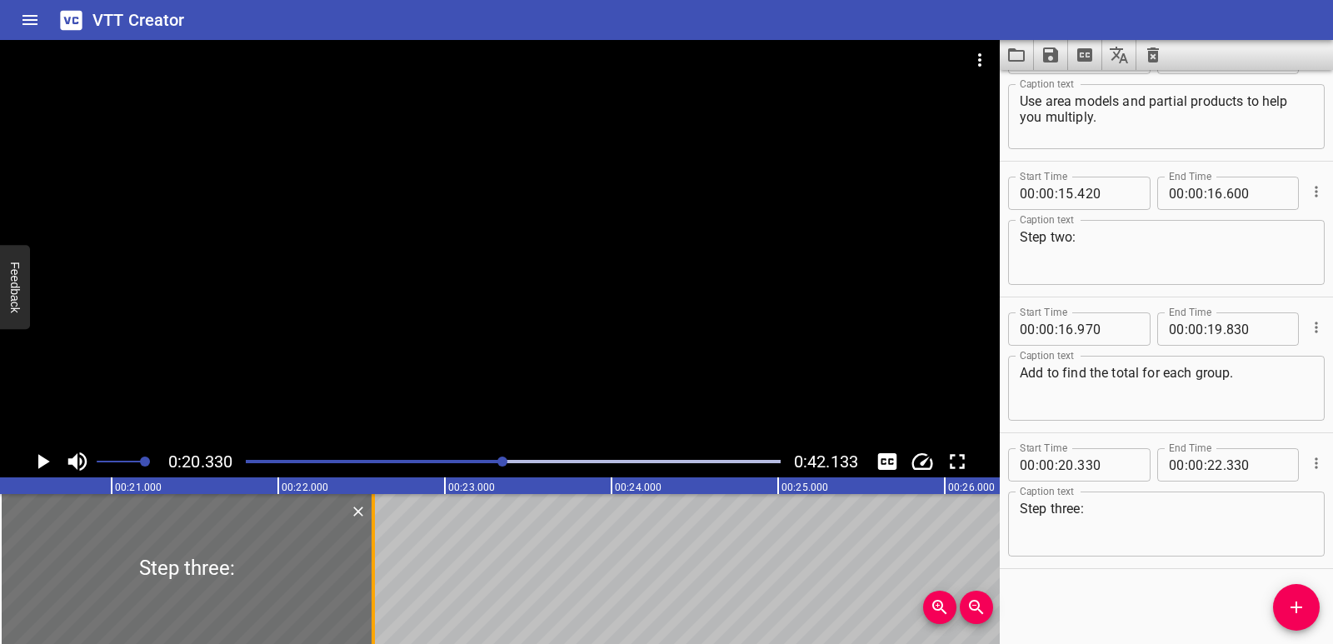
drag, startPoint x: 330, startPoint y: 572, endPoint x: 367, endPoint y: 568, distance: 37.7
click at [367, 568] on div at bounding box center [373, 569] width 17 height 150
type input "570"
drag, startPoint x: 179, startPoint y: 551, endPoint x: 0, endPoint y: 553, distance: 179.1
click at [194, 553] on div at bounding box center [200, 569] width 373 height 150
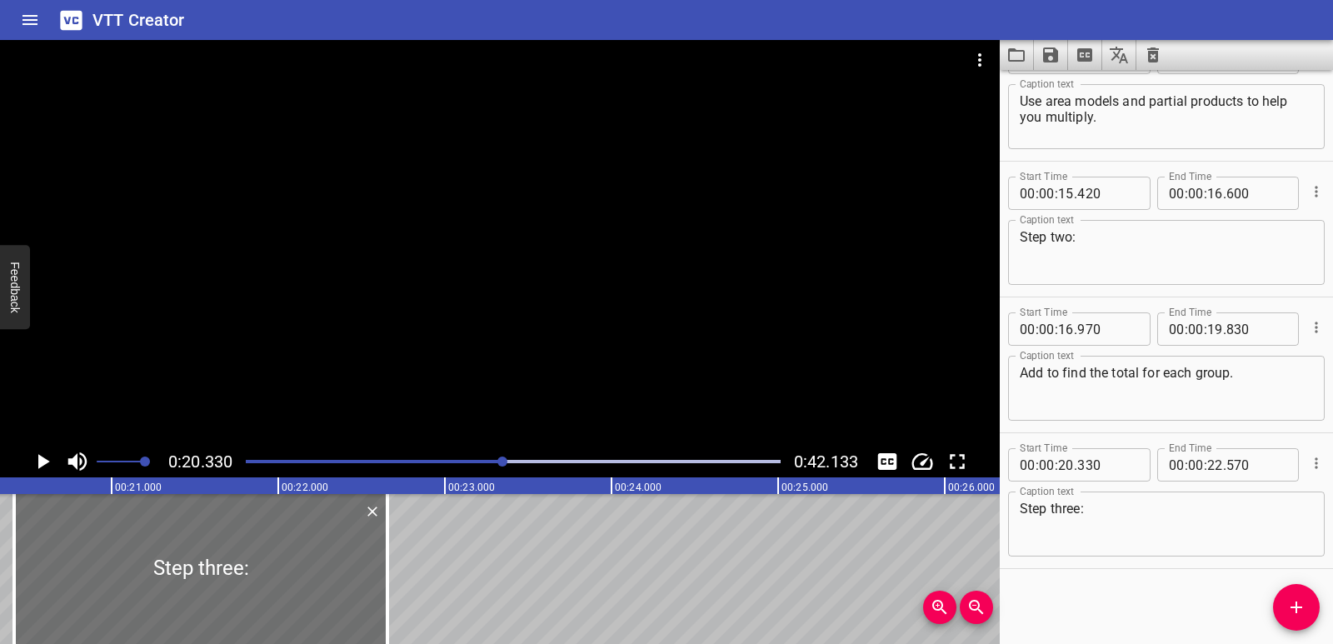
type input "420"
type input "660"
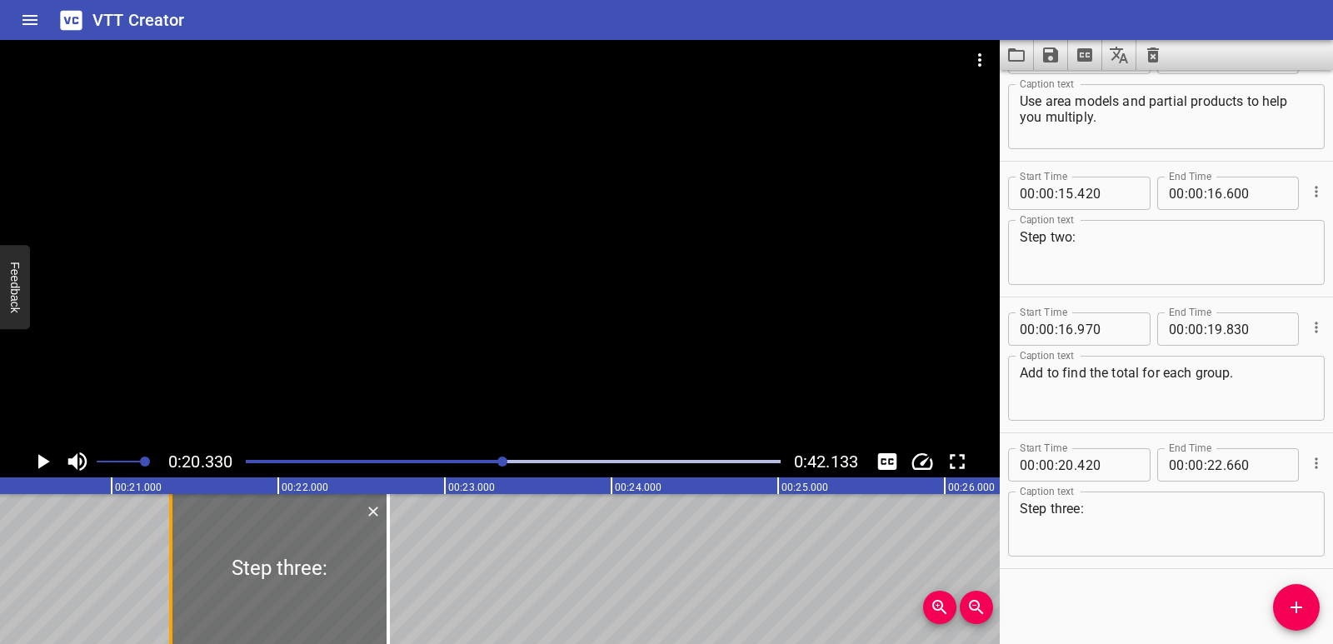
drag, startPoint x: 18, startPoint y: 554, endPoint x: 174, endPoint y: 554, distance: 155.7
click at [174, 554] on div at bounding box center [170, 569] width 17 height 150
type input "21"
type input "355"
drag, startPoint x: 388, startPoint y: 570, endPoint x: 375, endPoint y: 573, distance: 13.7
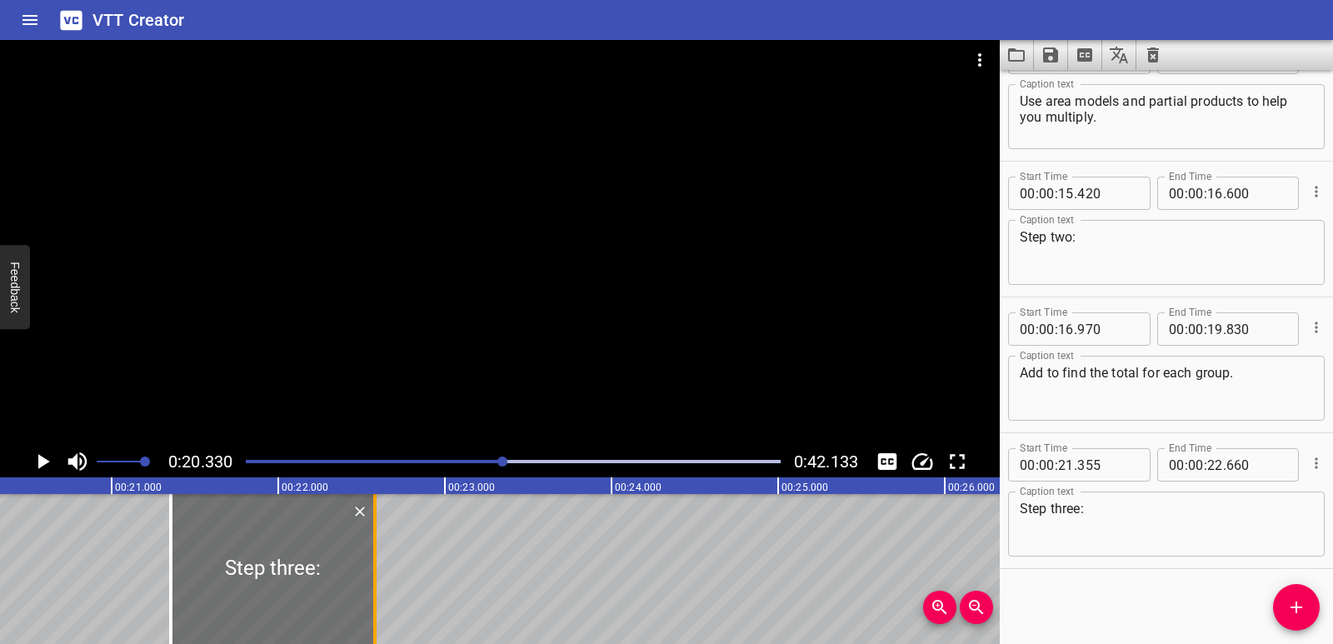
click at [375, 573] on div at bounding box center [374, 569] width 3 height 150
type input "580"
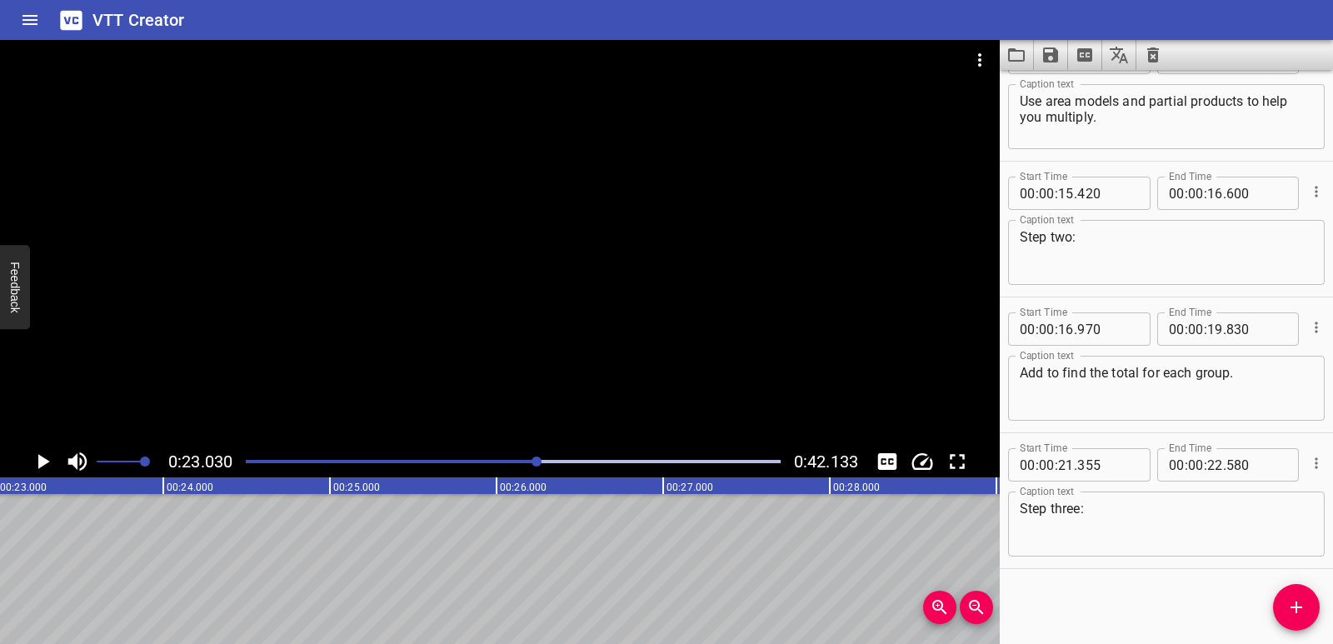
scroll to position [0, 3836]
click at [1303, 597] on icon "Add Cue" at bounding box center [1296, 607] width 20 height 20
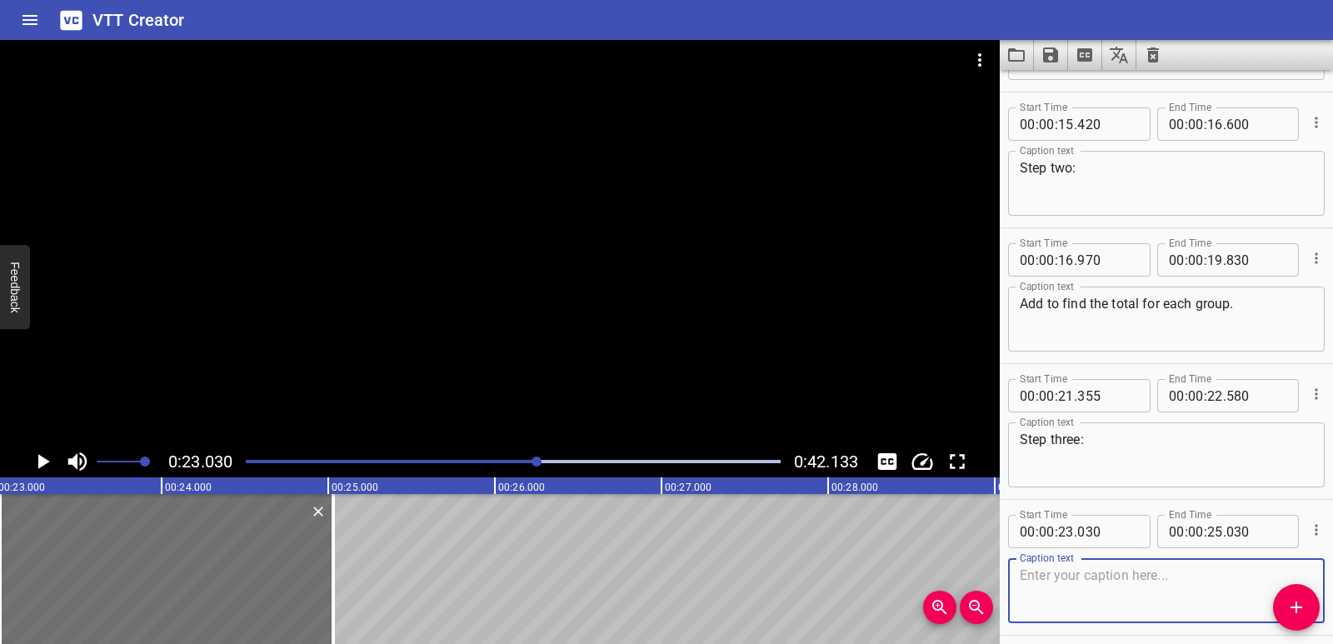
scroll to position [590, 0]
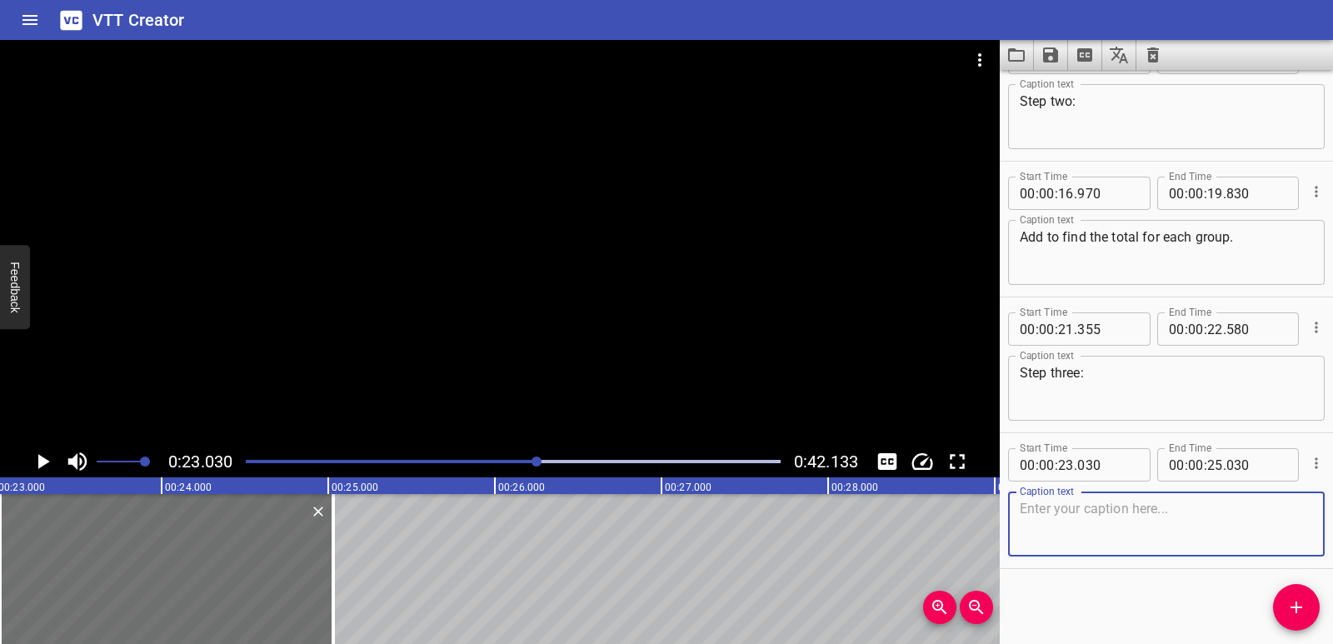
click at [1086, 512] on textarea at bounding box center [1165, 524] width 293 height 47
paste textarea "Write an equation using a variable to show the final answer."
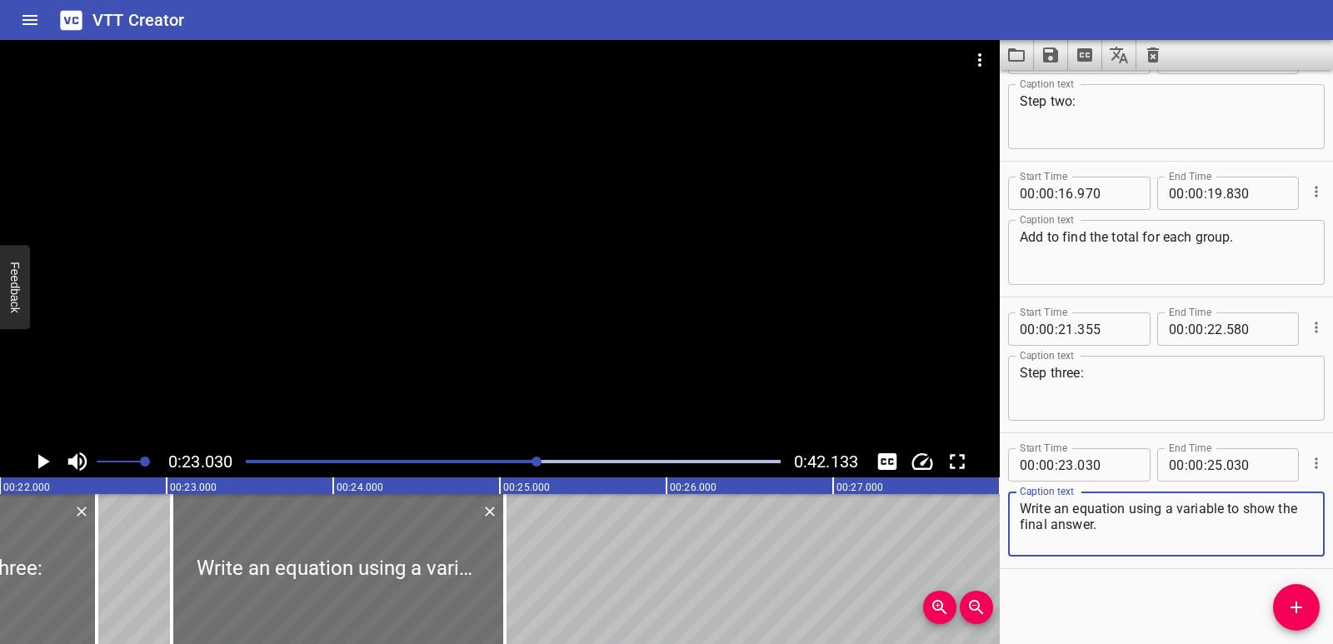
scroll to position [0, 3655]
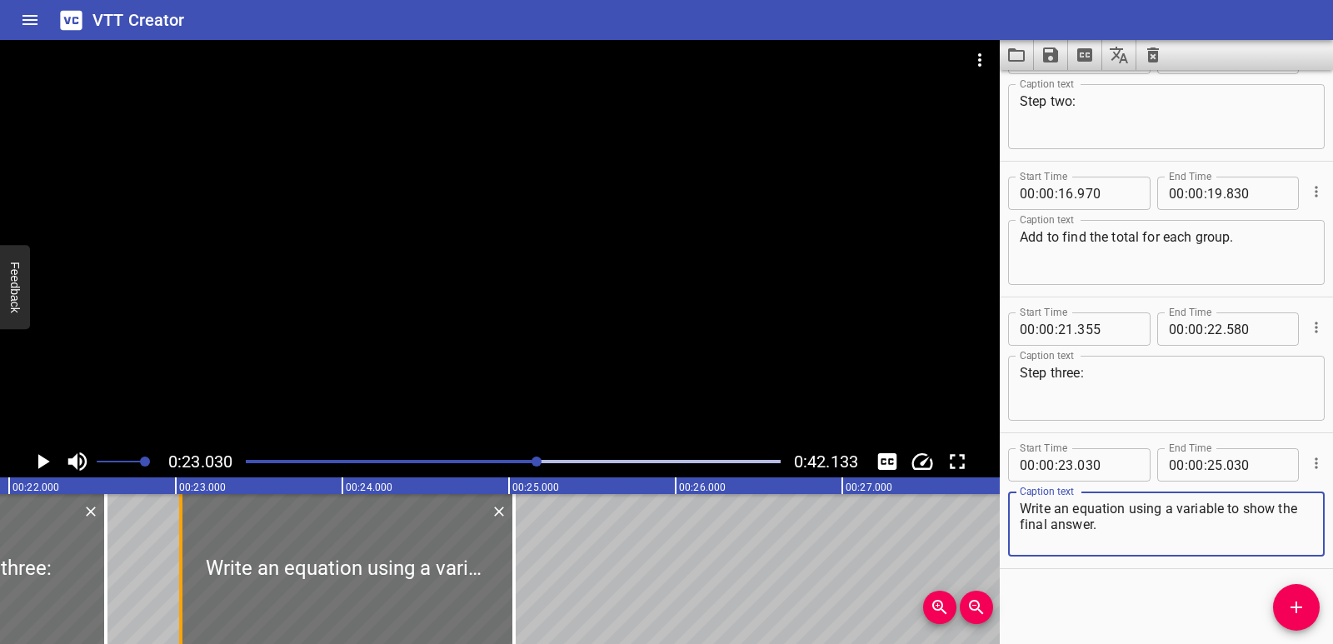
type textarea "Write an equation using a variable to show the final answer."
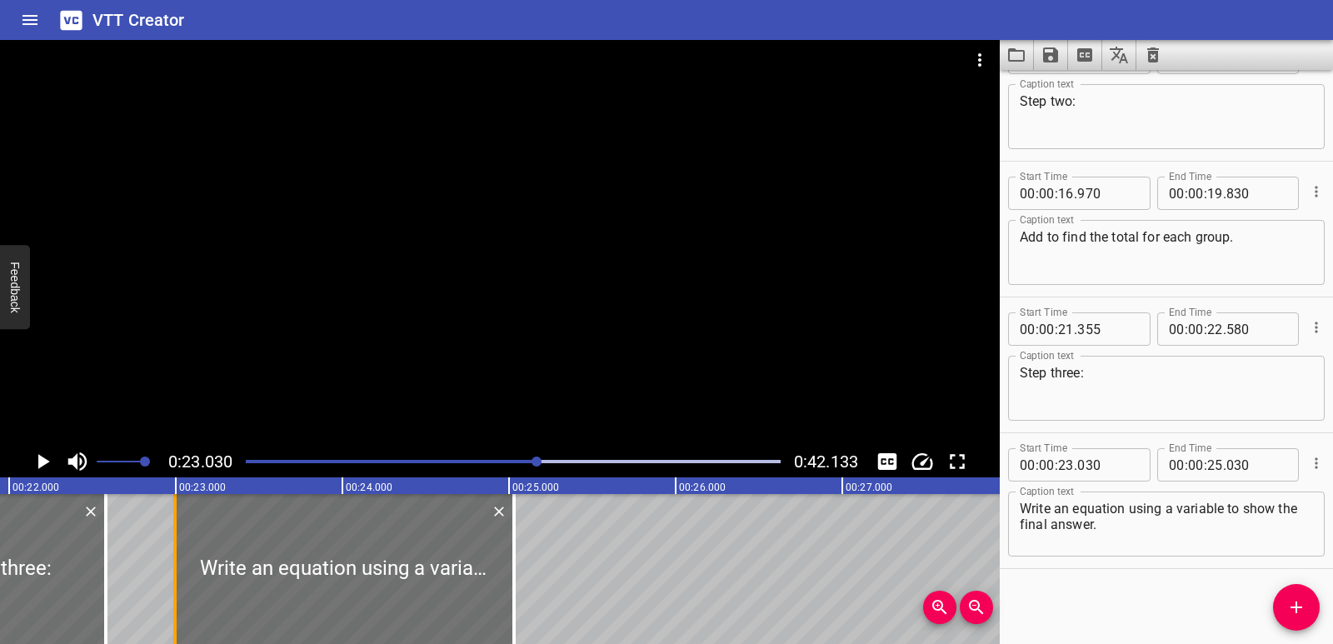
click at [177, 571] on div at bounding box center [175, 569] width 17 height 150
type input "22"
type input "995"
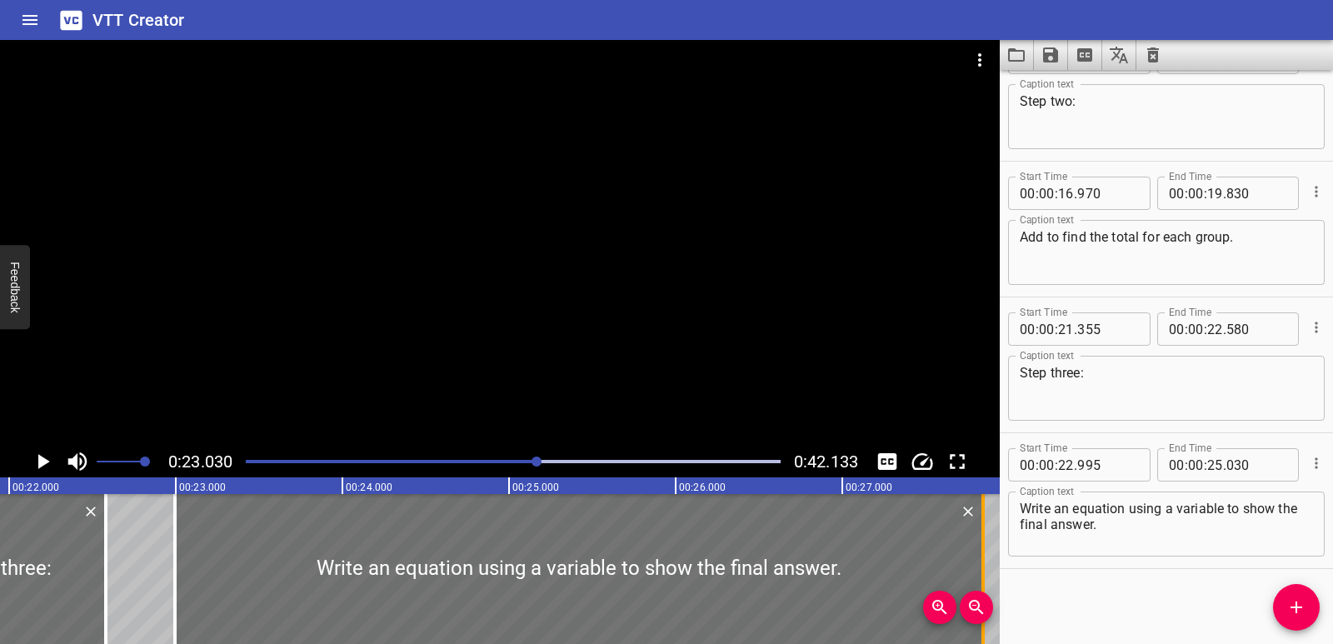
drag, startPoint x: 511, startPoint y: 568, endPoint x: 980, endPoint y: 553, distance: 470.0
click at [980, 553] on div at bounding box center [982, 569] width 17 height 150
type input "27"
type input "850"
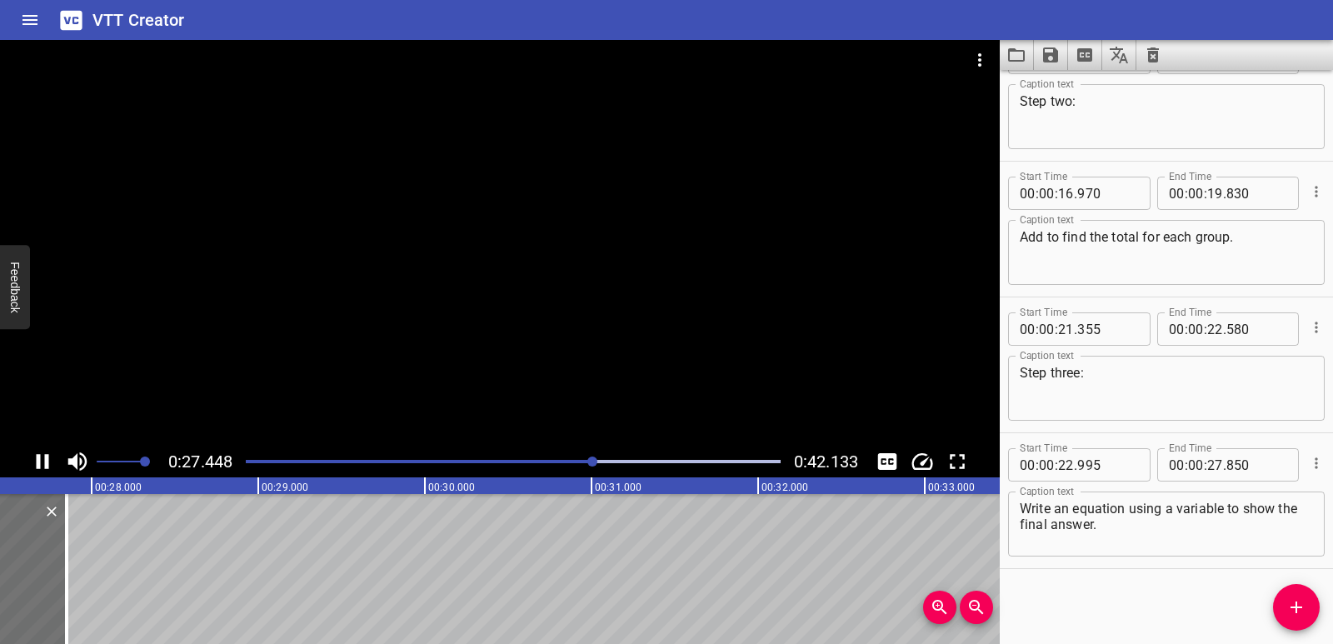
click at [42, 459] on icon "Play/Pause" at bounding box center [42, 461] width 25 height 25
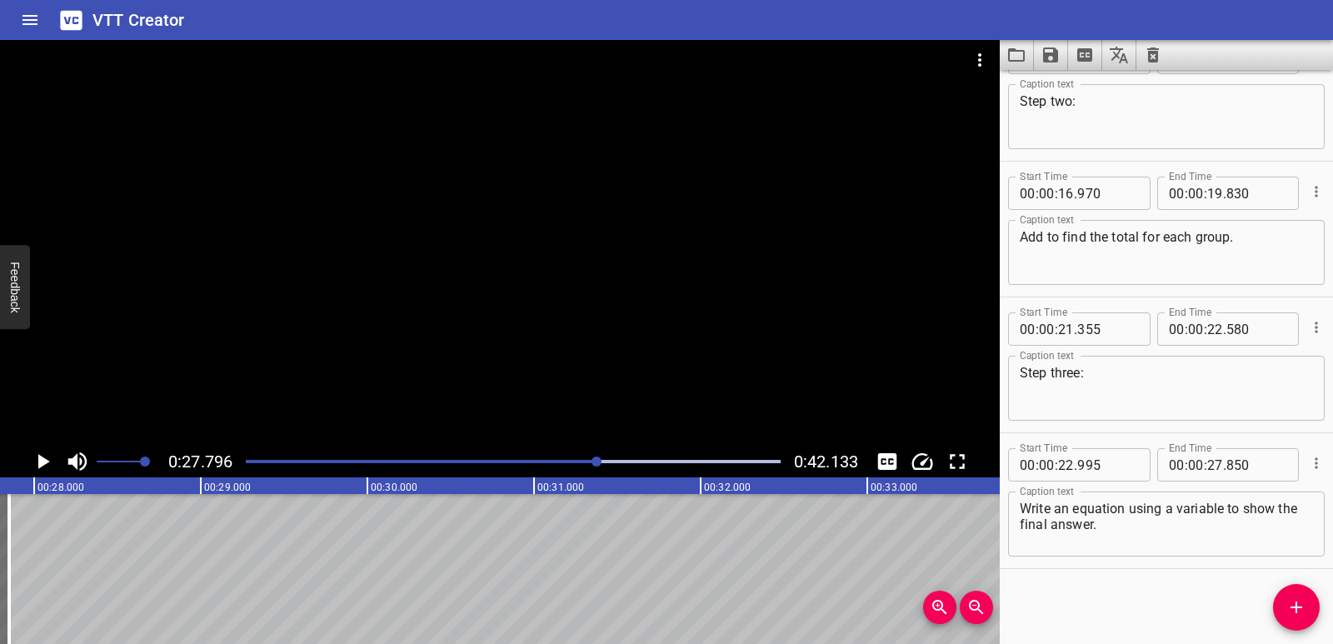
click at [52, 565] on div "To solve a multi-step word problem involving multiplication, break the problem …" at bounding box center [367, 569] width 9994 height 150
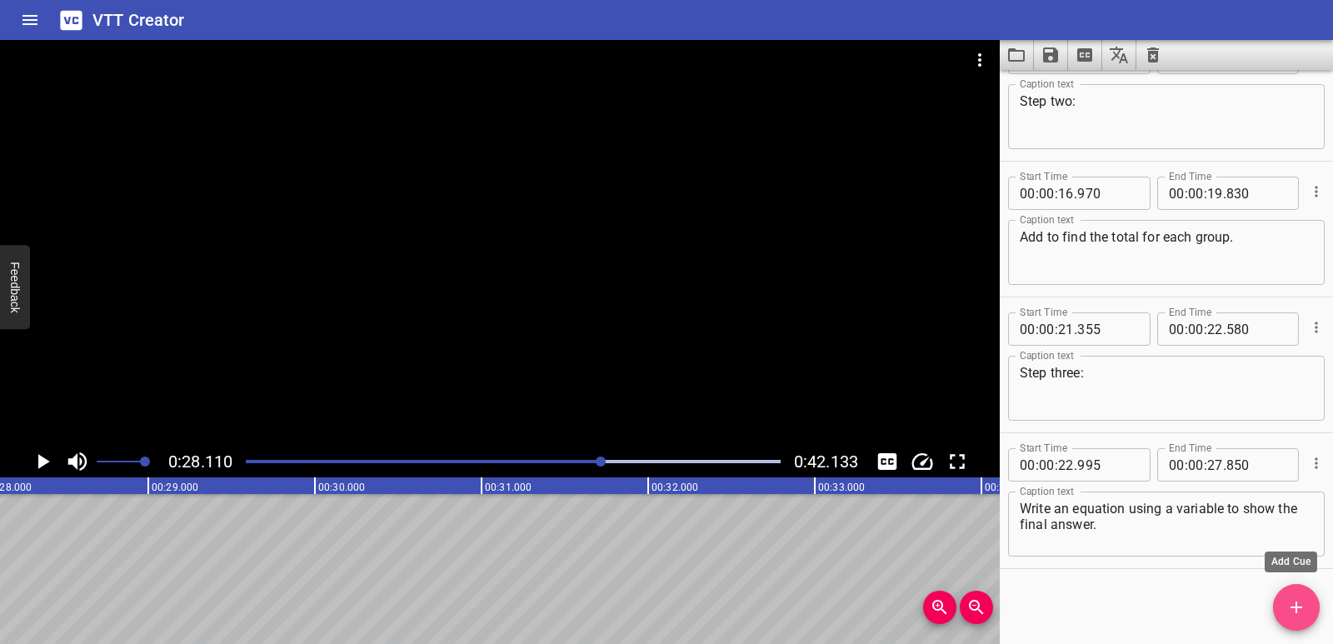
click at [1312, 597] on span "Add Cue" at bounding box center [1296, 607] width 47 height 20
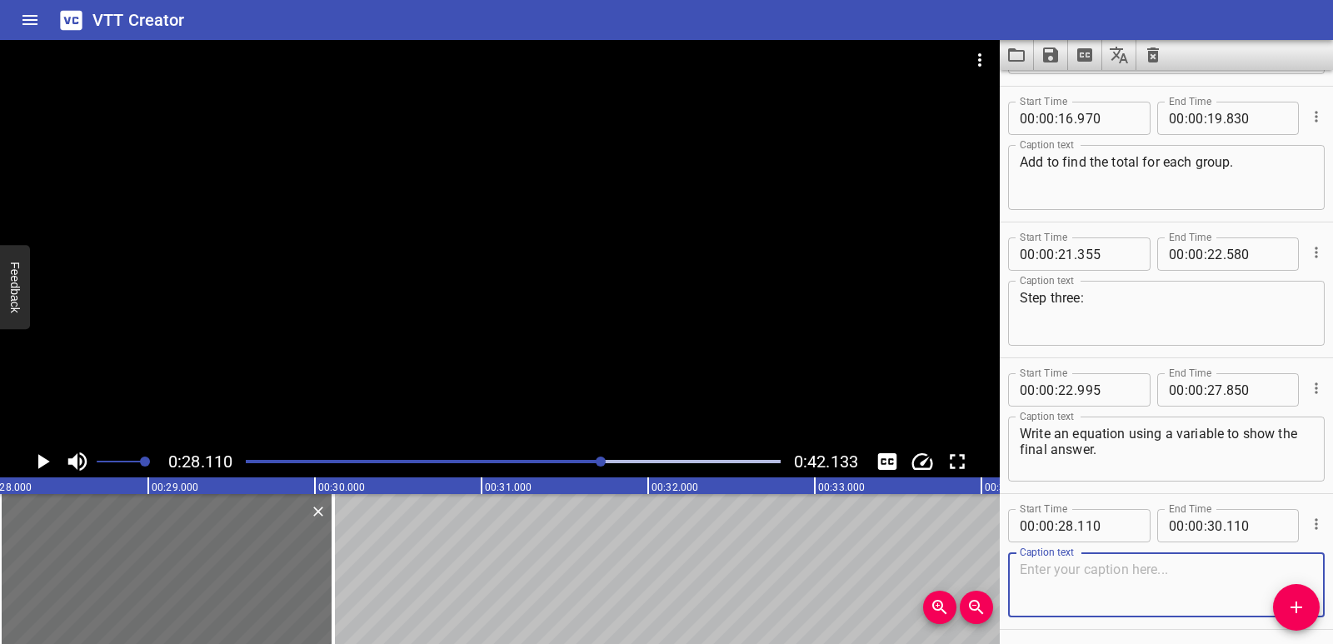
scroll to position [726, 0]
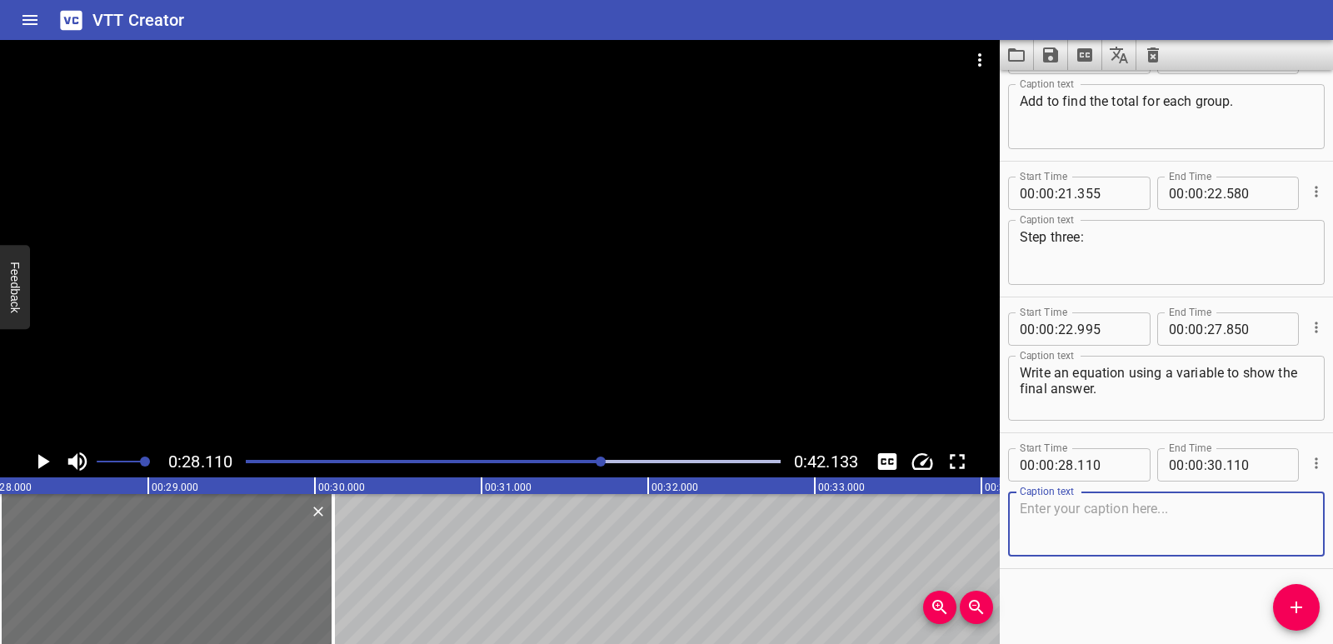
click at [1069, 515] on textarea at bounding box center [1165, 524] width 293 height 47
paste textarea "Combine the results based on what the question asks:"
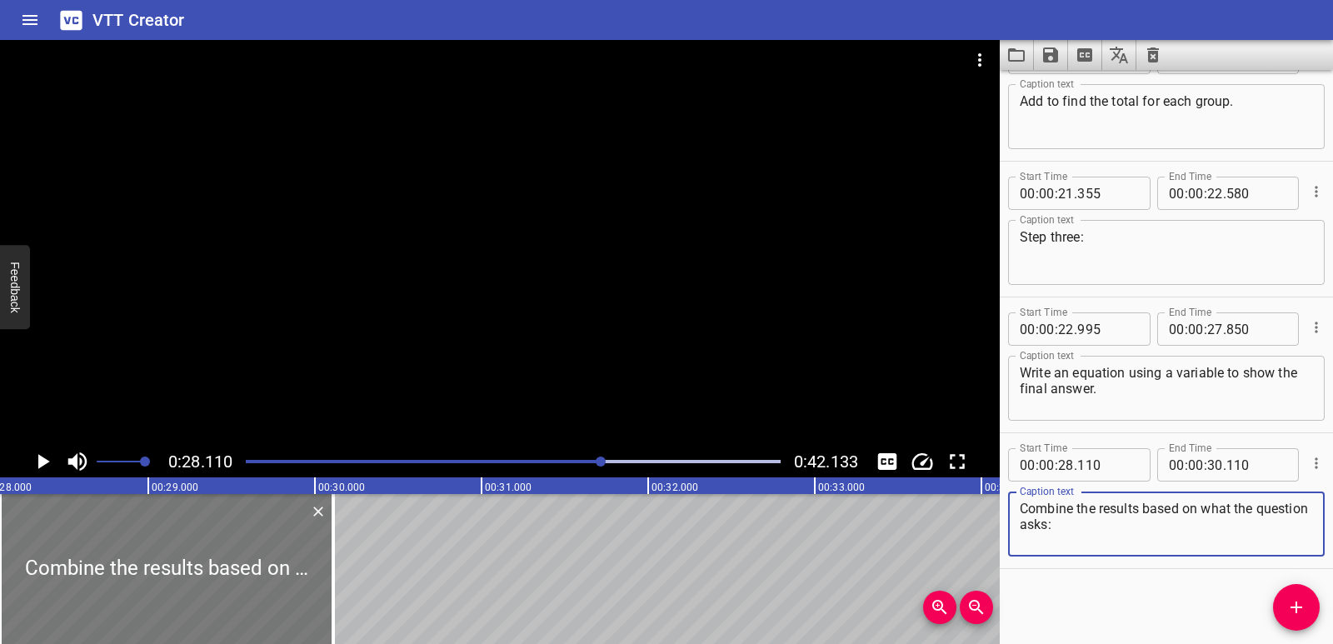
type textarea "Combine the results based on what the question asks:"
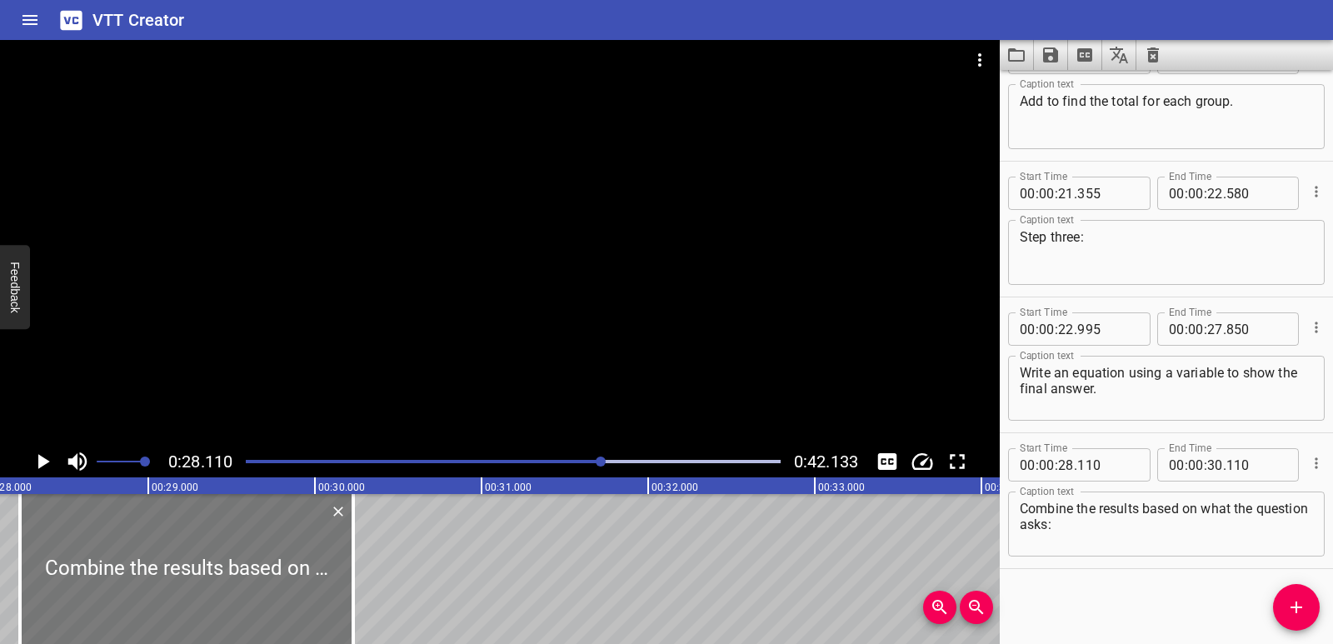
drag, startPoint x: 212, startPoint y: 566, endPoint x: 229, endPoint y: 564, distance: 17.6
click at [229, 564] on div at bounding box center [186, 569] width 333 height 150
type input "230"
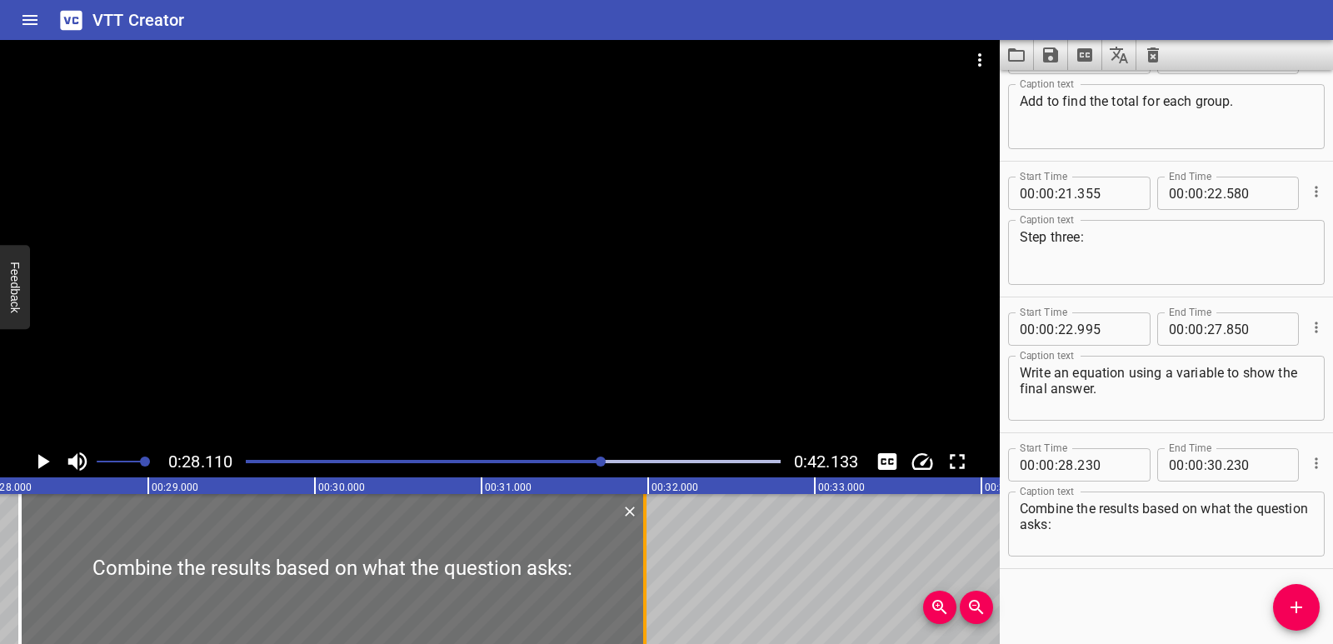
drag, startPoint x: 347, startPoint y: 582, endPoint x: 639, endPoint y: 558, distance: 292.5
click at [639, 558] on div at bounding box center [644, 569] width 17 height 150
type input "31"
type input "980"
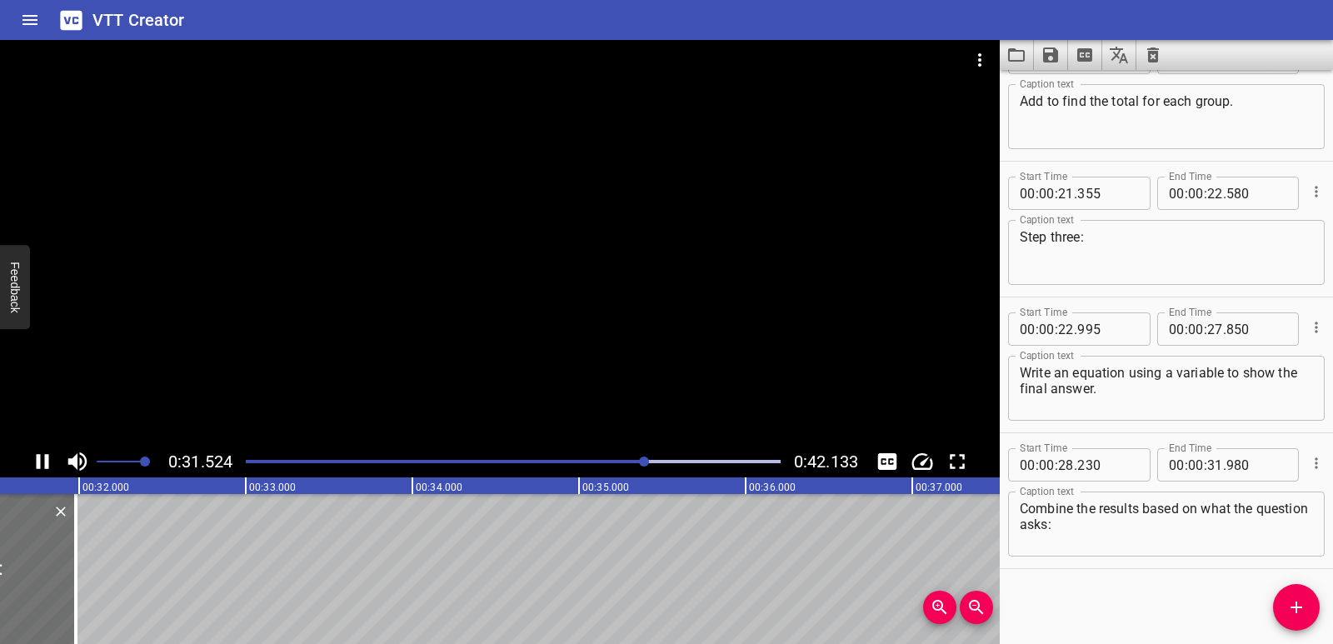
click at [36, 464] on icon "Play/Pause" at bounding box center [42, 461] width 25 height 25
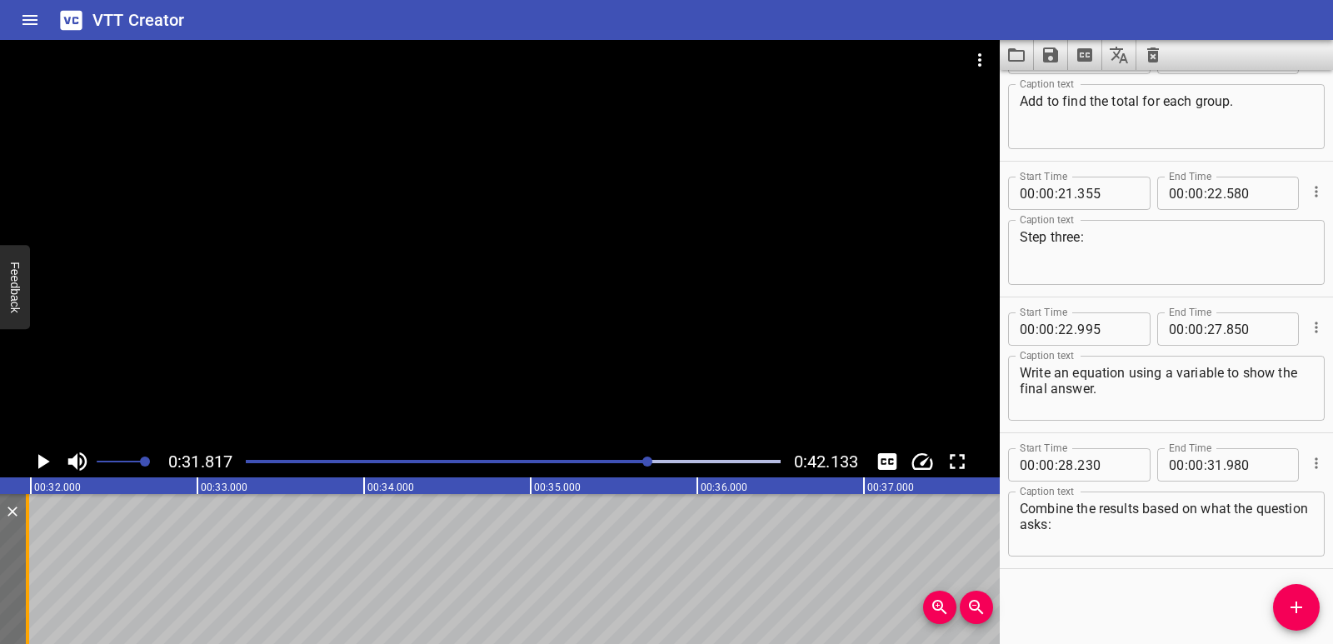
click at [30, 590] on div at bounding box center [27, 569] width 17 height 150
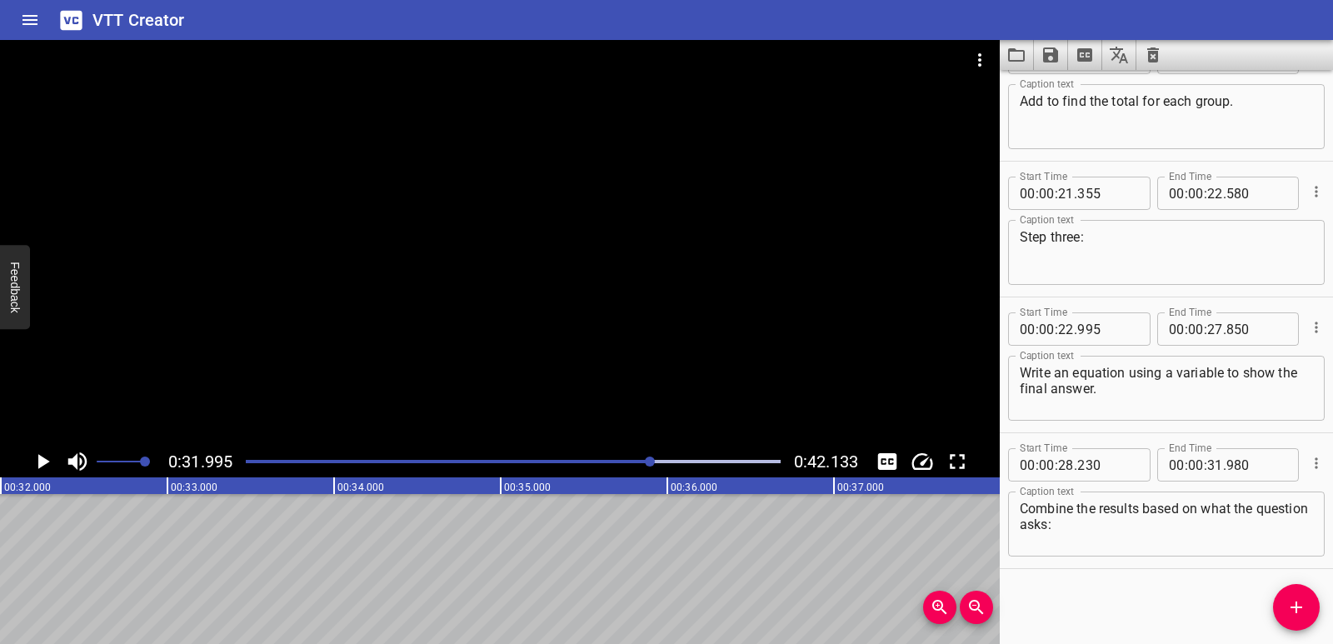
click at [1311, 606] on span "Add Cue" at bounding box center [1296, 607] width 47 height 20
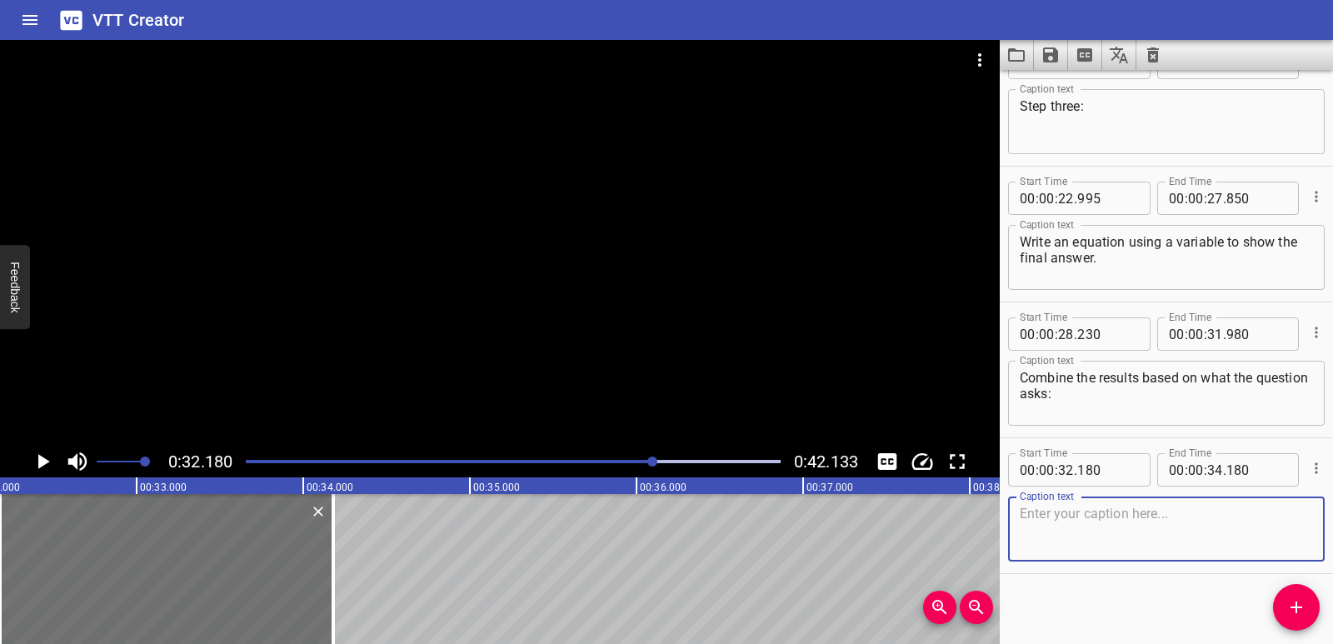
scroll to position [862, 0]
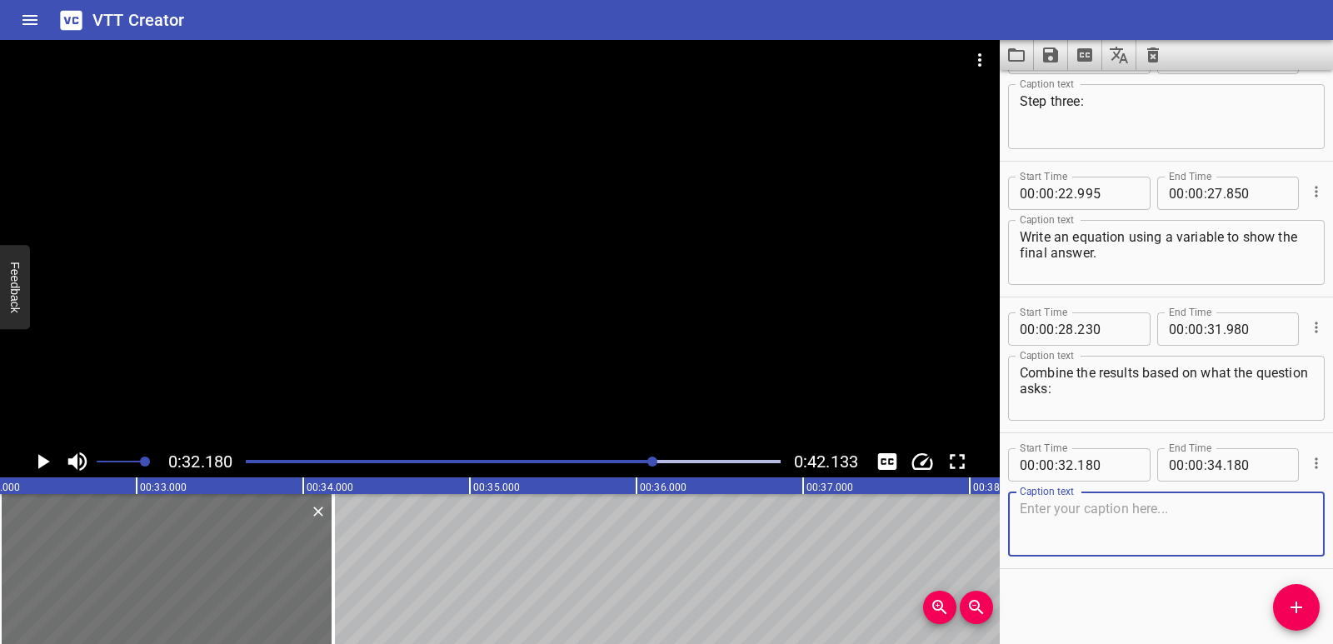
click at [1084, 529] on textarea at bounding box center [1165, 524] width 293 height 47
type textarea "- Add to find a total."
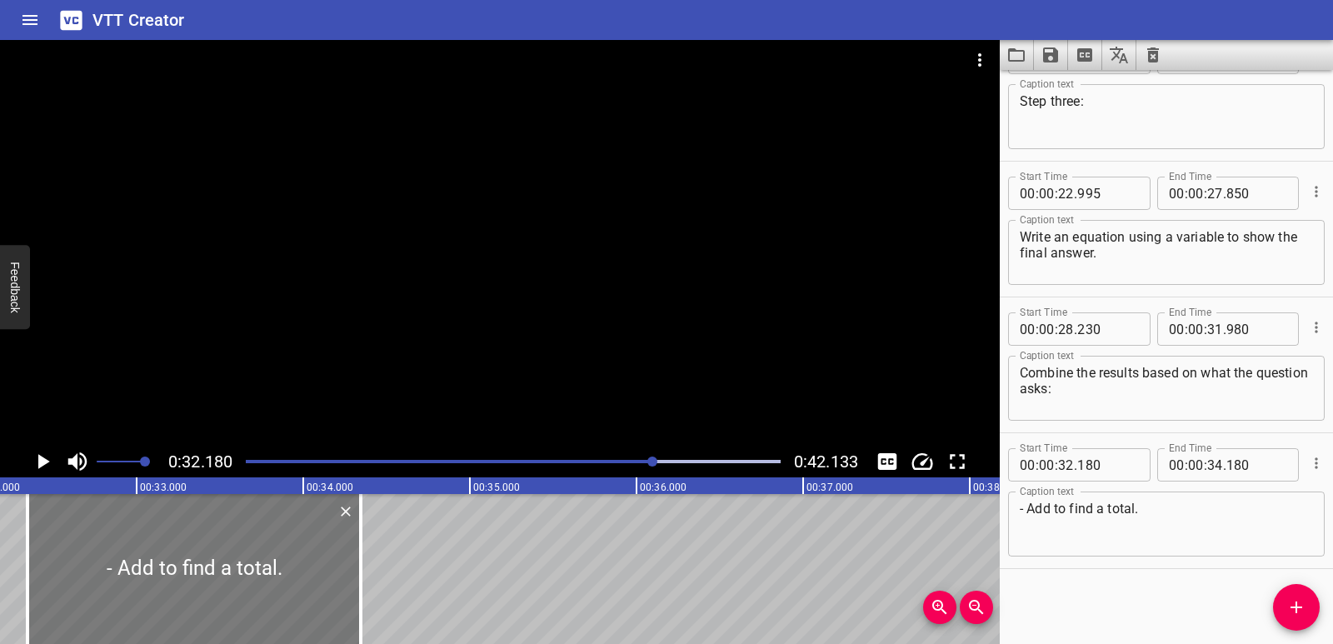
drag, startPoint x: 212, startPoint y: 556, endPoint x: 240, endPoint y: 561, distance: 27.8
click at [240, 561] on div at bounding box center [193, 569] width 333 height 150
type input "345"
drag, startPoint x: 361, startPoint y: 581, endPoint x: 324, endPoint y: 589, distance: 38.2
click at [324, 589] on div at bounding box center [322, 569] width 3 height 150
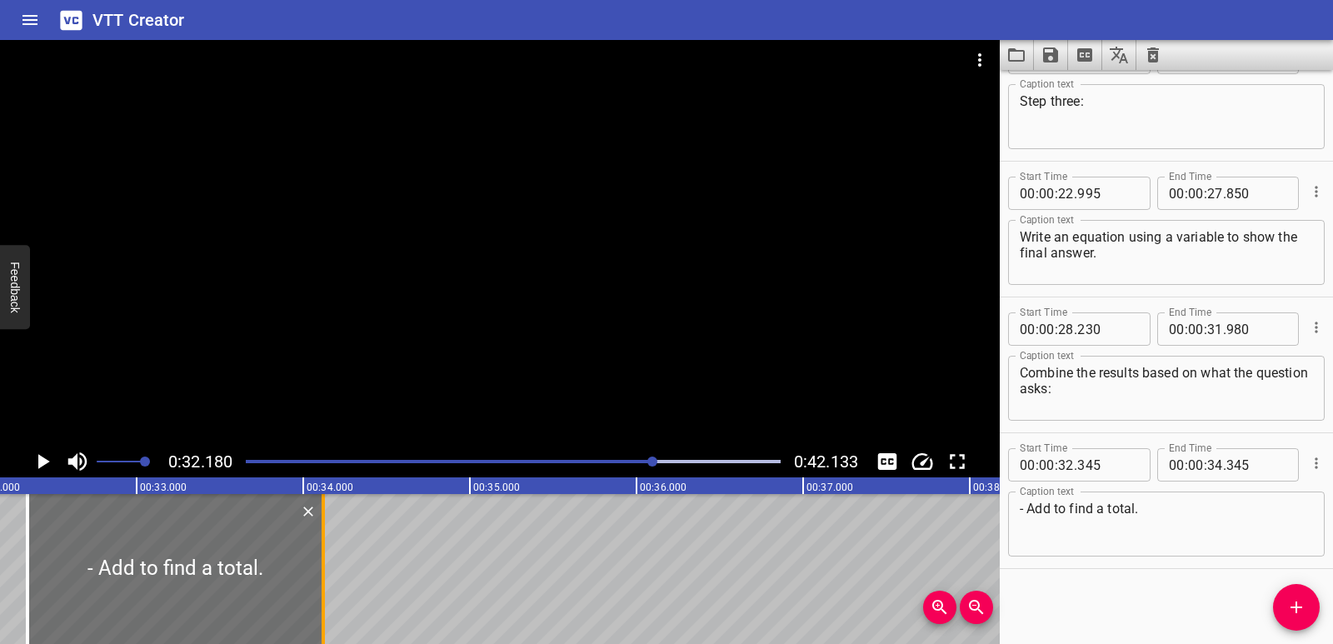
type input "120"
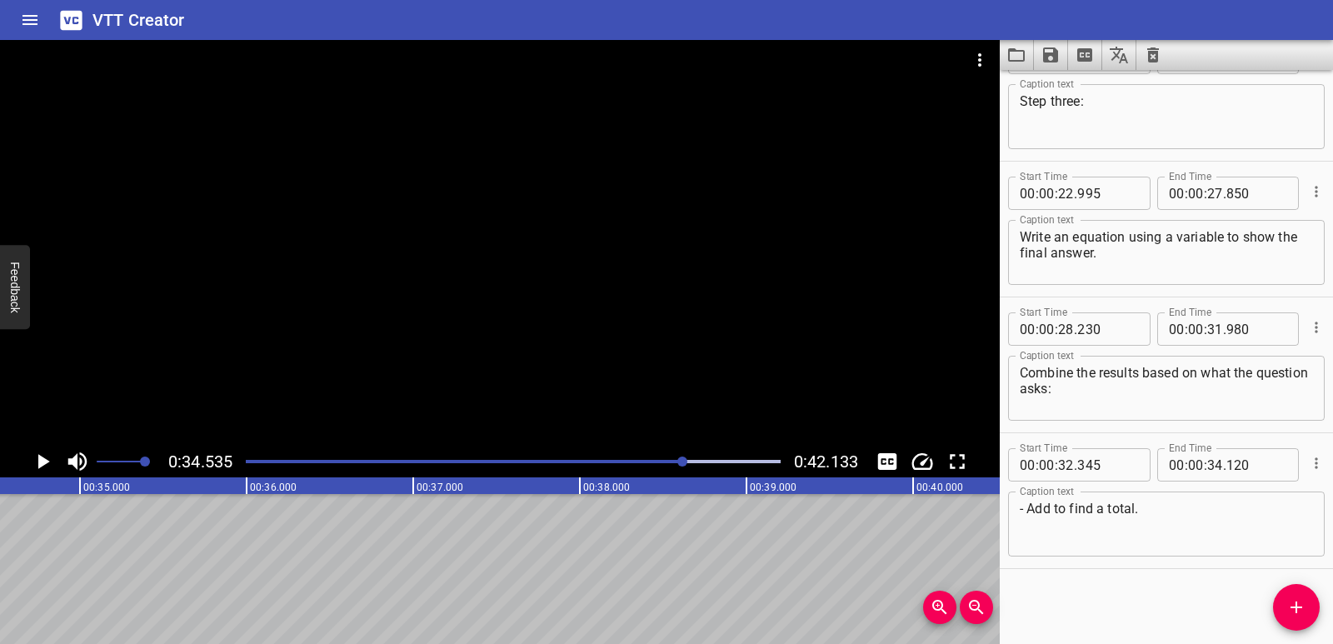
scroll to position [0, 5752]
click at [1283, 602] on span "Add Cue" at bounding box center [1296, 607] width 47 height 20
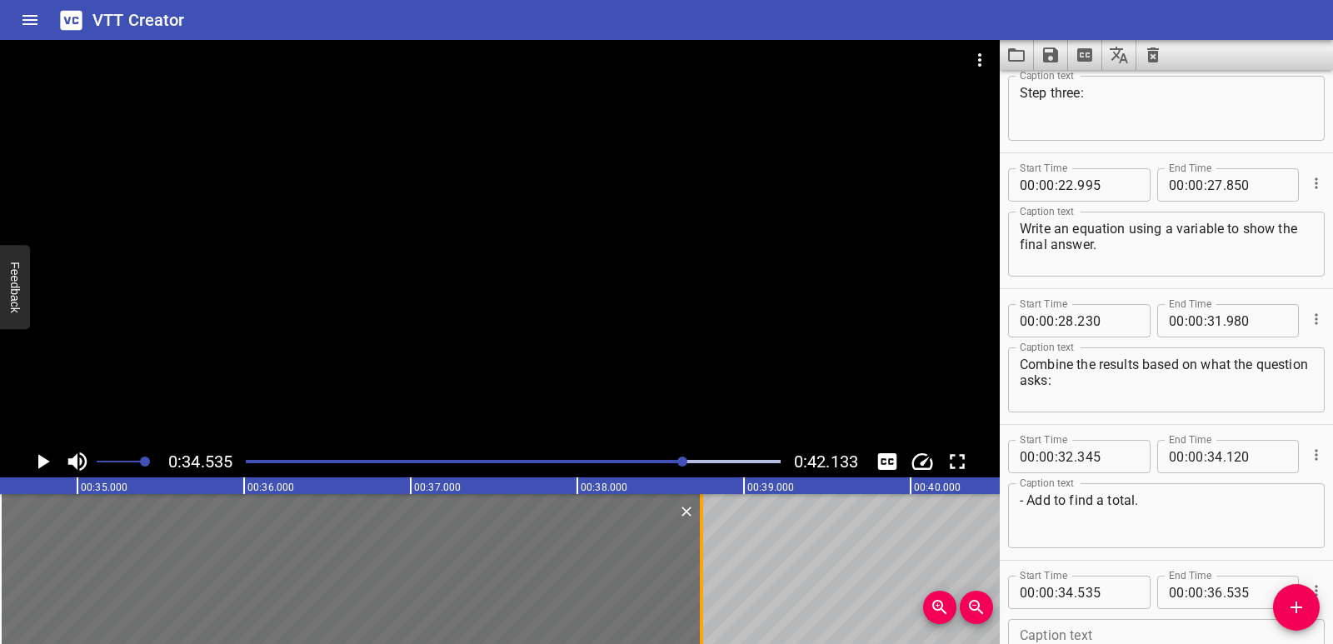
drag, startPoint x: 326, startPoint y: 576, endPoint x: 695, endPoint y: 546, distance: 369.4
click at [695, 546] on div at bounding box center [701, 569] width 17 height 150
type input "38"
drag, startPoint x: 700, startPoint y: 587, endPoint x: 684, endPoint y: 594, distance: 17.2
click at [685, 594] on div at bounding box center [686, 569] width 3 height 150
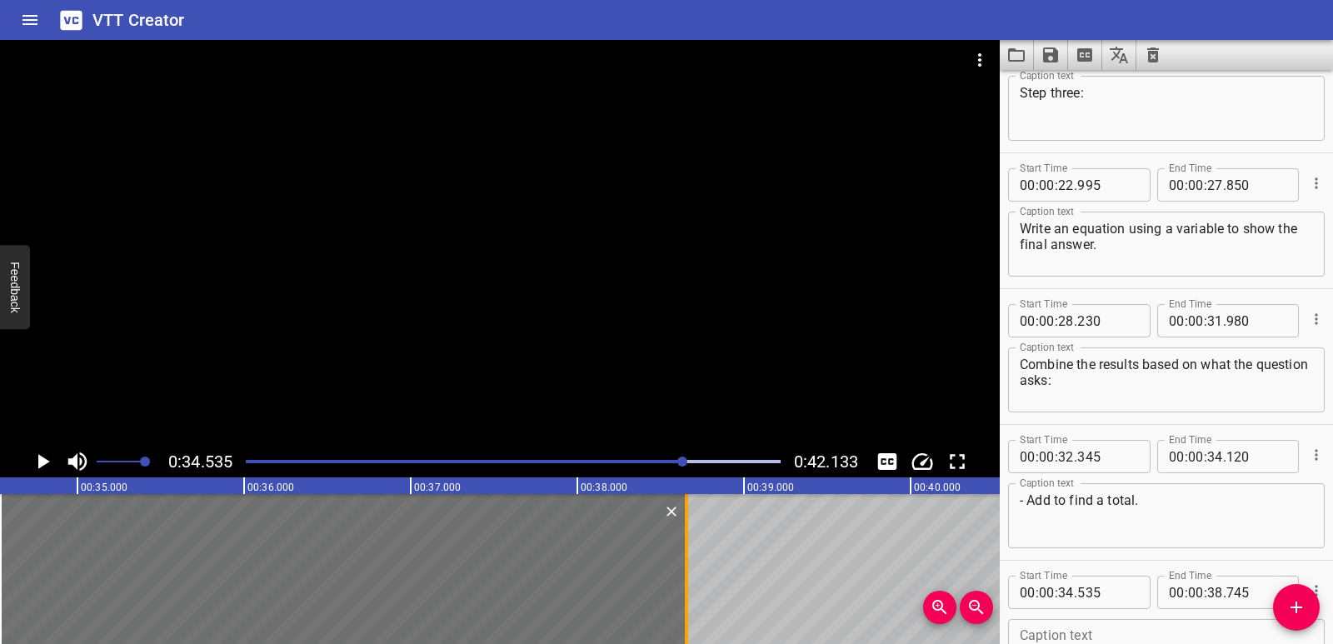
type input "650"
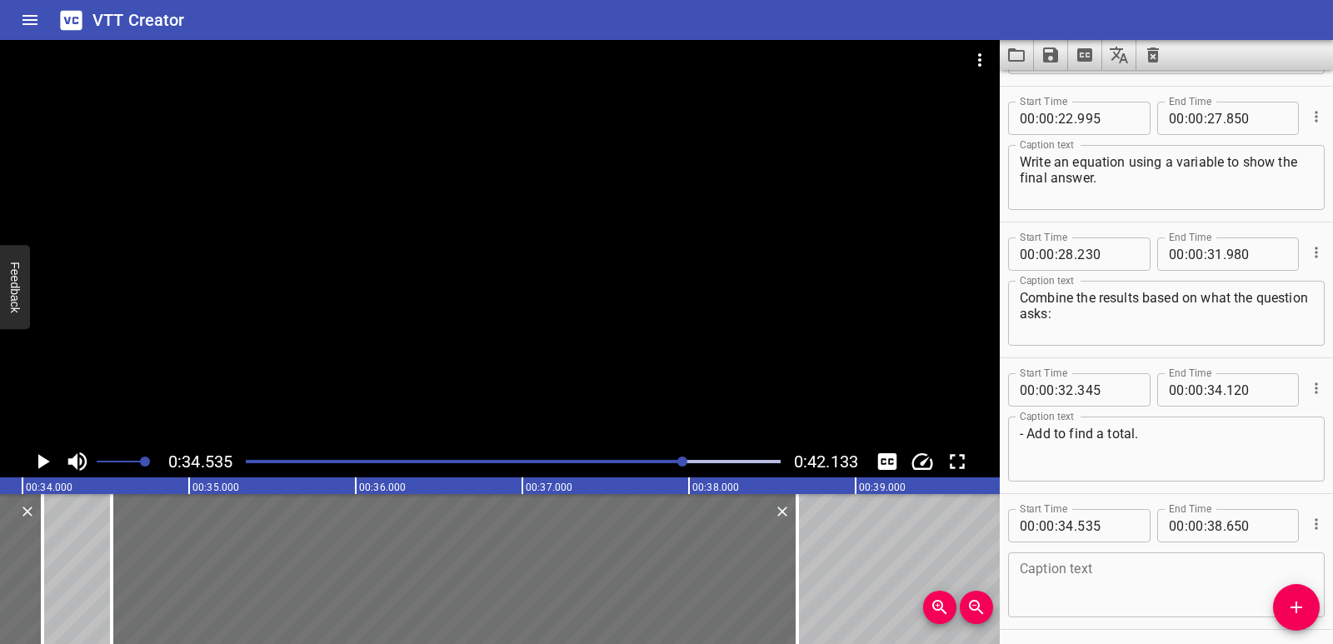
scroll to position [998, 0]
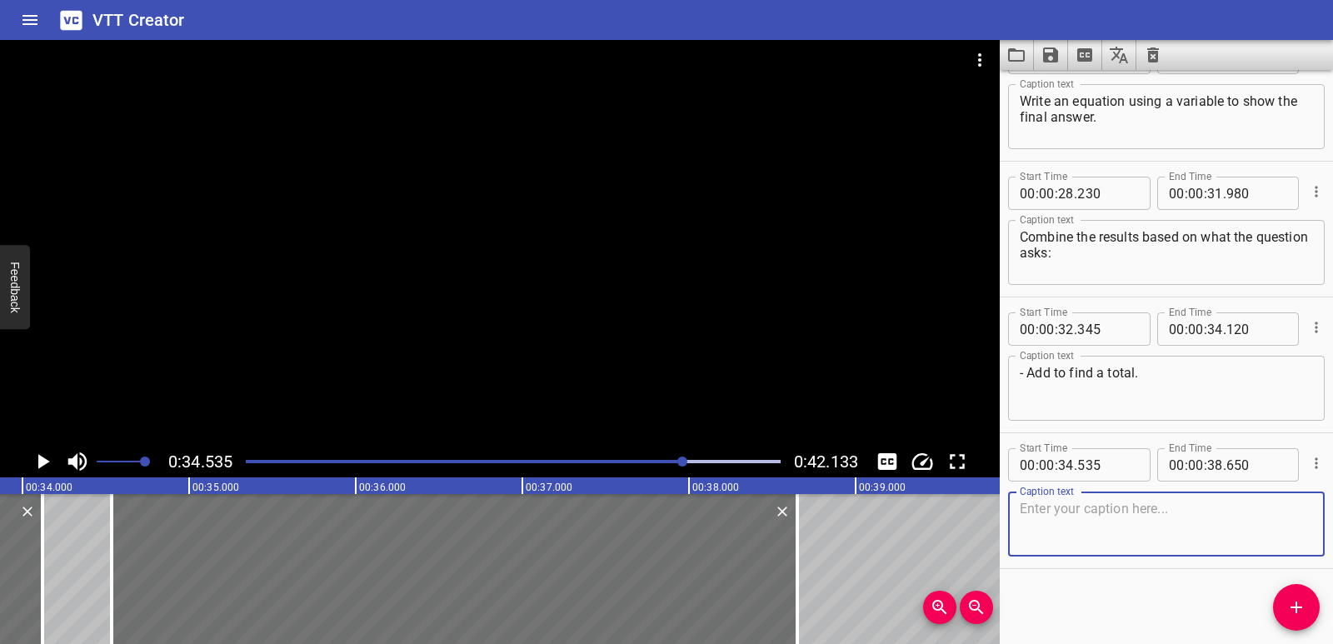
click at [1102, 510] on textarea at bounding box center [1165, 524] width 293 height 47
paste textarea "- Subtract to find what is left or how many more."
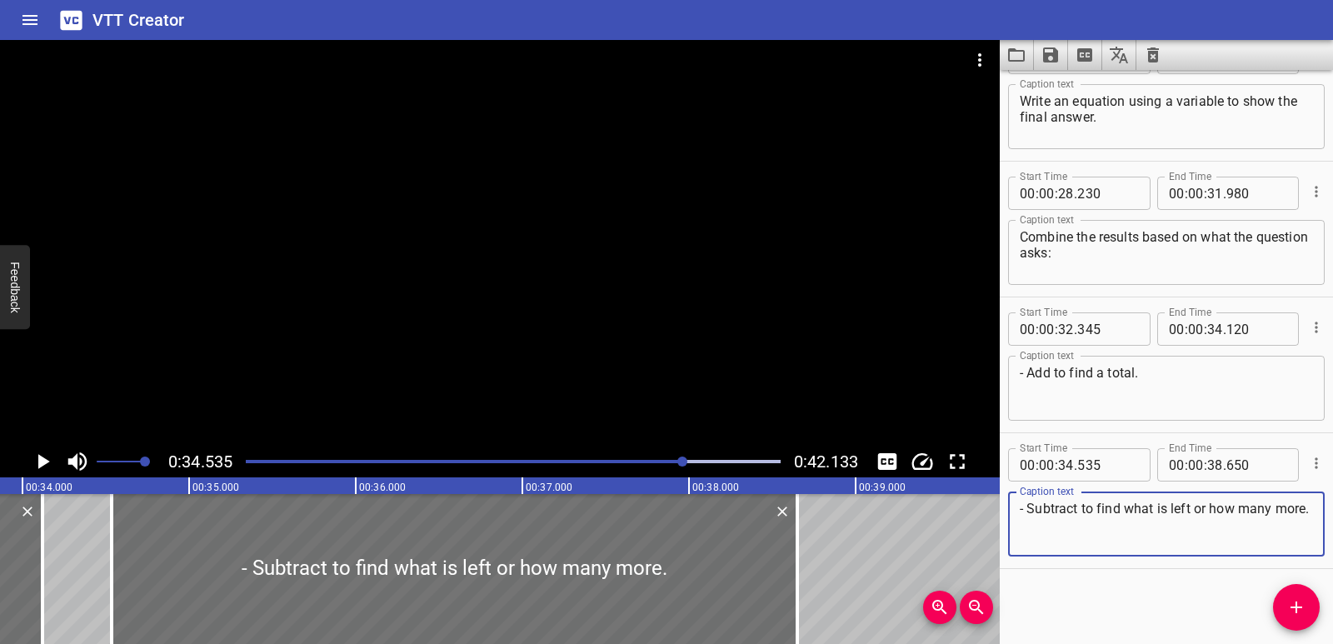
type textarea "- Subtract to find what is left or how many more."
click at [44, 461] on icon "Play/Pause" at bounding box center [44, 461] width 12 height 15
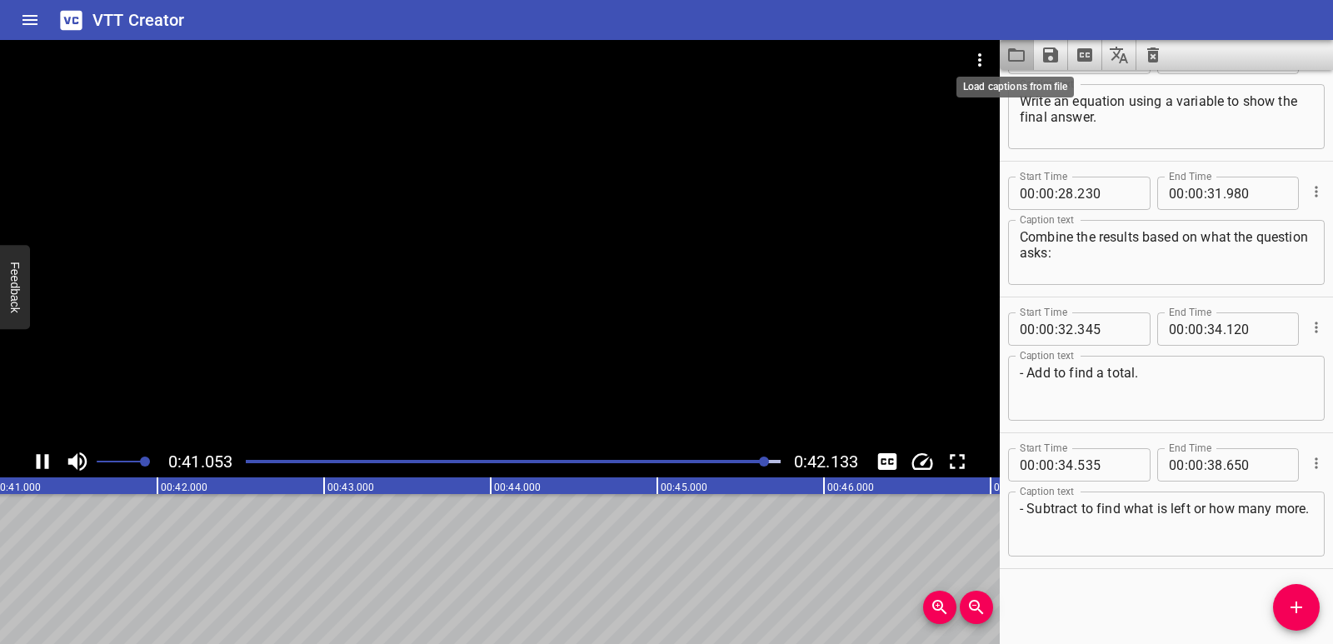
click at [1016, 59] on icon "Load captions from file" at bounding box center [1016, 55] width 20 height 20
click at [1057, 52] on icon "Save captions to file" at bounding box center [1050, 54] width 15 height 15
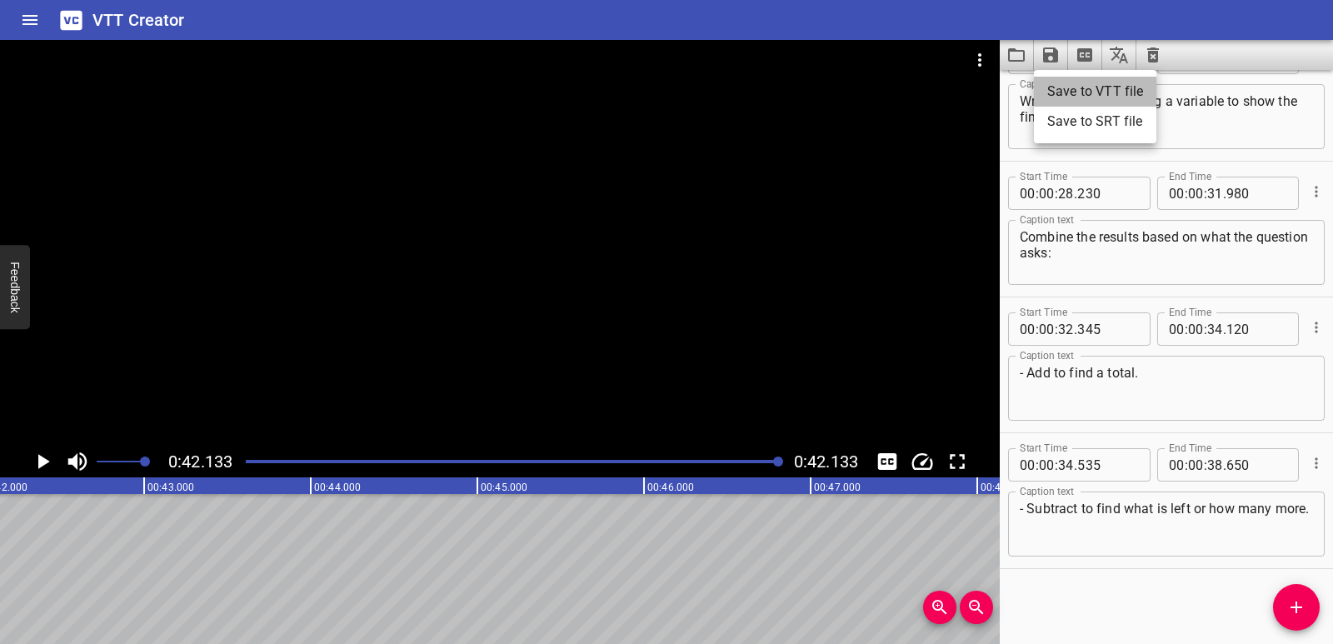
click at [1077, 88] on li "Save to VTT file" at bounding box center [1095, 92] width 122 height 30
click at [1159, 49] on icon "Clear captions" at bounding box center [1153, 55] width 20 height 20
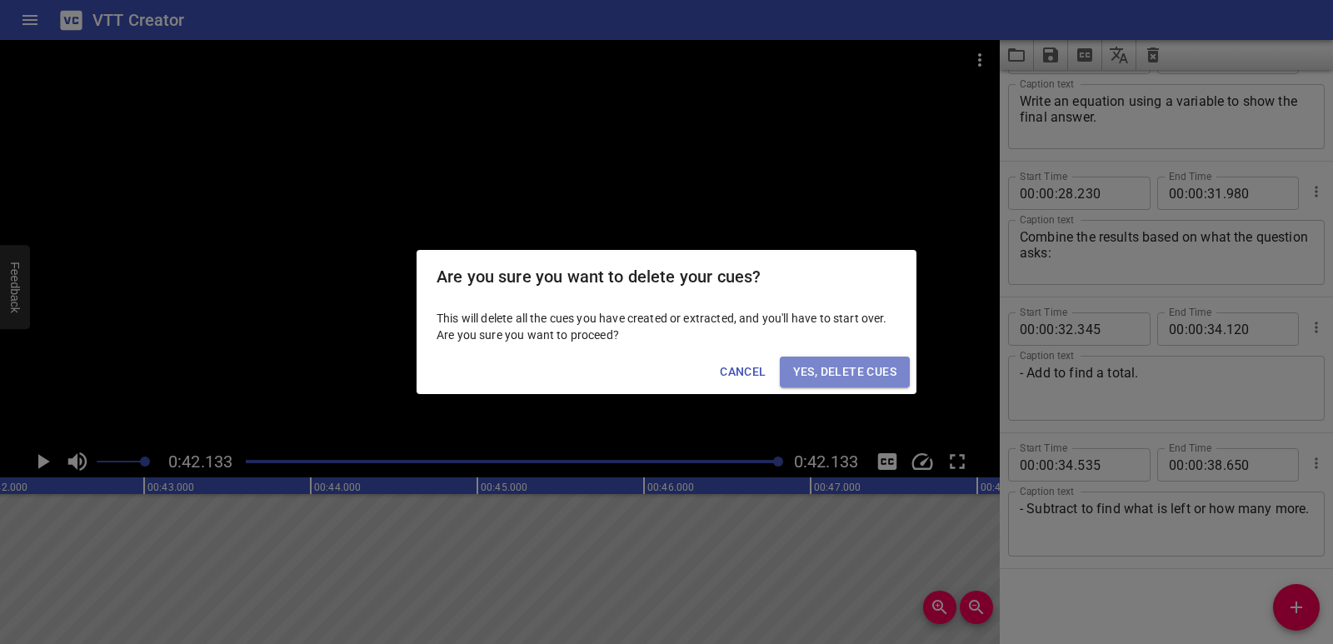
click at [883, 374] on span "Yes, Delete Cues" at bounding box center [844, 371] width 103 height 21
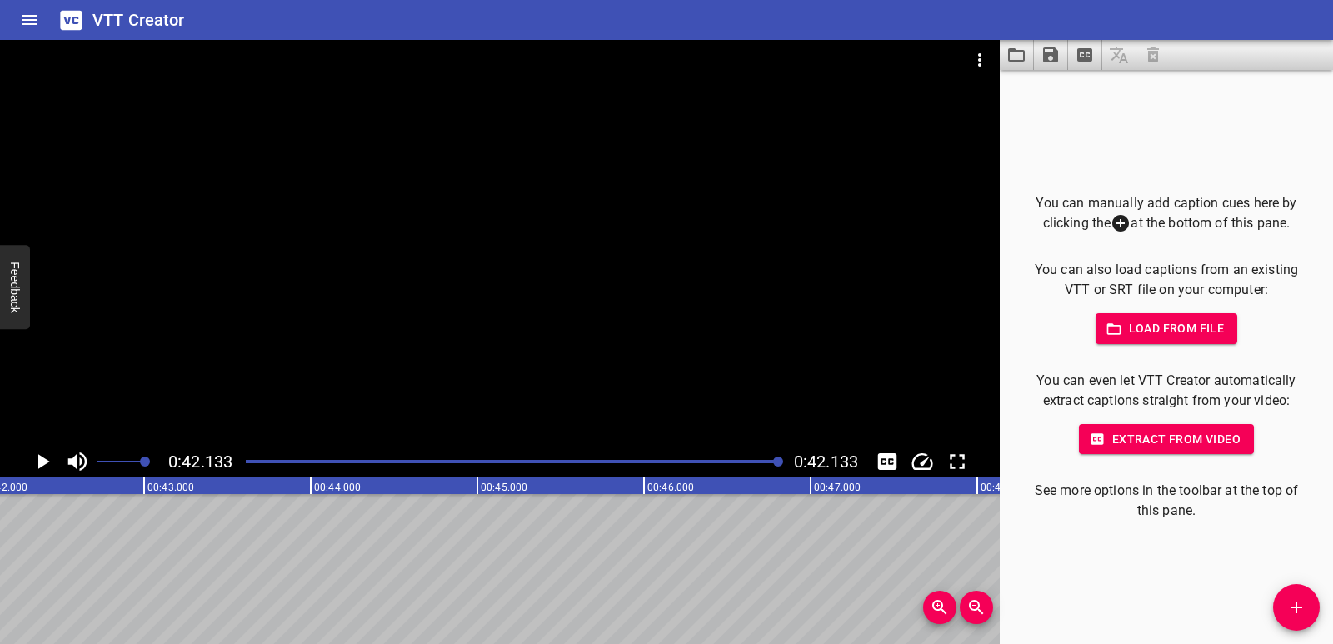
click at [964, 55] on button "Video Options" at bounding box center [979, 60] width 40 height 40
click at [974, 56] on li "Select New Video File..." at bounding box center [1042, 62] width 166 height 30
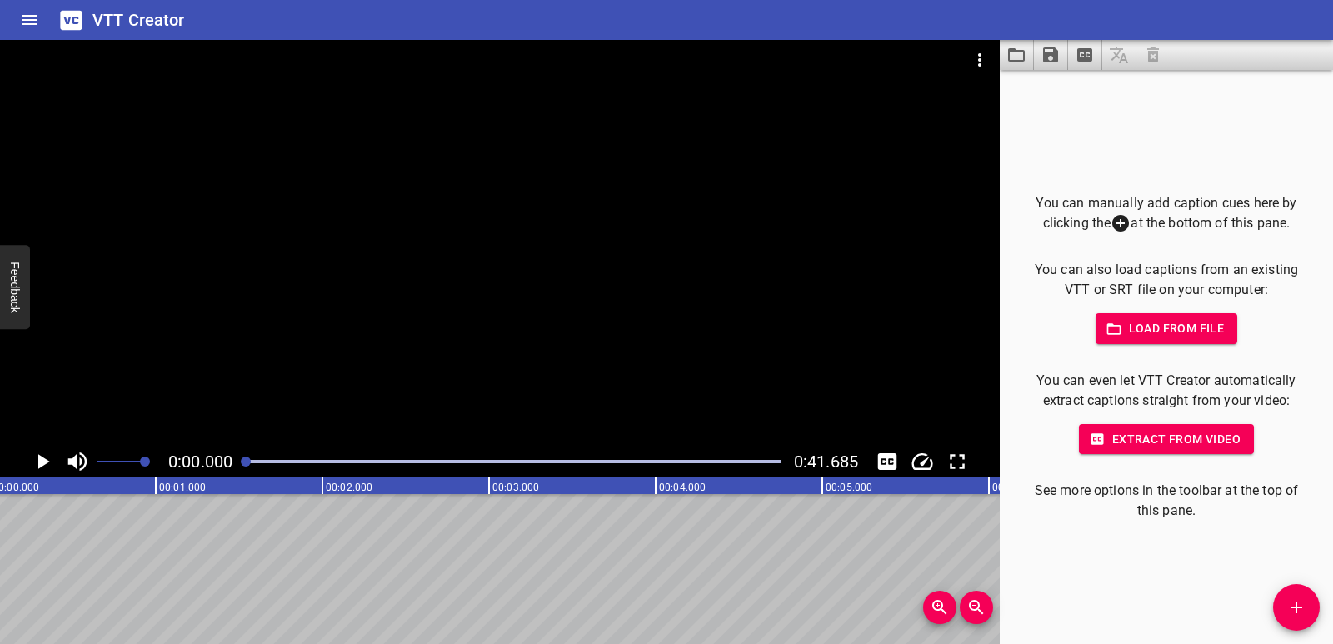
scroll to position [0, 0]
drag, startPoint x: 1297, startPoint y: 601, endPoint x: 1283, endPoint y: 597, distance: 14.8
click at [1297, 602] on icon "Add Cue" at bounding box center [1296, 607] width 12 height 12
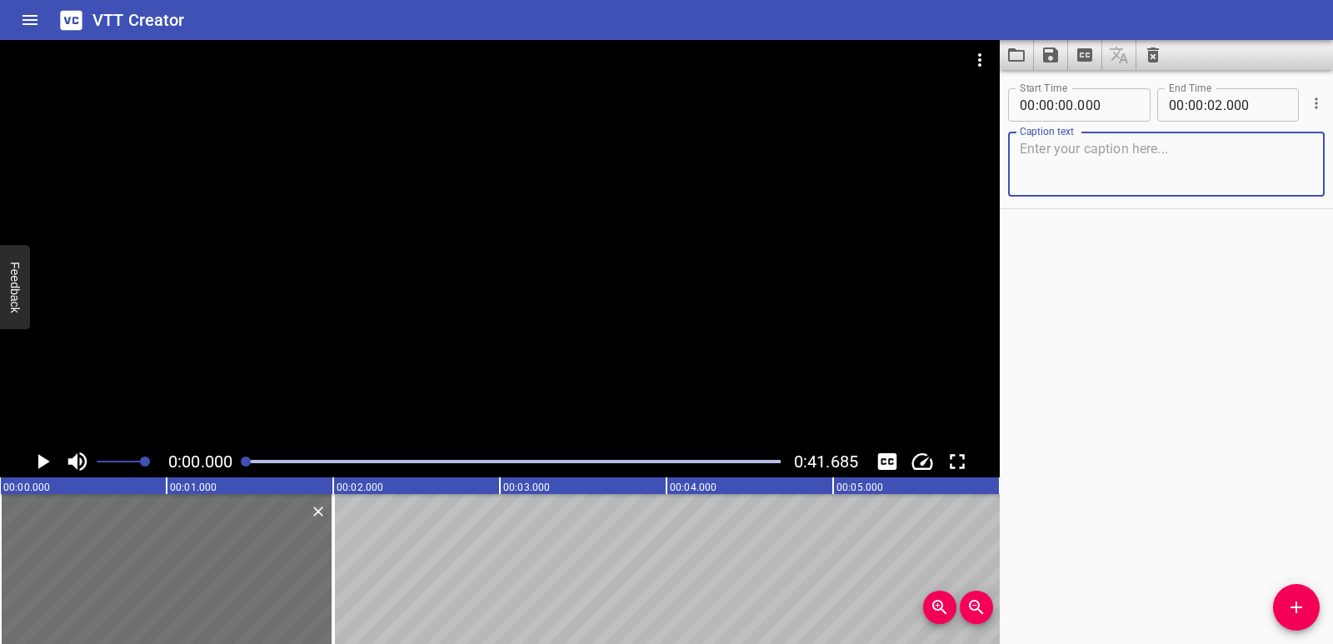
click at [1108, 147] on textarea at bounding box center [1165, 164] width 293 height 47
paste textarea "To solve a multi-step word problem involving multiplication, break the problem …"
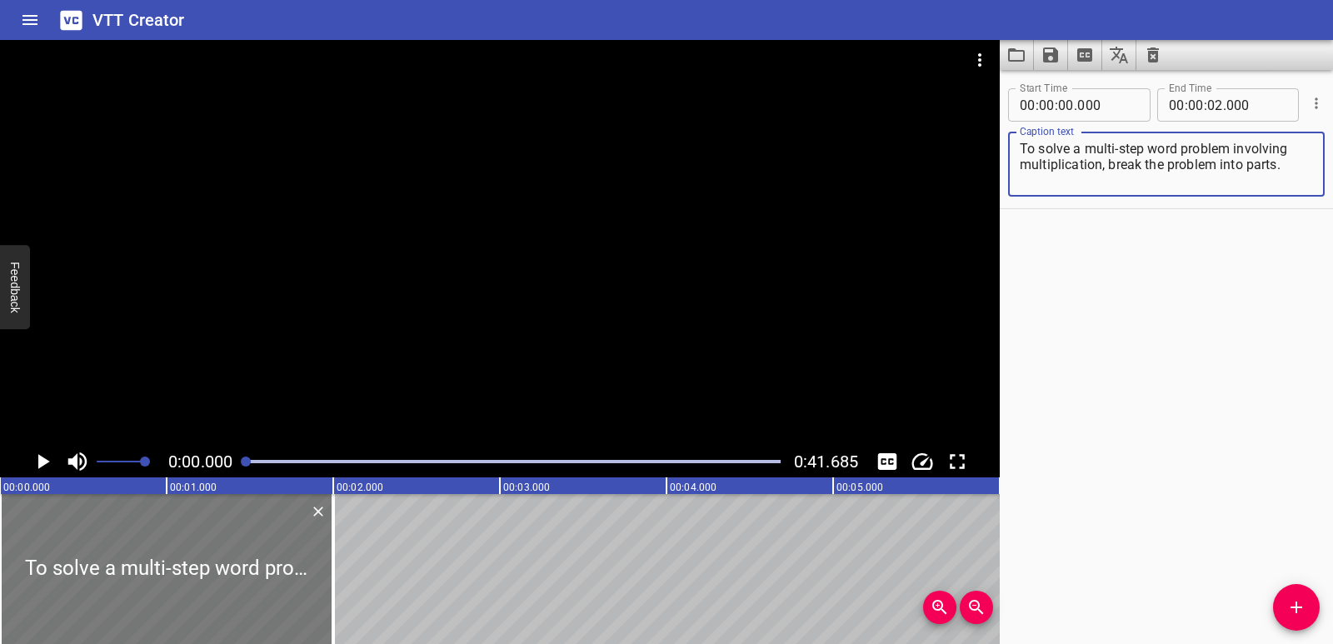
type textarea "To solve a multi-step word problem involving multiplication, break the problem …"
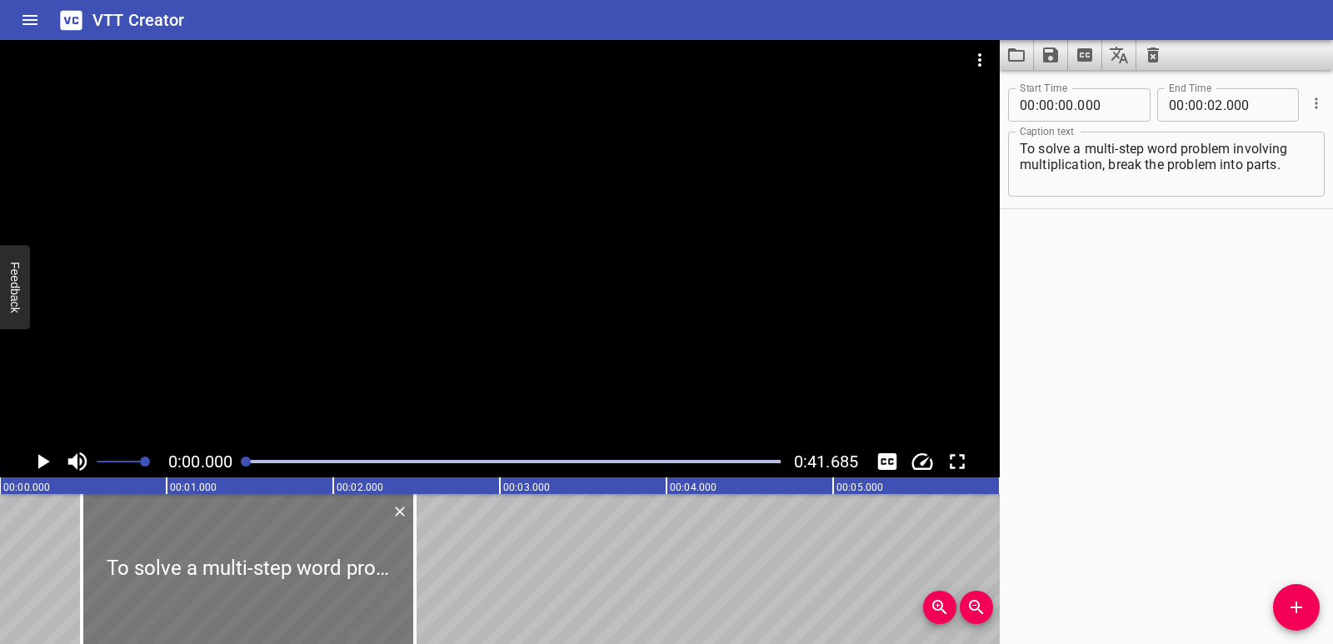
drag, startPoint x: 191, startPoint y: 554, endPoint x: 272, endPoint y: 563, distance: 82.1
click at [272, 563] on div at bounding box center [248, 569] width 333 height 150
type input "490"
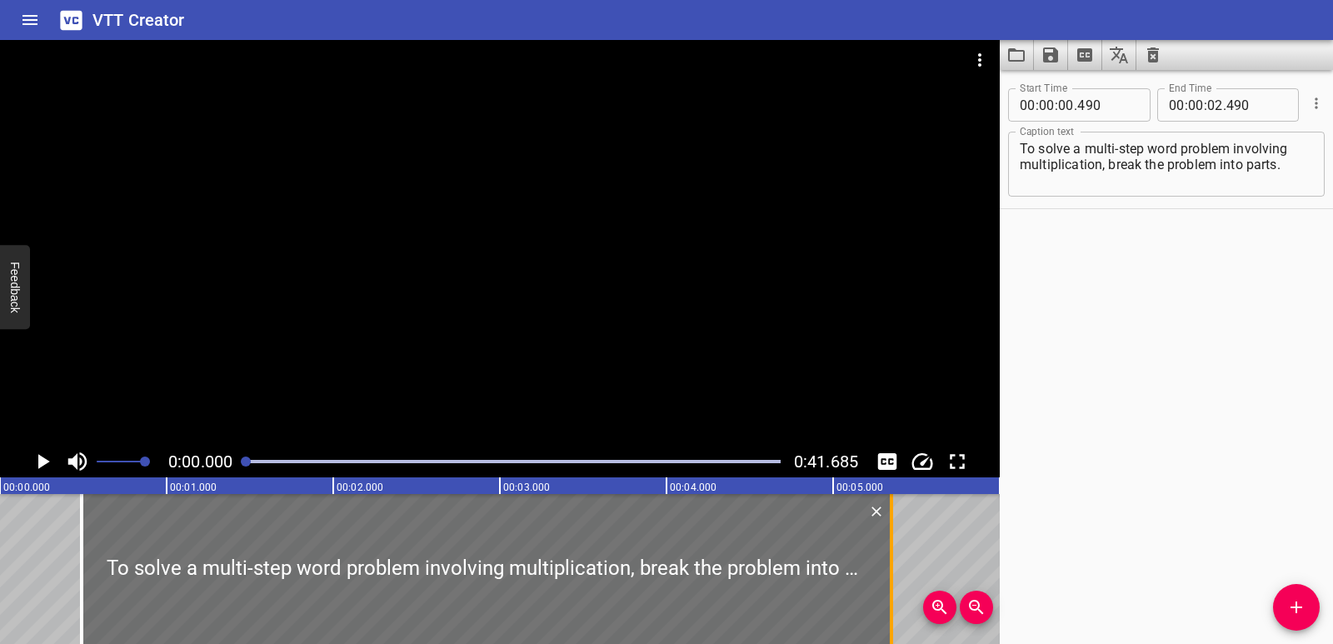
drag, startPoint x: 412, startPoint y: 574, endPoint x: 889, endPoint y: 568, distance: 476.4
click at [889, 568] on div at bounding box center [891, 569] width 17 height 150
type input "05"
type input "350"
click at [44, 458] on icon "Play/Pause" at bounding box center [44, 461] width 12 height 15
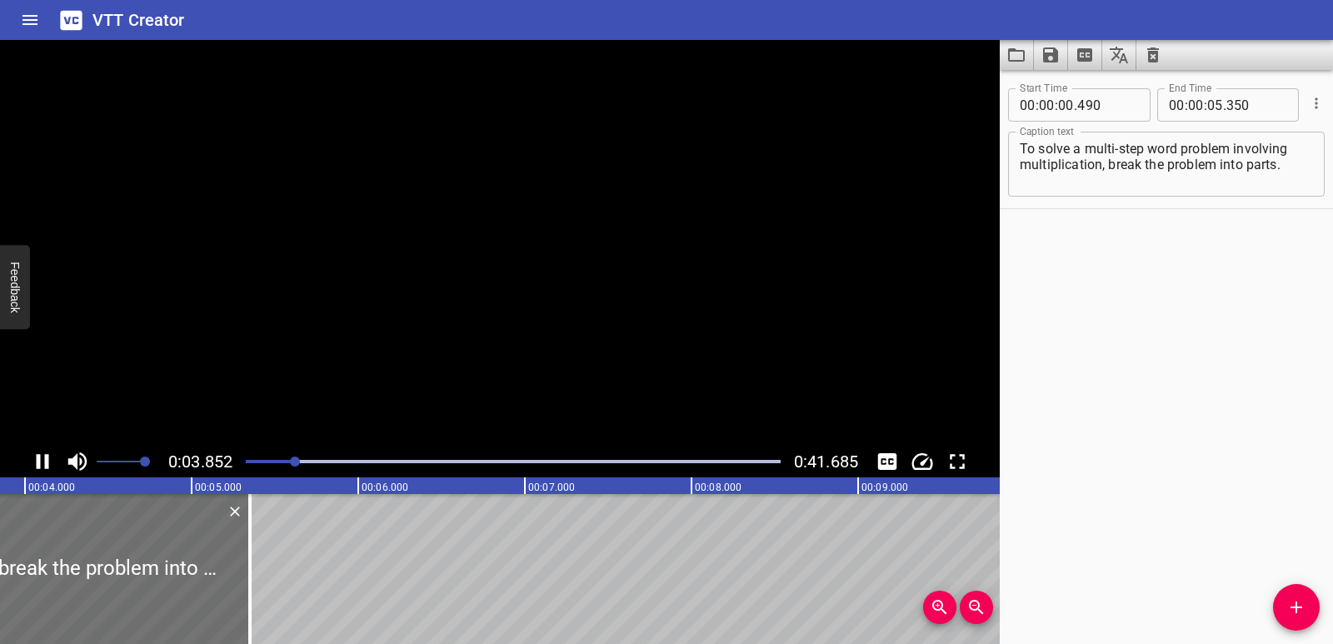
click at [44, 458] on icon "Play/Pause" at bounding box center [42, 461] width 25 height 25
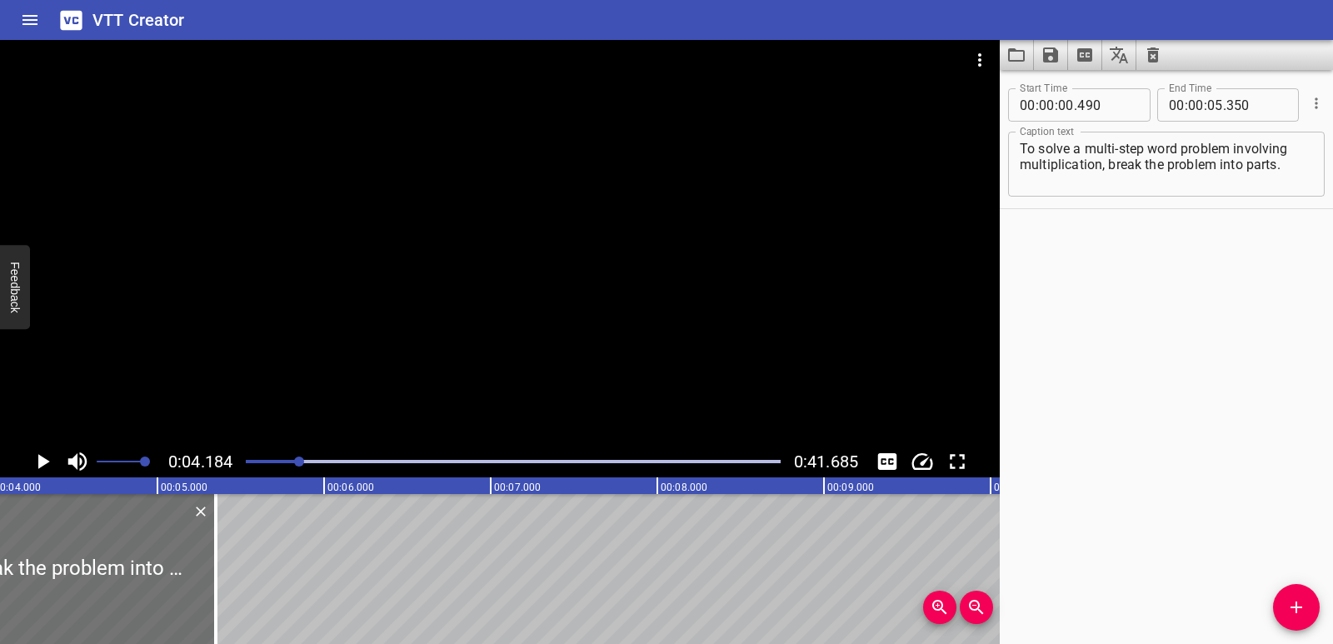
scroll to position [0, 697]
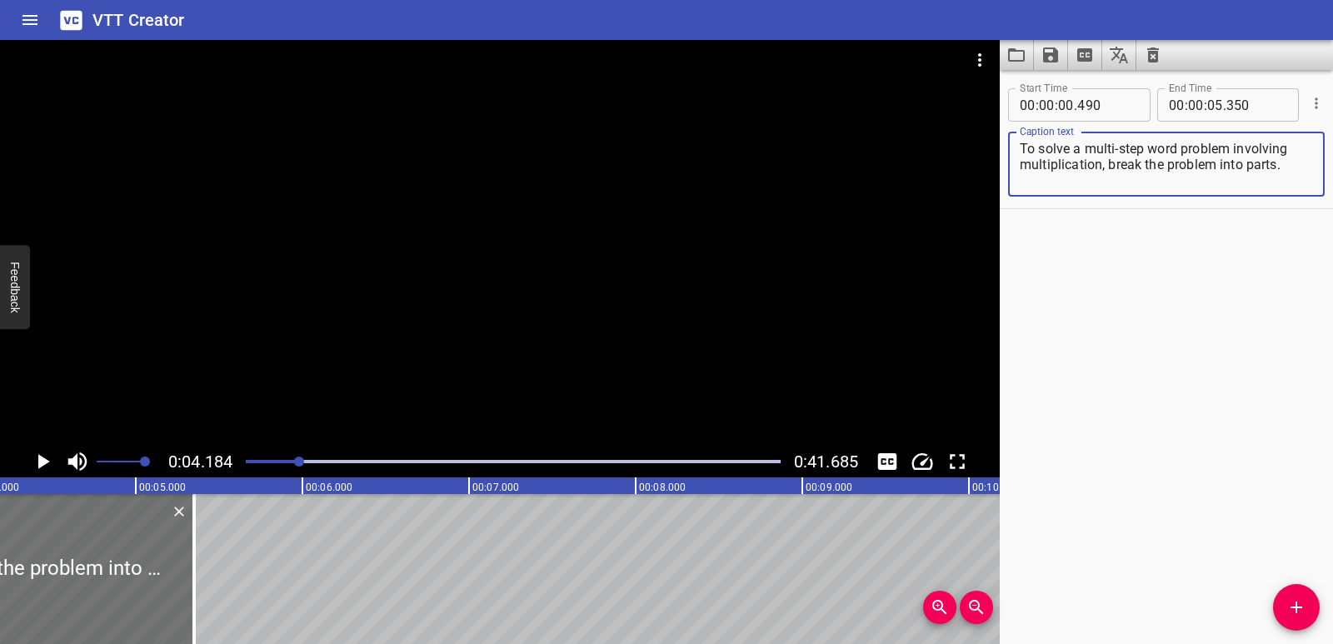
drag, startPoint x: 1109, startPoint y: 166, endPoint x: 1283, endPoint y: 166, distance: 173.2
click at [1283, 166] on textarea "To solve a multi-step word problem involving multiplication, break the problem …" at bounding box center [1165, 164] width 293 height 47
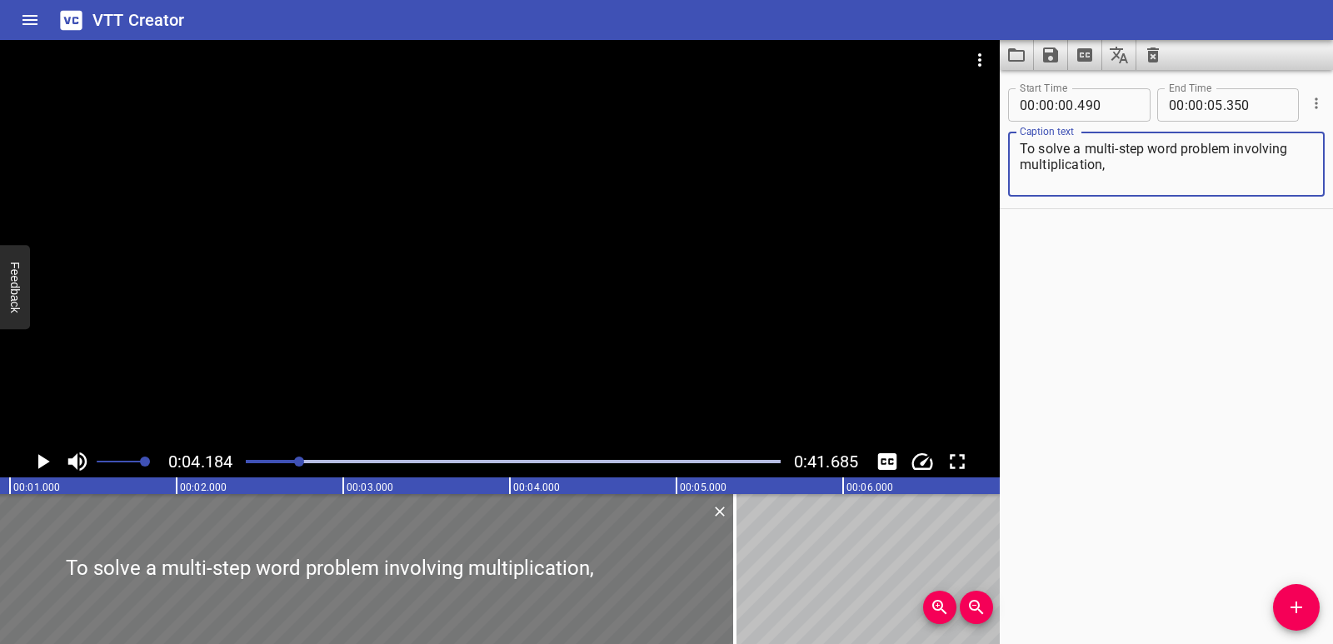
scroll to position [0, 165]
type textarea "To solve a multi-step word problem involving multiplication,"
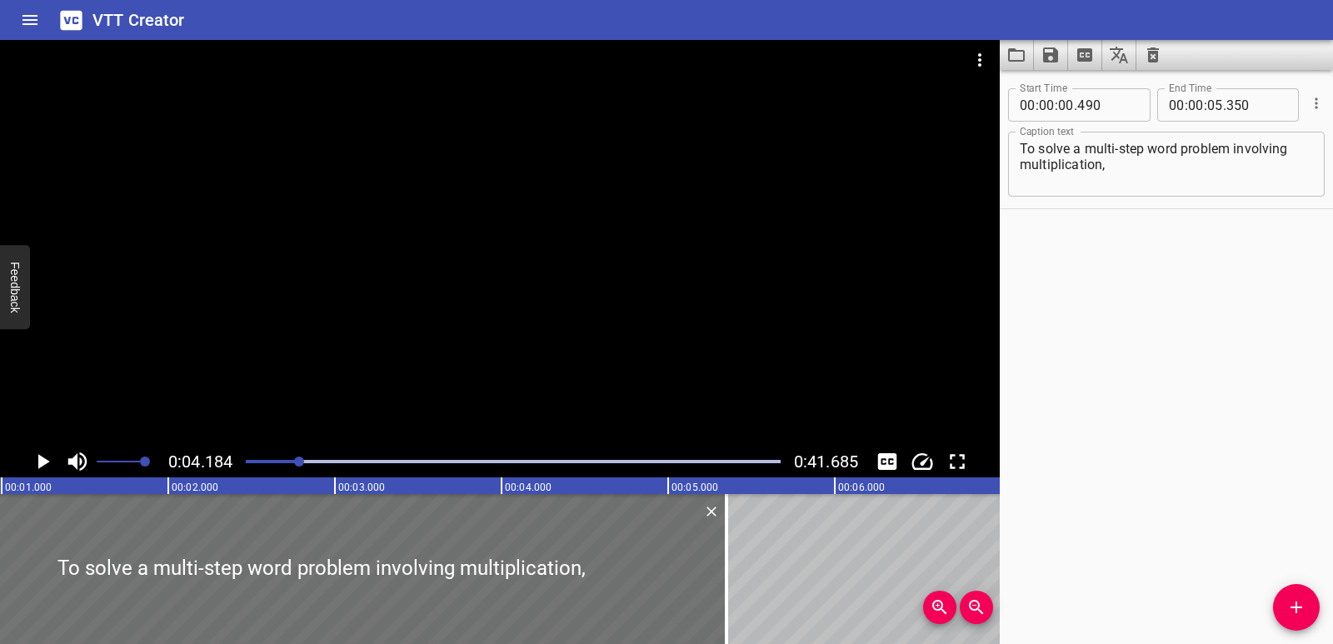
click at [259, 461] on div "Play progress" at bounding box center [32, 461] width 535 height 3
click at [50, 462] on icon "Play/Pause" at bounding box center [42, 461] width 25 height 25
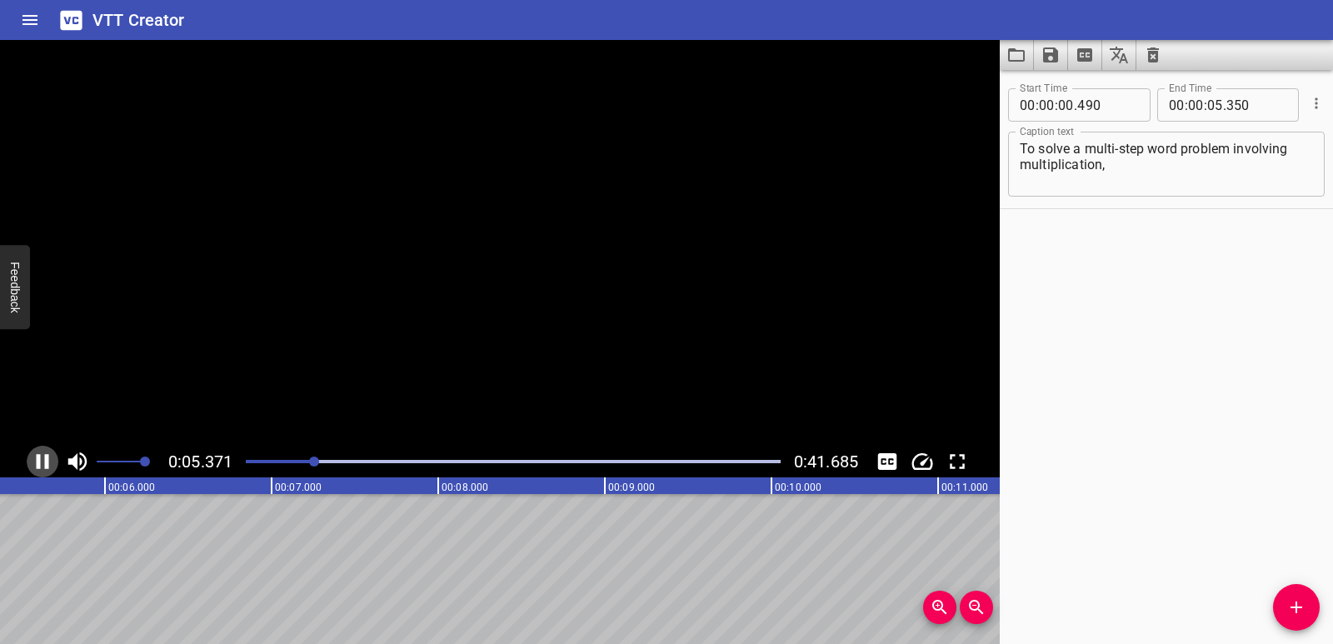
click at [50, 462] on icon "Play/Pause" at bounding box center [42, 461] width 25 height 25
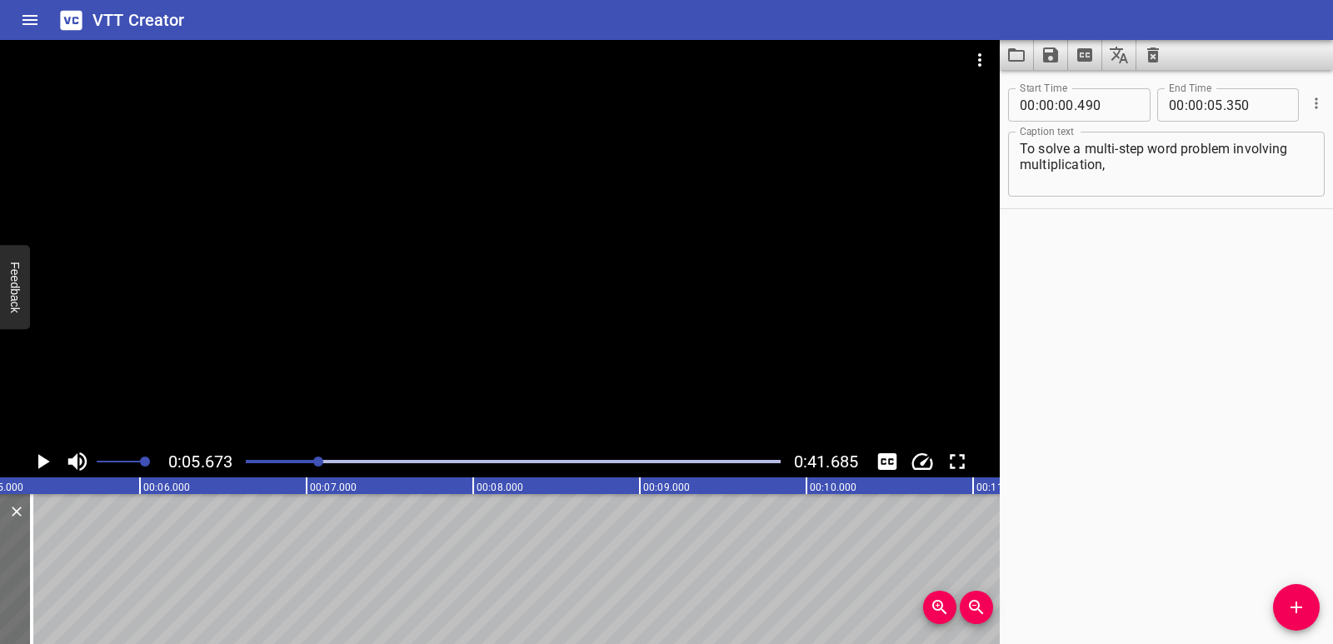
scroll to position [0, 791]
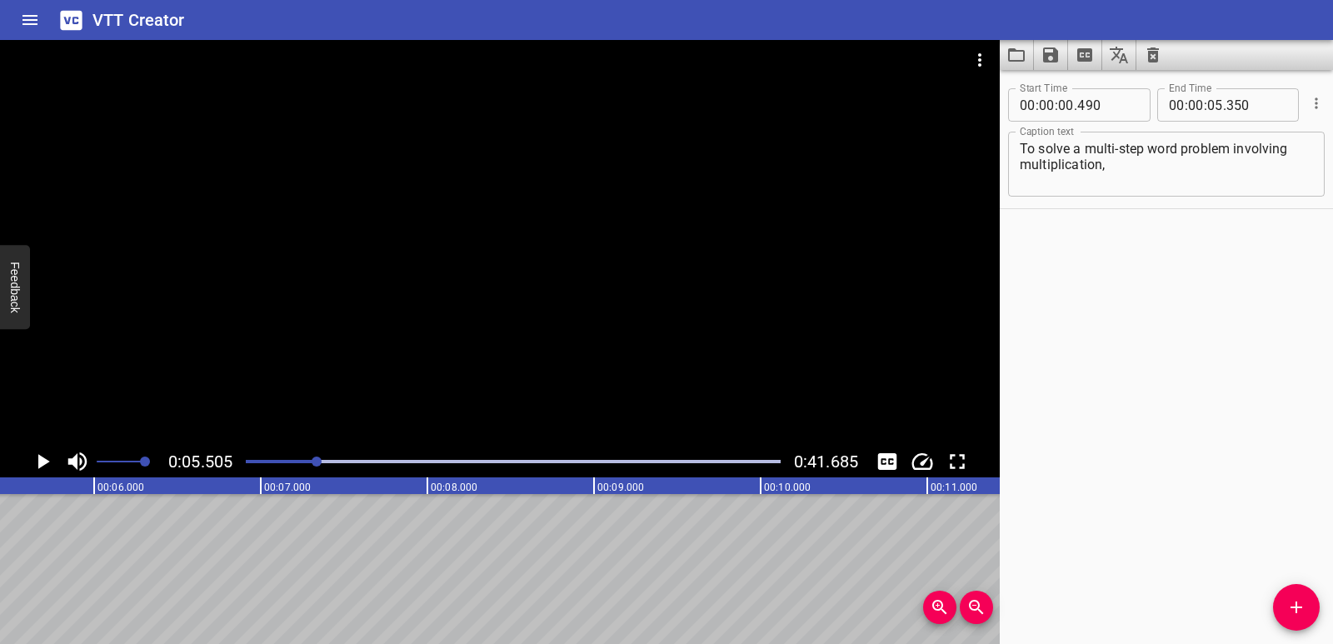
scroll to position [0, 917]
click at [1292, 603] on icon "Add Cue" at bounding box center [1296, 607] width 20 height 20
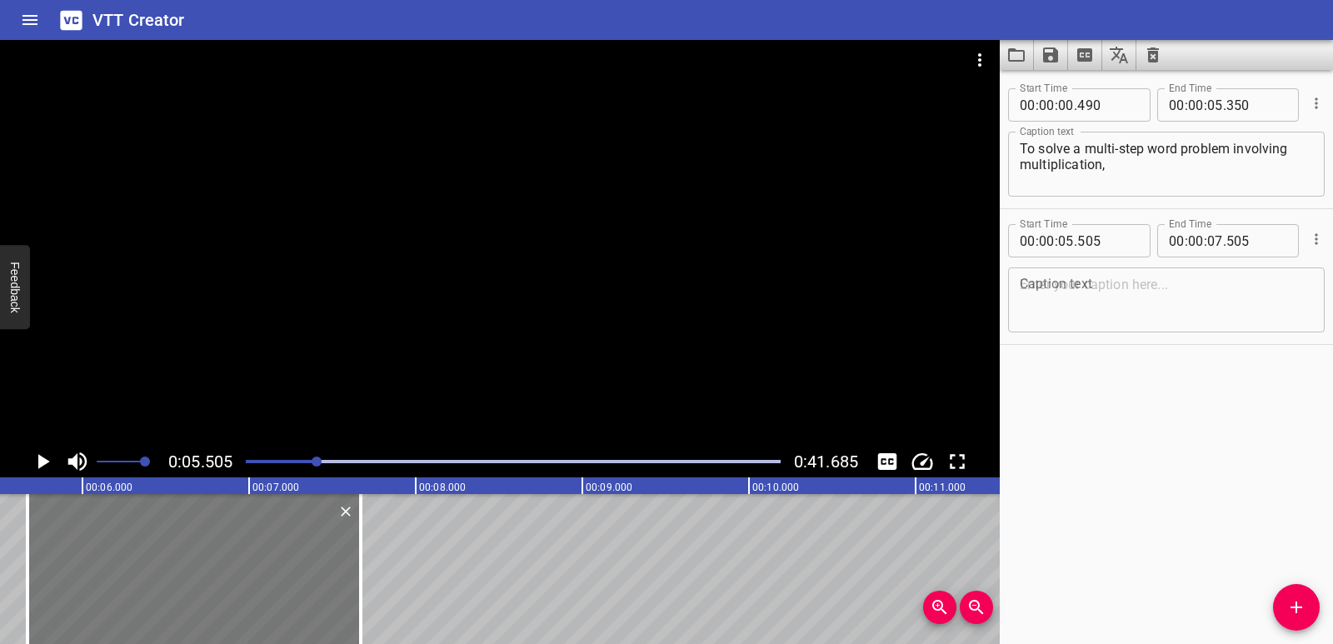
drag, startPoint x: 205, startPoint y: 565, endPoint x: 232, endPoint y: 568, distance: 27.7
click at [232, 568] on div at bounding box center [193, 569] width 333 height 150
type input "670"
click at [1098, 272] on div "Caption text" at bounding box center [1166, 299] width 316 height 65
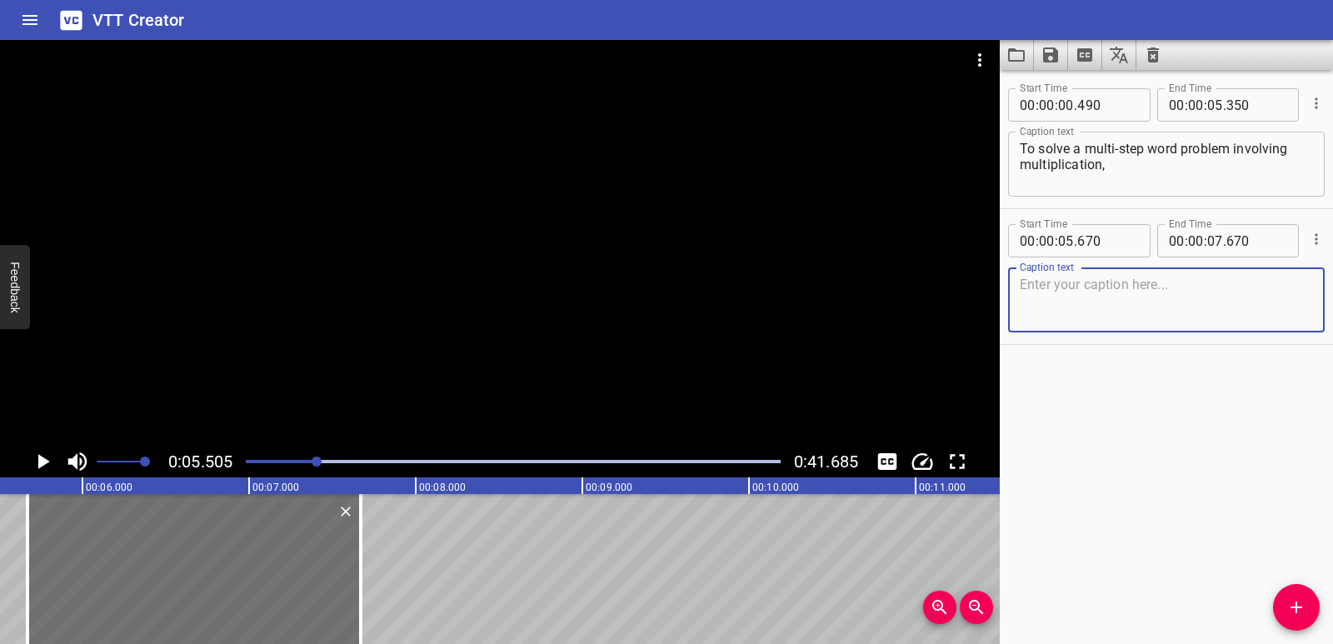
paste textarea "break the problem into parts."
type textarea "break the problem into parts."
click at [34, 461] on icon "Play/Pause" at bounding box center [42, 461] width 25 height 25
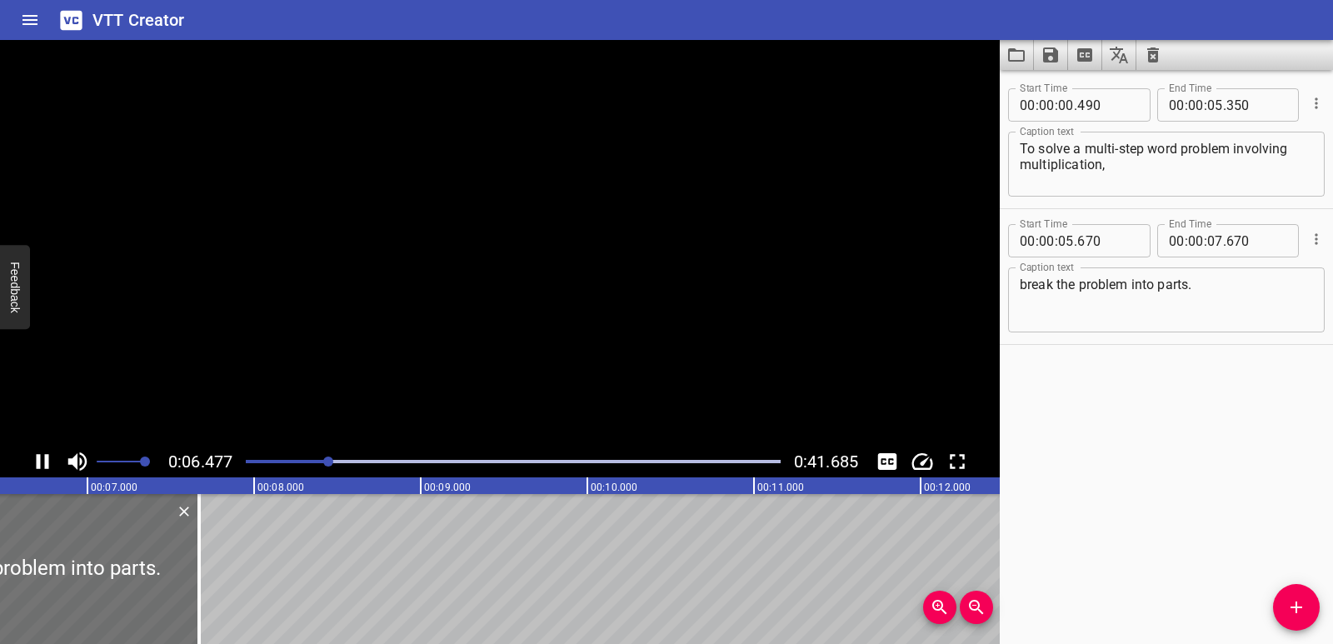
click at [34, 461] on icon "Play/Pause" at bounding box center [42, 461] width 25 height 25
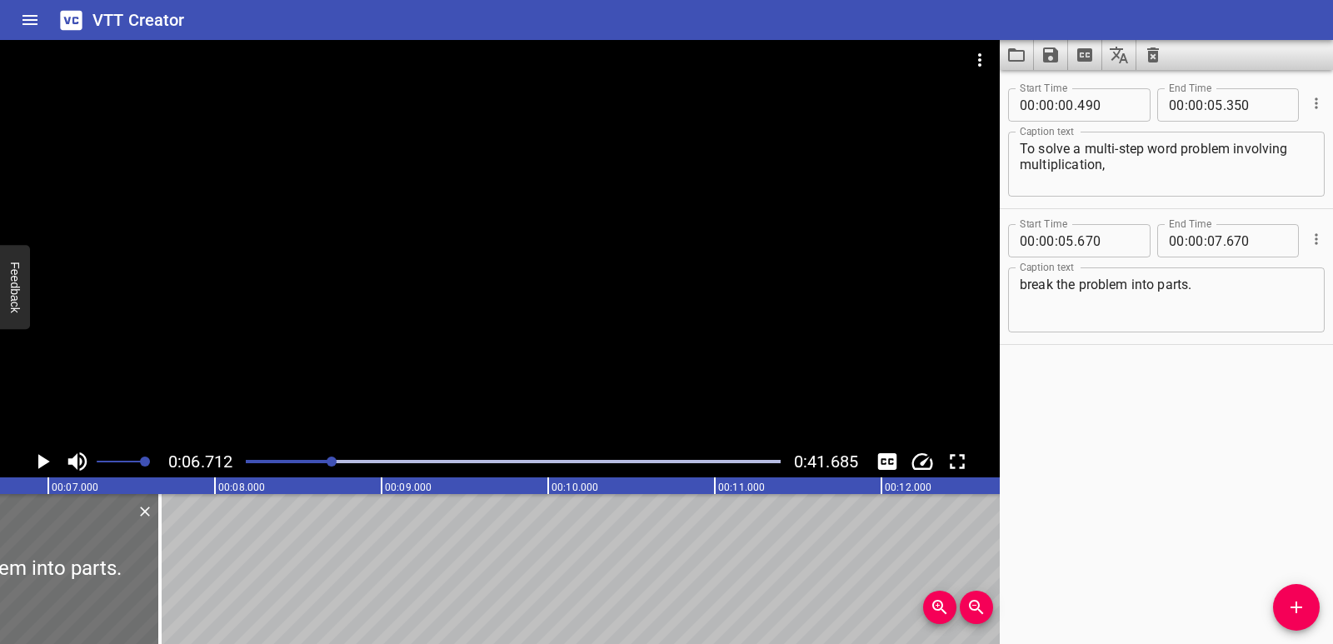
click at [1303, 603] on icon "Add Cue" at bounding box center [1296, 607] width 20 height 20
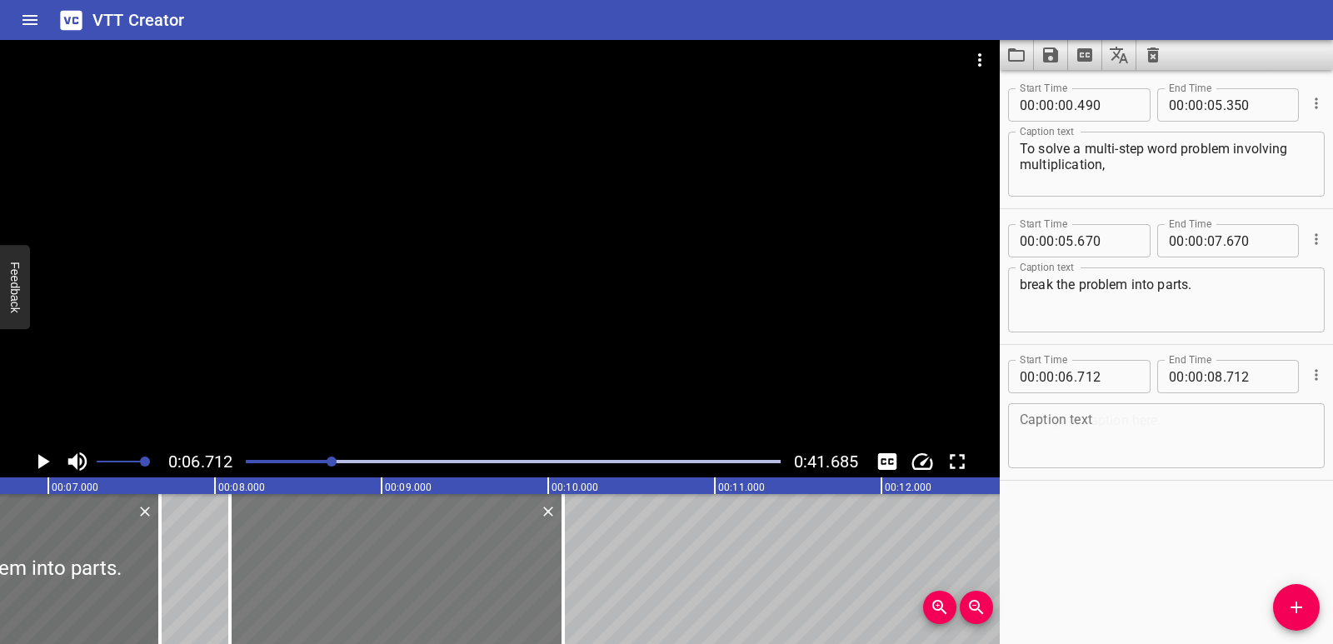
drag, startPoint x: 230, startPoint y: 555, endPoint x: 460, endPoint y: 571, distance: 230.4
click at [460, 571] on div at bounding box center [396, 569] width 333 height 150
type input "08"
type input "092"
type input "10"
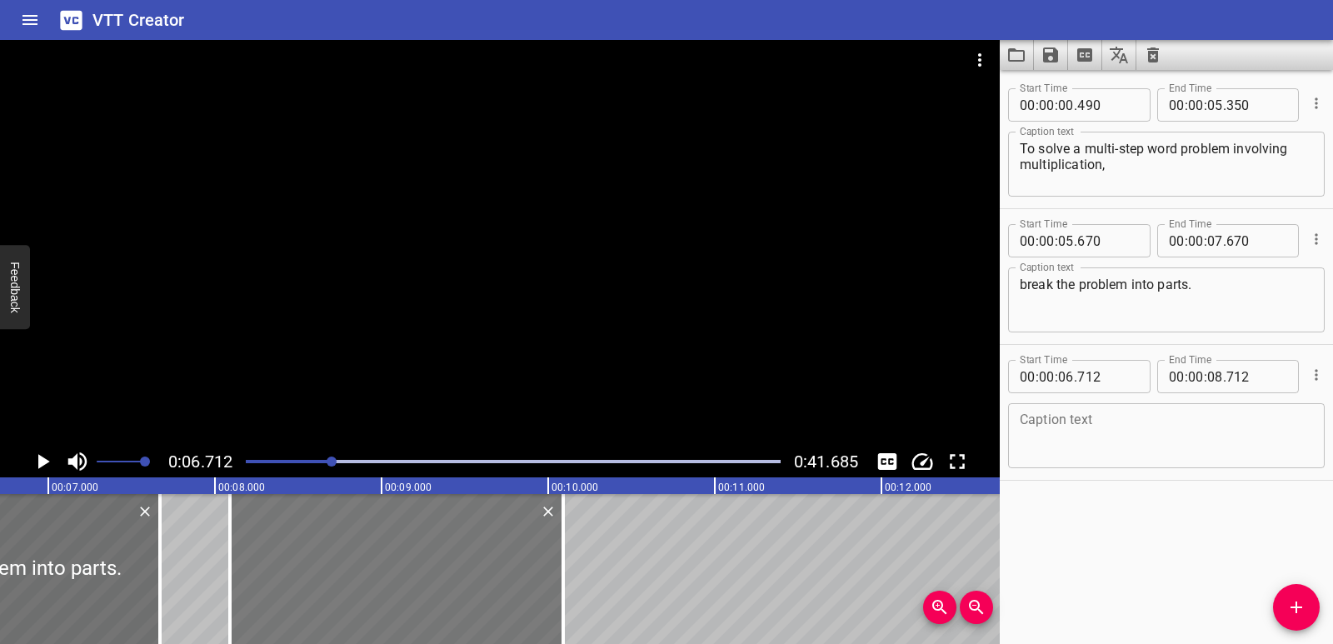
type input "092"
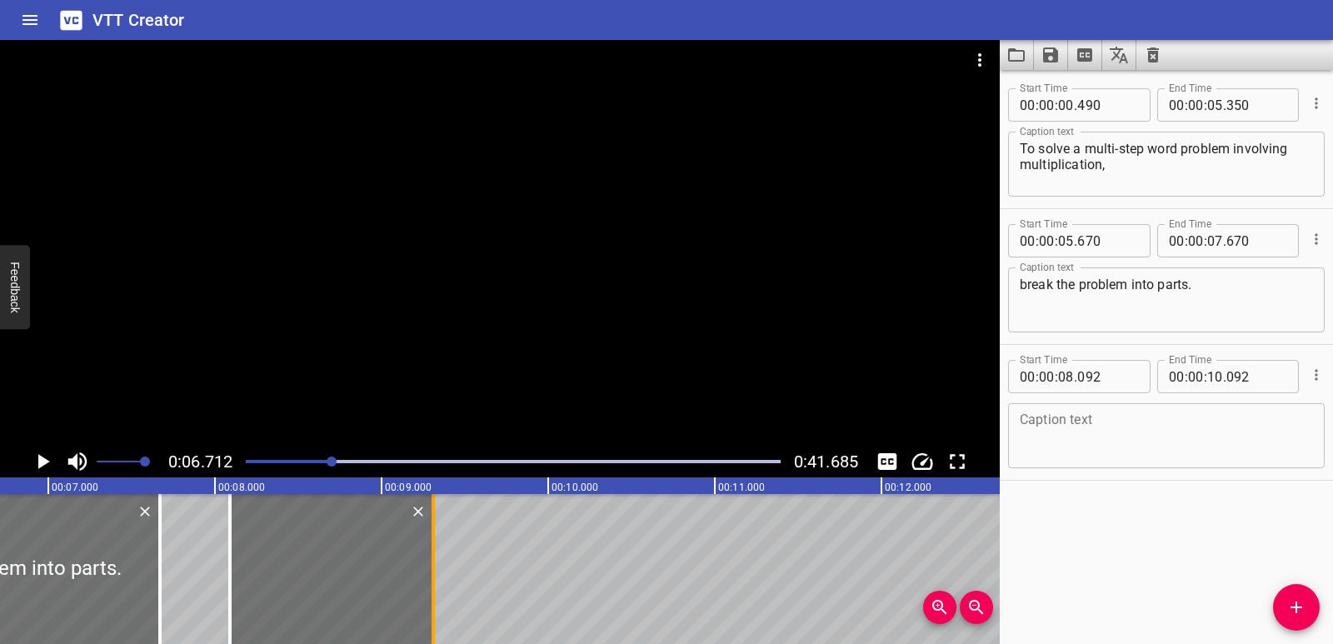
drag, startPoint x: 561, startPoint y: 578, endPoint x: 431, endPoint y: 563, distance: 130.8
click at [431, 563] on div at bounding box center [433, 569] width 17 height 150
type input "09"
type input "312"
click at [1021, 422] on textarea at bounding box center [1165, 435] width 293 height 47
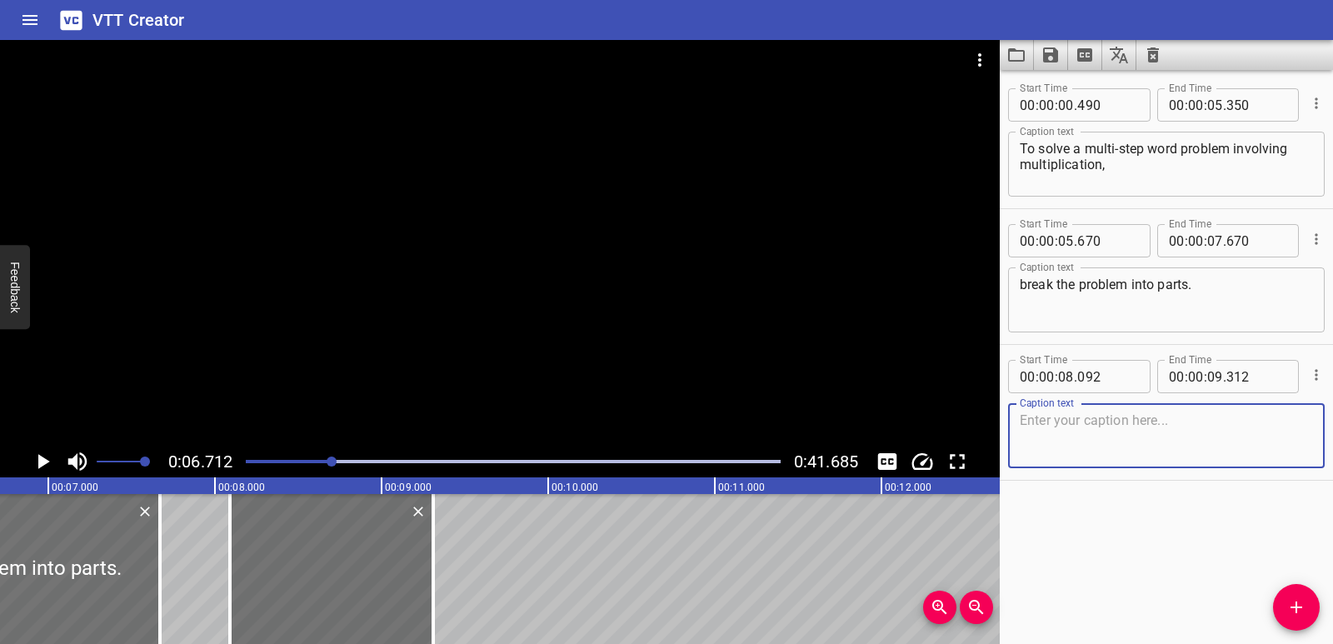
paste textarea "Step one:"
type textarea "Step one:"
click at [47, 461] on icon "Play/Pause" at bounding box center [44, 461] width 12 height 15
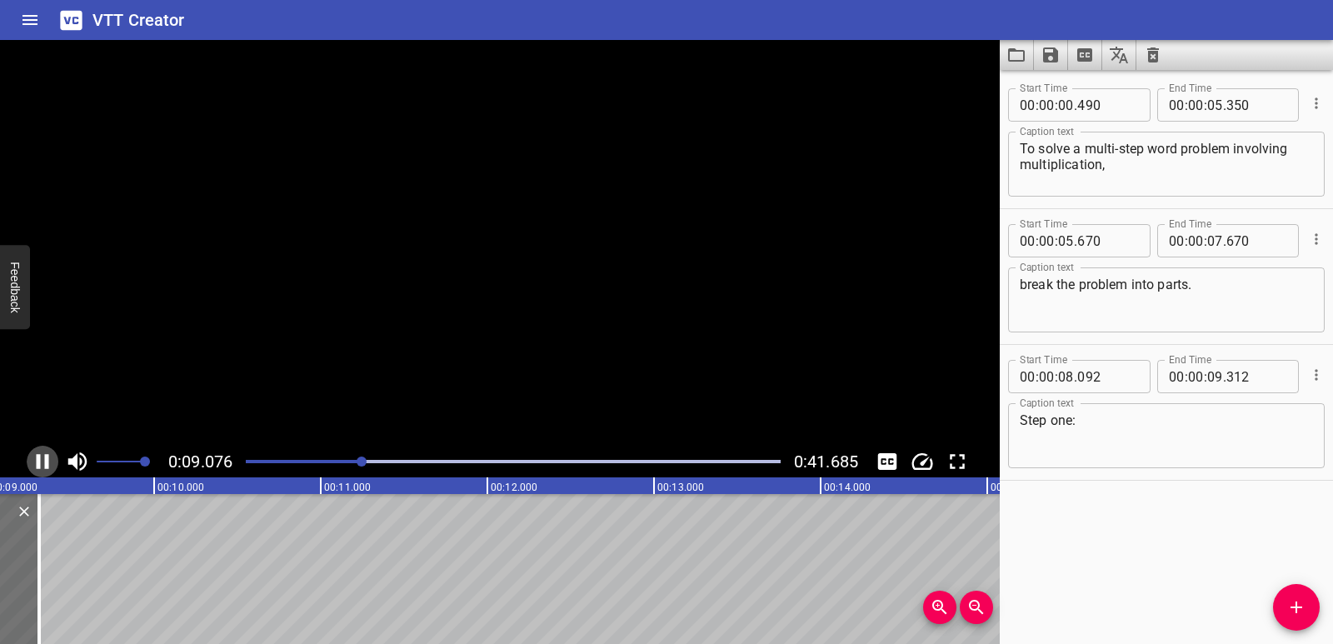
click at [47, 461] on icon "Play/Pause" at bounding box center [43, 461] width 12 height 15
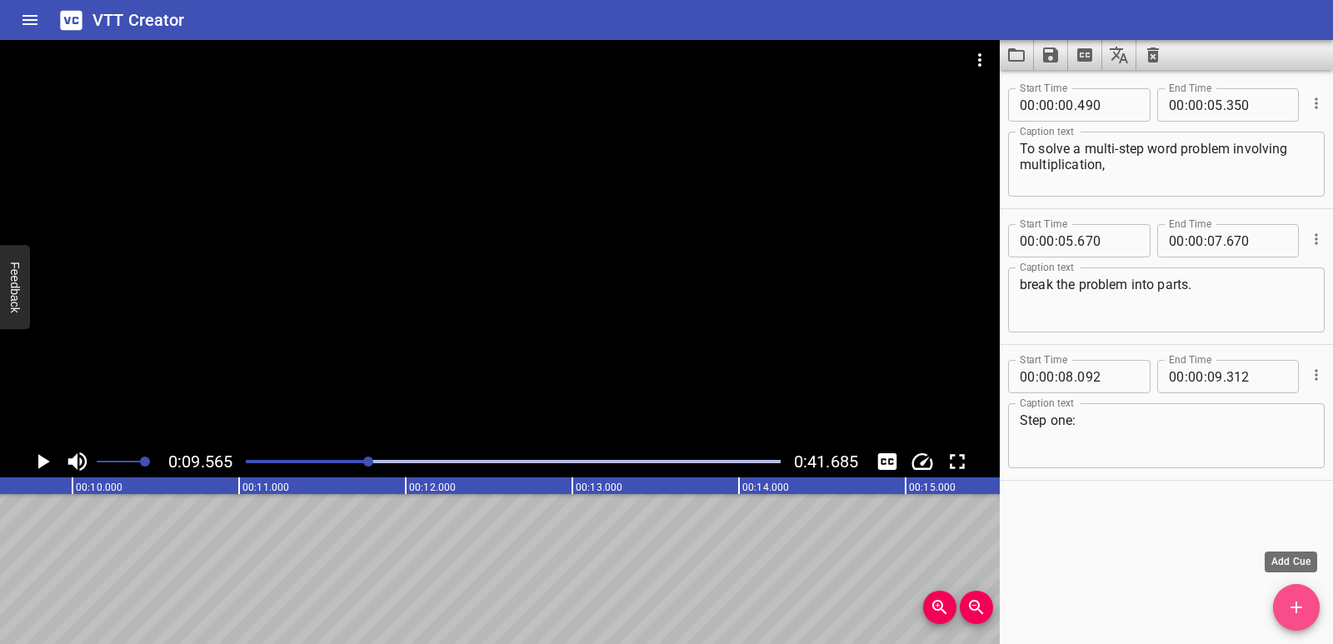
click at [1288, 609] on icon "Add Cue" at bounding box center [1296, 607] width 20 height 20
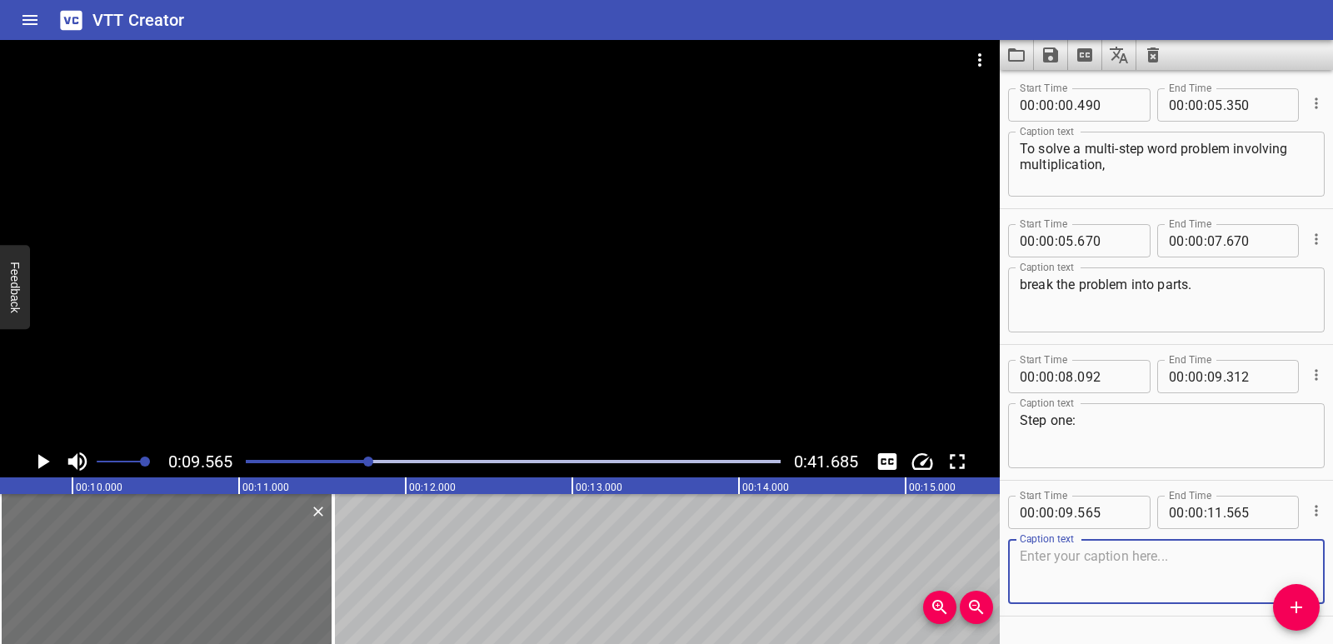
paste textarea "Use area models and partial products to help you multiply."
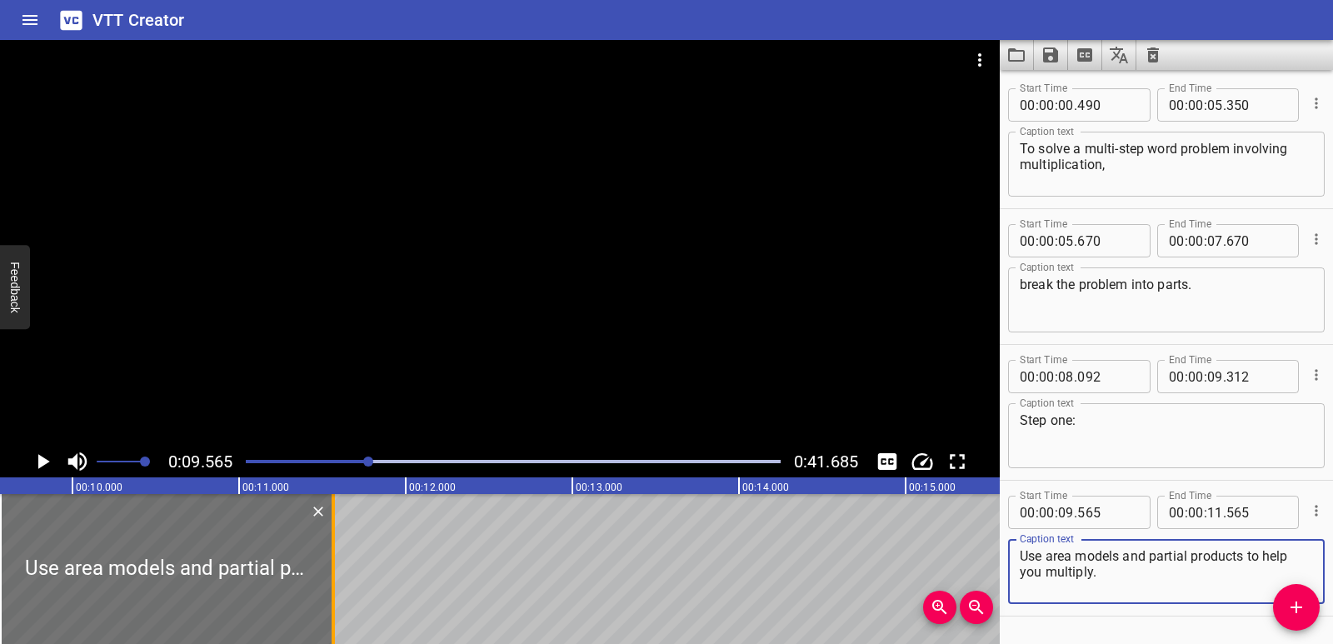
type textarea "Use area models and partial products to help you multiply."
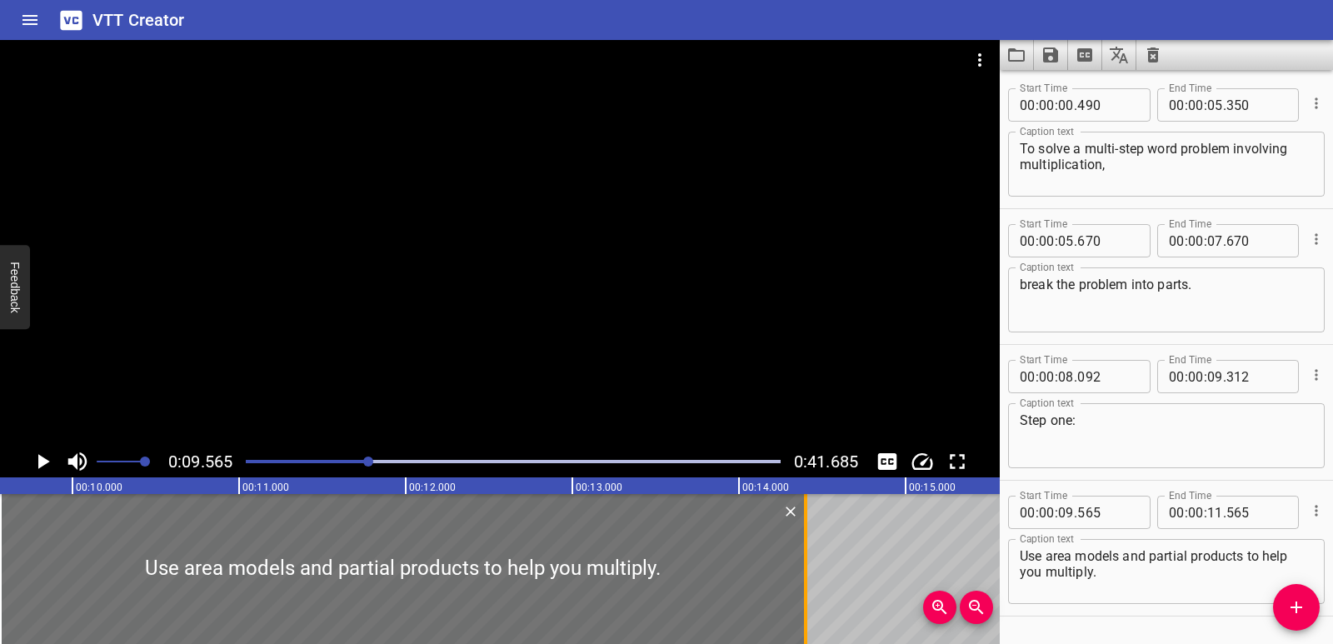
drag, startPoint x: 326, startPoint y: 585, endPoint x: 798, endPoint y: 544, distance: 474.0
click at [798, 544] on div at bounding box center [805, 569] width 17 height 150
type input "14"
type input "400"
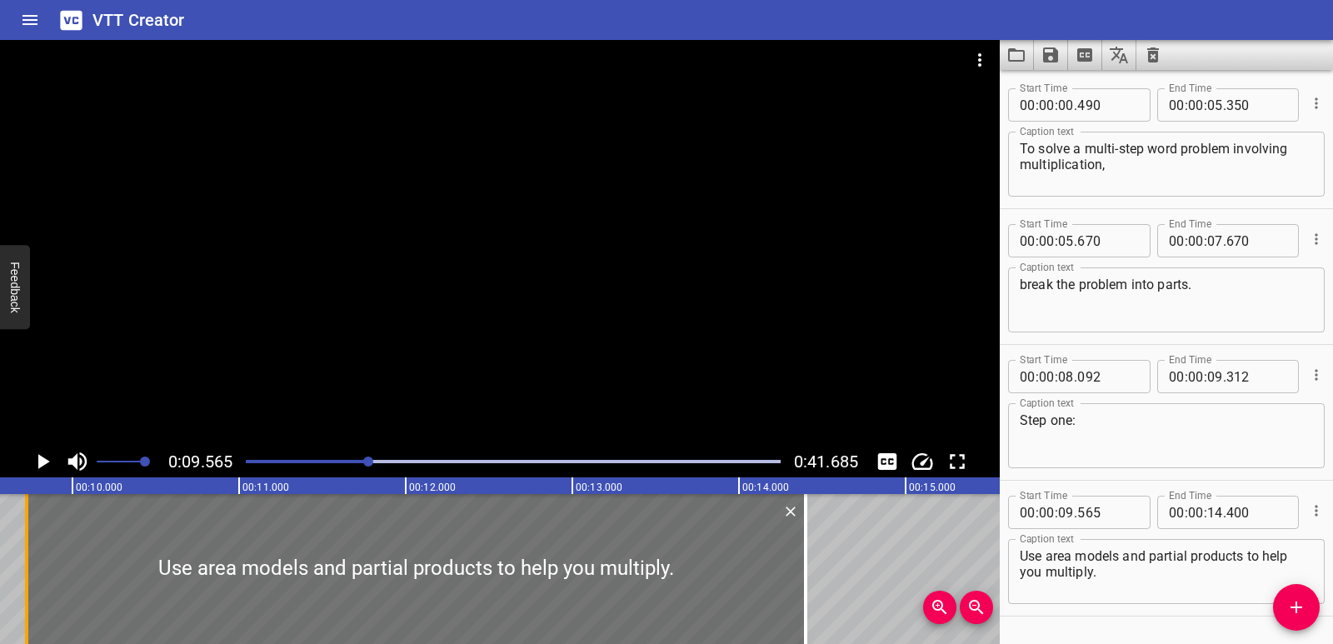
click at [33, 578] on div at bounding box center [26, 569] width 17 height 150
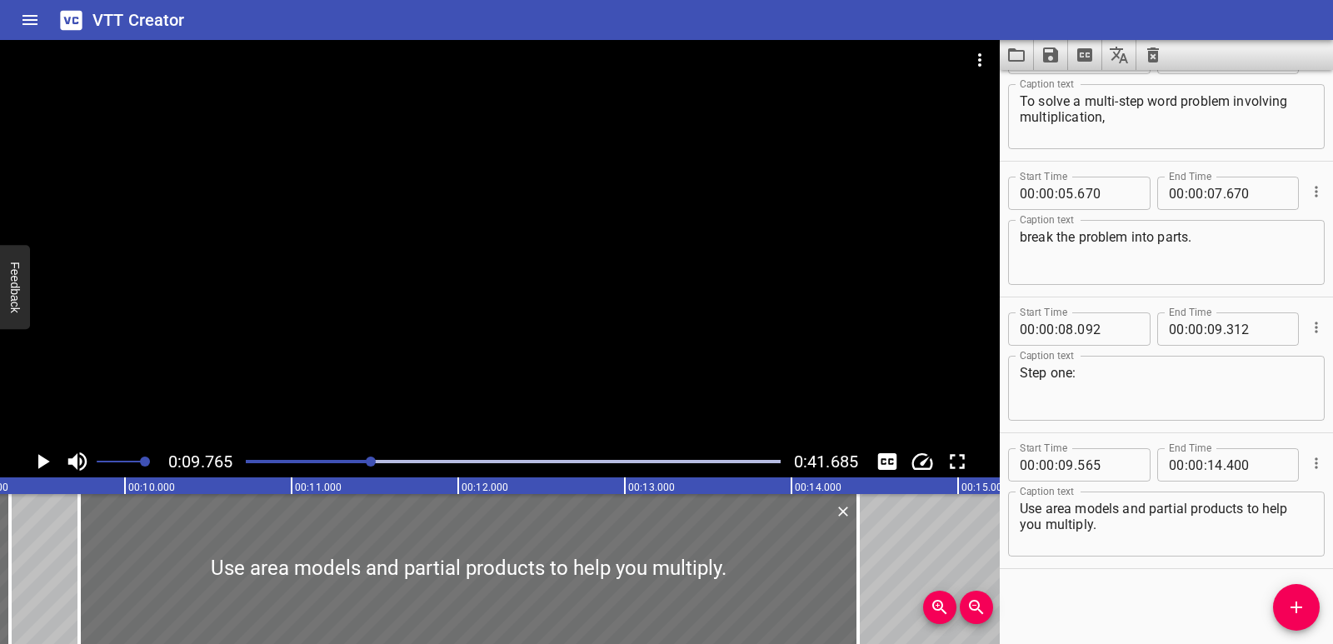
scroll to position [0, 1532]
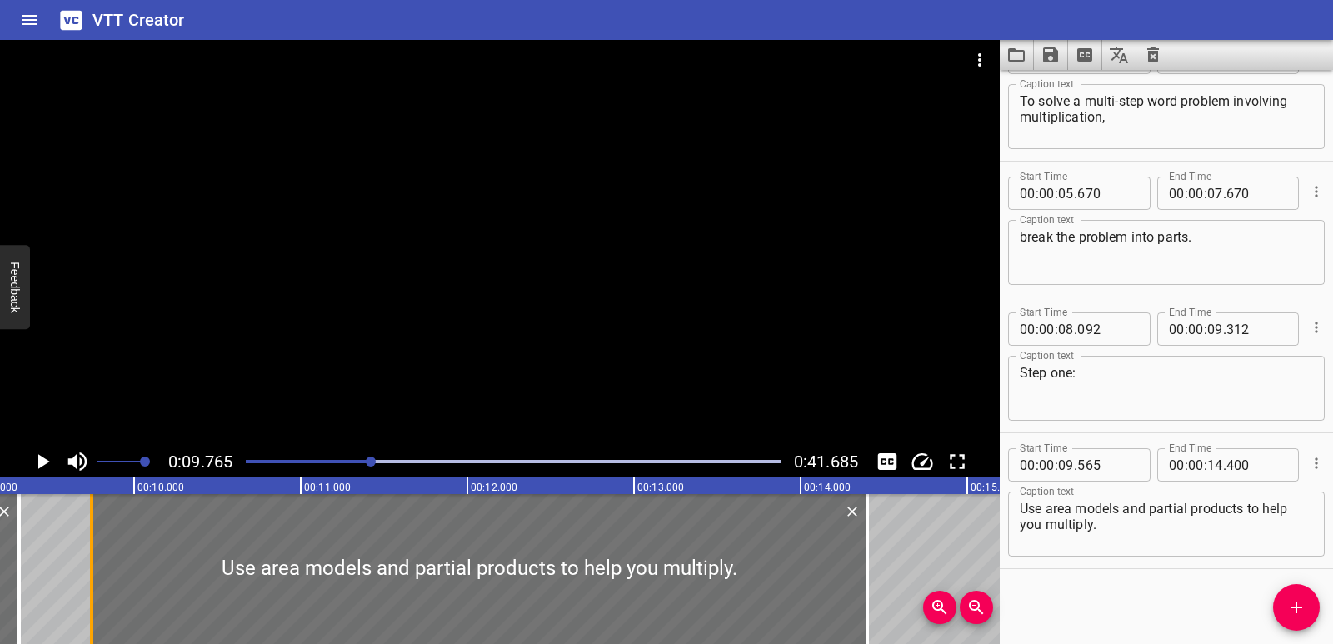
click at [99, 567] on div at bounding box center [91, 569] width 17 height 150
type input "585"
click at [865, 561] on div at bounding box center [865, 569] width 3 height 150
type input "390"
click at [47, 466] on icon "Play/Pause" at bounding box center [42, 461] width 25 height 25
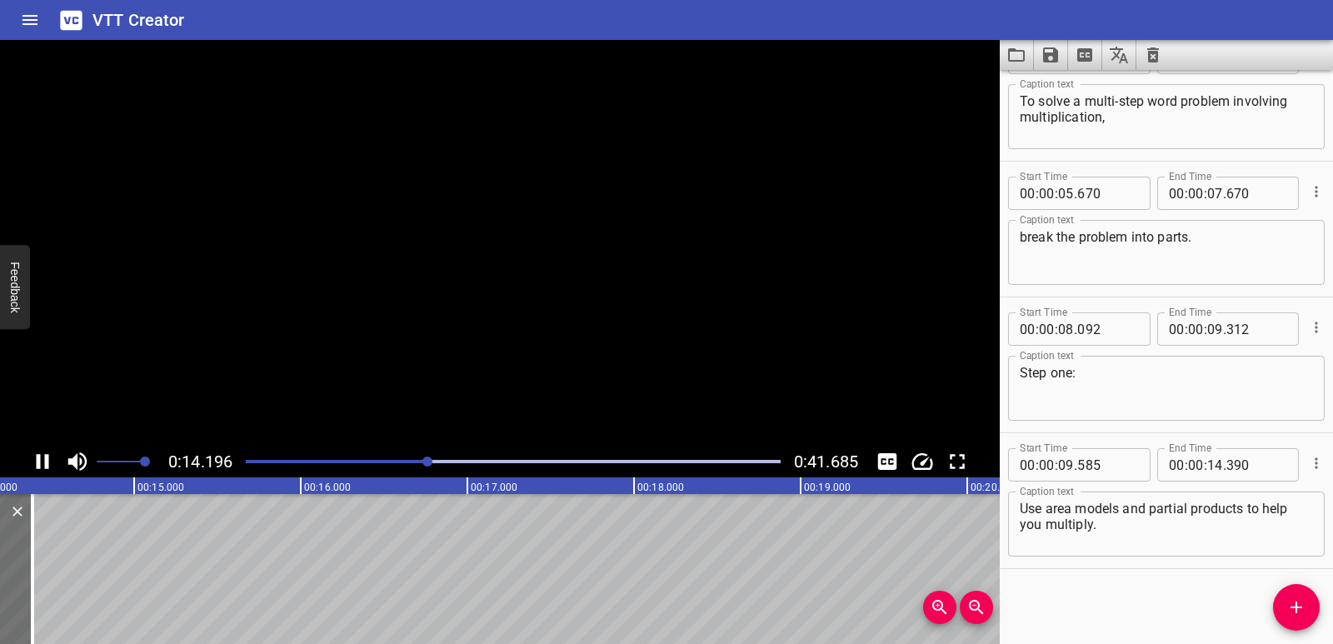
click at [47, 466] on icon "Play/Pause" at bounding box center [43, 461] width 12 height 15
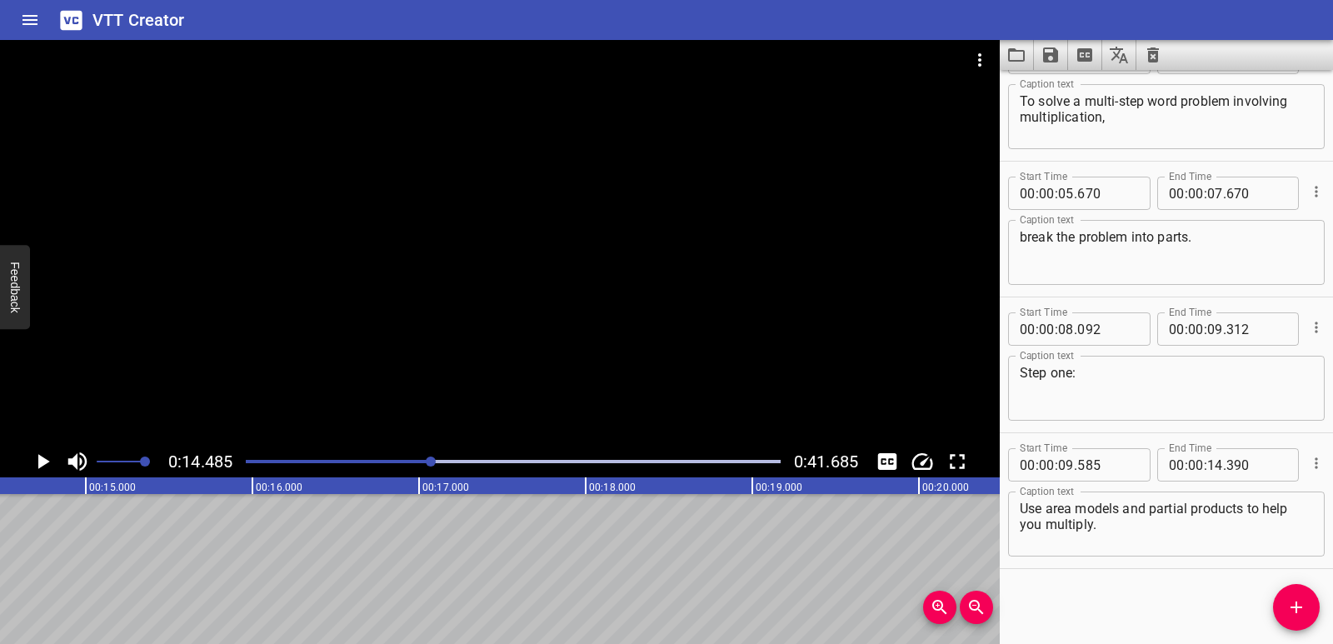
click at [1293, 602] on icon "Add Cue" at bounding box center [1296, 607] width 20 height 20
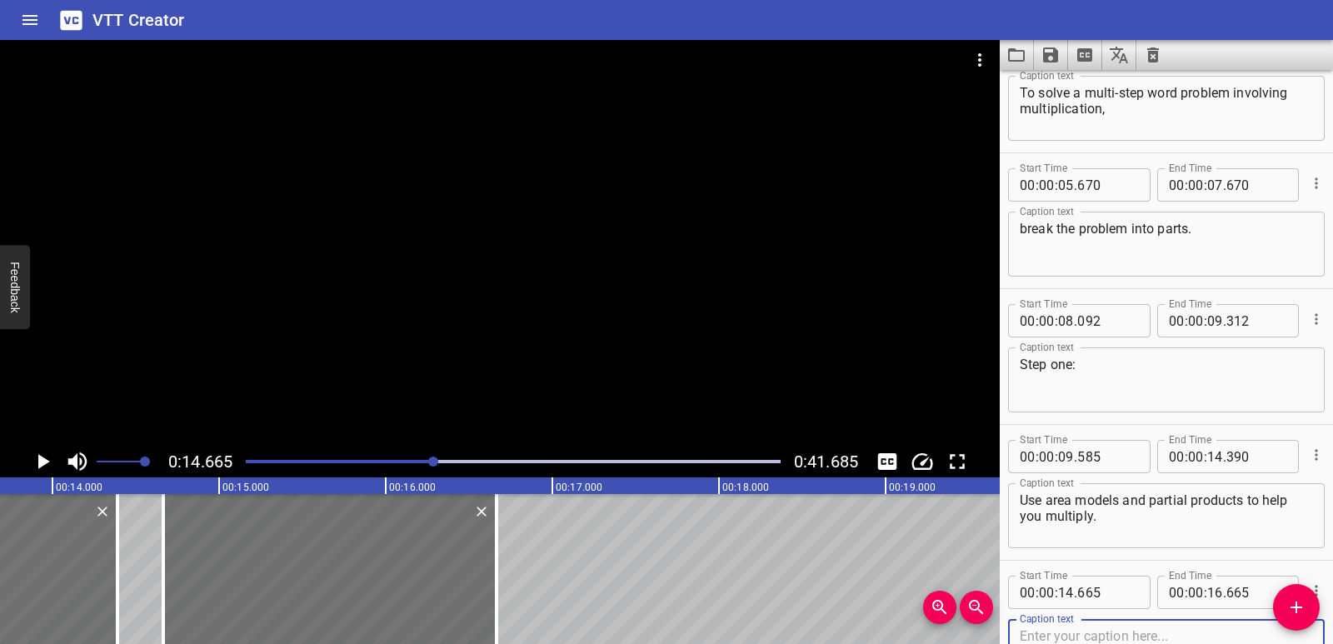
scroll to position [0, 2254]
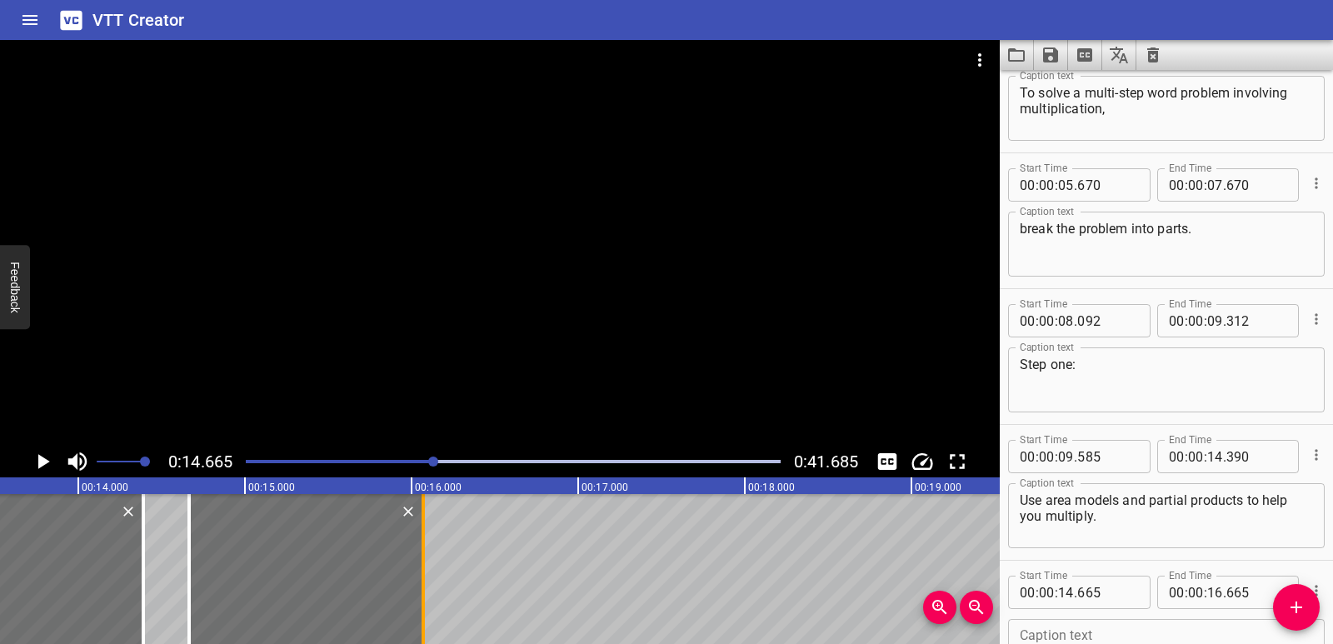
drag, startPoint x: 515, startPoint y: 578, endPoint x: 416, endPoint y: 571, distance: 99.3
click at [416, 571] on div at bounding box center [423, 569] width 17 height 150
type input "070"
drag, startPoint x: 182, startPoint y: 573, endPoint x: 207, endPoint y: 572, distance: 25.0
click at [207, 572] on div at bounding box center [214, 569] width 17 height 150
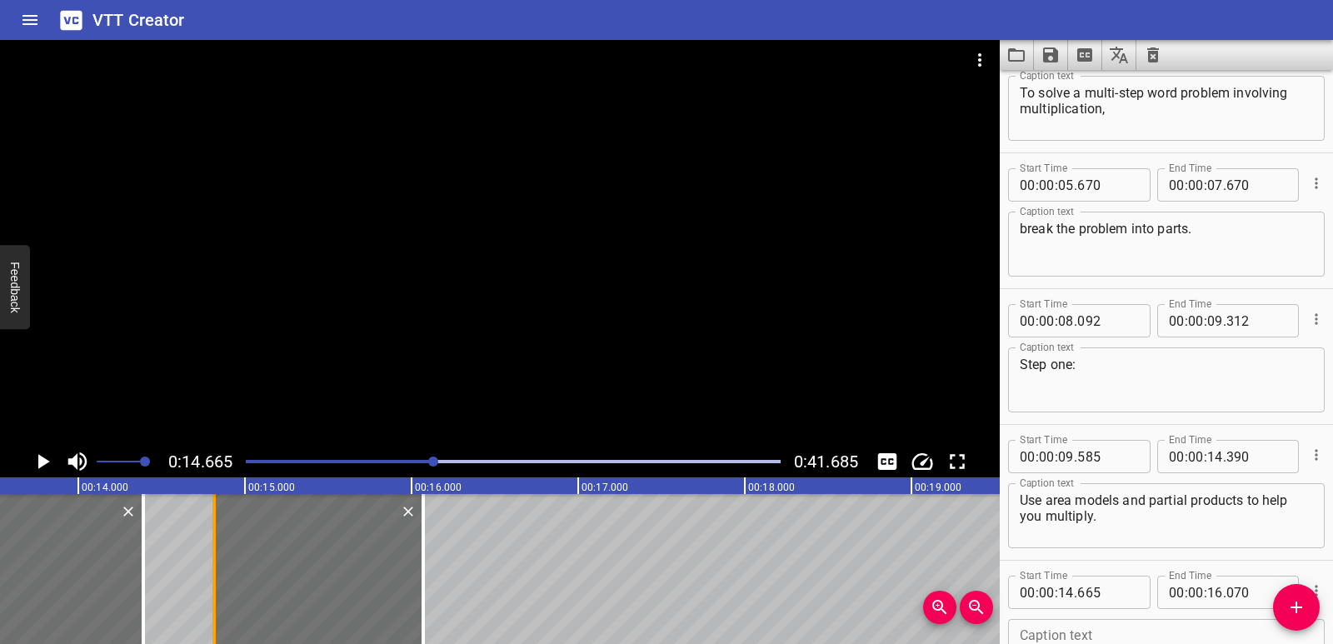
type input "815"
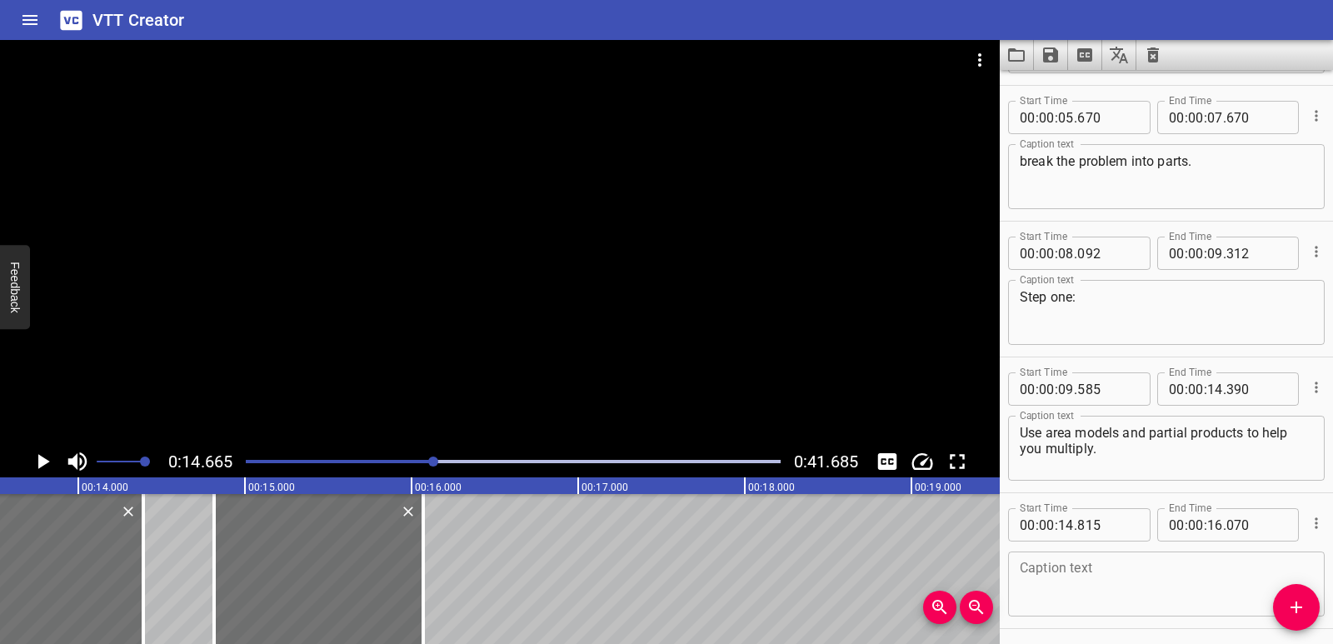
scroll to position [183, 0]
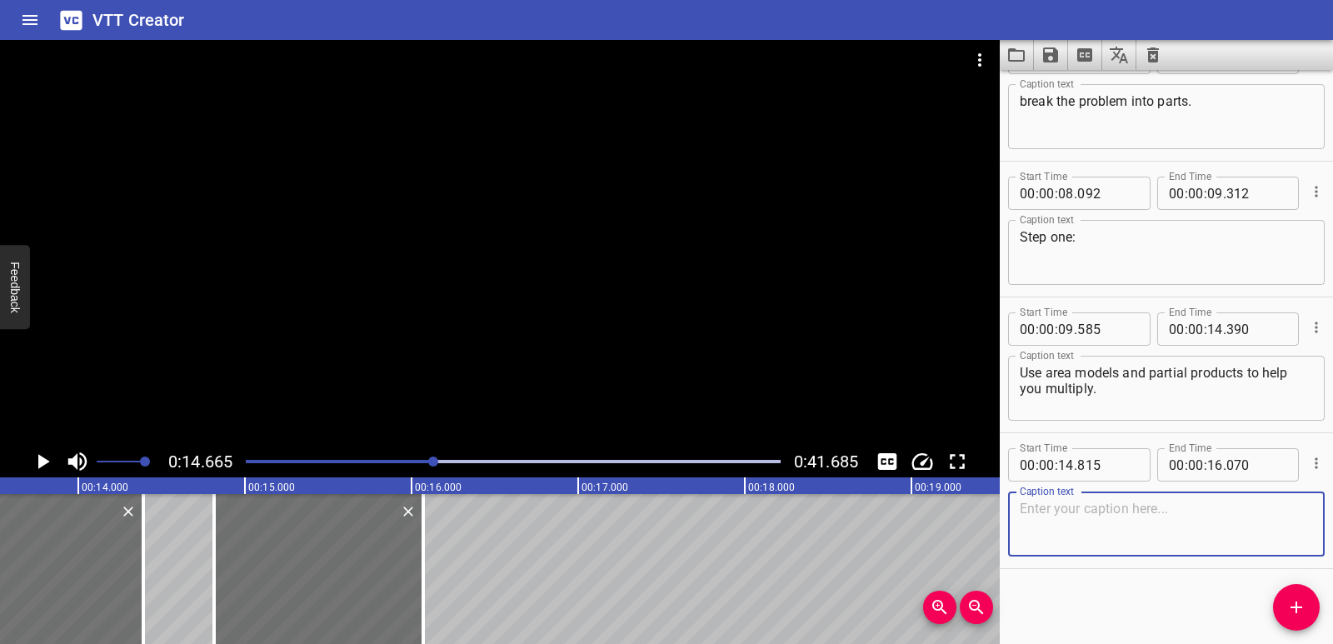
click at [1116, 519] on textarea at bounding box center [1165, 524] width 293 height 47
paste textarea "Step two:"
type textarea "Step two:"
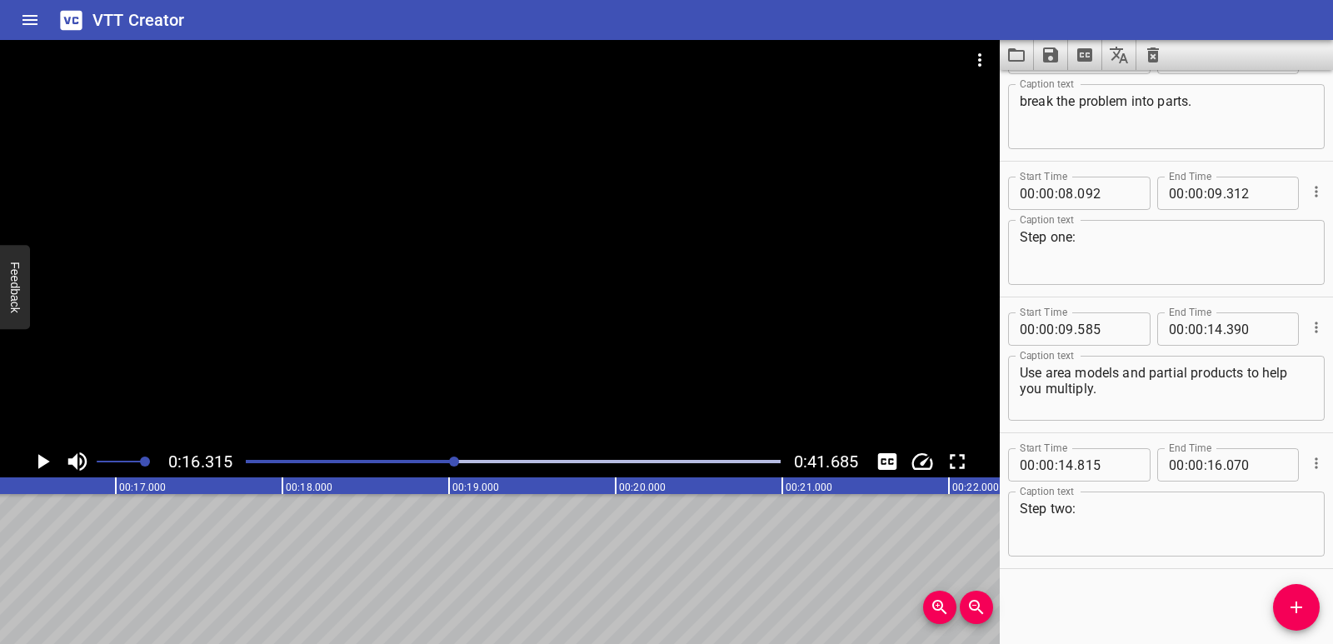
scroll to position [0, 2718]
click at [1290, 598] on icon "Add Cue" at bounding box center [1296, 607] width 20 height 20
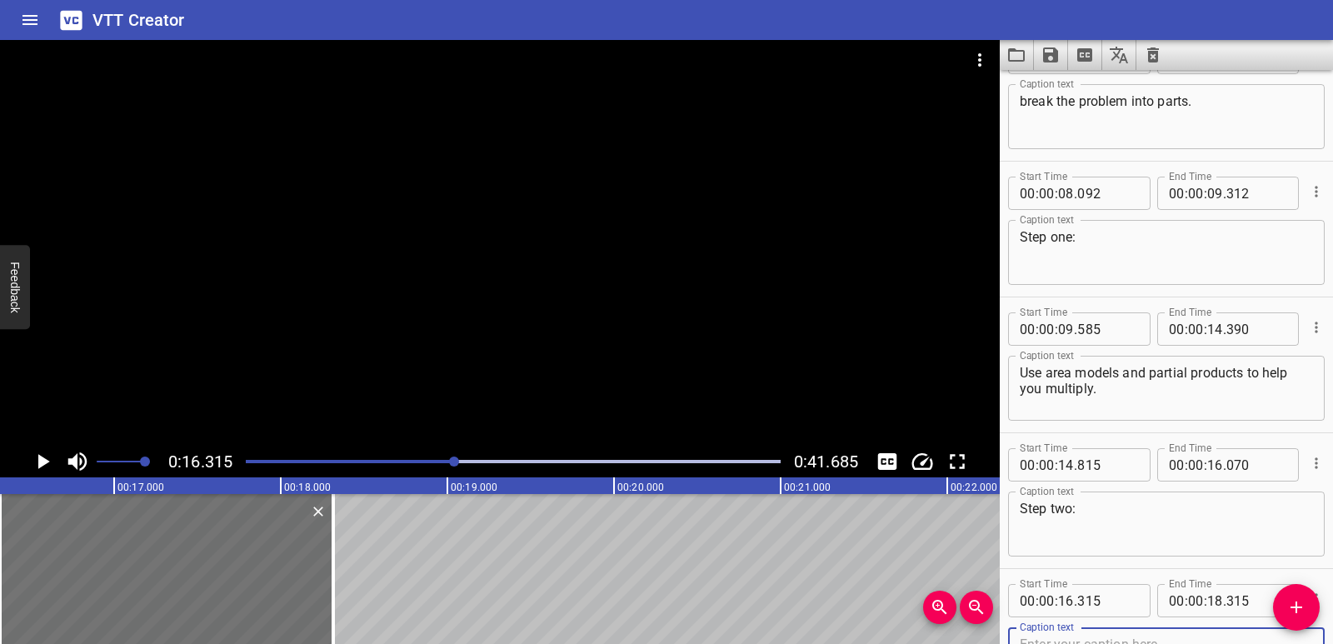
scroll to position [192, 0]
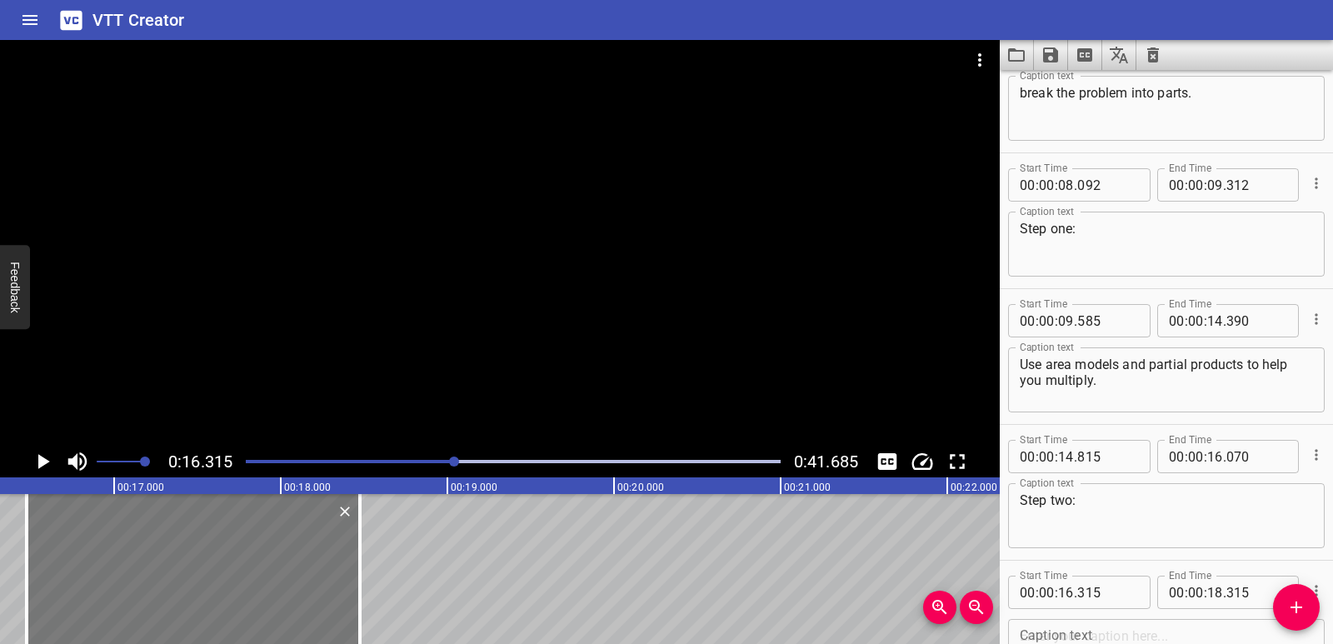
drag, startPoint x: 159, startPoint y: 565, endPoint x: 184, endPoint y: 573, distance: 26.3
click at [184, 573] on div at bounding box center [193, 569] width 333 height 150
type input "465"
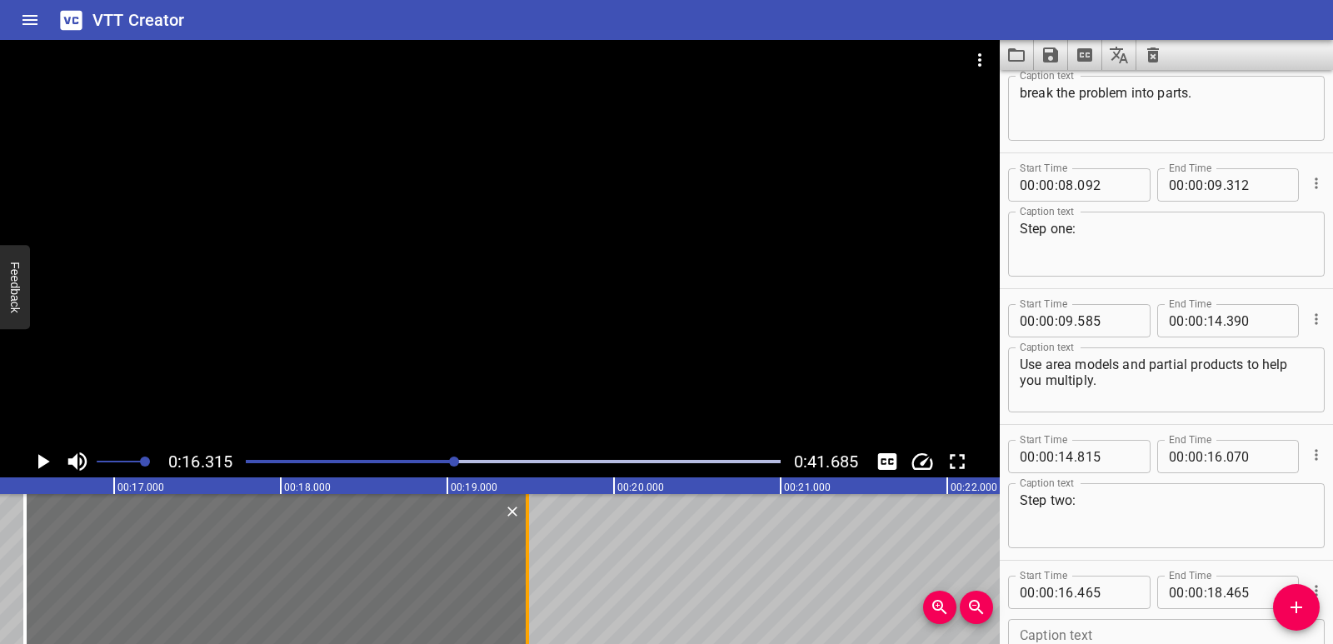
drag, startPoint x: 356, startPoint y: 586, endPoint x: 528, endPoint y: 580, distance: 171.7
click at [528, 580] on div at bounding box center [527, 569] width 3 height 150
type input "19"
type input "495"
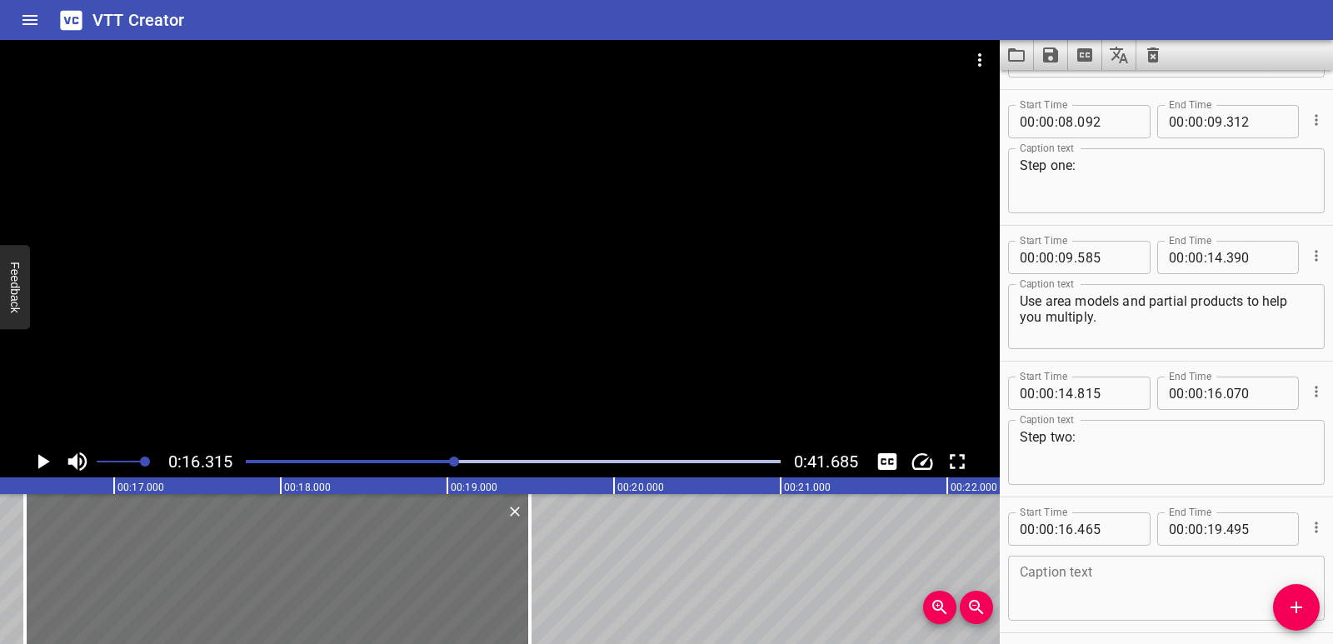
scroll to position [319, 0]
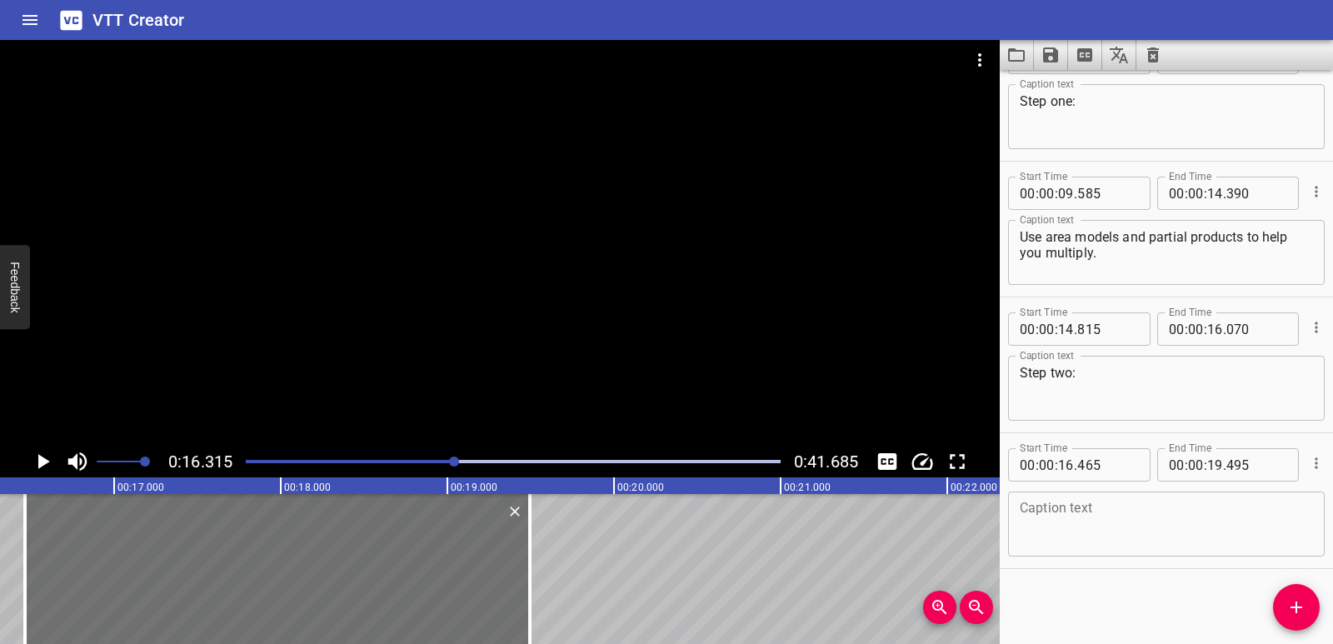
click at [1085, 521] on textarea at bounding box center [1165, 524] width 293 height 47
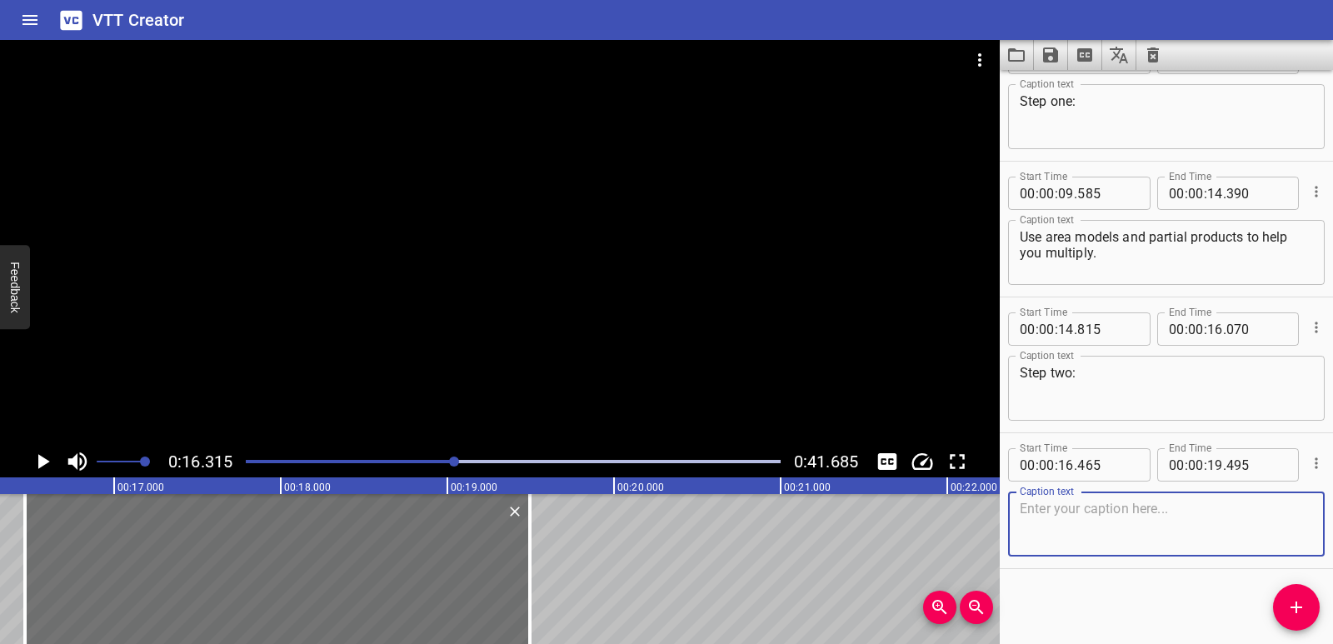
paste textarea "Add to find the total for each group."
type textarea "Add to find the total for each group."
click at [390, 460] on div "Play progress" at bounding box center [188, 461] width 535 height 3
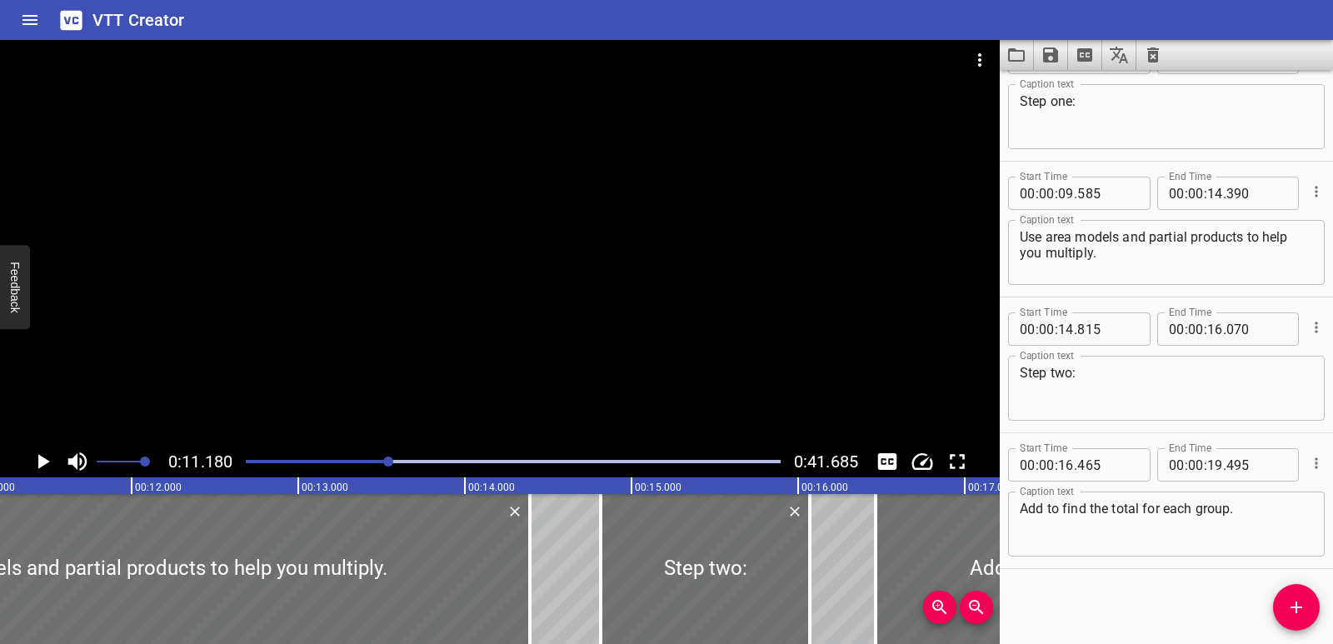
scroll to position [0, 1862]
click at [405, 461] on div "Play progress" at bounding box center [513, 461] width 535 height 3
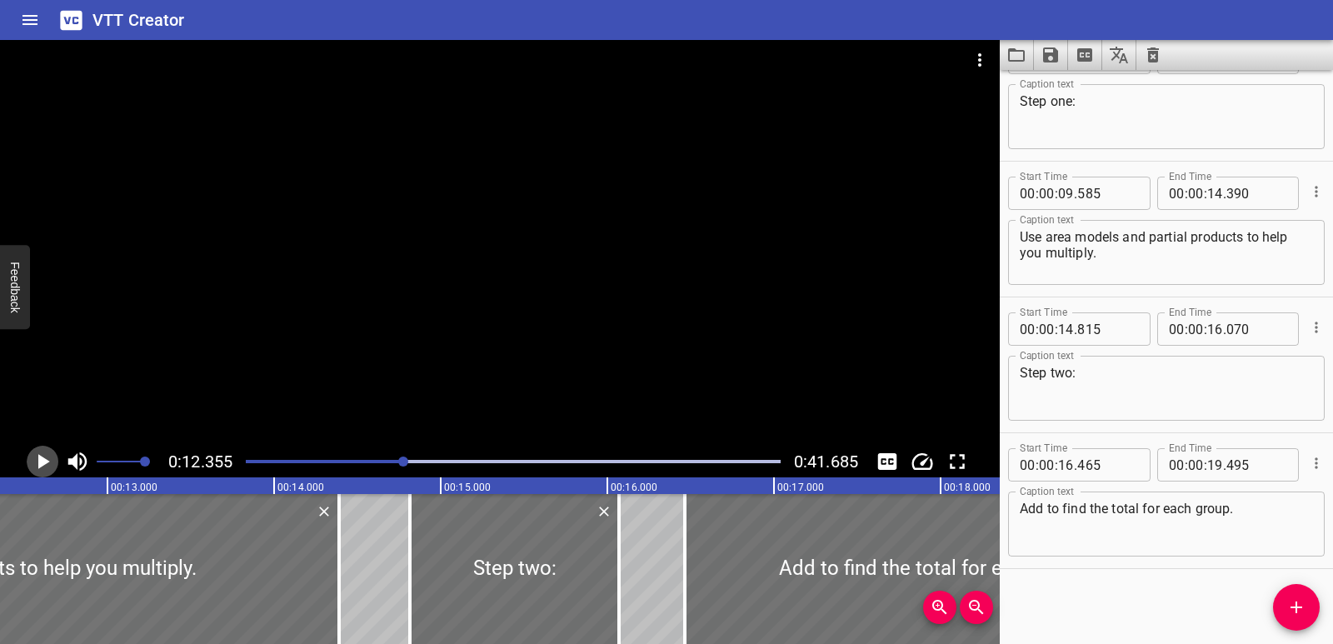
click at [42, 461] on icon "Play/Pause" at bounding box center [44, 461] width 12 height 15
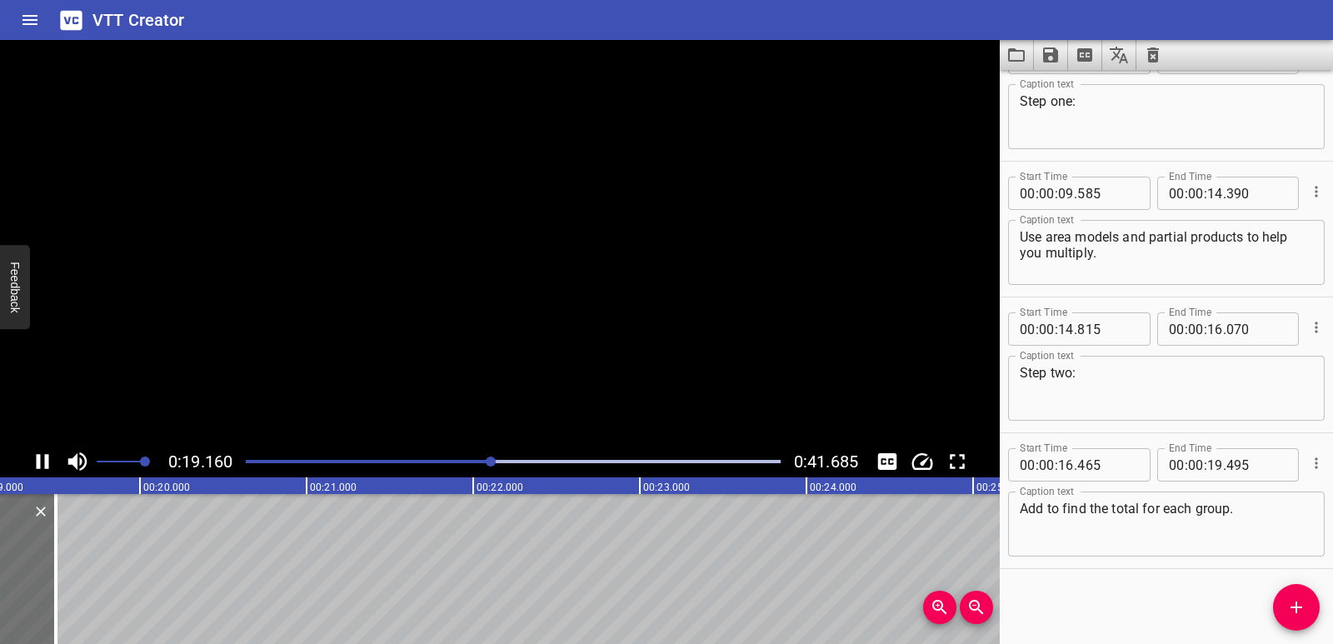
click at [42, 461] on icon "Play/Pause" at bounding box center [42, 461] width 25 height 25
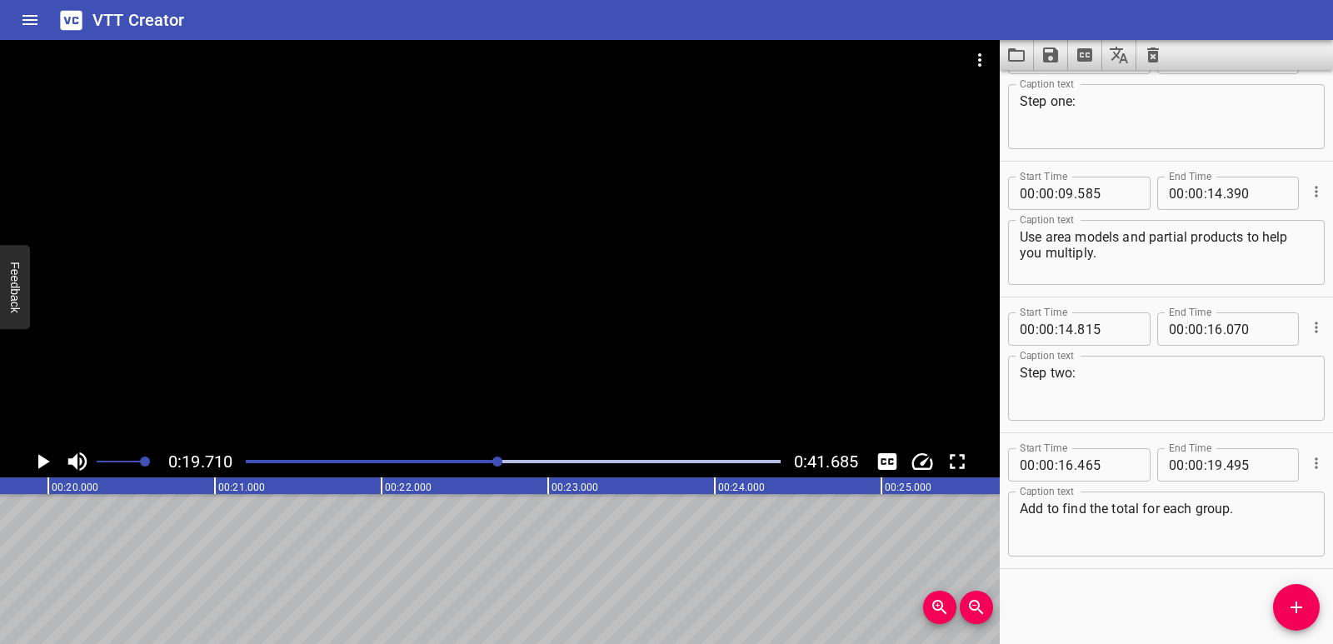
click at [1271, 598] on div "Start Time 00 : 00 : 00 . 490 Start Time End Time 00 : 00 : 05 . 350 End Time C…" at bounding box center [1165, 357] width 333 height 574
click at [1288, 605] on icon "Add Cue" at bounding box center [1296, 607] width 20 height 20
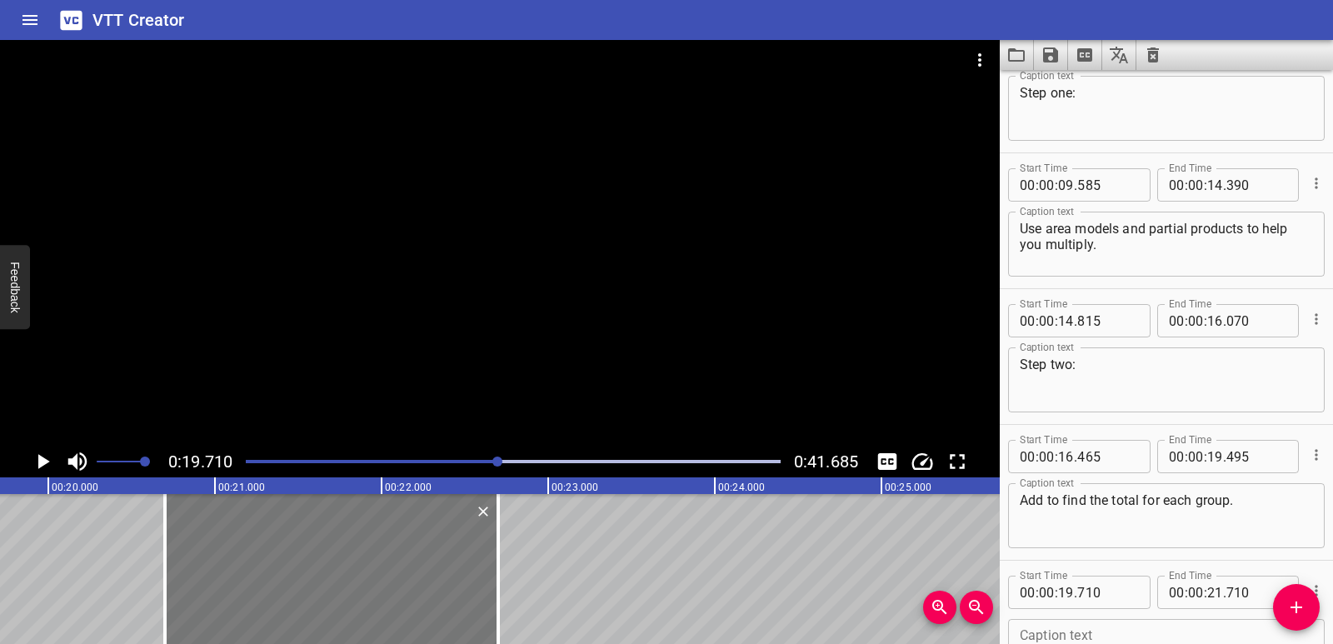
drag, startPoint x: 167, startPoint y: 567, endPoint x: 331, endPoint y: 599, distance: 167.9
click at [331, 599] on div at bounding box center [331, 569] width 333 height 150
type input "20"
type input "700"
type input "22"
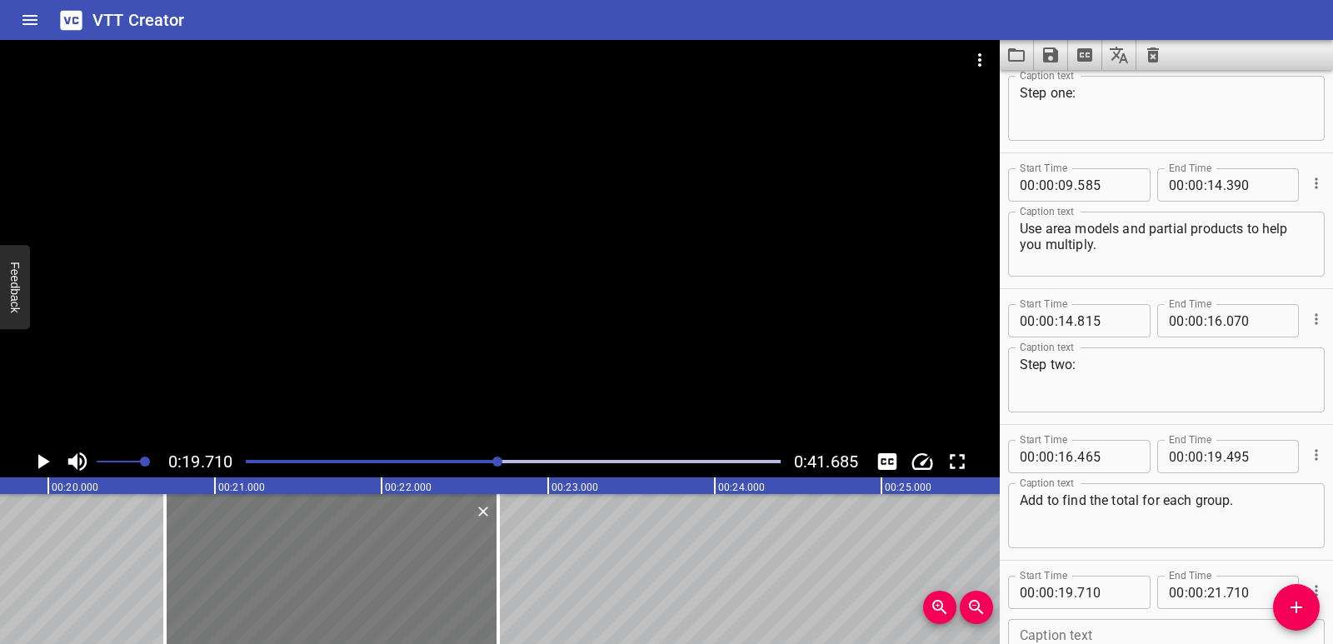
type input "700"
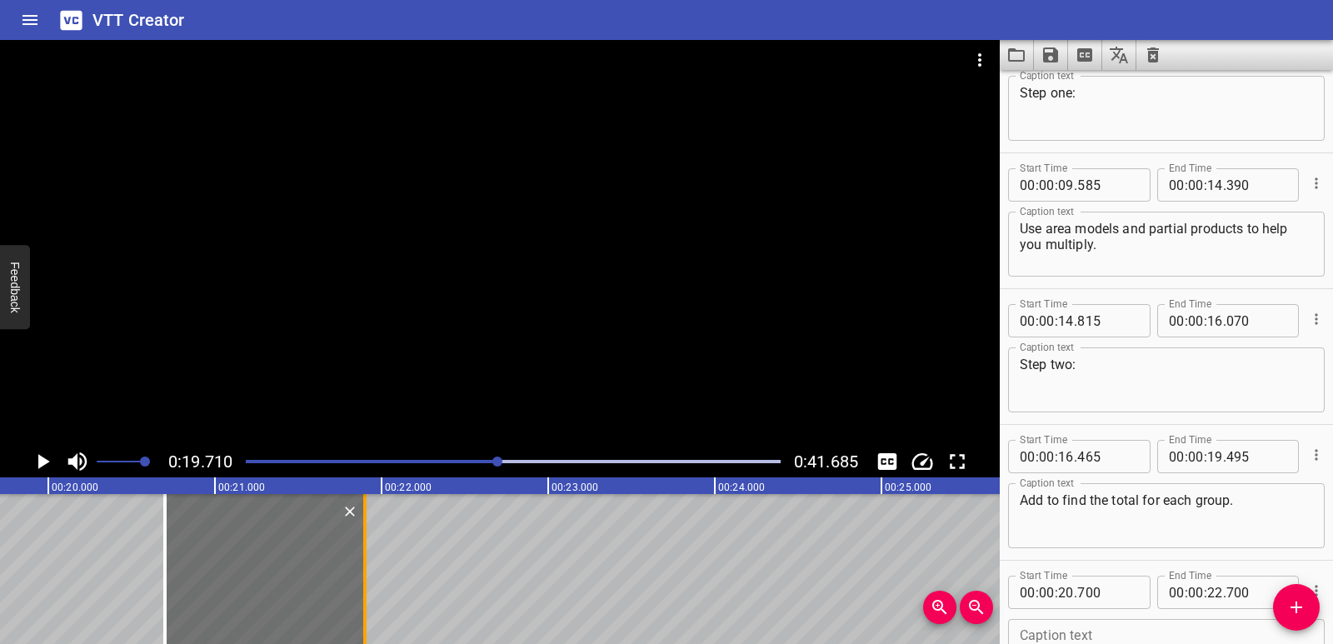
drag, startPoint x: 502, startPoint y: 608, endPoint x: 370, endPoint y: 609, distance: 132.4
click at [370, 609] on div at bounding box center [364, 569] width 17 height 150
type input "21"
type input "900"
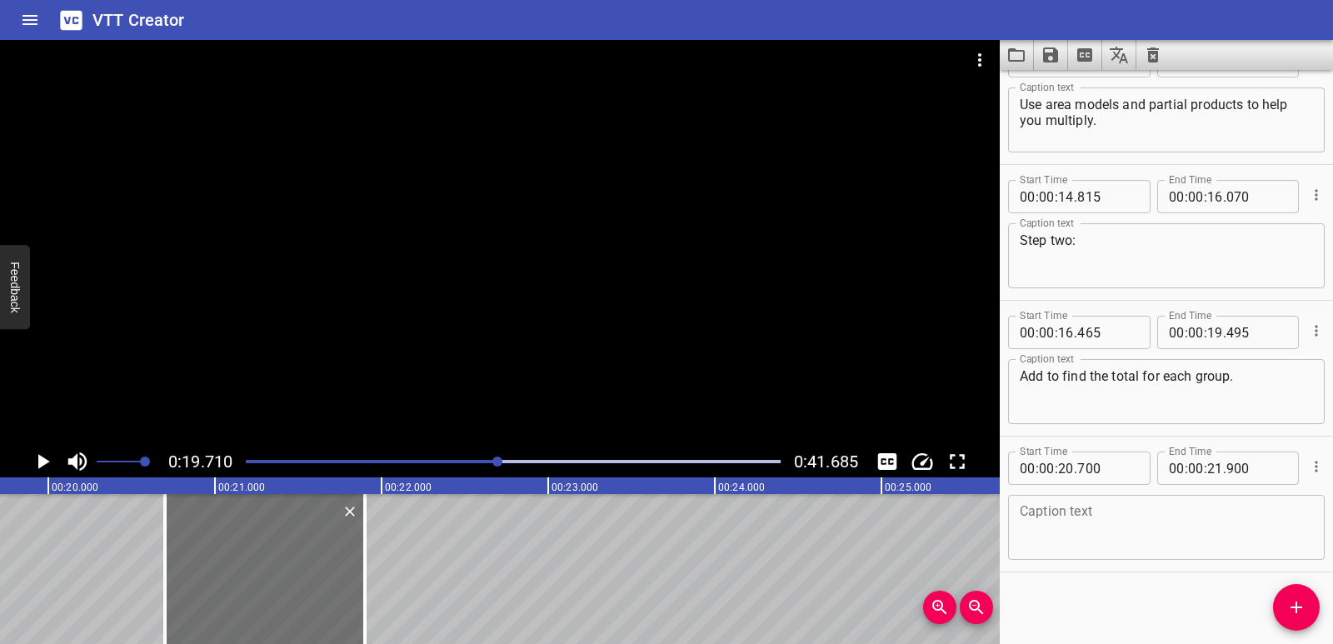
scroll to position [455, 0]
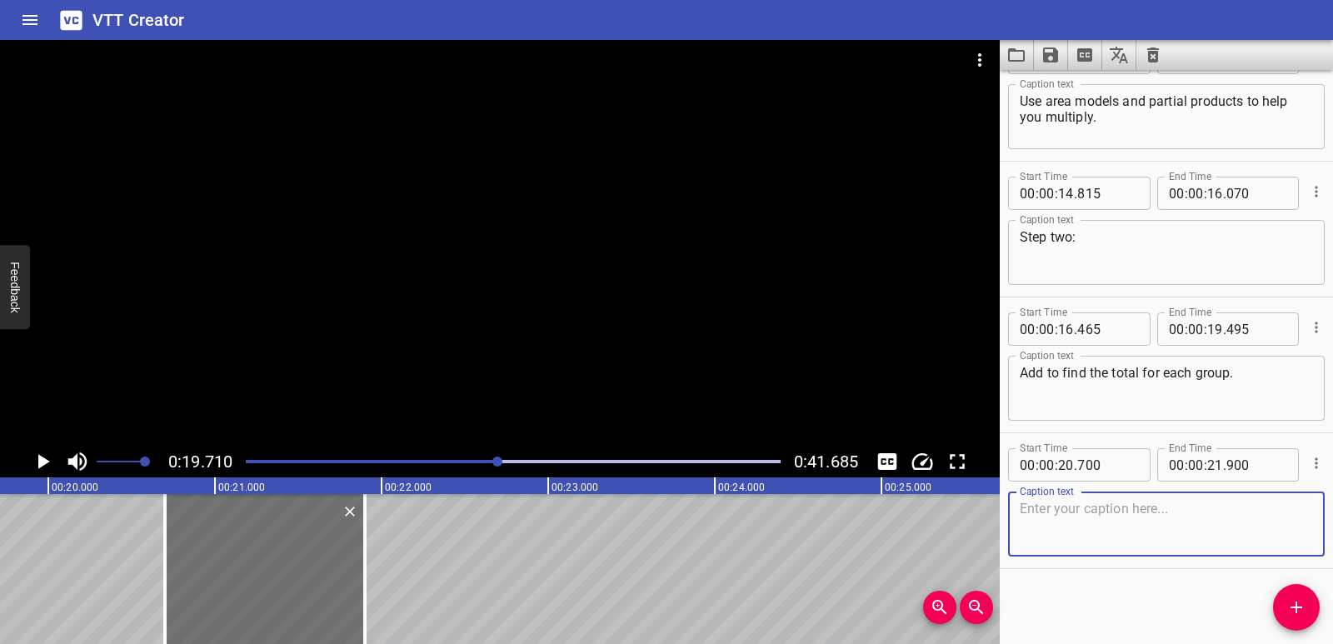
click at [1097, 530] on textarea at bounding box center [1165, 524] width 293 height 47
paste textarea "Step three:"
type textarea "Step three:"
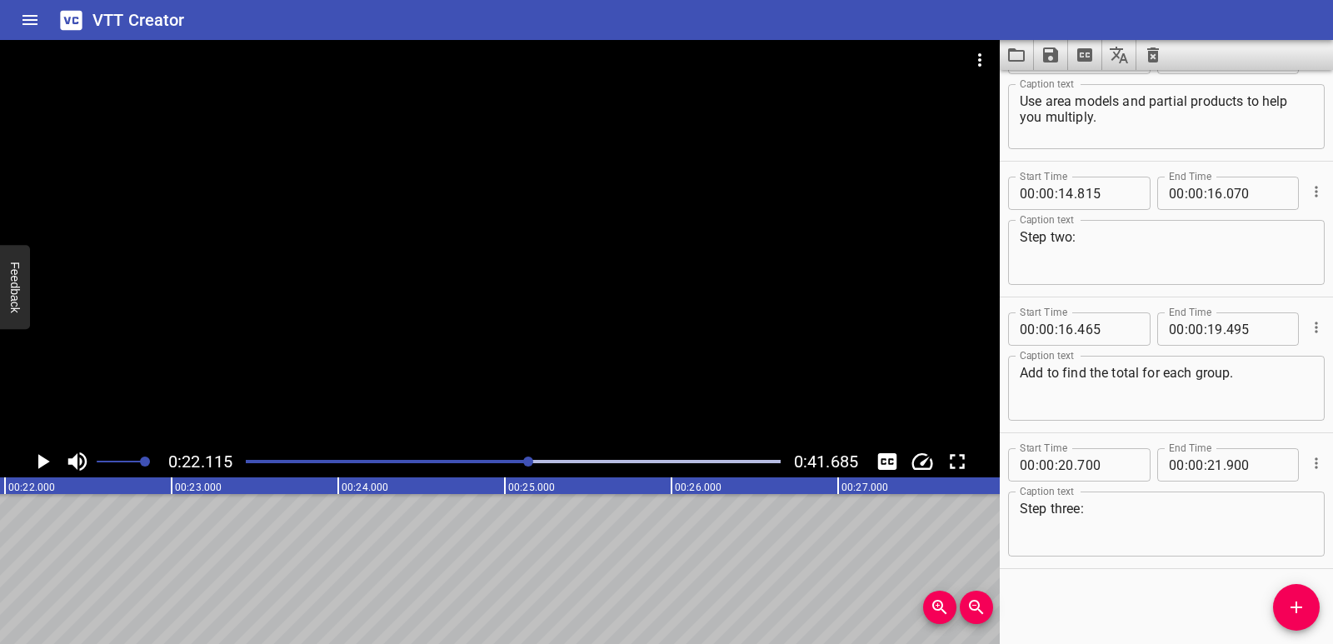
scroll to position [0, 3684]
click at [1278, 610] on span "Add Cue" at bounding box center [1296, 607] width 47 height 20
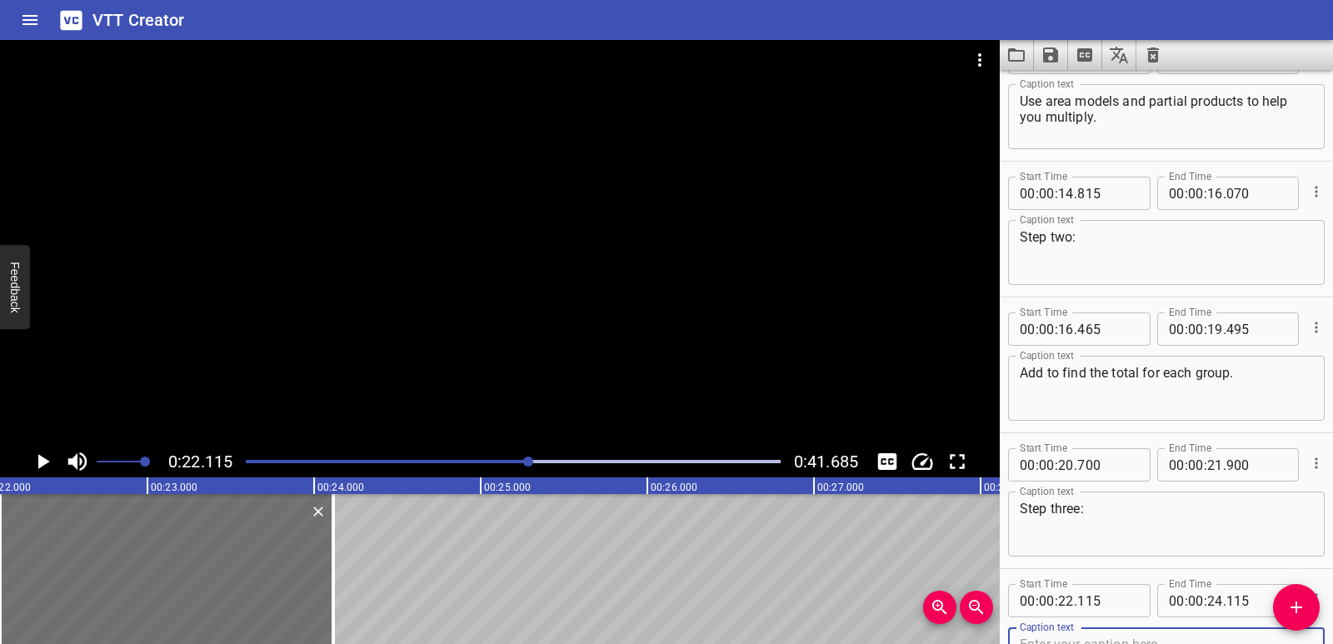
scroll to position [463, 0]
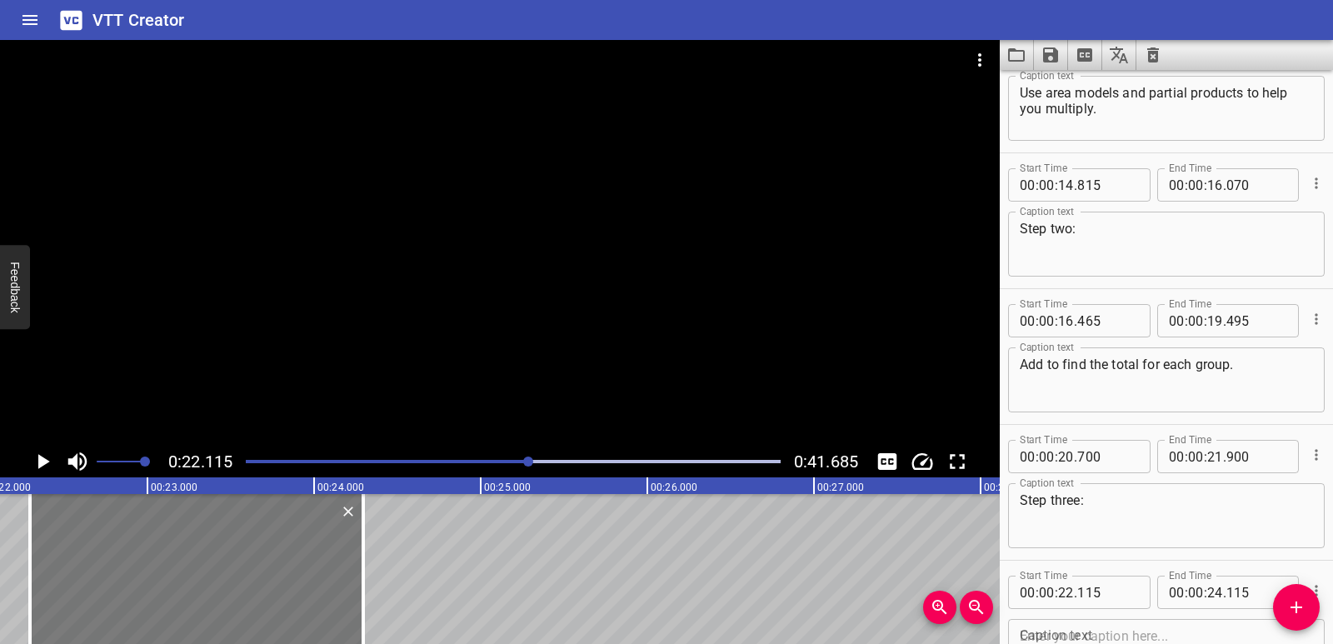
drag, startPoint x: 92, startPoint y: 563, endPoint x: 122, endPoint y: 566, distance: 30.1
click at [122, 566] on div at bounding box center [196, 569] width 333 height 150
type input "295"
click at [202, 567] on div at bounding box center [196, 569] width 333 height 150
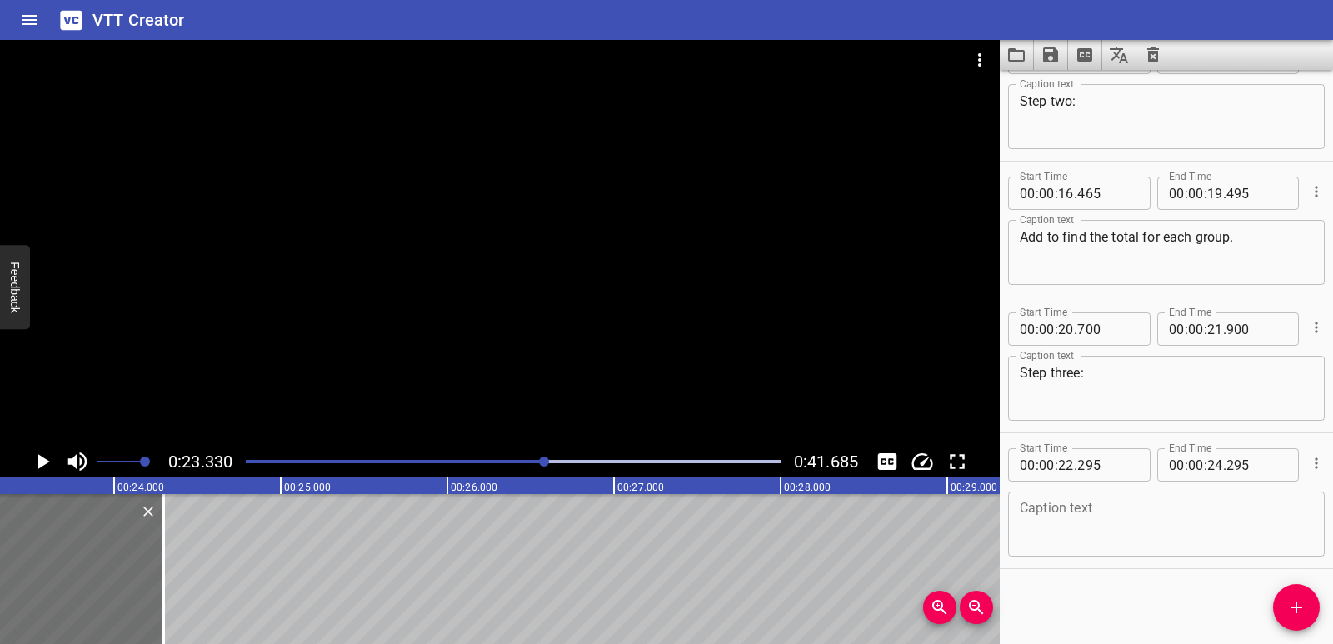
scroll to position [0, 3886]
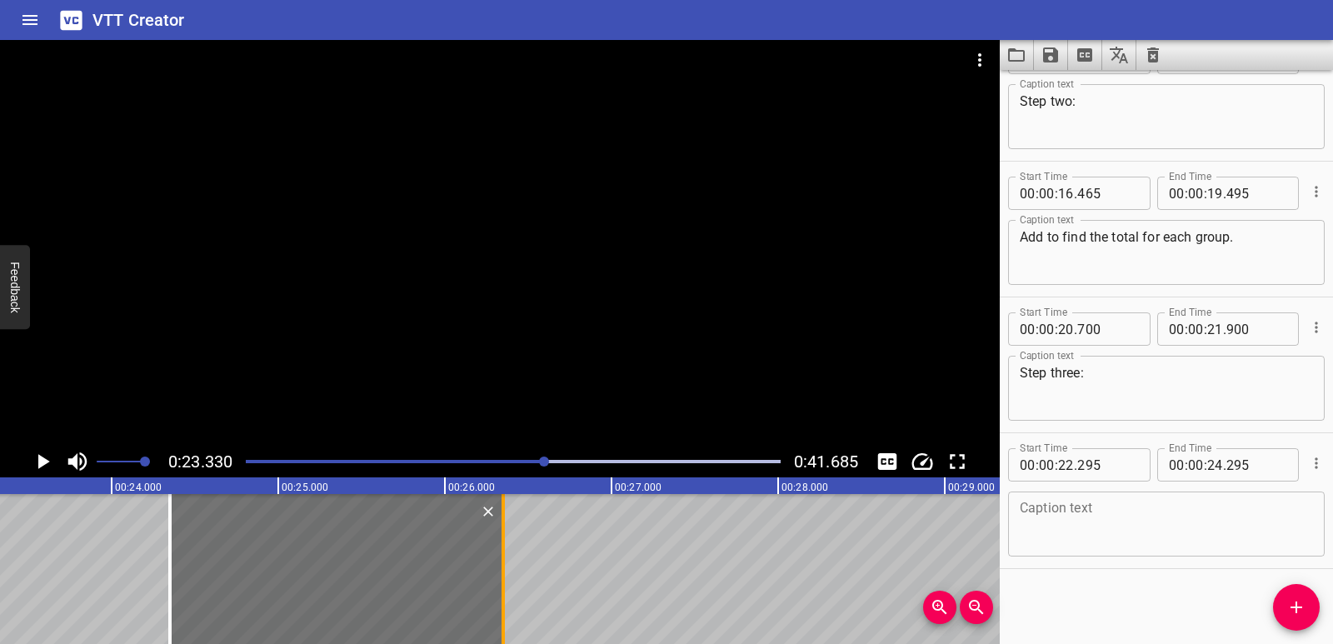
drag, startPoint x: 152, startPoint y: 580, endPoint x: 494, endPoint y: 571, distance: 342.4
click at [494, 571] on div at bounding box center [336, 569] width 333 height 150
type input "24"
type input "350"
type input "26"
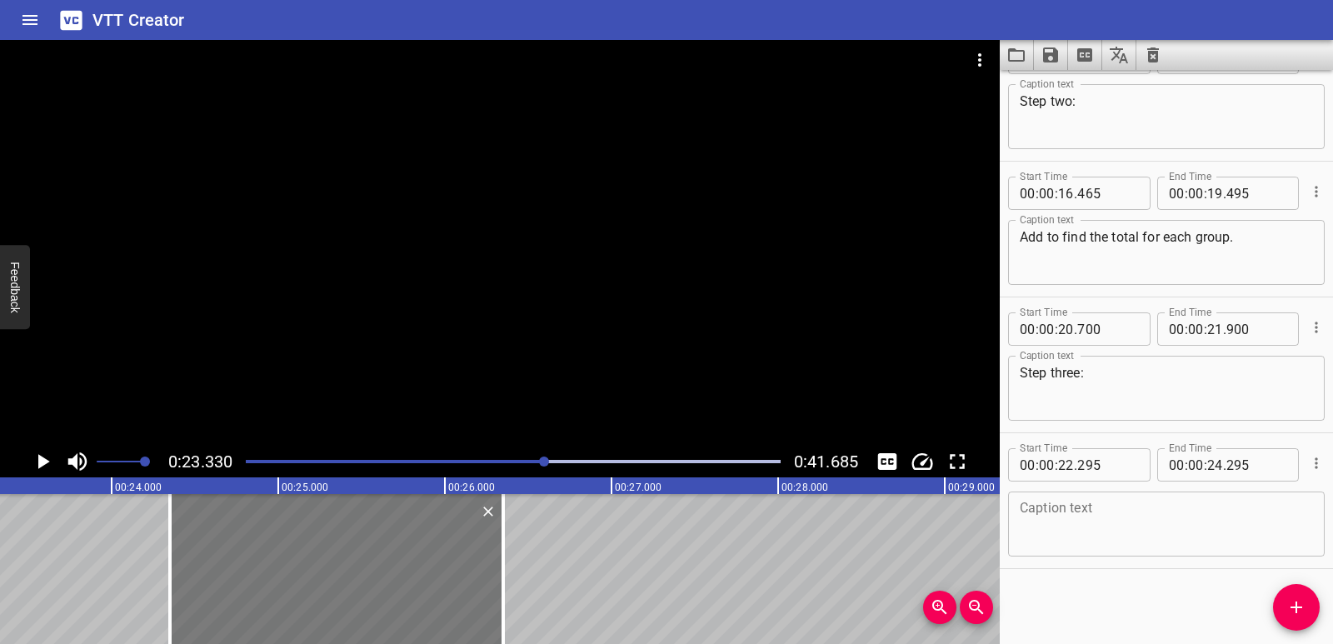
type input "350"
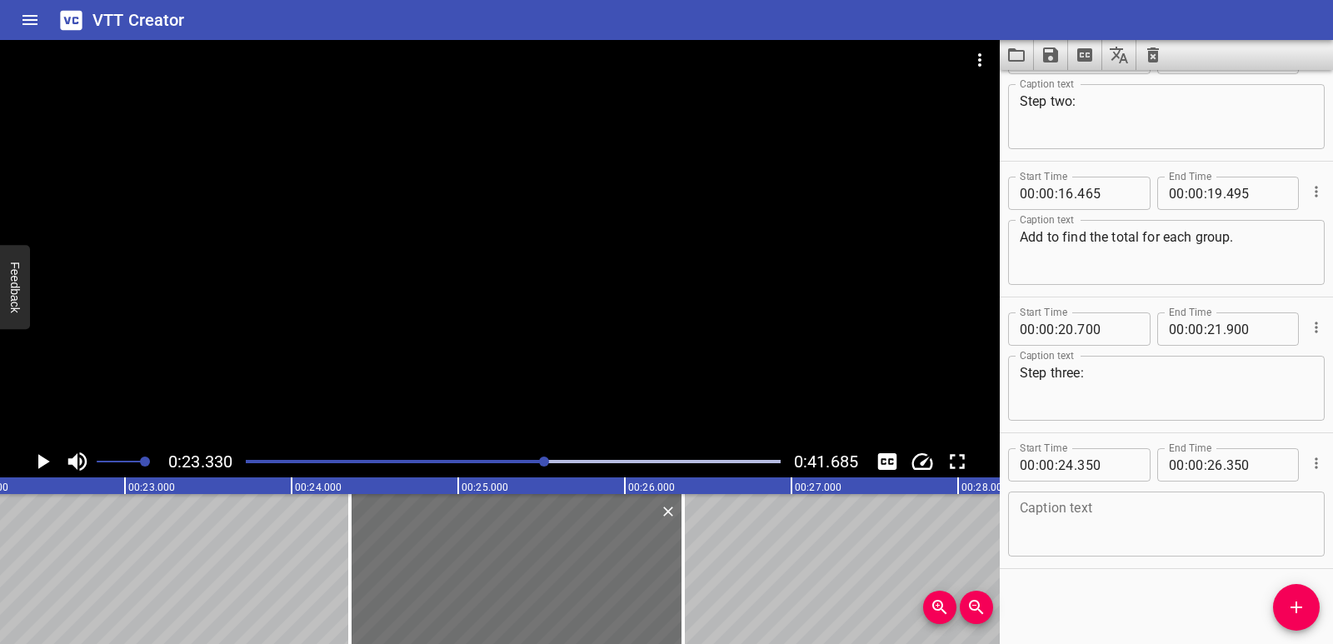
scroll to position [0, 3664]
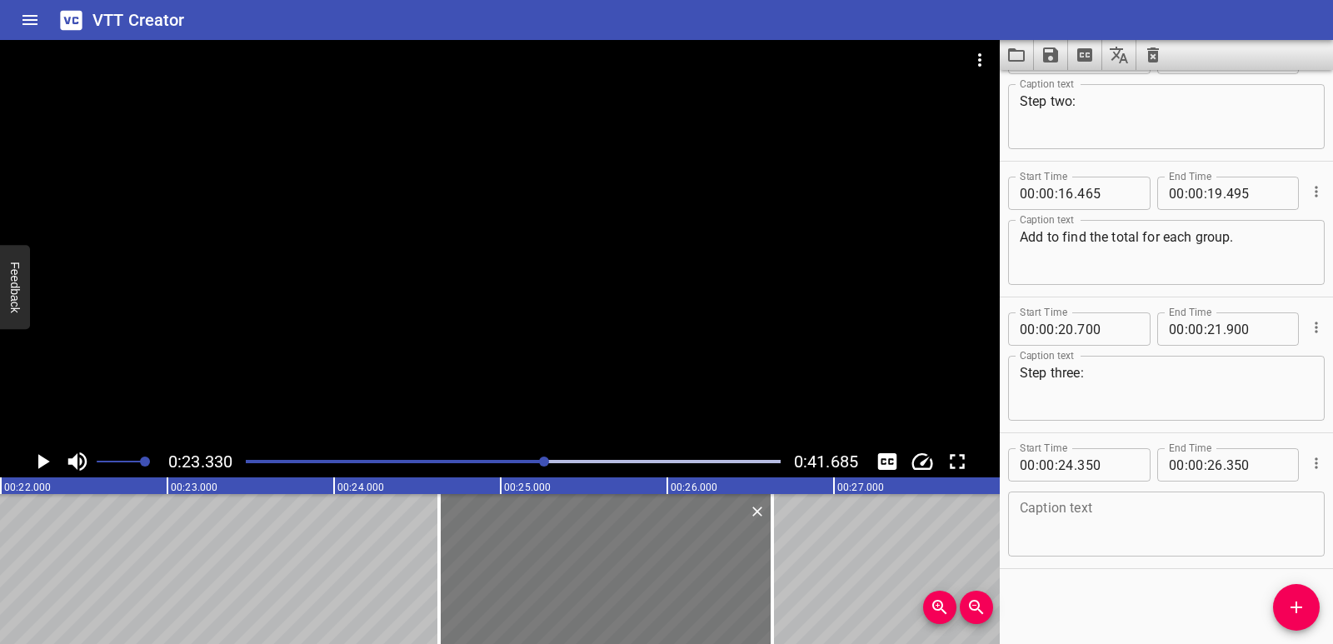
drag, startPoint x: 602, startPoint y: 591, endPoint x: 649, endPoint y: 588, distance: 46.8
click at [649, 588] on div at bounding box center [605, 569] width 333 height 150
type input "630"
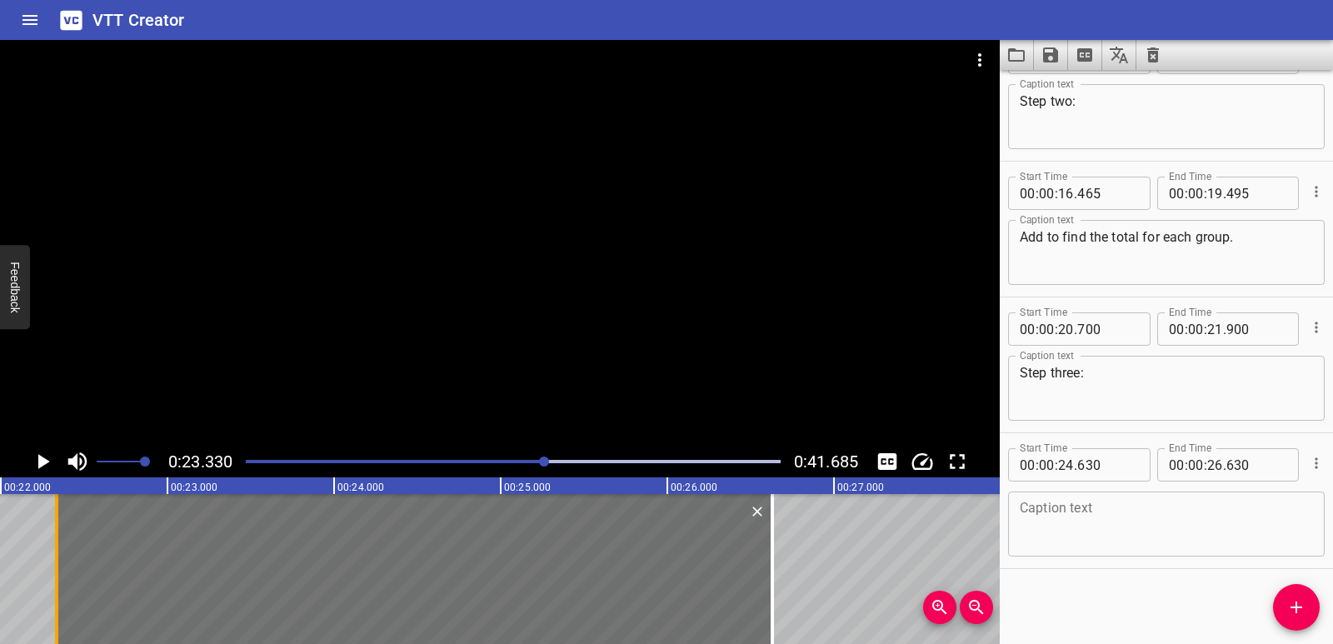
drag, startPoint x: 436, startPoint y: 590, endPoint x: 53, endPoint y: 568, distance: 382.9
click at [53, 568] on div at bounding box center [56, 569] width 17 height 150
type input "22"
type input "335"
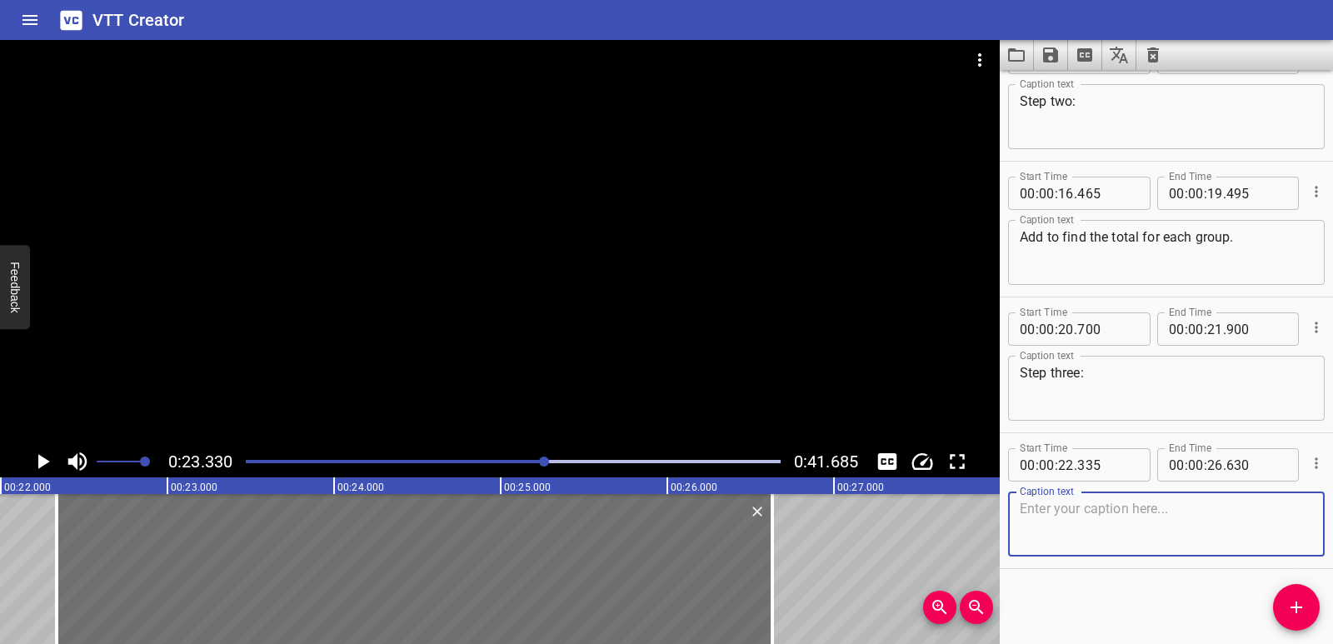
click at [1041, 516] on textarea at bounding box center [1165, 524] width 293 height 47
paste textarea "Write an equation using a variable to show the final answer."
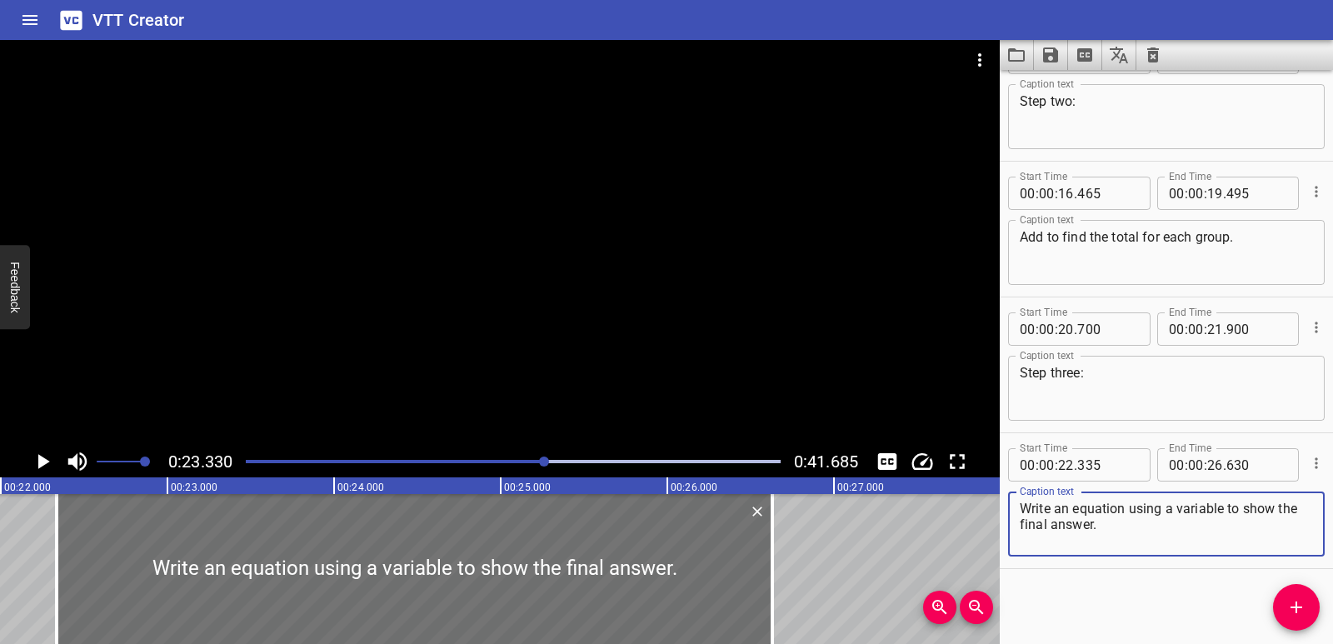
type textarea "Write an equation using a variable to show the final answer."
click at [47, 456] on icon "Play/Pause" at bounding box center [42, 461] width 25 height 25
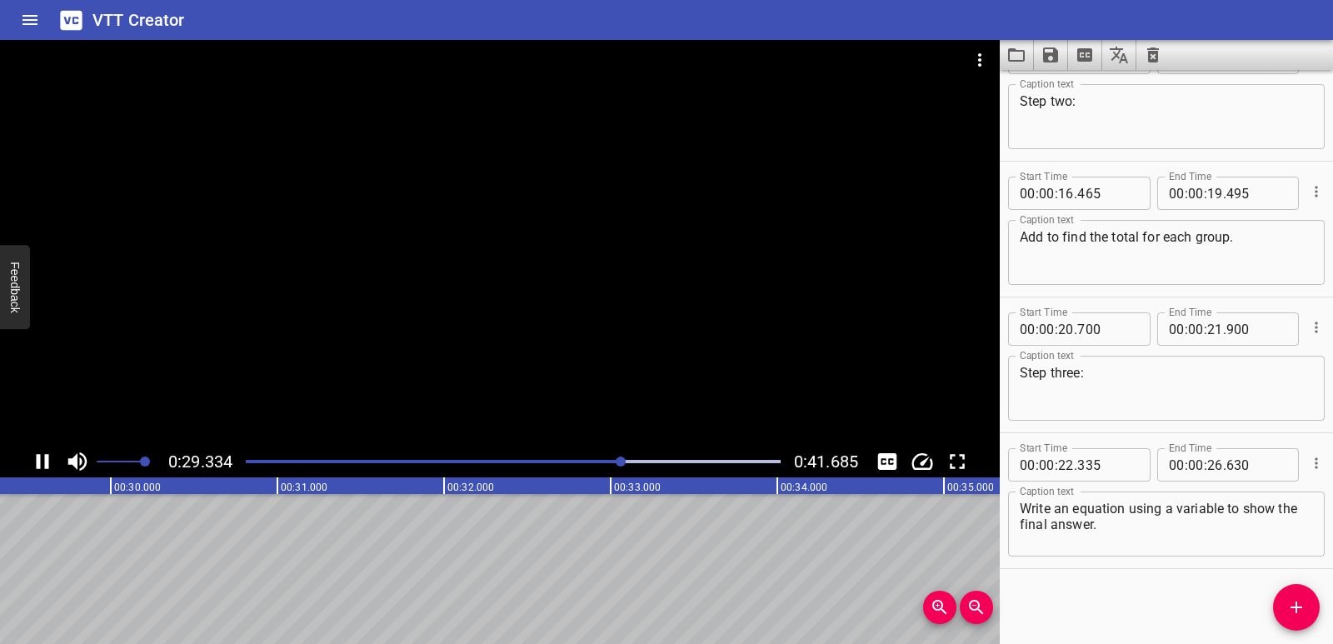
click at [457, 458] on div at bounding box center [513, 461] width 555 height 23
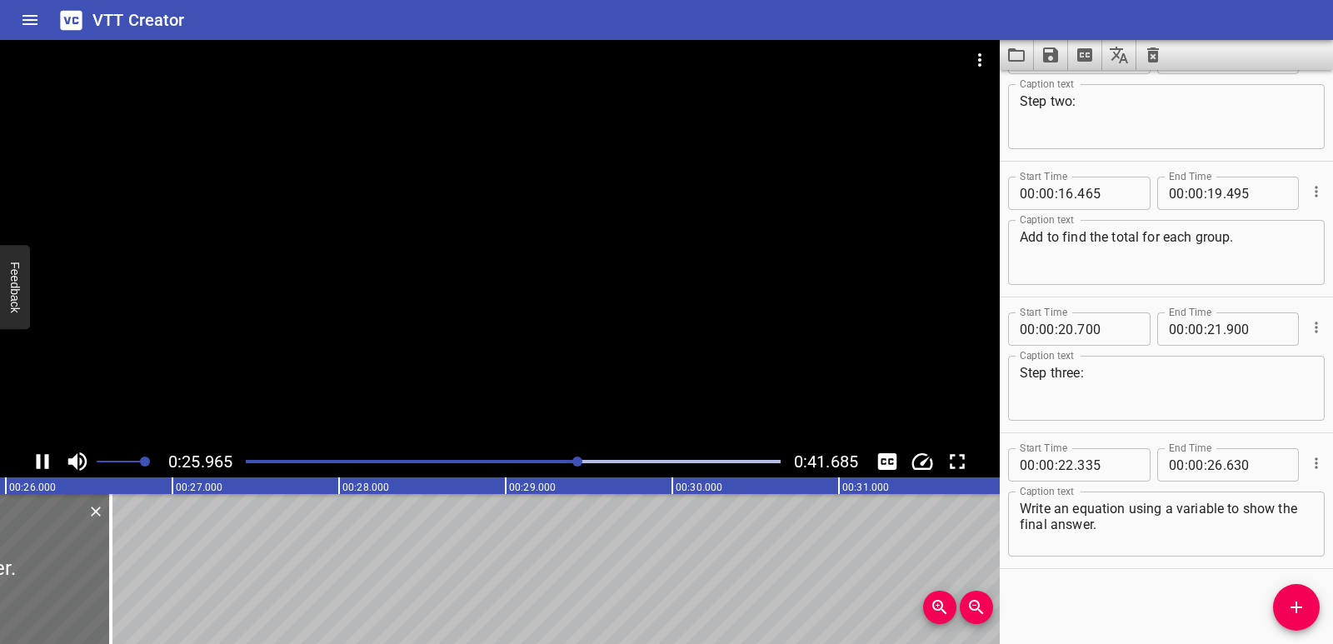
click at [34, 461] on icon "Play/Pause" at bounding box center [42, 461] width 25 height 25
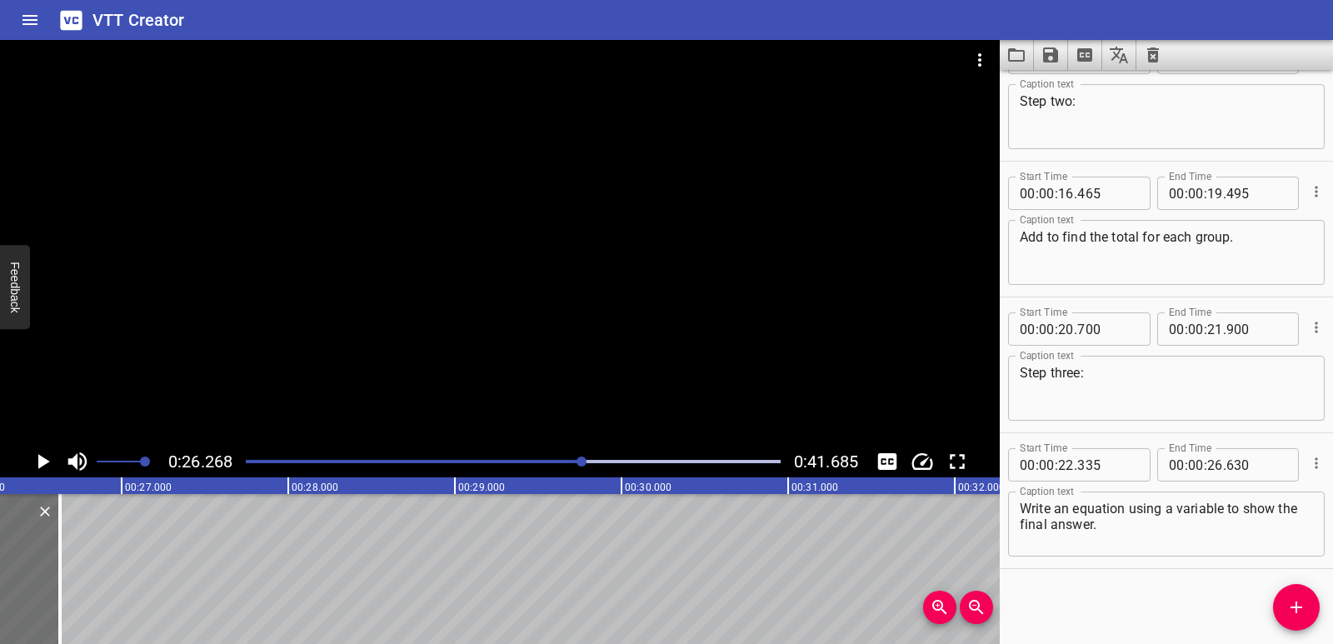
drag, startPoint x: 72, startPoint y: 550, endPoint x: 162, endPoint y: 560, distance: 91.3
click at [72, 551] on div "To solve a multi-step word problem involving multiplication, break the problem …" at bounding box center [621, 569] width 9994 height 150
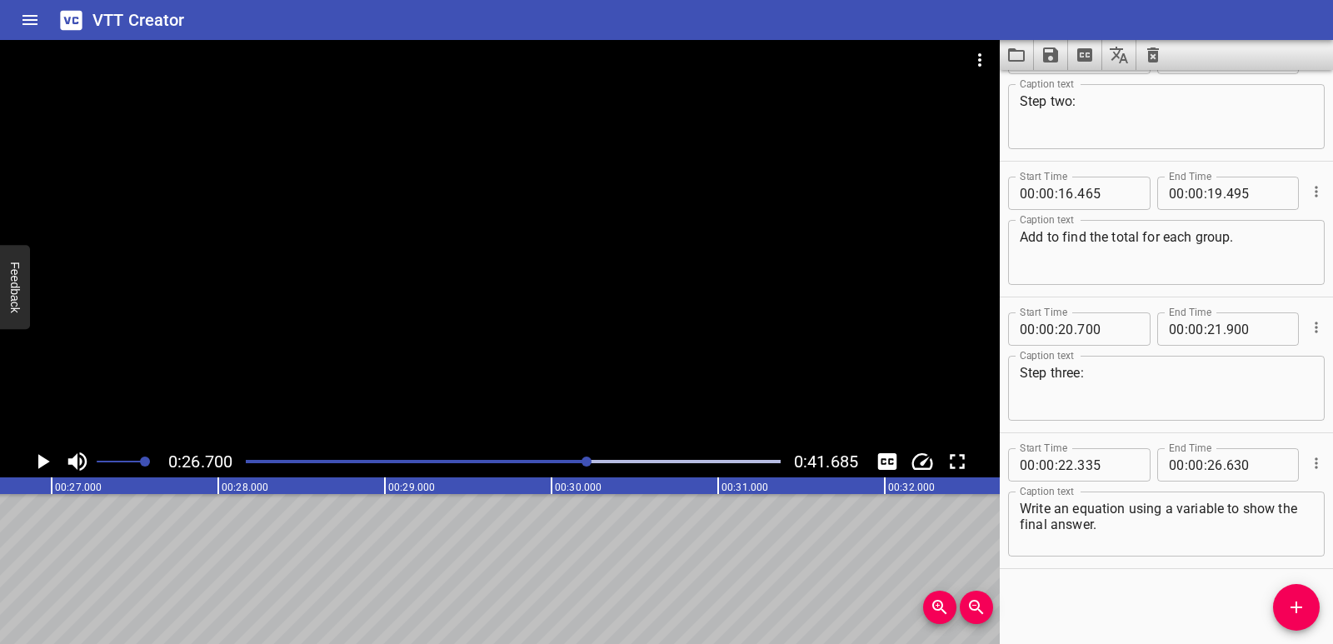
scroll to position [0, 4447]
click at [1298, 612] on icon "Add Cue" at bounding box center [1296, 607] width 20 height 20
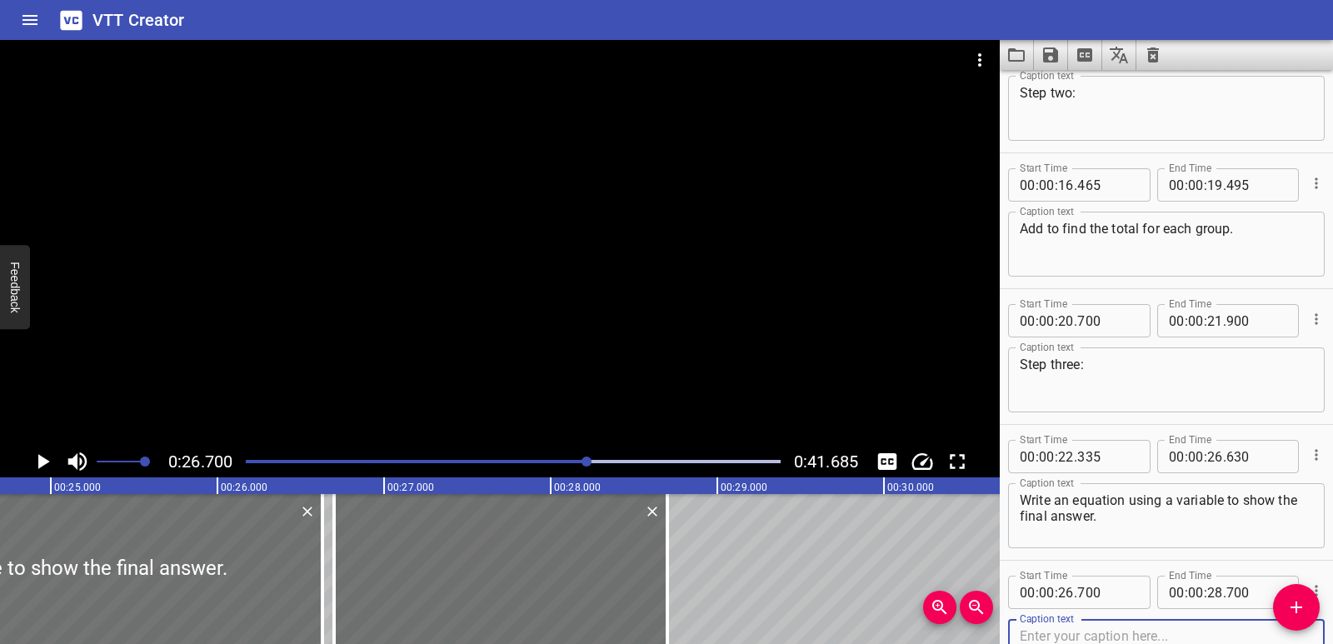
scroll to position [0, 4431]
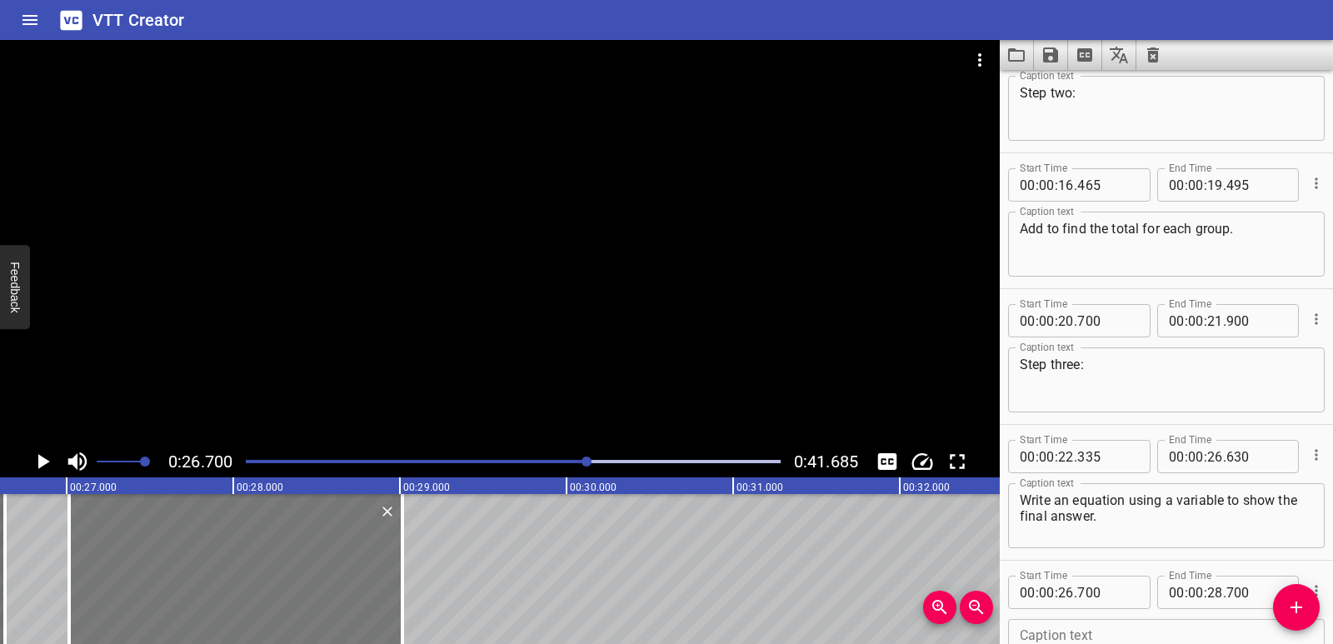
drag, startPoint x: 172, startPoint y: 587, endPoint x: 225, endPoint y: 586, distance: 52.5
click at [225, 586] on div at bounding box center [235, 569] width 333 height 150
type input "27"
type input "015"
type input "29"
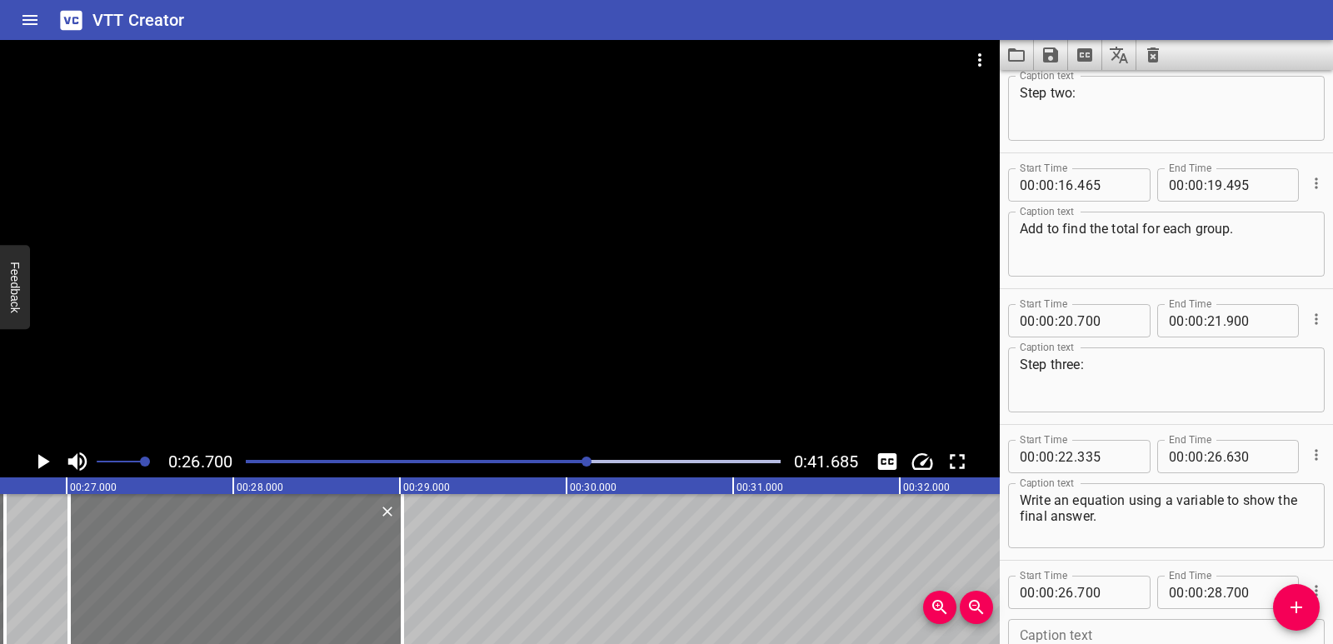
type input "015"
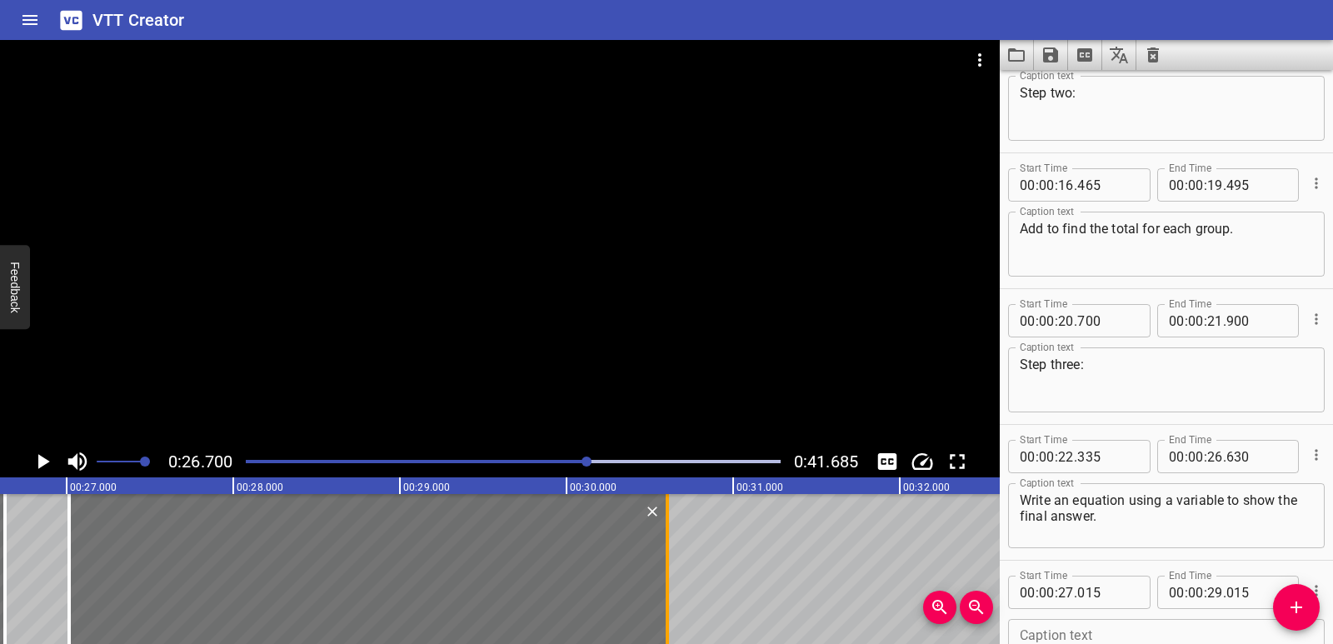
drag, startPoint x: 406, startPoint y: 565, endPoint x: 670, endPoint y: 561, distance: 264.9
click at [670, 561] on div at bounding box center [667, 569] width 17 height 150
type input "30"
type input "605"
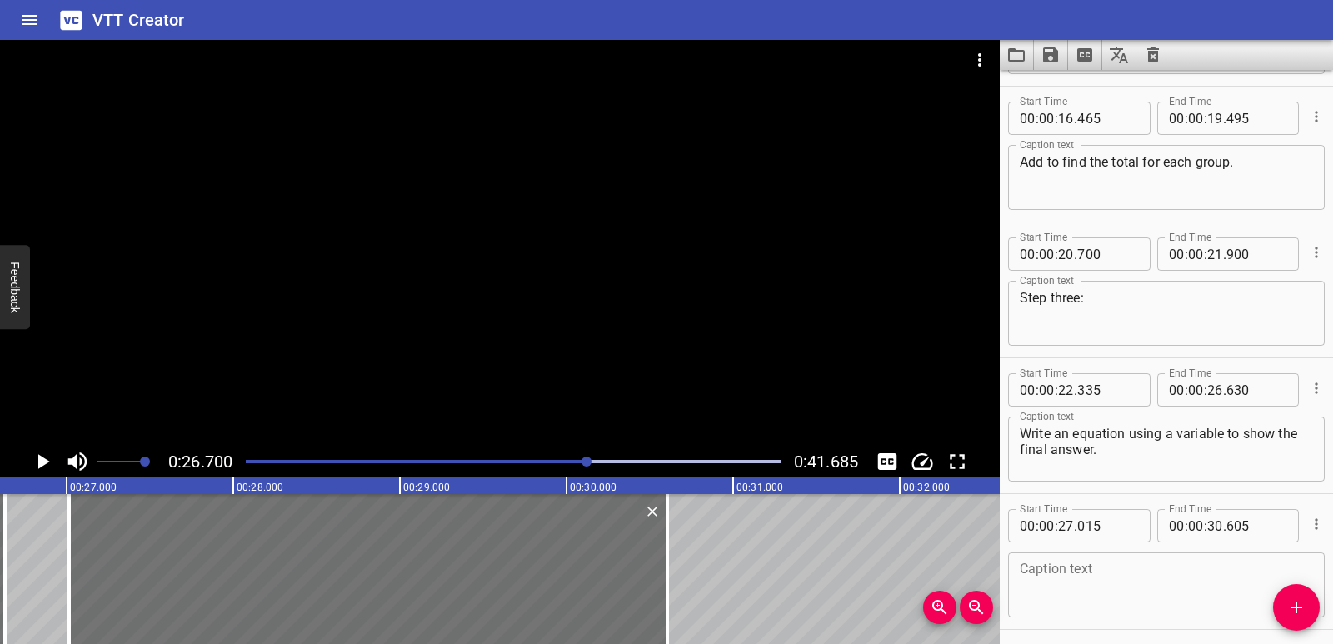
scroll to position [726, 0]
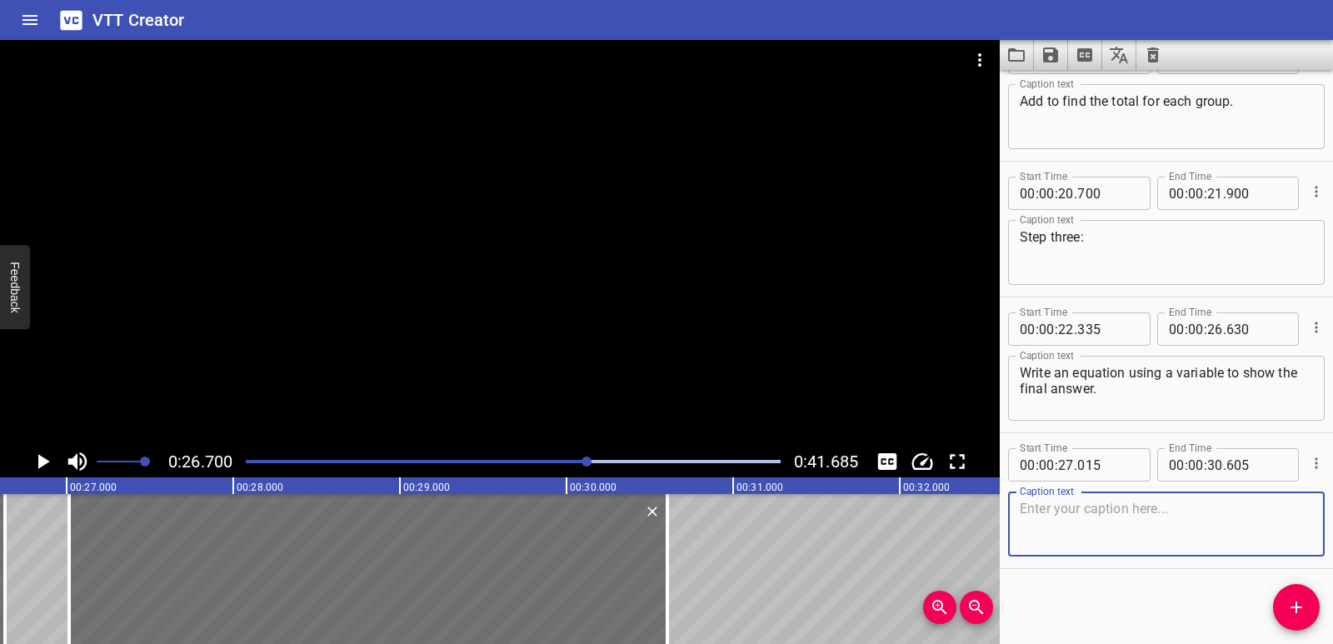
click at [1095, 519] on textarea at bounding box center [1165, 524] width 293 height 47
paste textarea "Combine the results based on what the question asks:"
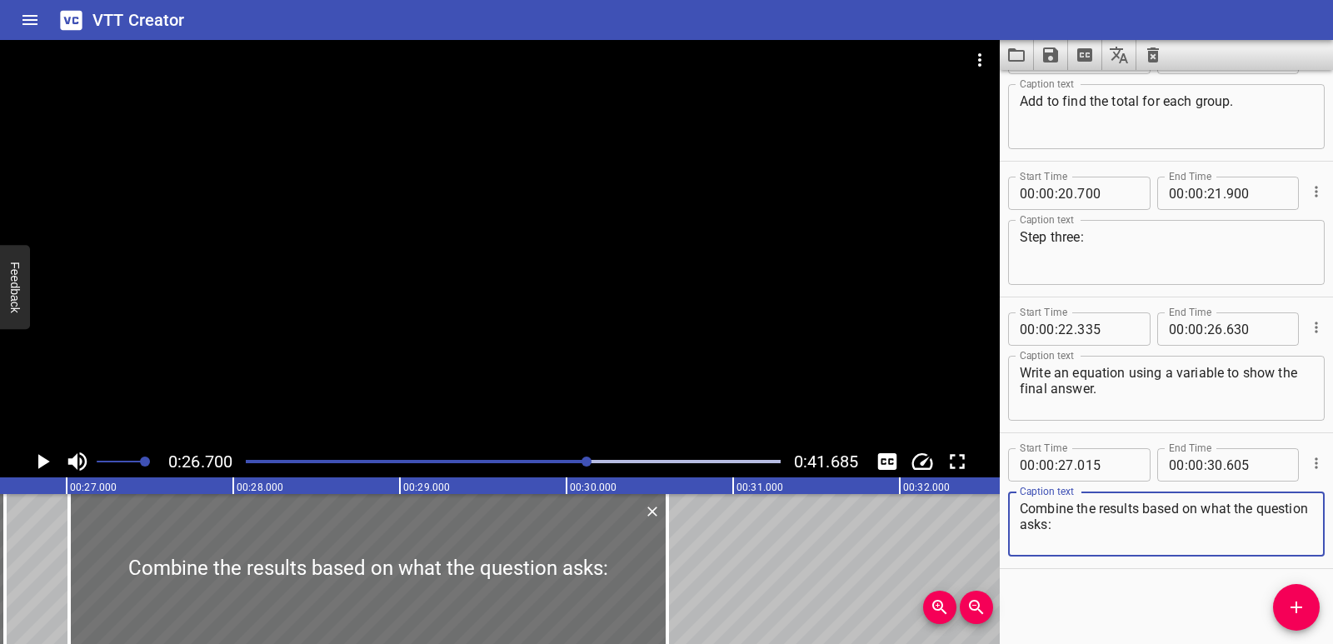
type textarea "Combine the results based on what the question asks:"
click at [717, 558] on div "To solve a multi-step word problem involving multiplication, break the problem …" at bounding box center [566, 569] width 9994 height 150
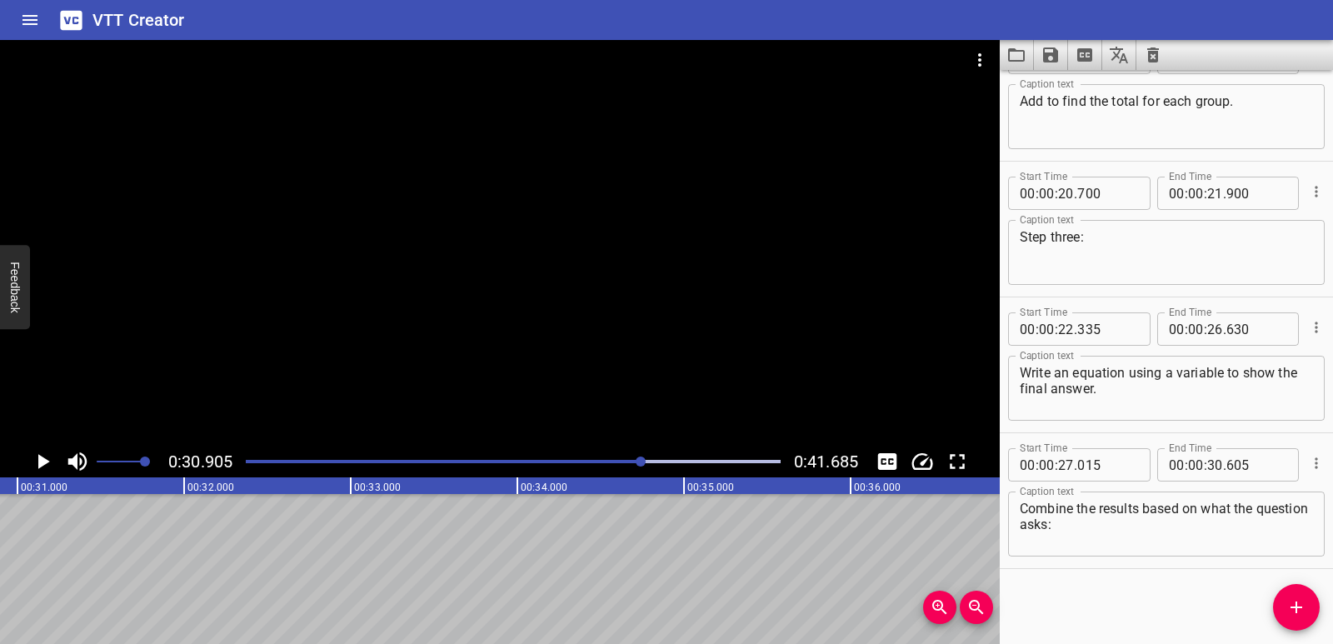
scroll to position [0, 5148]
click at [1314, 617] on button "Add Cue" at bounding box center [1296, 607] width 47 height 47
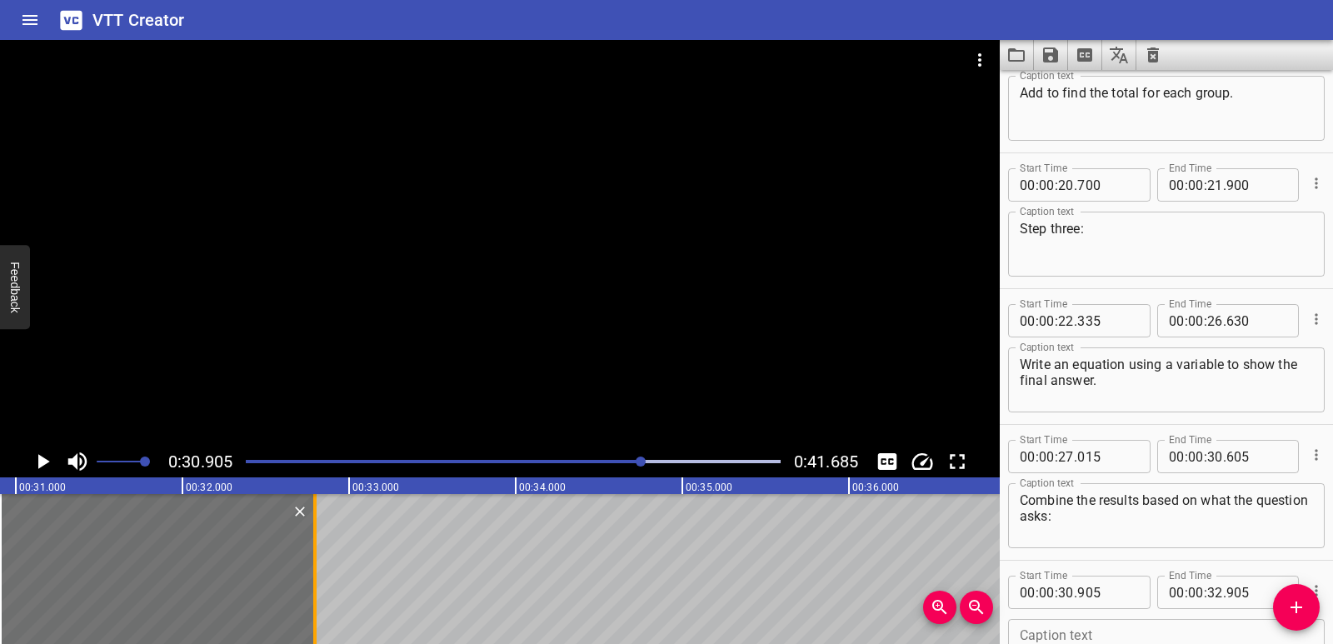
drag, startPoint x: 330, startPoint y: 584, endPoint x: 311, endPoint y: 588, distance: 18.8
click at [311, 588] on div at bounding box center [314, 569] width 17 height 150
type input "795"
drag, startPoint x: 0, startPoint y: 570, endPoint x: 13, endPoint y: 566, distance: 13.7
click at [13, 566] on div at bounding box center [13, 569] width 3 height 150
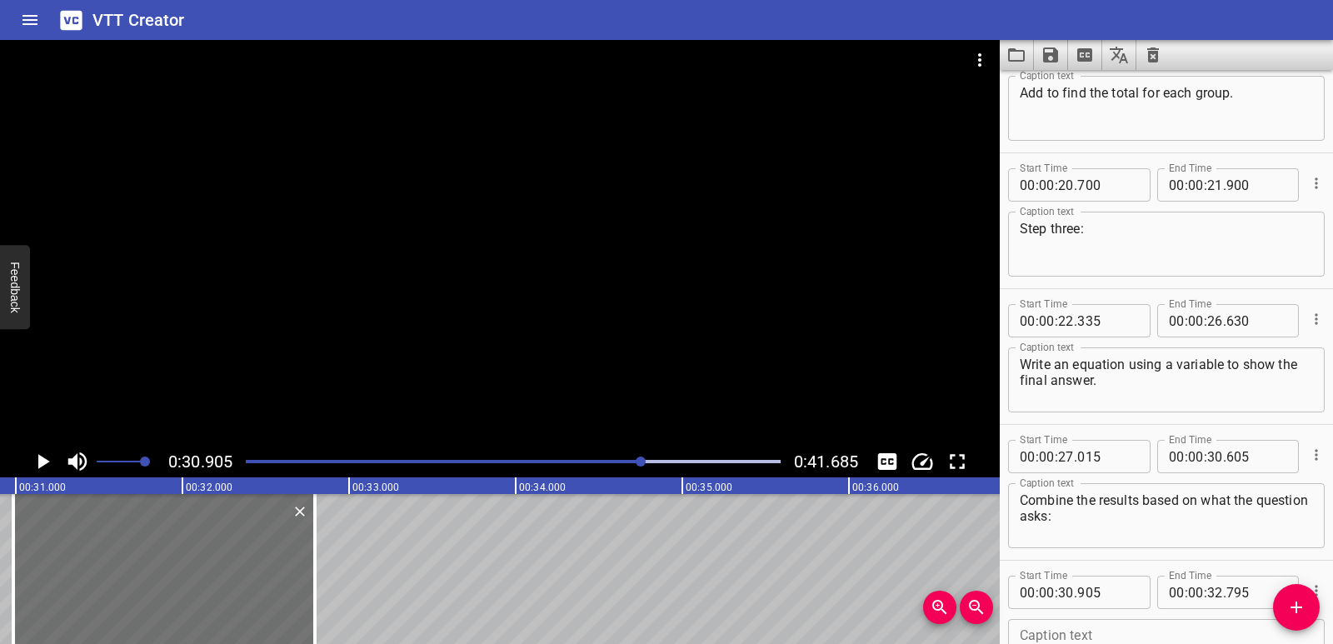
type input "985"
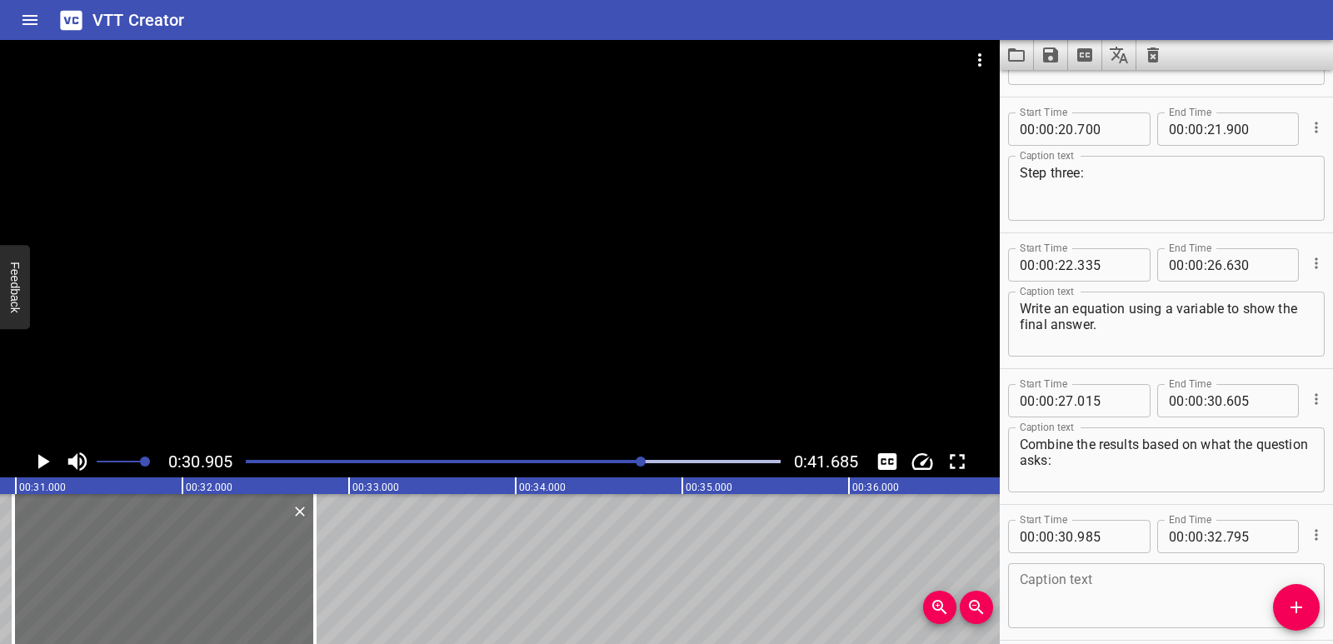
scroll to position [862, 0]
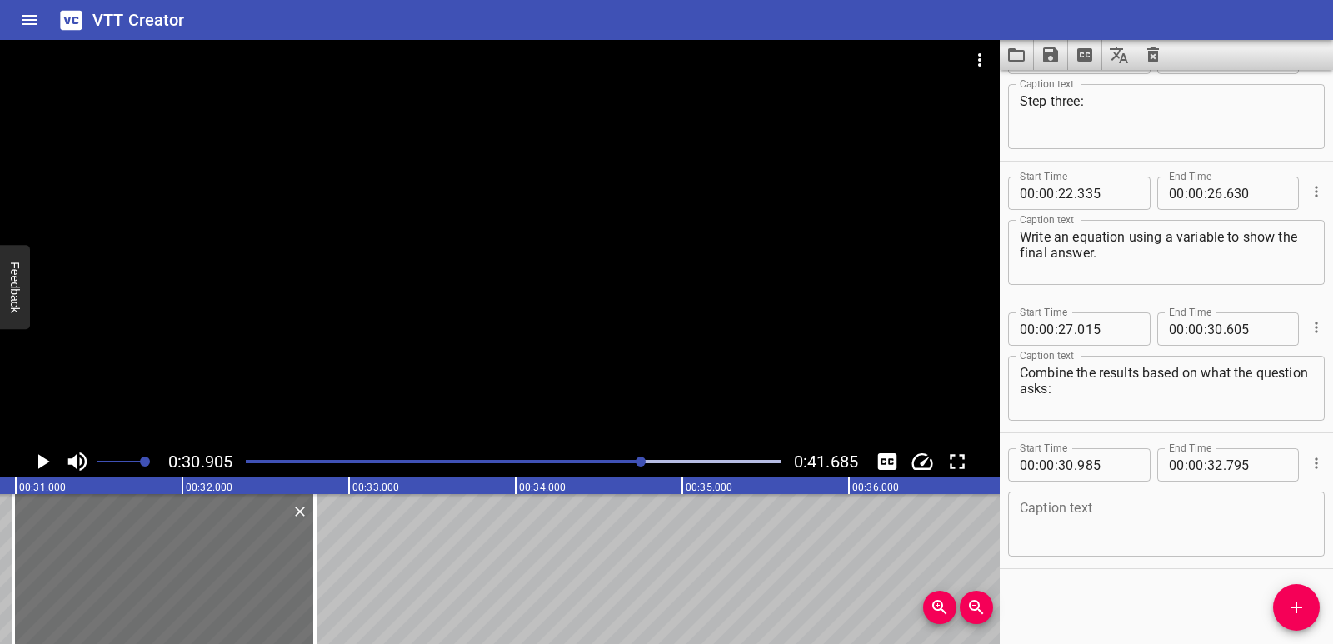
click at [1094, 536] on textarea at bounding box center [1165, 524] width 293 height 47
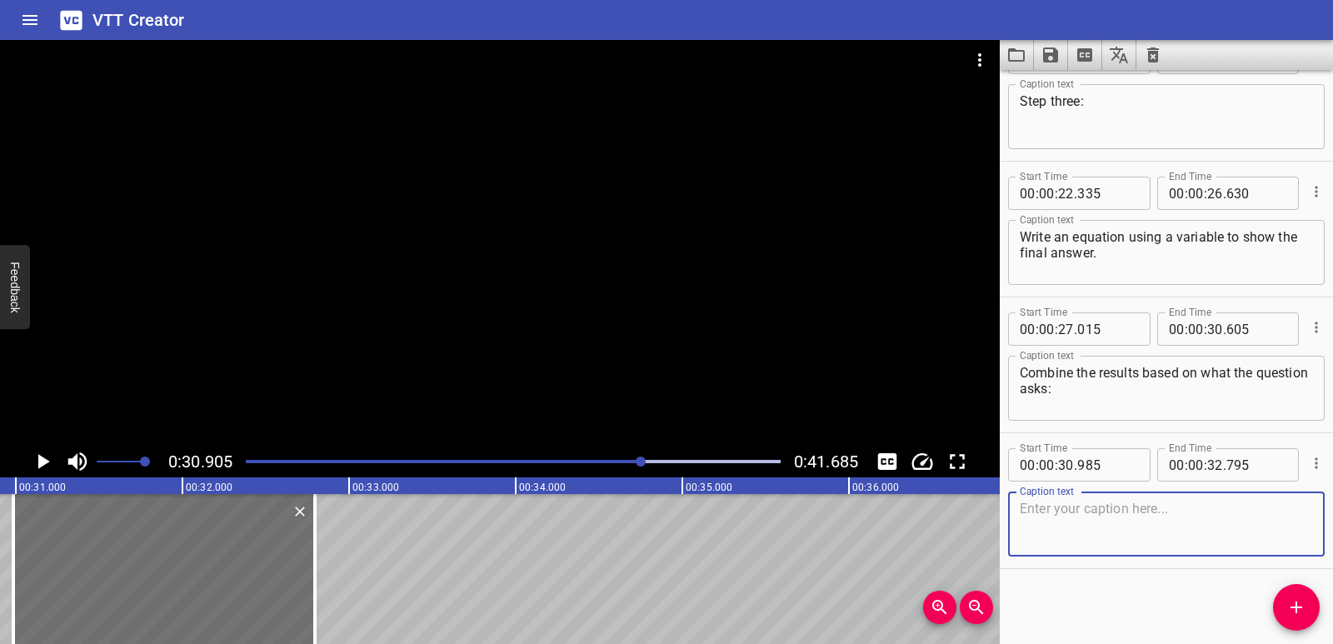
paste textarea "- Add to find a total."
type textarea "- Add to find a total."
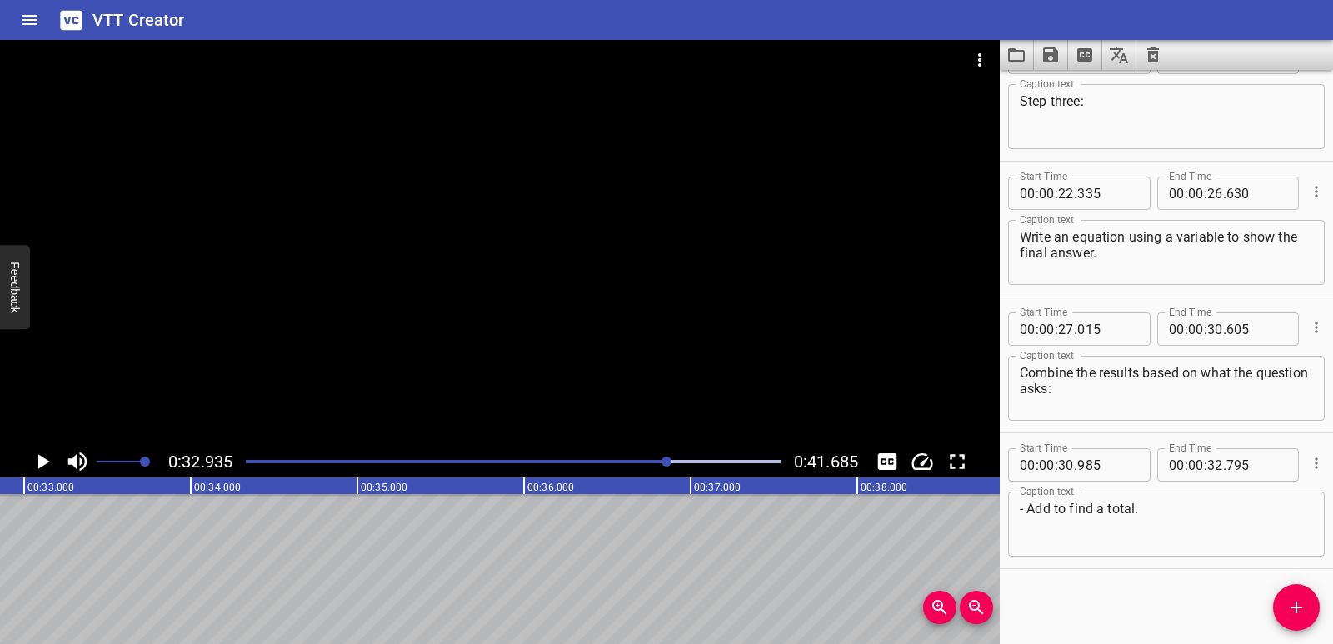
scroll to position [0, 5486]
click at [1303, 608] on icon "Add Cue" at bounding box center [1296, 607] width 20 height 20
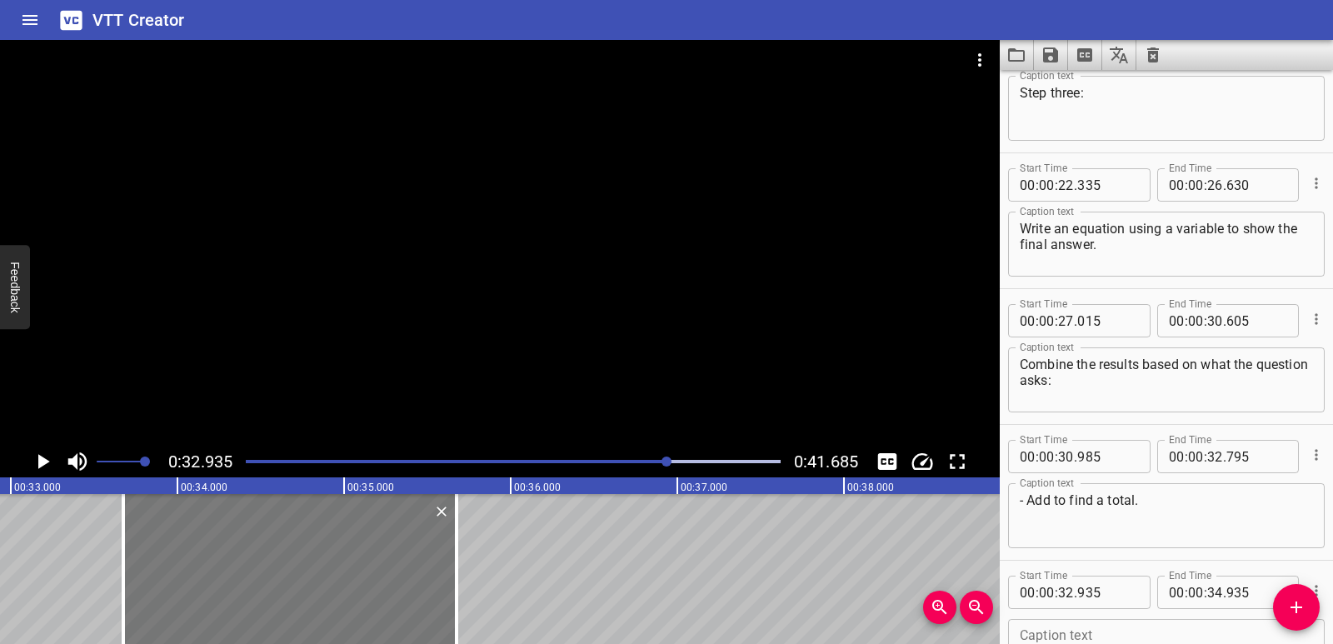
drag, startPoint x: 198, startPoint y: 585, endPoint x: 322, endPoint y: 584, distance: 124.1
click at [322, 584] on div at bounding box center [289, 569] width 333 height 150
type input "33"
type input "675"
type input "35"
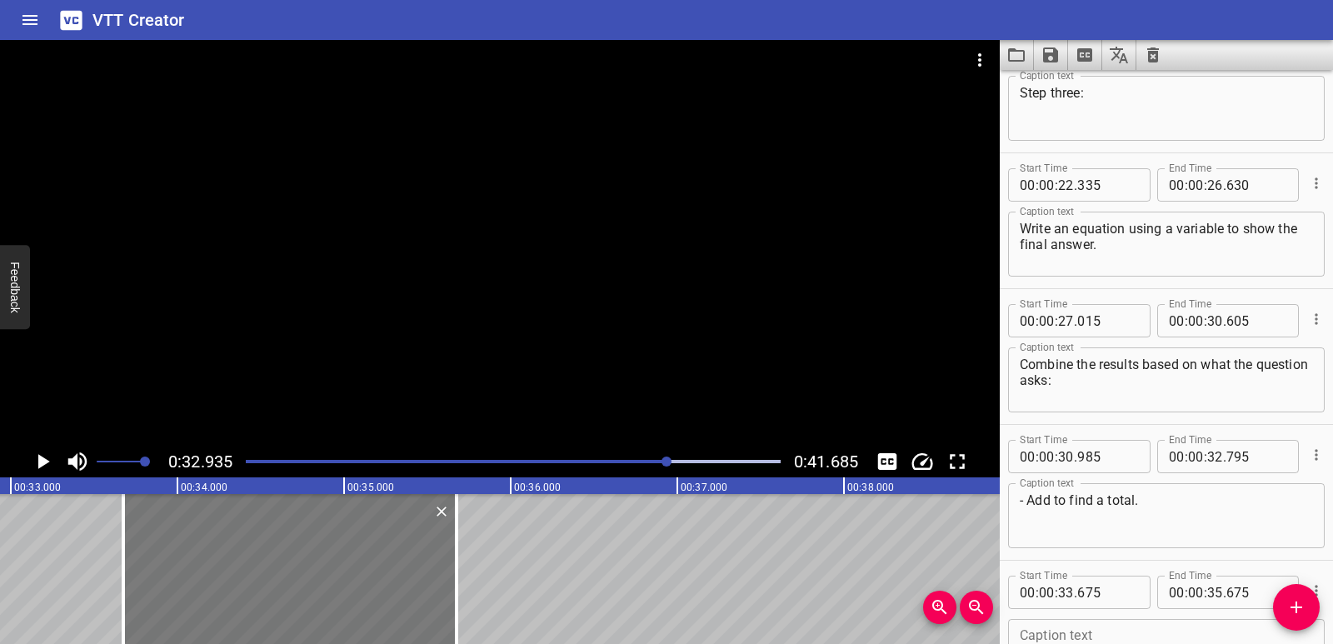
type input "675"
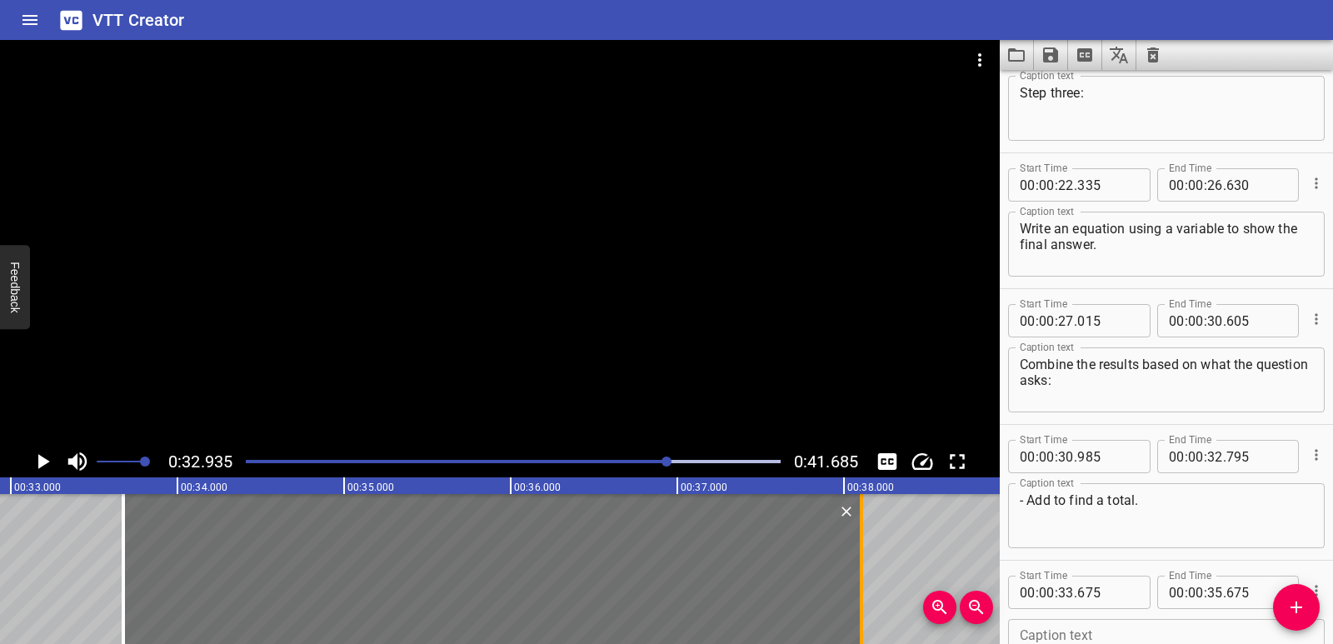
drag, startPoint x: 461, startPoint y: 596, endPoint x: 865, endPoint y: 567, distance: 405.8
click at [865, 567] on div at bounding box center [861, 569] width 17 height 150
type input "38"
type input "105"
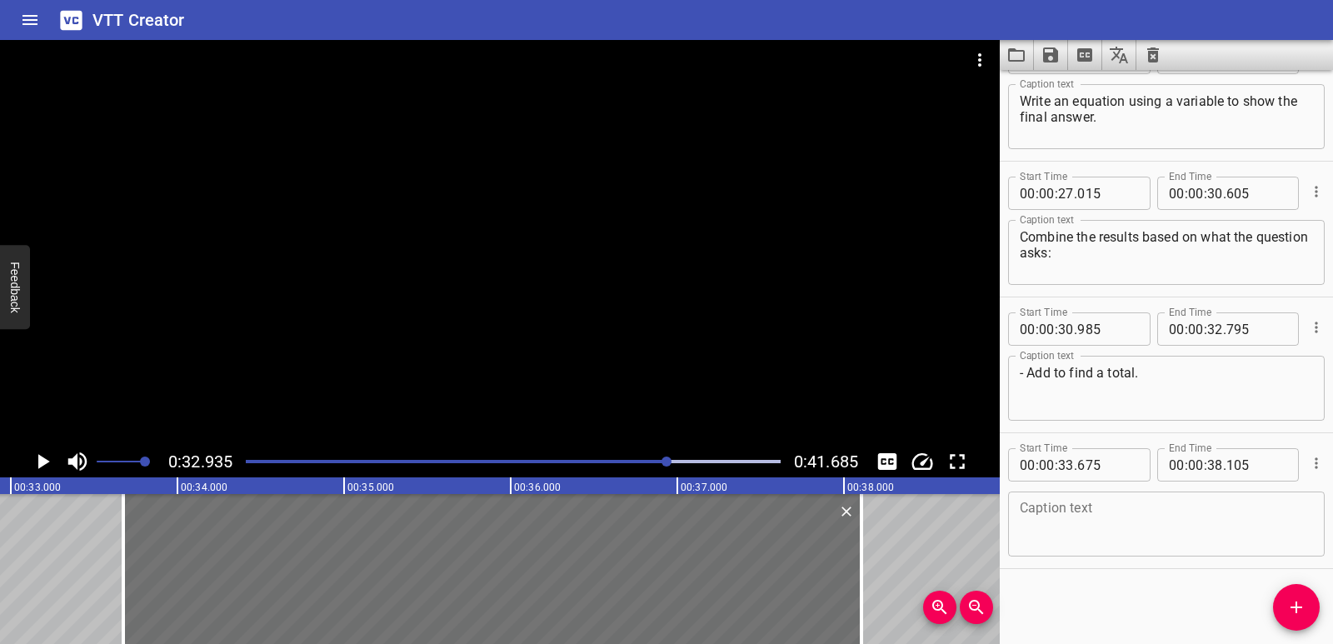
click at [1106, 545] on textarea at bounding box center [1165, 524] width 293 height 47
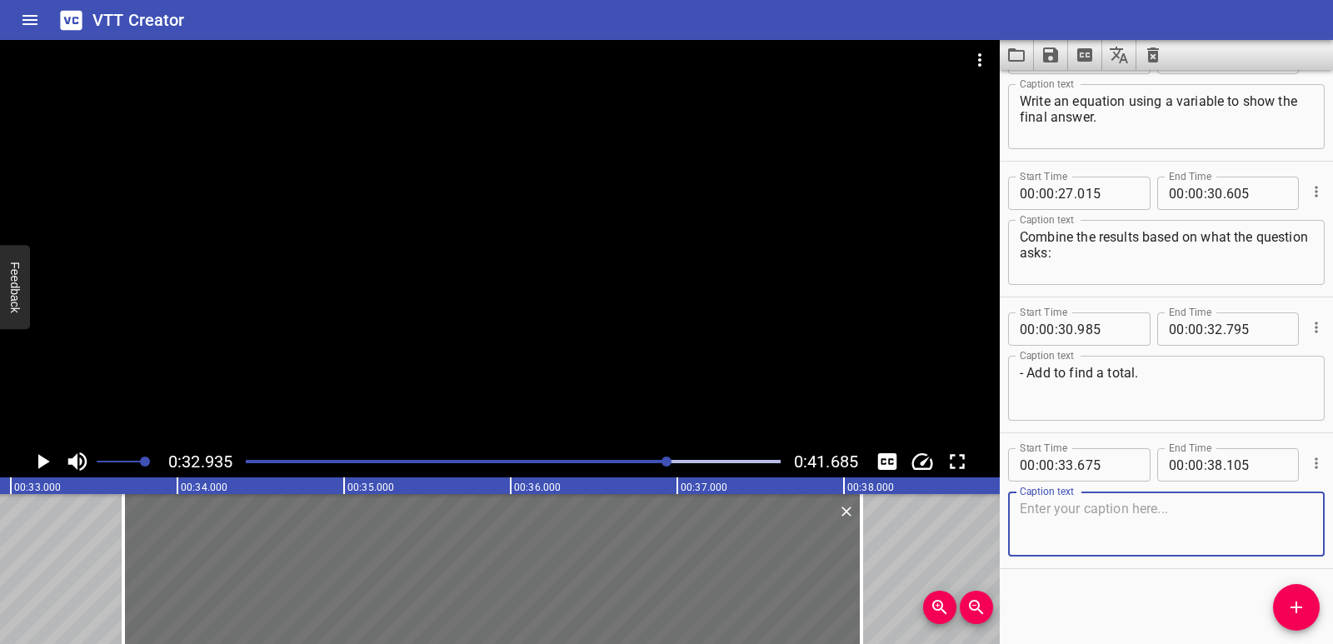
paste textarea "- Subtract to find what is left or how many more."
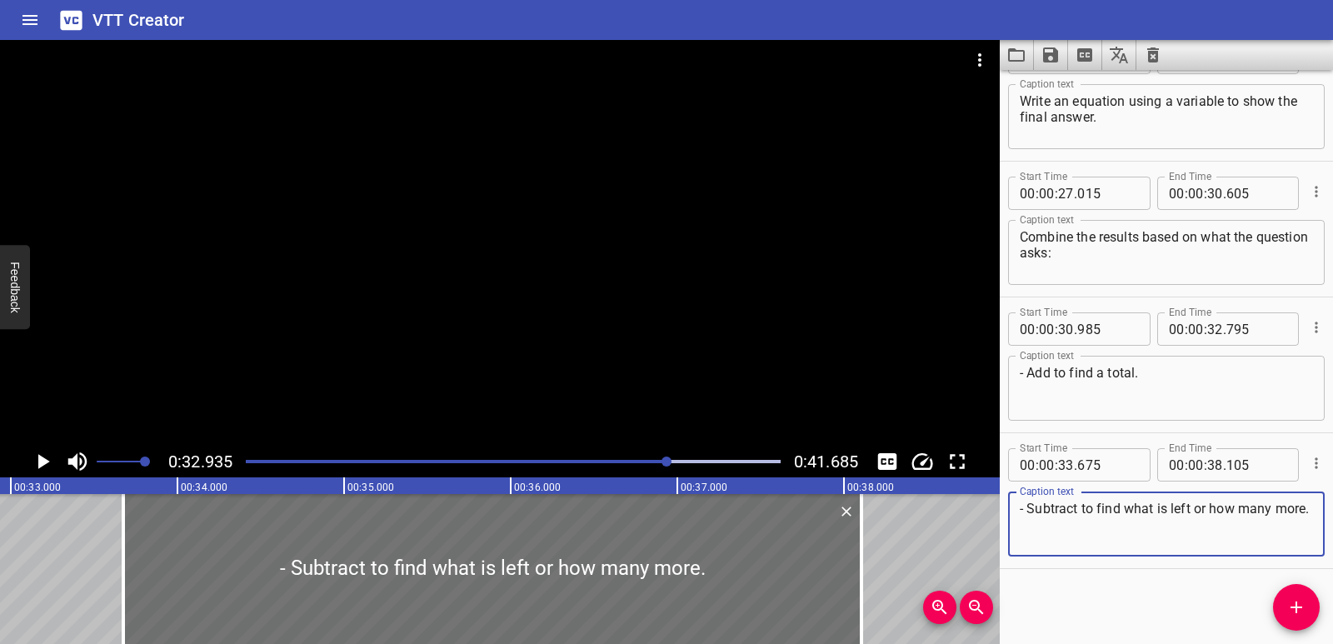
type textarea "- Subtract to find what is left or how many more."
click at [775, 462] on div "Play progress" at bounding box center [513, 461] width 535 height 3
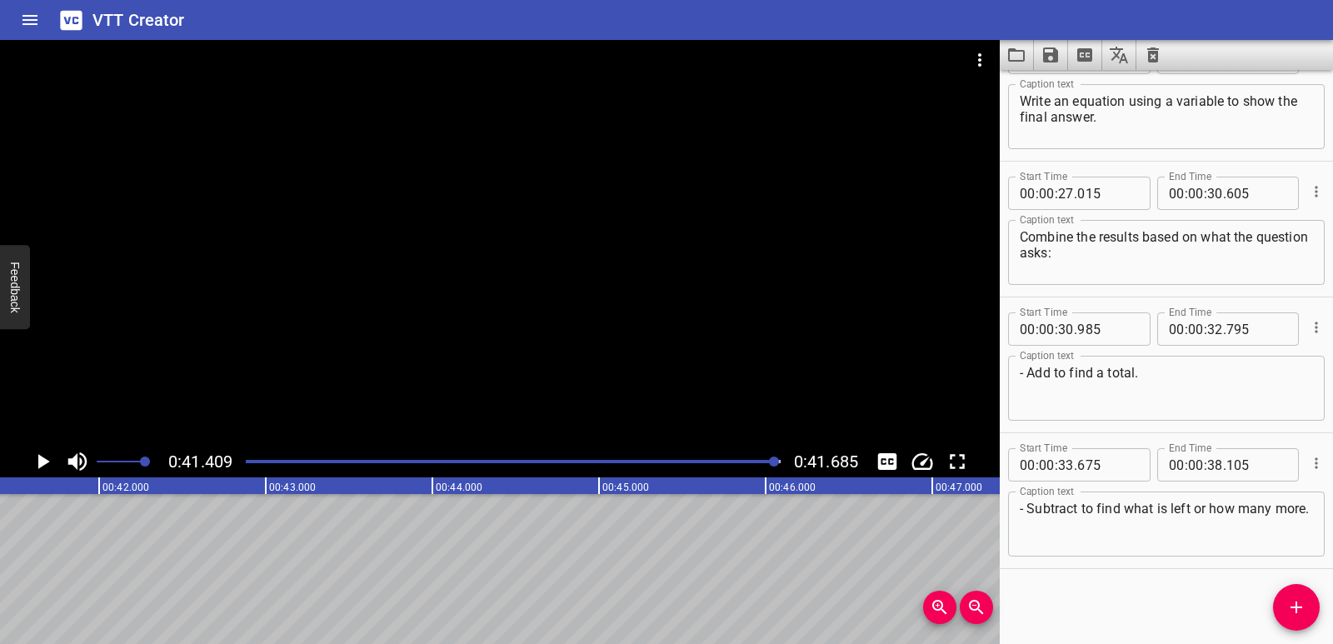
scroll to position [0, 6898]
click at [37, 460] on icon "Play/Pause" at bounding box center [42, 461] width 25 height 25
click at [249, 461] on div "Play progress" at bounding box center [513, 461] width 535 height 3
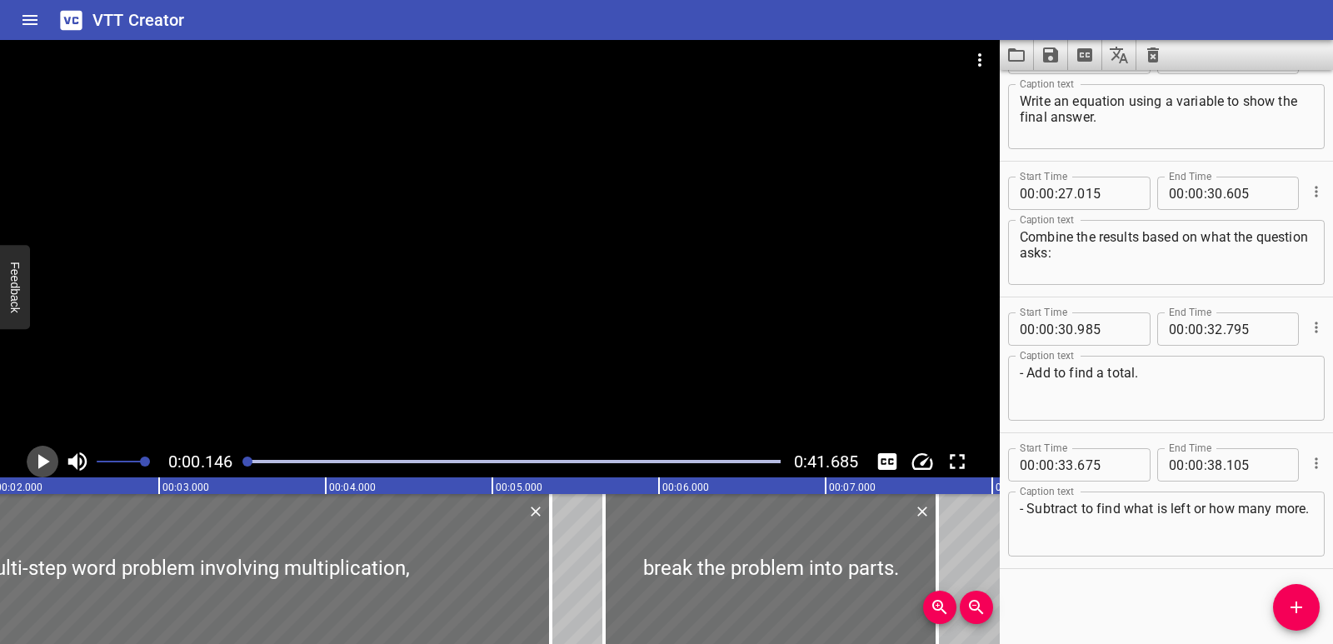
click at [34, 459] on icon "Play/Pause" at bounding box center [42, 461] width 25 height 25
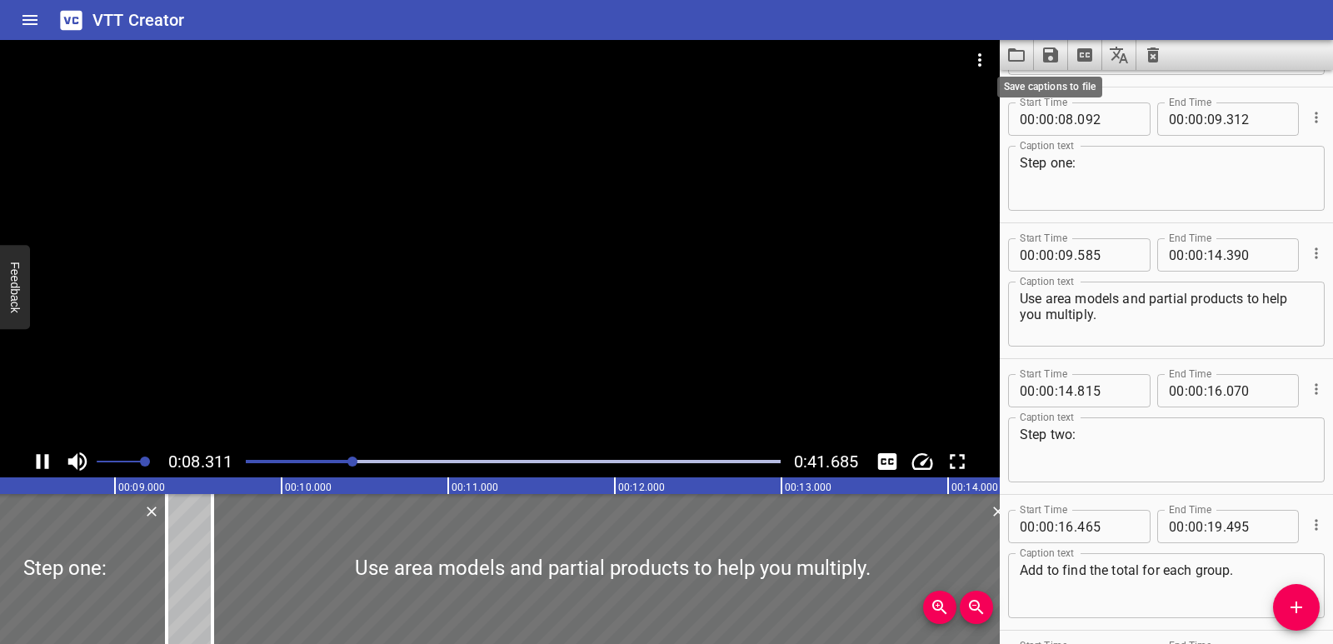
scroll to position [272, 0]
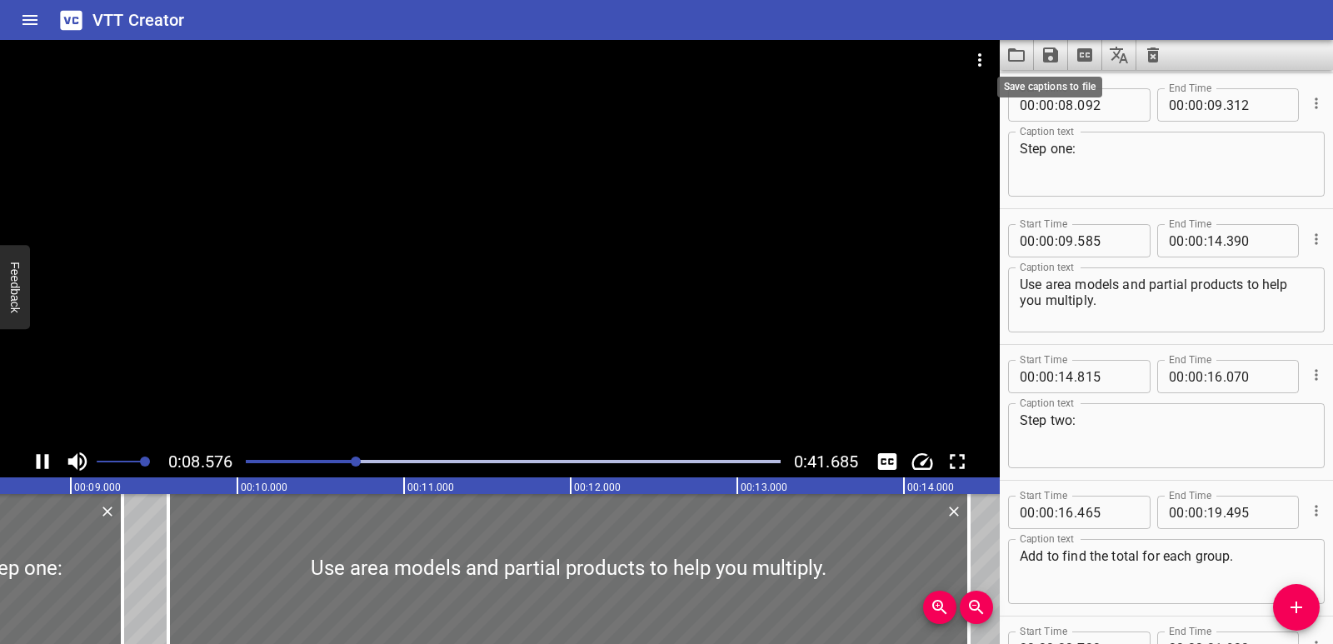
click at [1047, 52] on icon "Save captions to file" at bounding box center [1050, 54] width 15 height 15
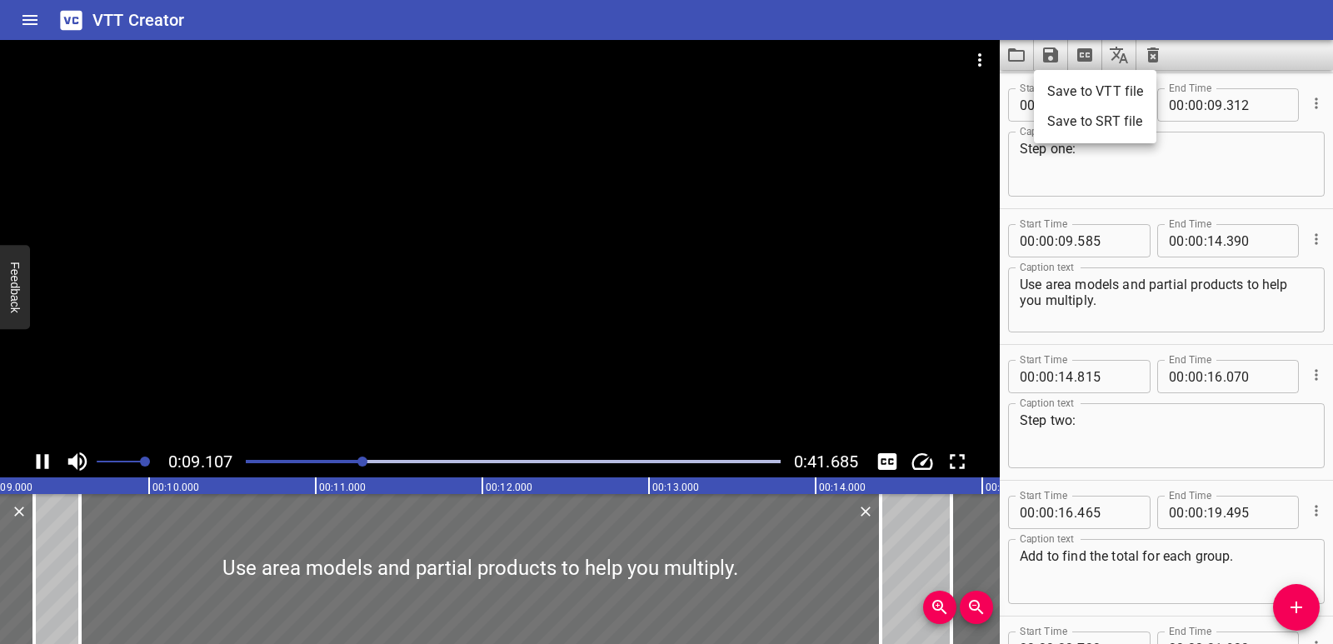
scroll to position [0, 1562]
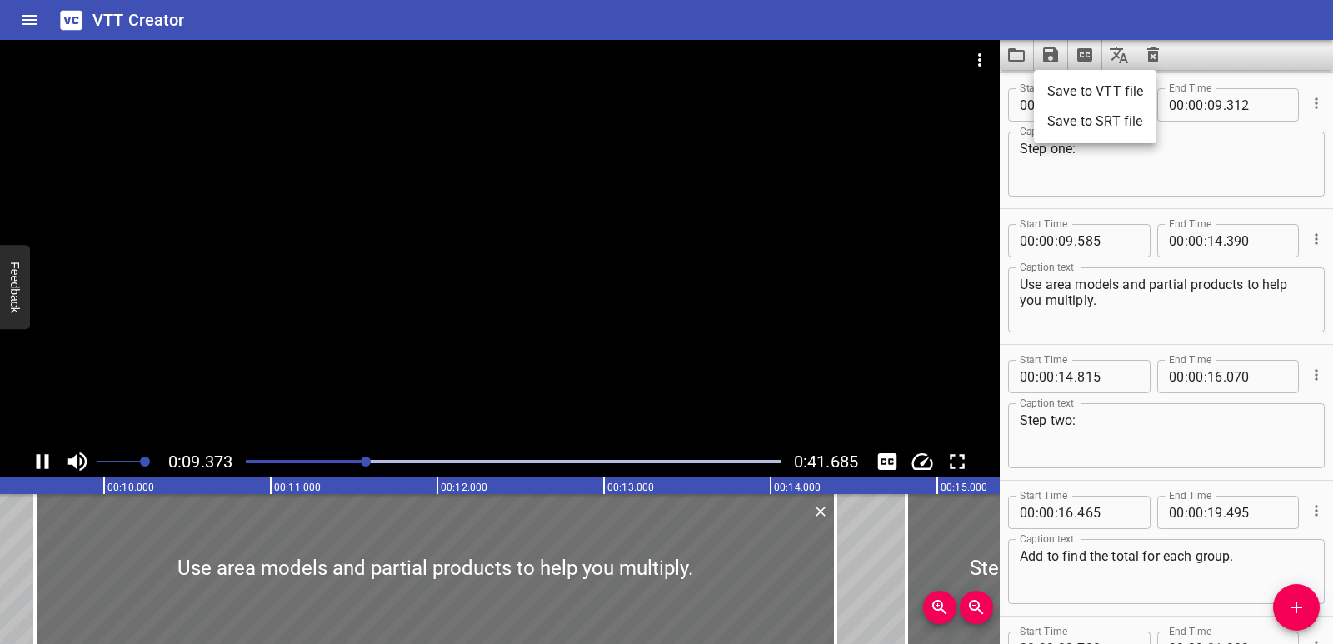
click at [1062, 86] on li "Save to VTT file" at bounding box center [1095, 92] width 122 height 30
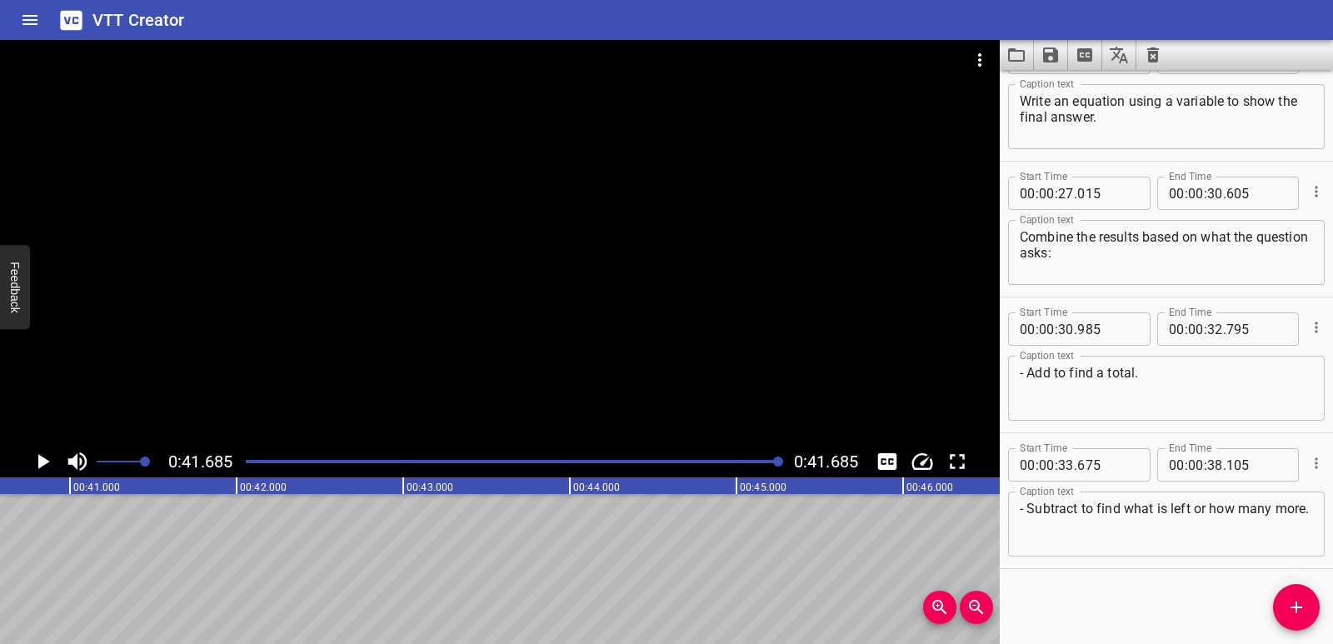
scroll to position [0, 6943]
